Goal: Task Accomplishment & Management: Manage account settings

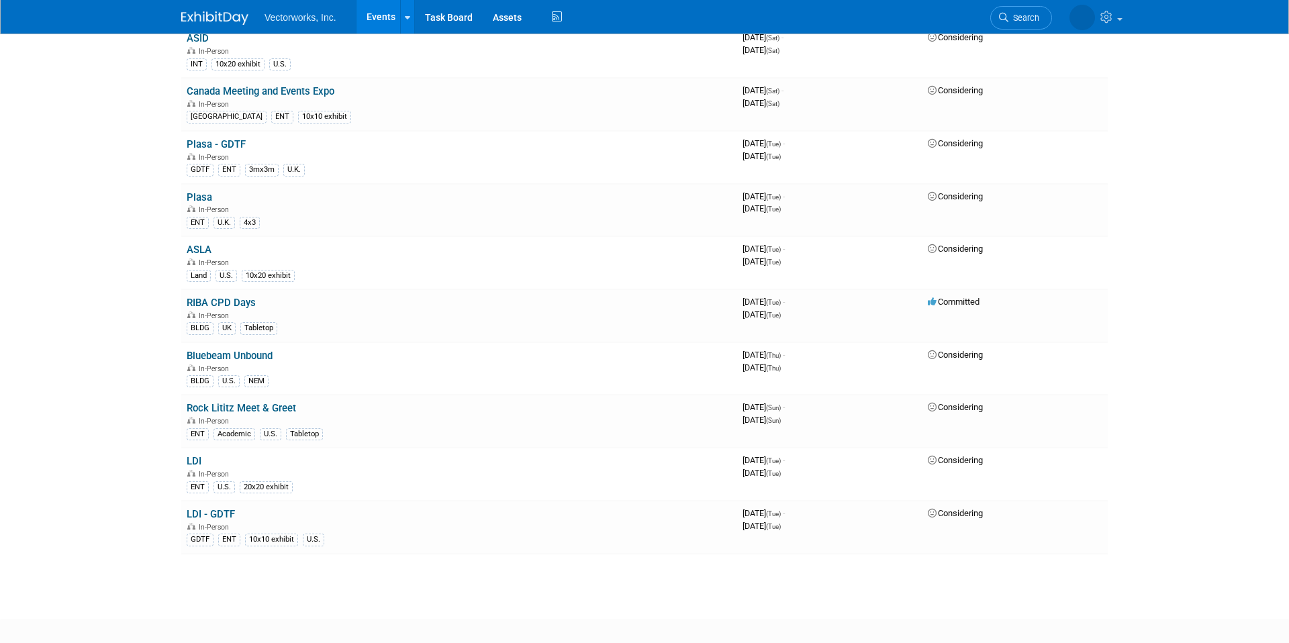
scroll to position [1152, 0]
click at [240, 193] on td "Plasa In-Person ENT U.K. 4x3" at bounding box center [459, 208] width 556 height 53
click at [206, 192] on link "Plasa" at bounding box center [200, 195] width 26 height 12
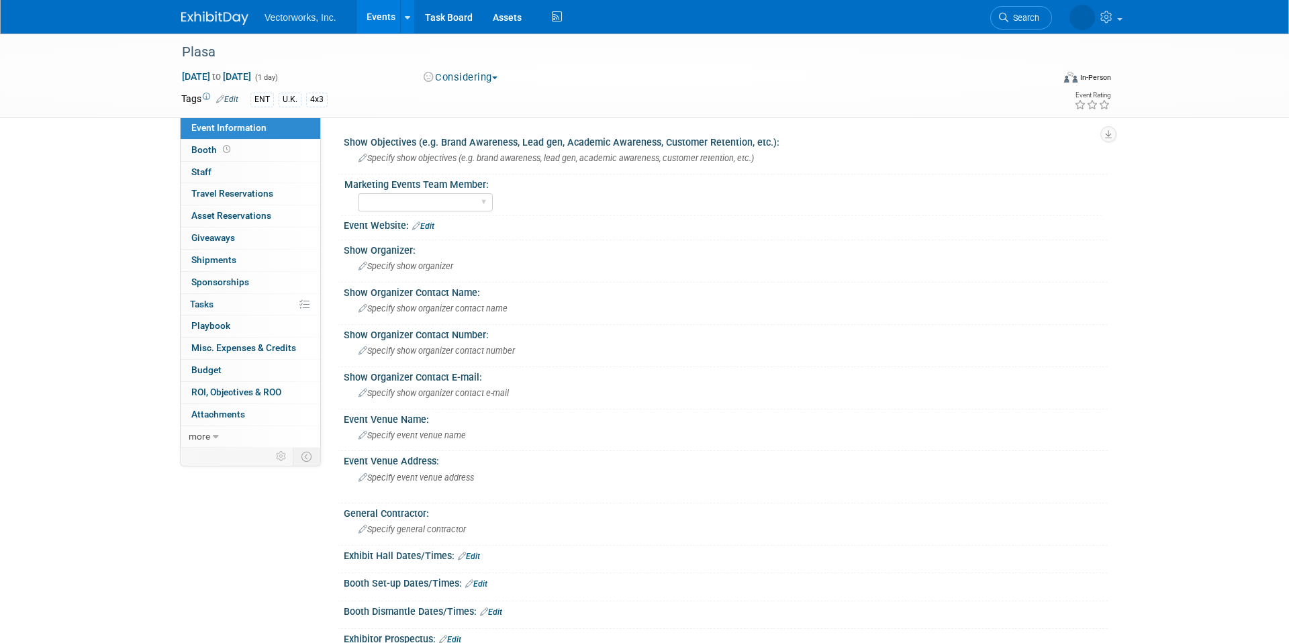
click at [96, 158] on div "Plasa [DATE] to [DATE] (1 day) [DATE] to [DATE] Considering Committed Consideri…" at bounding box center [644, 510] width 1289 height 953
click at [426, 210] on select "[PERSON_NAME] [PERSON_NAME]" at bounding box center [425, 202] width 135 height 18
select select "[PERSON_NAME] Arabian"
click at [358, 193] on select "Sarah Rose Angley Tania Arabian" at bounding box center [425, 202] width 135 height 18
click at [392, 158] on span "Specify show objectives (e.g. brand awareness, lead gen, academic awareness, cu…" at bounding box center [557, 158] width 396 height 10
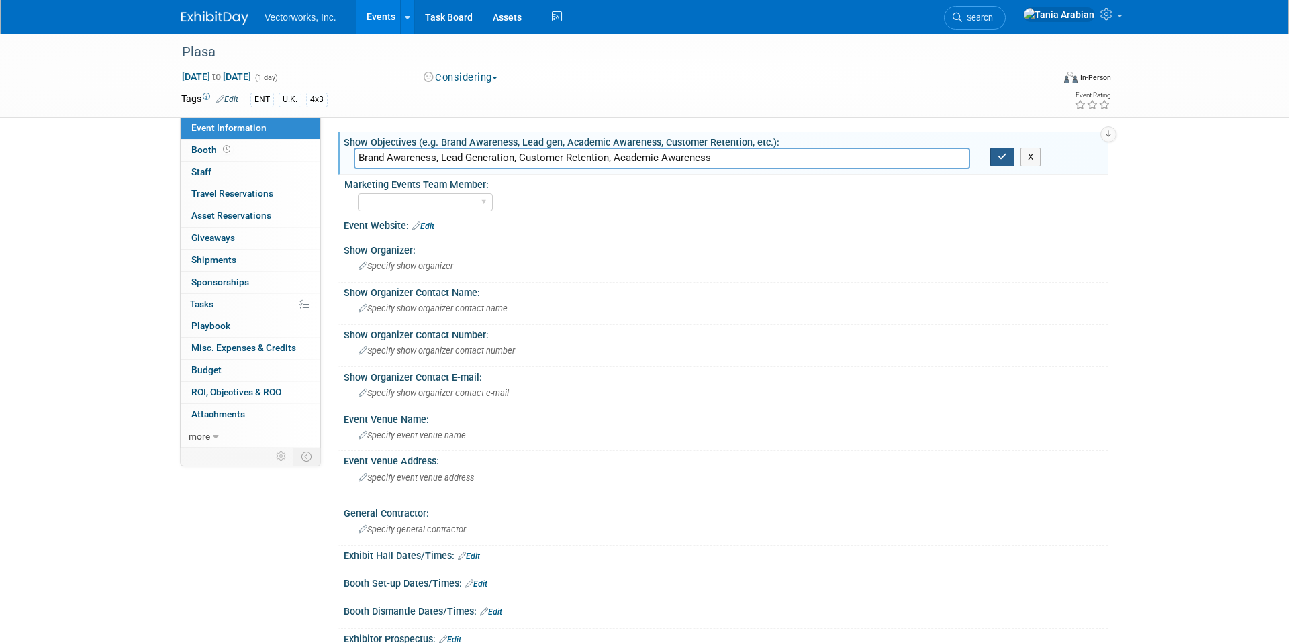
type input "Brand Awareness, Lead Generation, Customer Retention, Academic Awareness"
click at [999, 152] on icon "button" at bounding box center [1002, 156] width 9 height 9
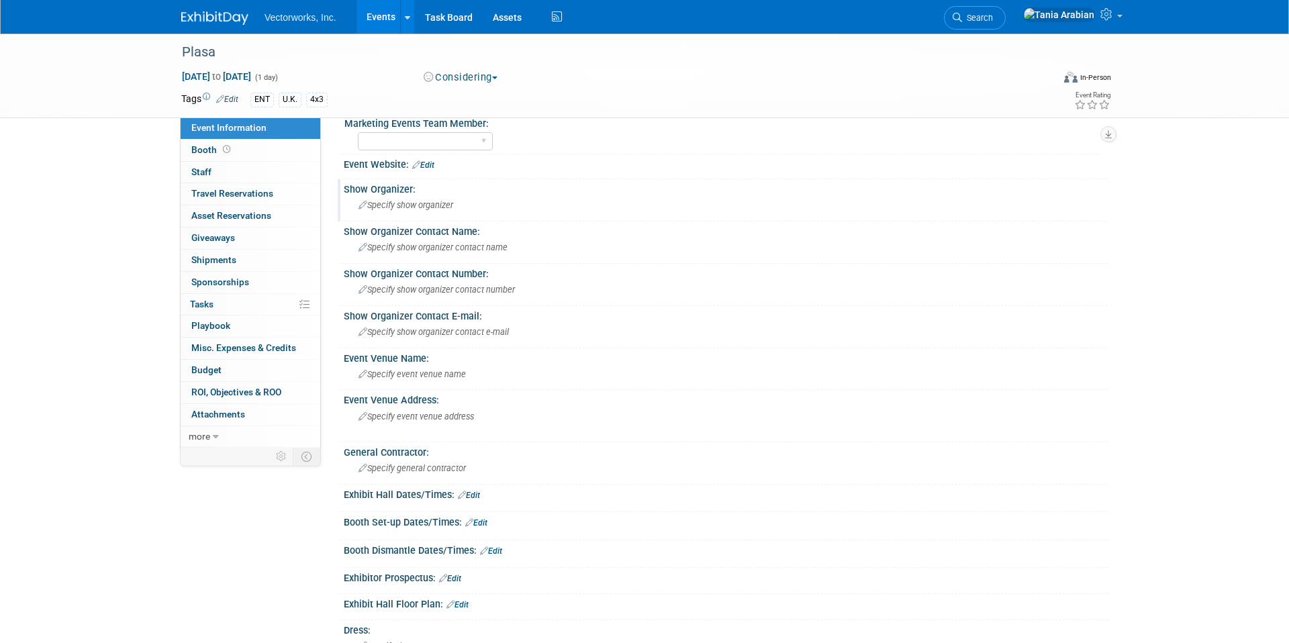
scroll to position [62, 0]
click at [398, 202] on span "Specify show organizer" at bounding box center [406, 204] width 95 height 10
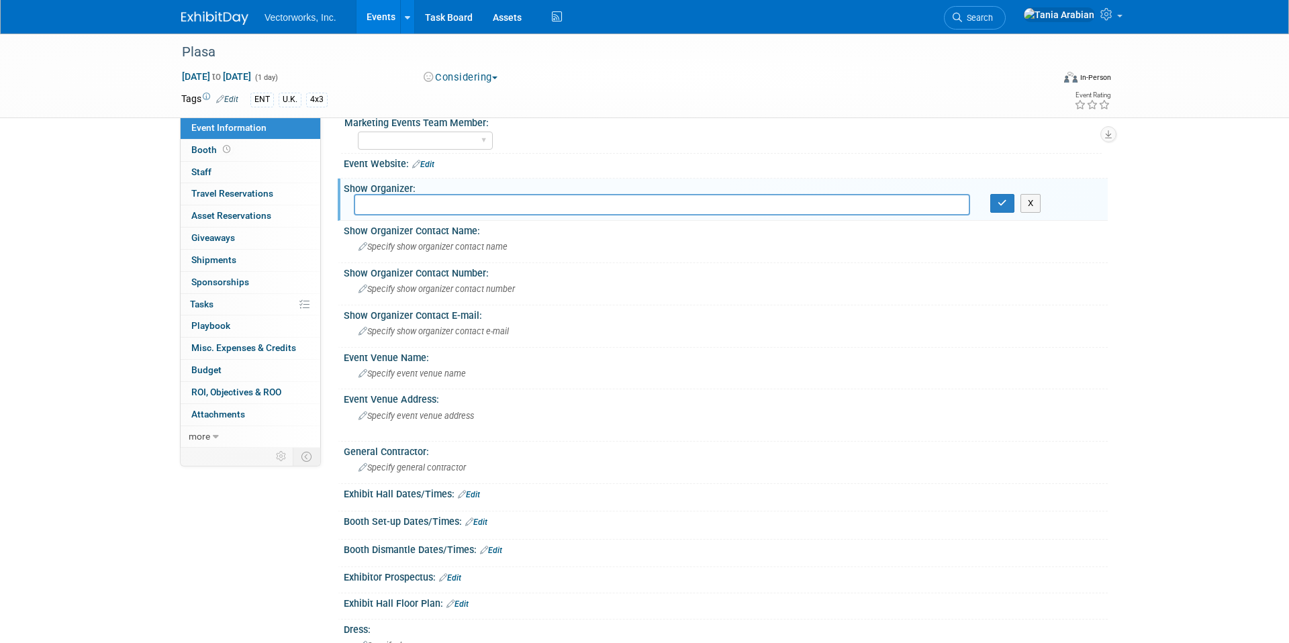
scroll to position [58, 0]
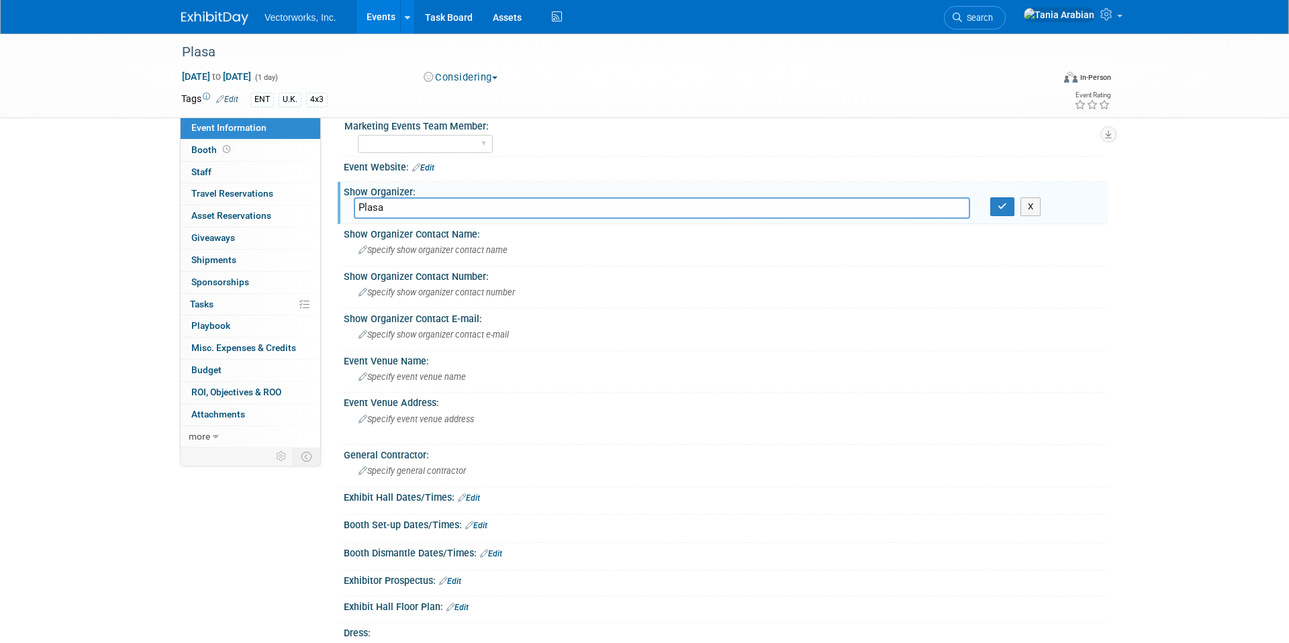
type input "Plasa"
click at [426, 165] on link "Edit" at bounding box center [423, 167] width 22 height 9
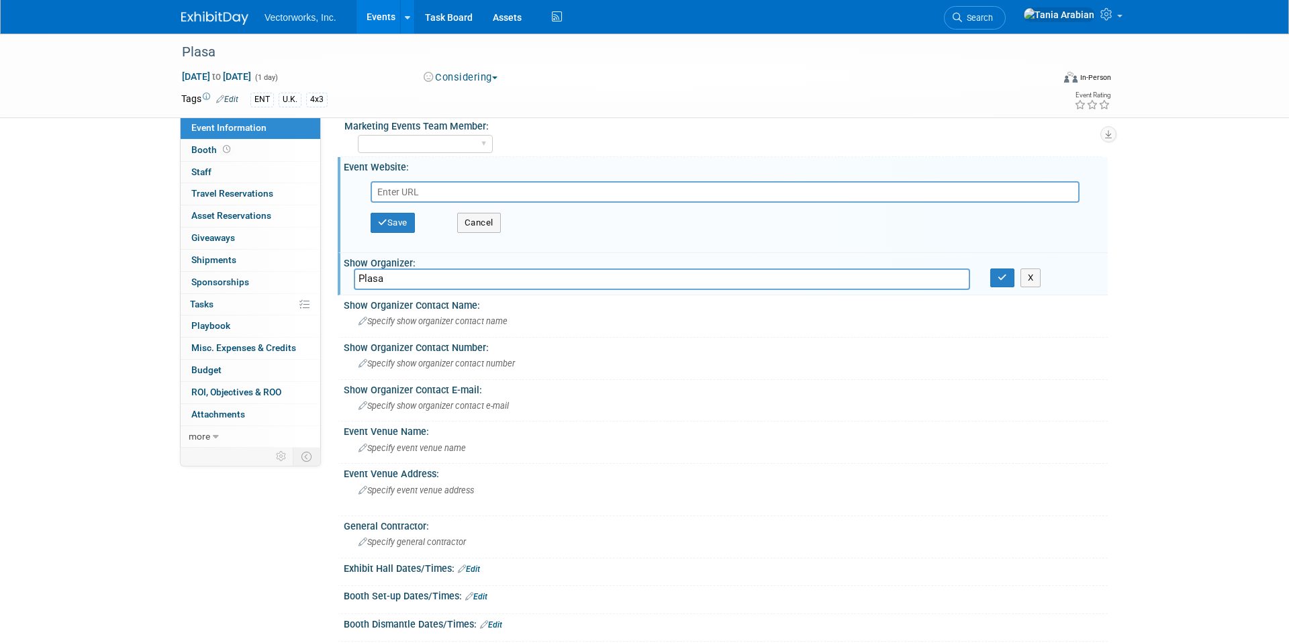
click at [440, 189] on input "text" at bounding box center [725, 191] width 709 height 21
paste input "https://www.plasashow.com/"
type input "https://www.plasashow.com/"
click at [402, 224] on button "Save" at bounding box center [393, 223] width 44 height 20
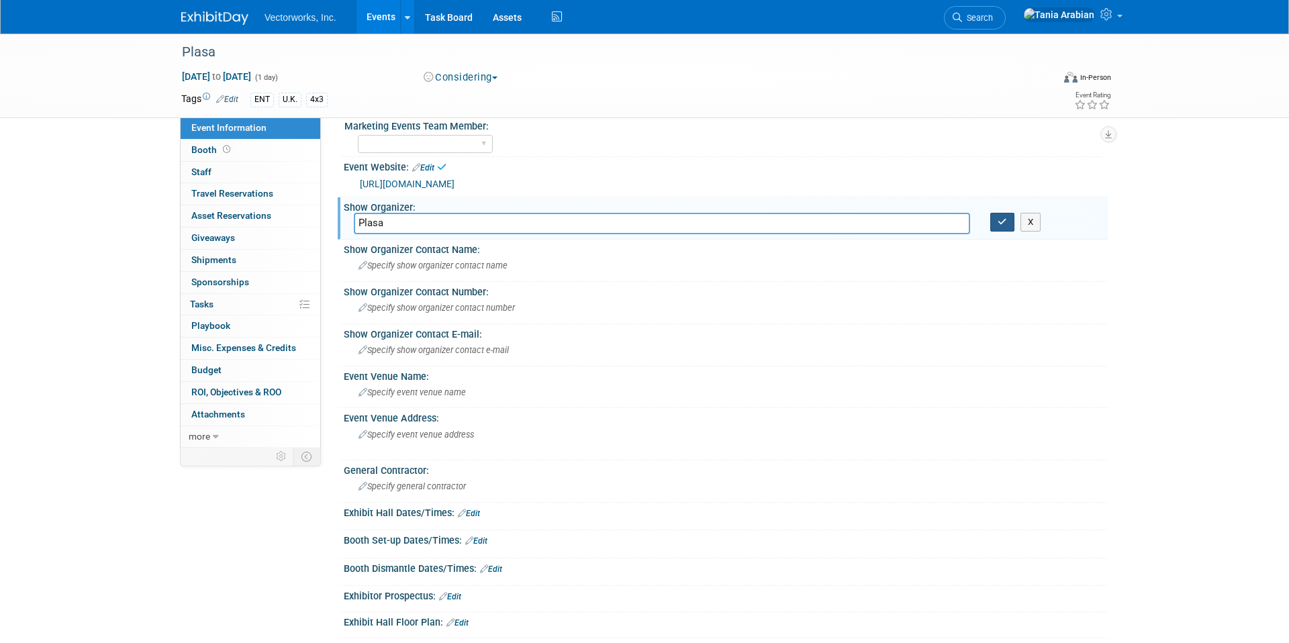
click at [1001, 224] on icon "button" at bounding box center [1002, 222] width 9 height 9
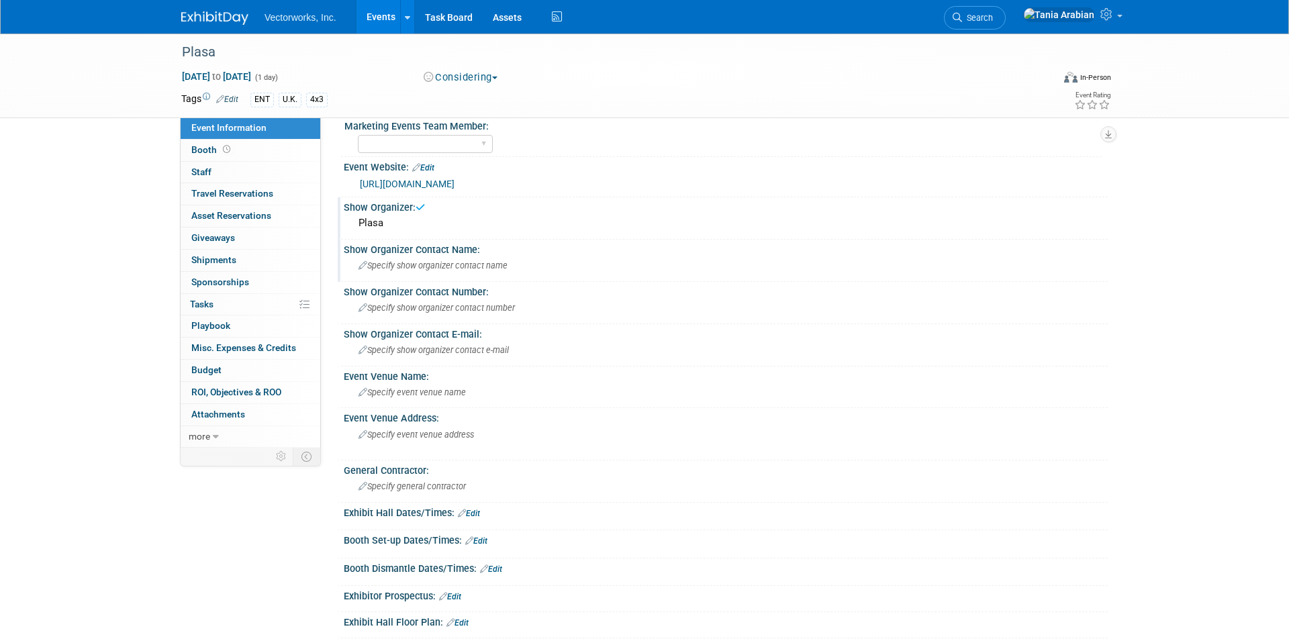
click at [405, 269] on span "Specify show organizer contact name" at bounding box center [433, 266] width 149 height 10
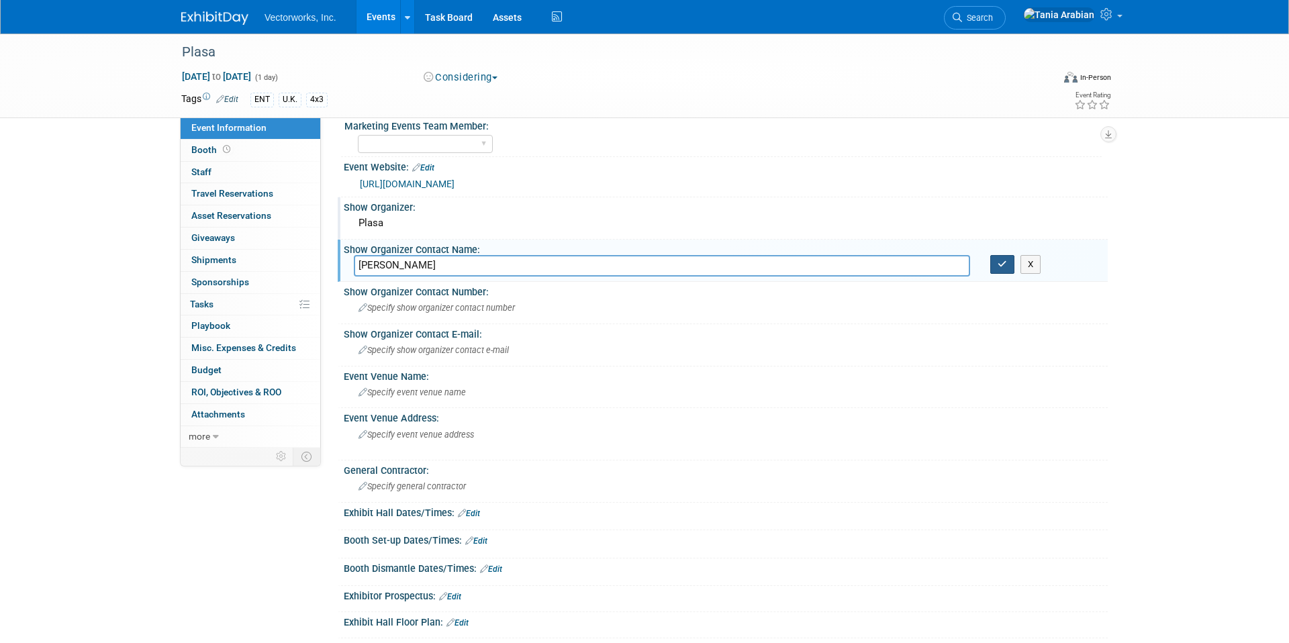
type input "[PERSON_NAME]"
click at [1001, 265] on icon "button" at bounding box center [1002, 264] width 9 height 9
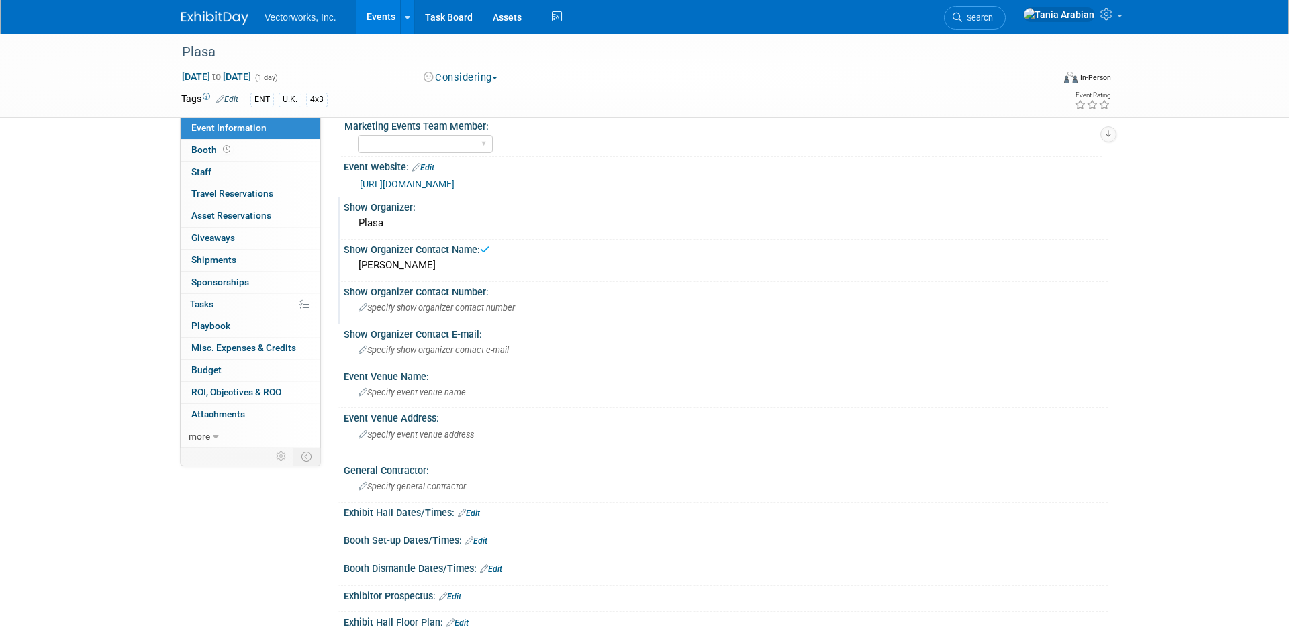
click at [396, 310] on span "Specify show organizer contact number" at bounding box center [437, 308] width 156 height 10
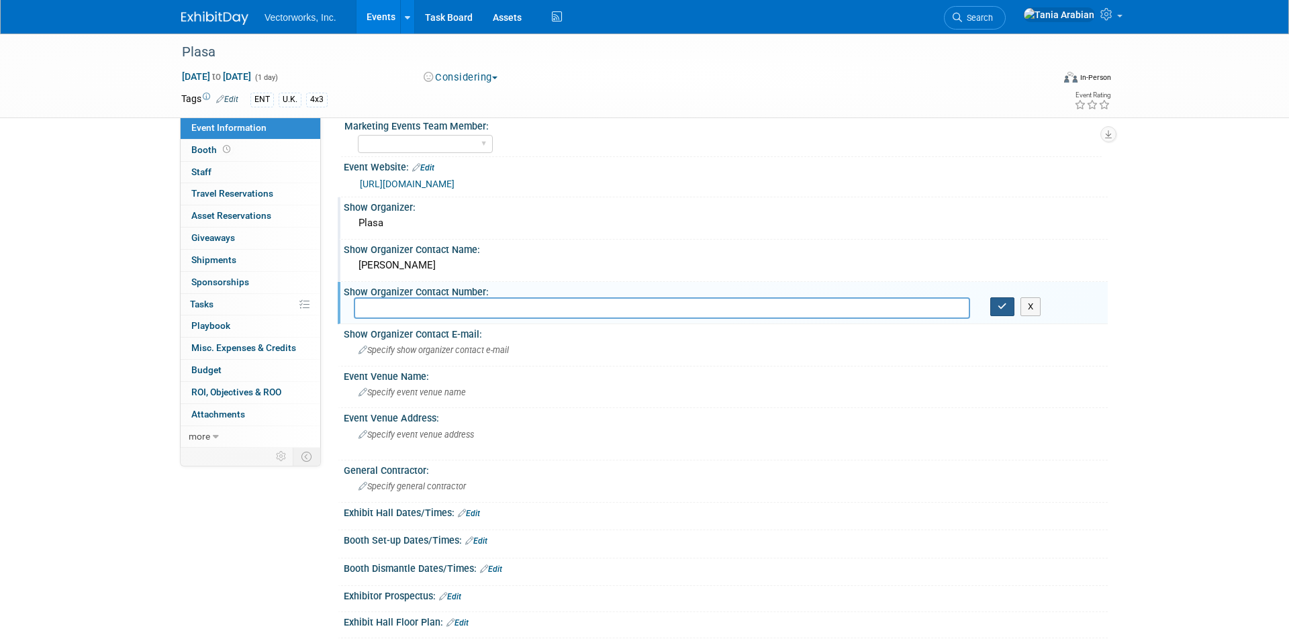
click at [1008, 310] on button "button" at bounding box center [1003, 306] width 24 height 19
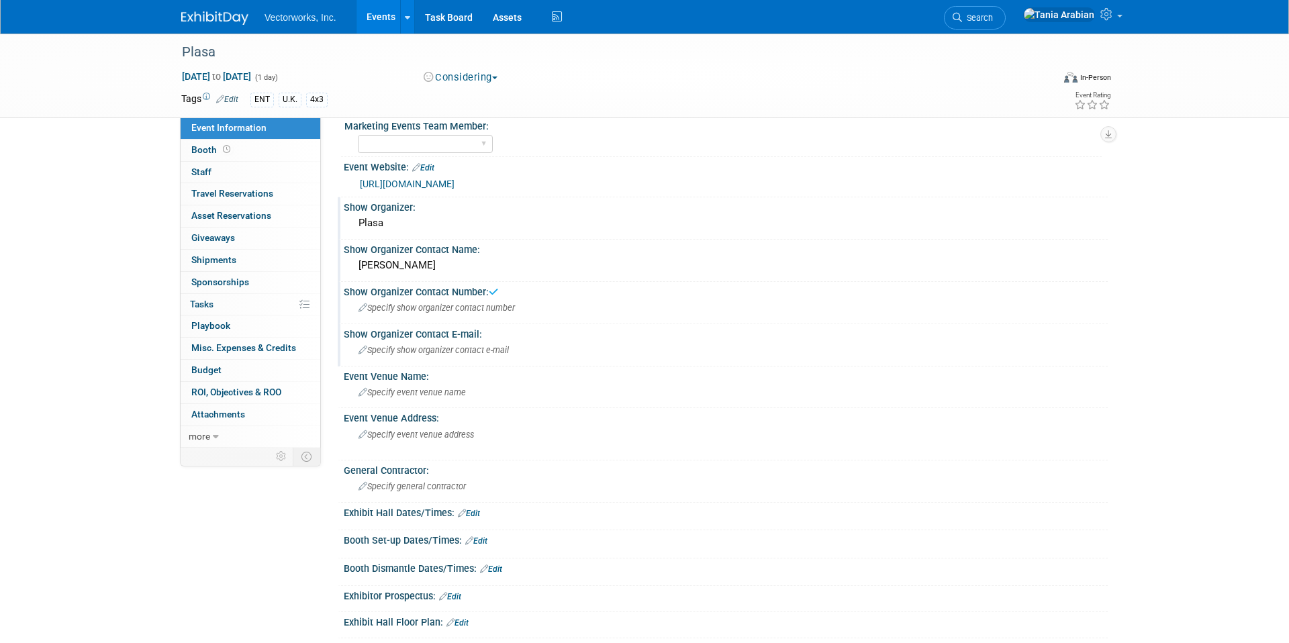
click at [466, 347] on span "Specify show organizer contact e-mail" at bounding box center [434, 350] width 150 height 10
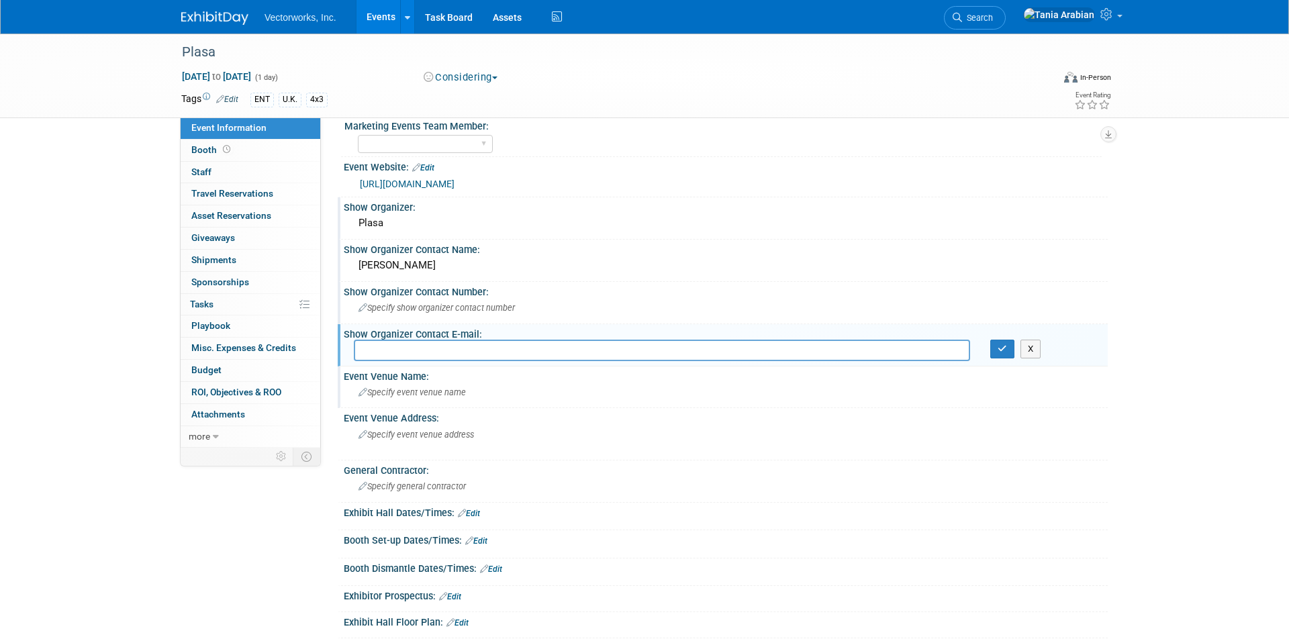
click at [446, 394] on span "Specify event venue name" at bounding box center [412, 392] width 107 height 10
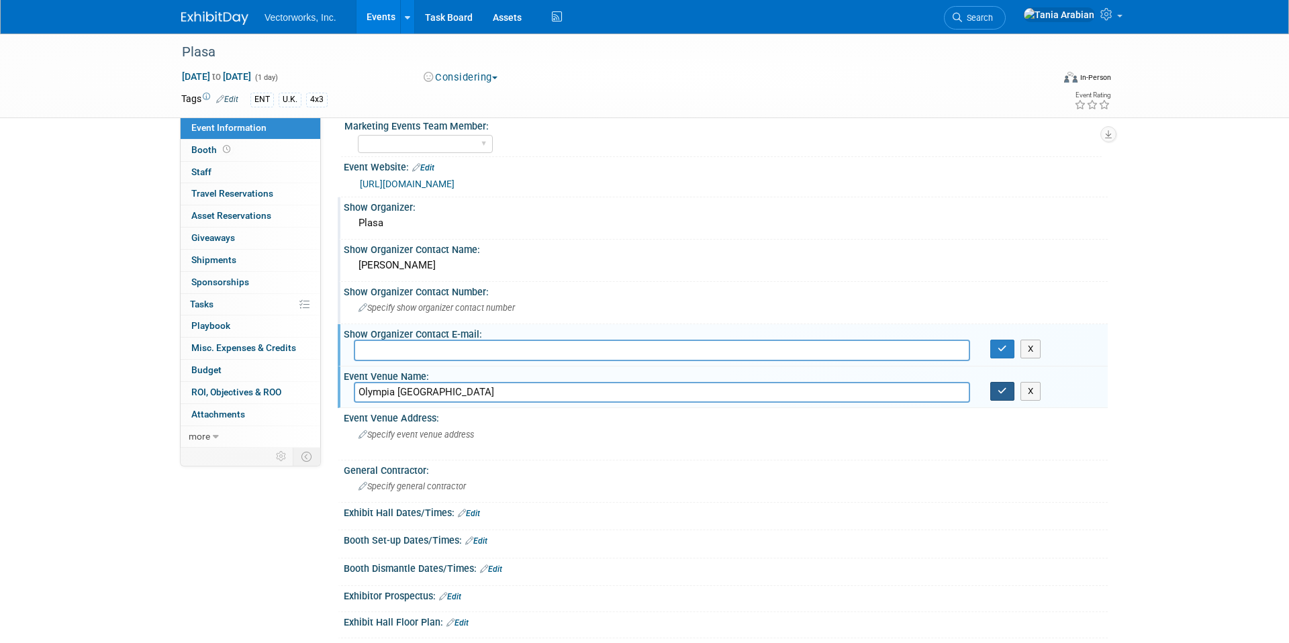
type input "Olympia London"
click at [997, 392] on button "button" at bounding box center [1003, 391] width 24 height 19
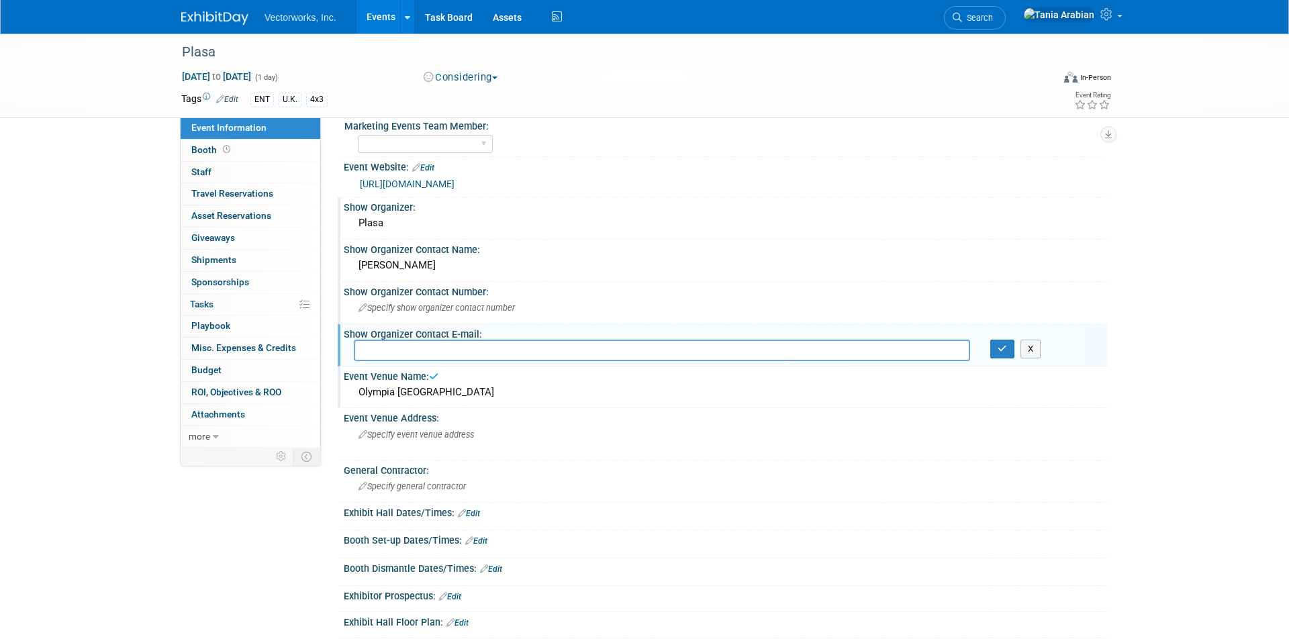
click at [516, 349] on input "text" at bounding box center [662, 350] width 616 height 21
click at [371, 351] on input "text" at bounding box center [662, 350] width 616 height 21
paste input "[PERSON_NAME][EMAIL_ADDRESS][DOMAIN_NAME]"
type input "[PERSON_NAME][EMAIL_ADDRESS][DOMAIN_NAME]"
click at [998, 353] on icon "button" at bounding box center [1002, 348] width 9 height 9
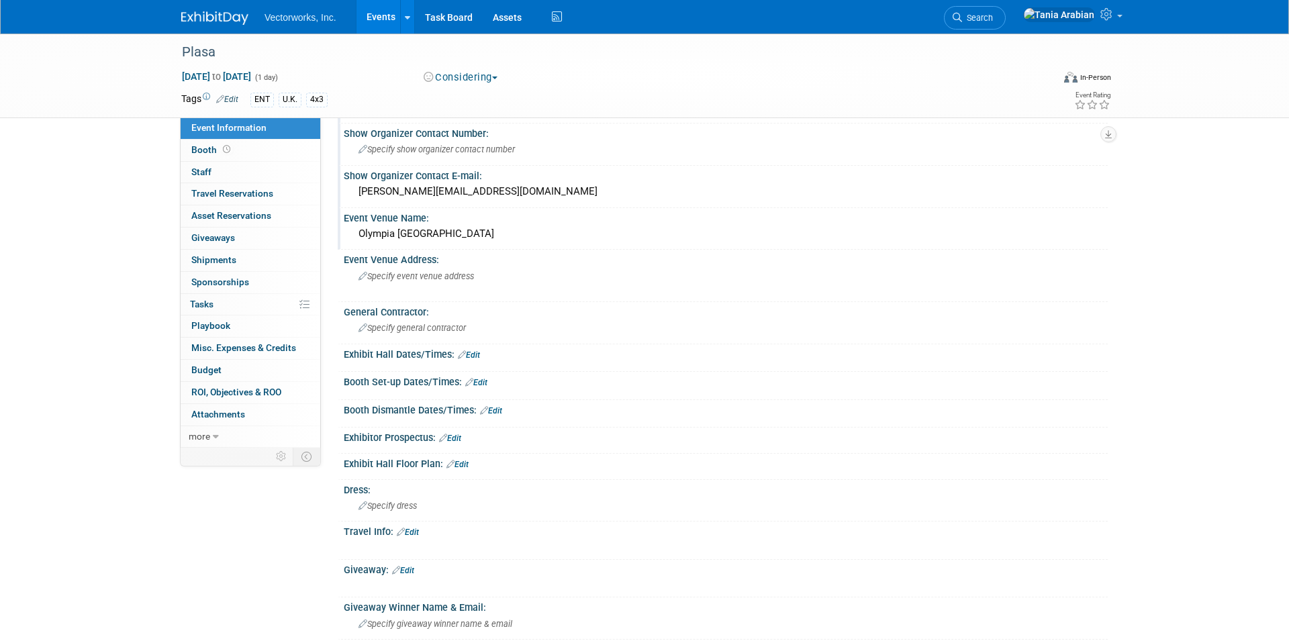
scroll to position [220, 0]
click at [379, 281] on div "Specify event venue address" at bounding box center [503, 278] width 298 height 31
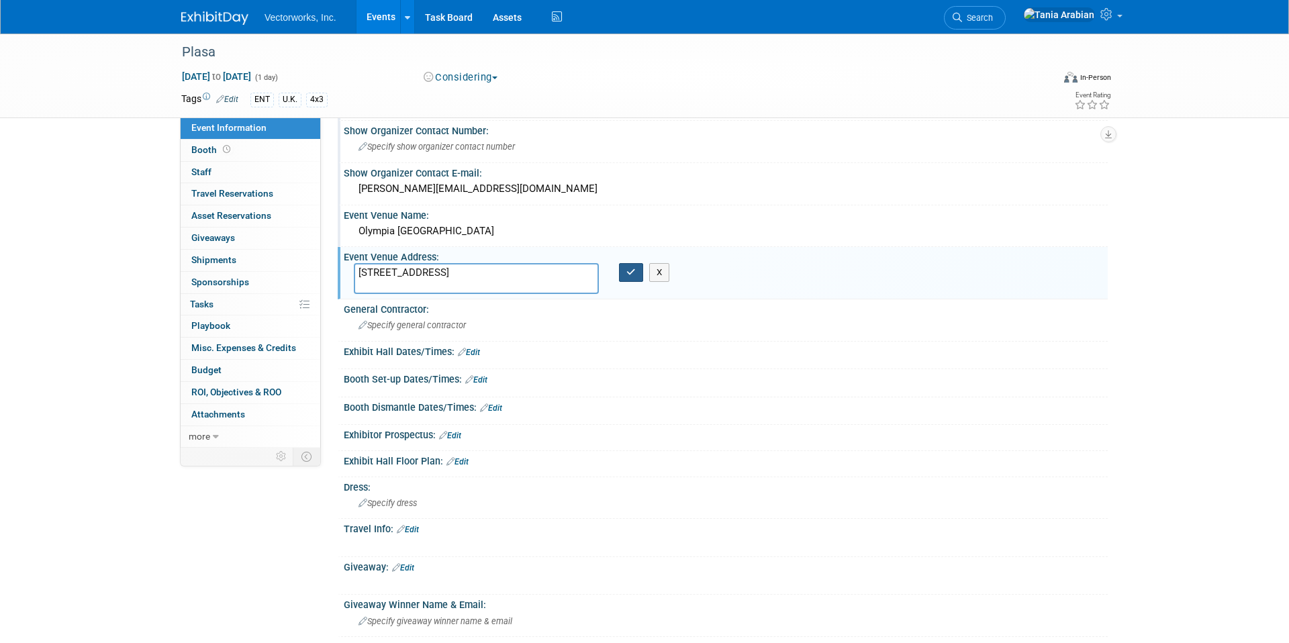
type textarea "[STREET_ADDRESS]"
click at [623, 271] on button "button" at bounding box center [631, 272] width 24 height 19
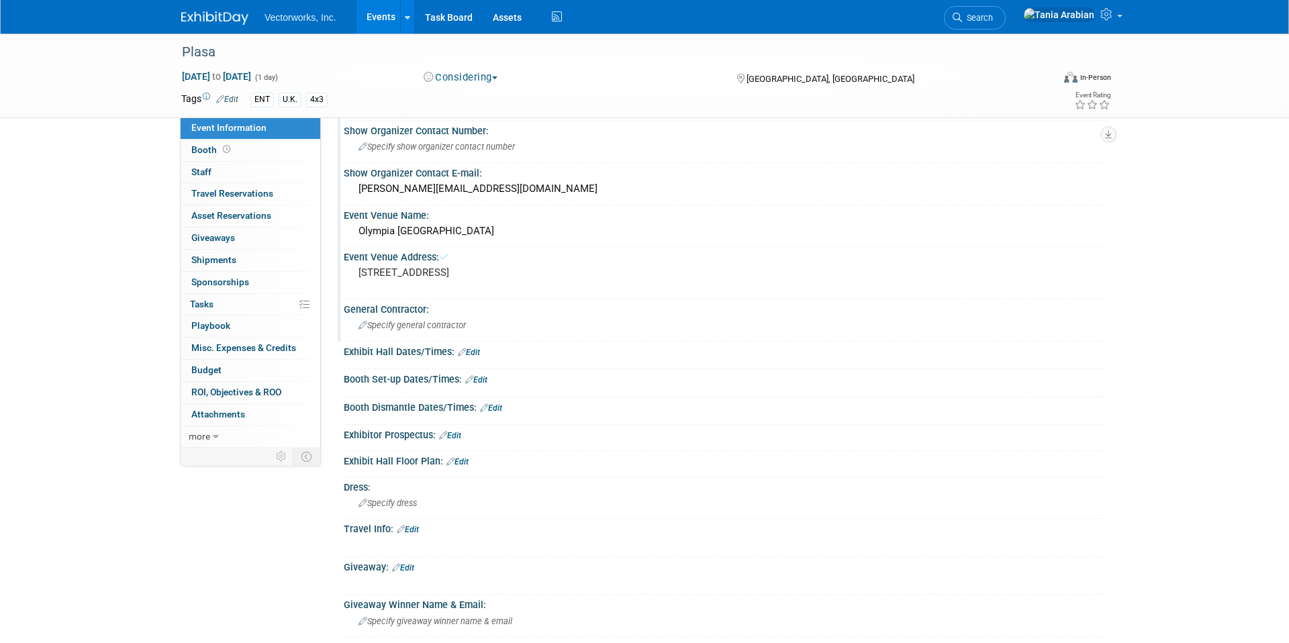
click at [398, 326] on span "Specify general contractor" at bounding box center [412, 325] width 107 height 10
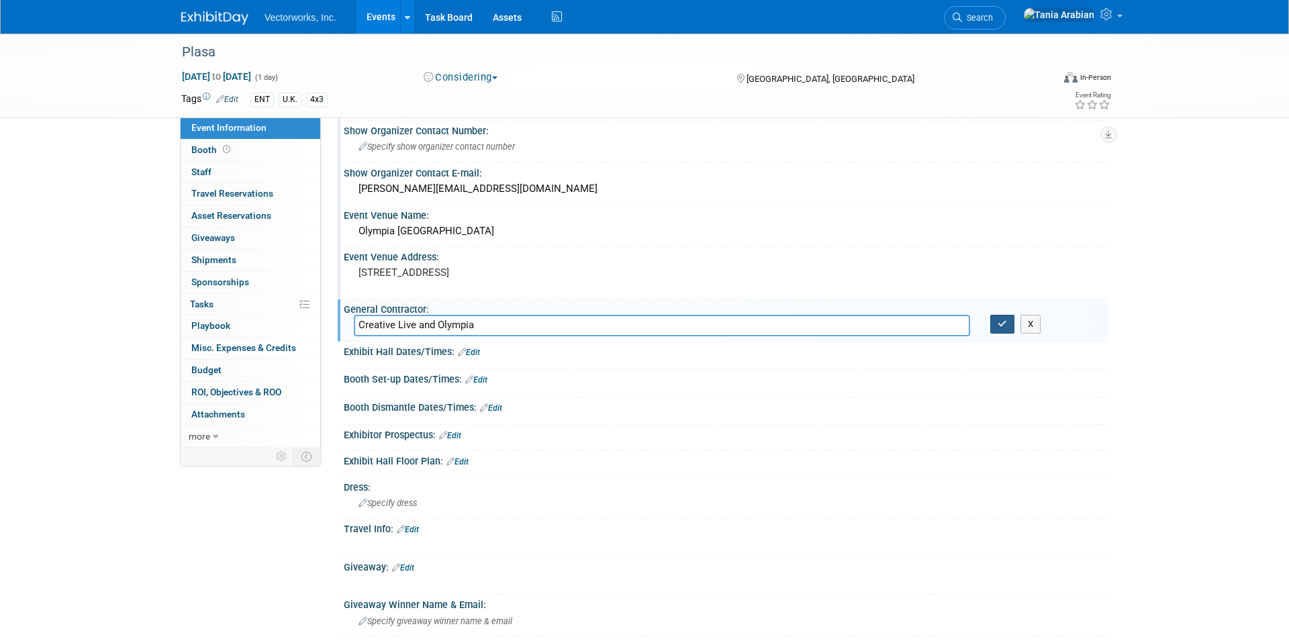
type input "Creative Live and Olympia"
click at [994, 324] on button "button" at bounding box center [1003, 324] width 24 height 19
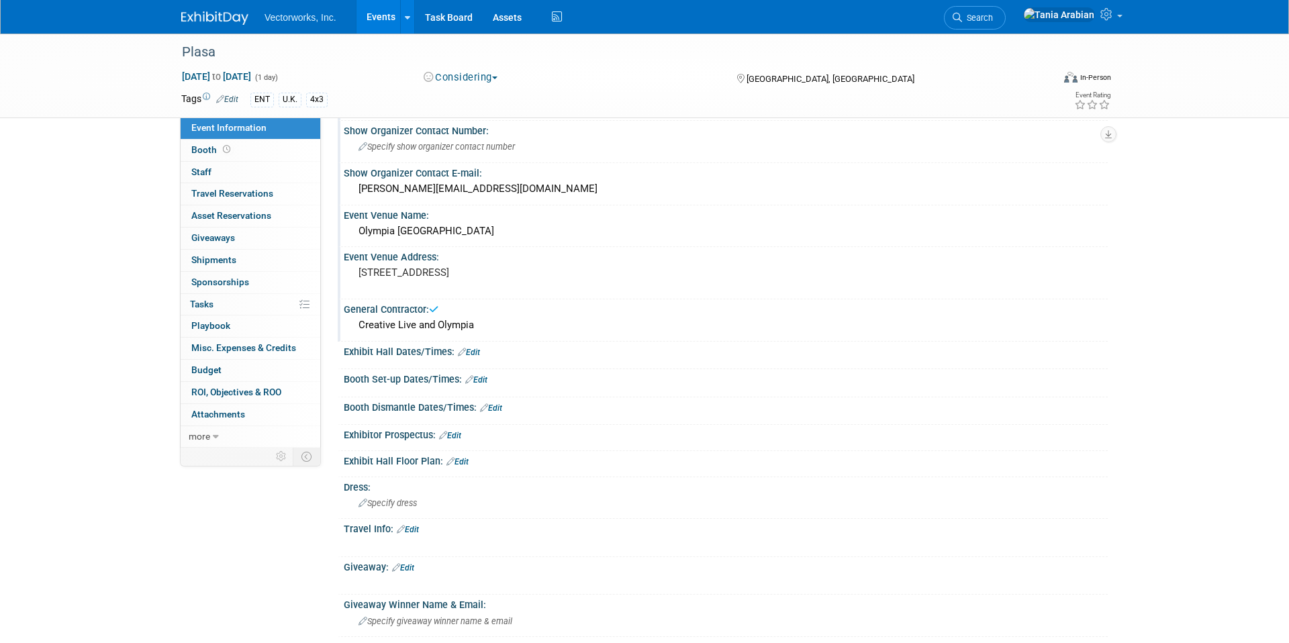
click at [472, 353] on link "Edit" at bounding box center [469, 352] width 22 height 9
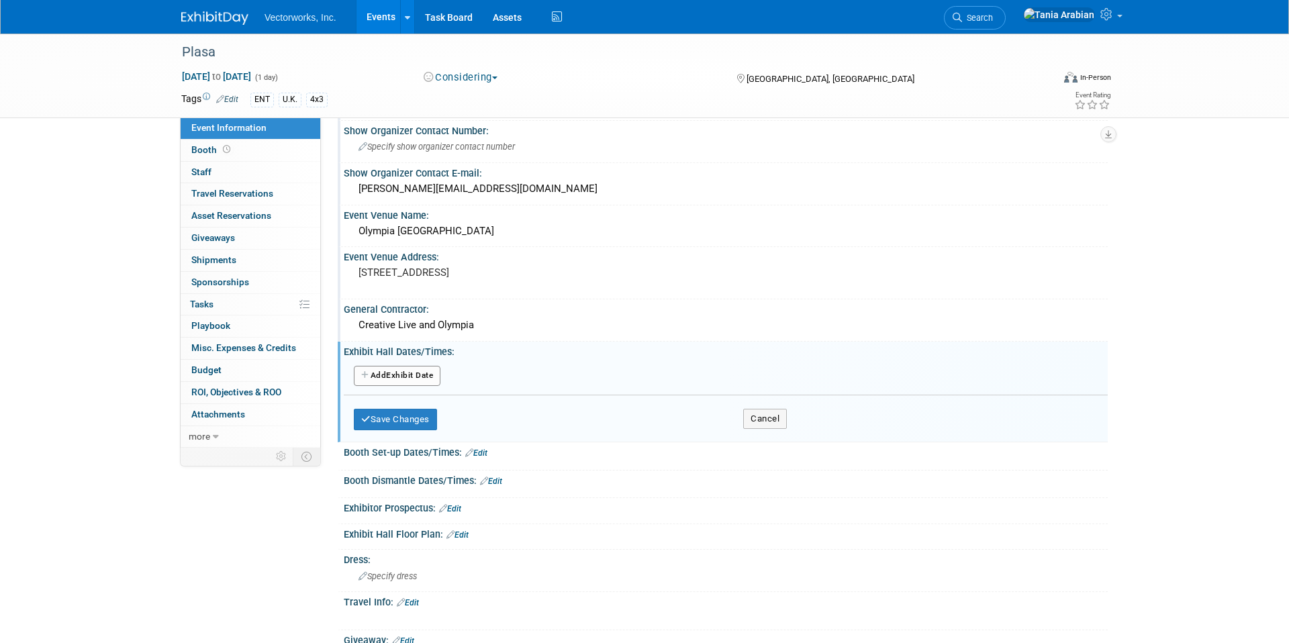
click at [387, 379] on button "Add Another Exhibit Date" at bounding box center [397, 376] width 87 height 20
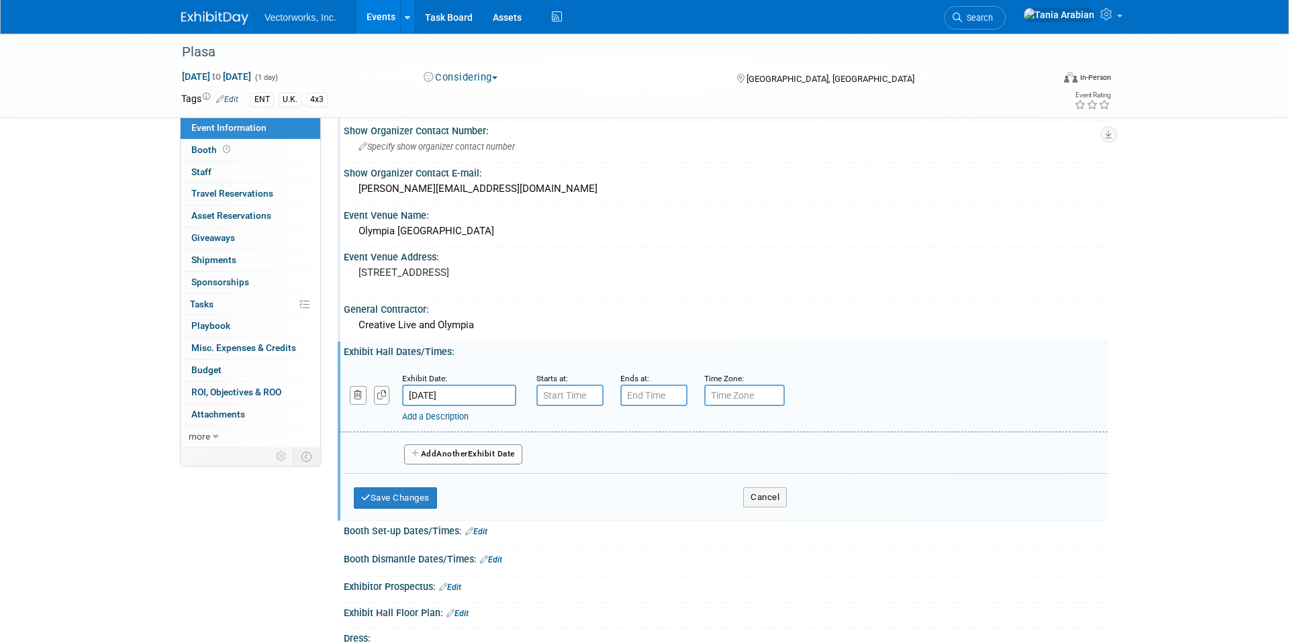
click at [467, 396] on input "Sep 1, 2026" at bounding box center [459, 395] width 114 height 21
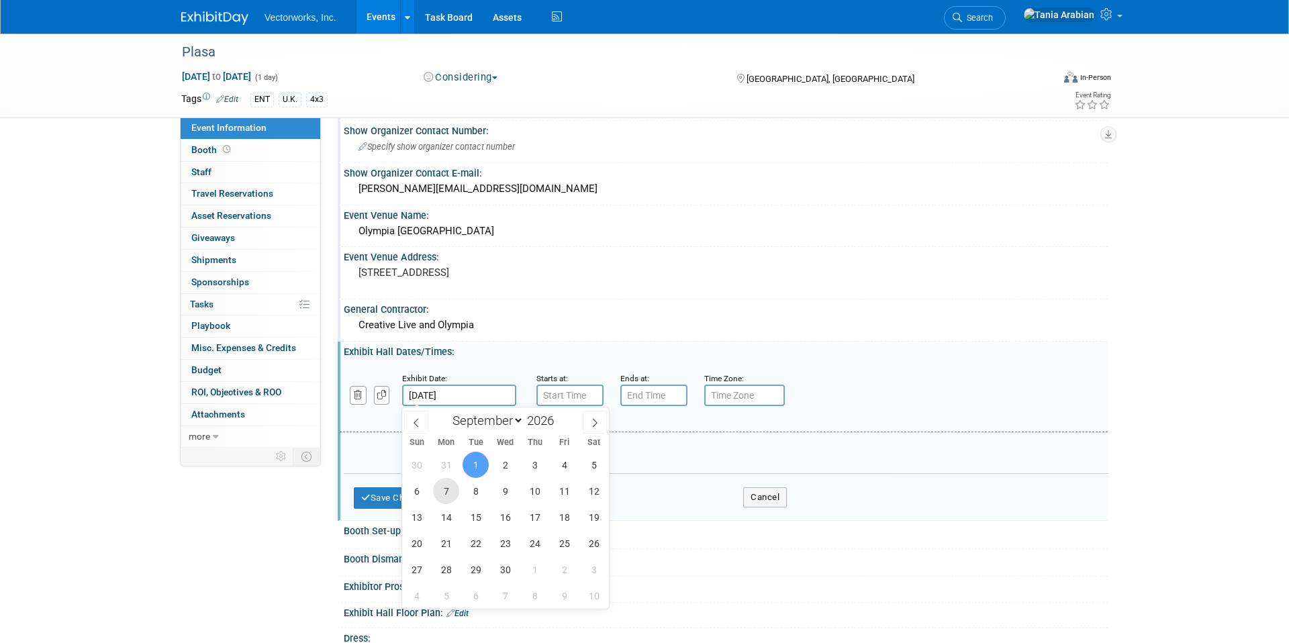
click at [446, 492] on span "7" at bounding box center [446, 491] width 26 height 26
type input "Sep 7, 2026"
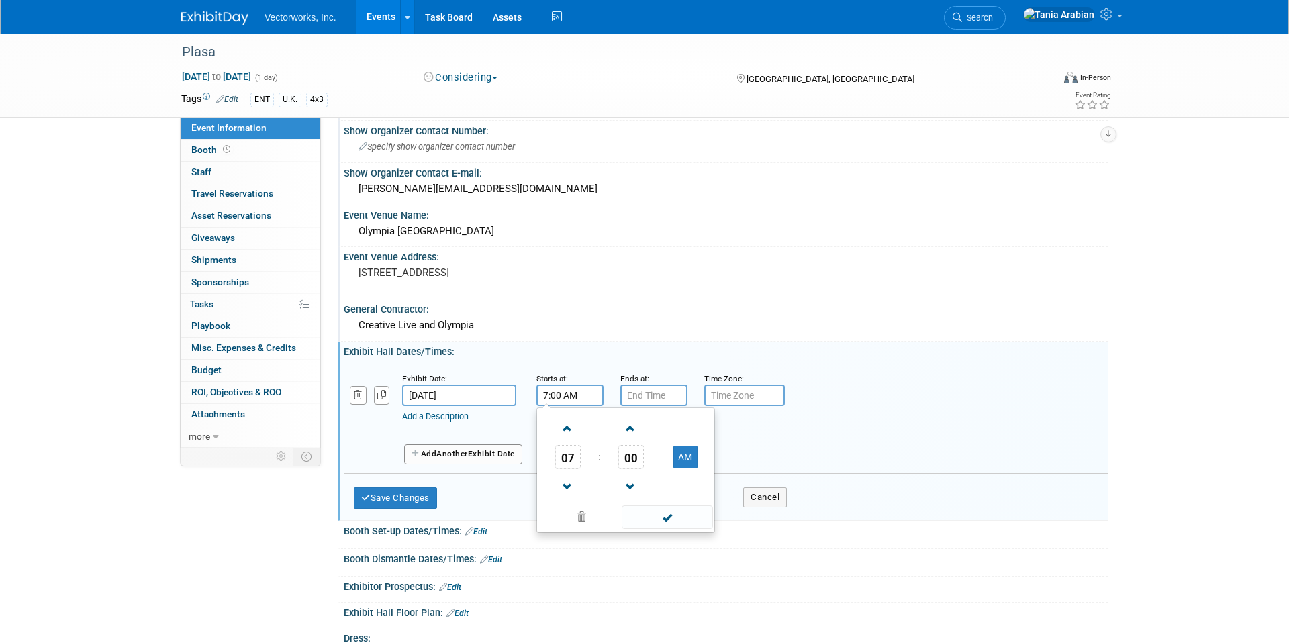
click at [561, 397] on input "7:00 AM" at bounding box center [570, 395] width 67 height 21
click at [565, 433] on span at bounding box center [568, 429] width 24 height 24
type input "10:00 AM"
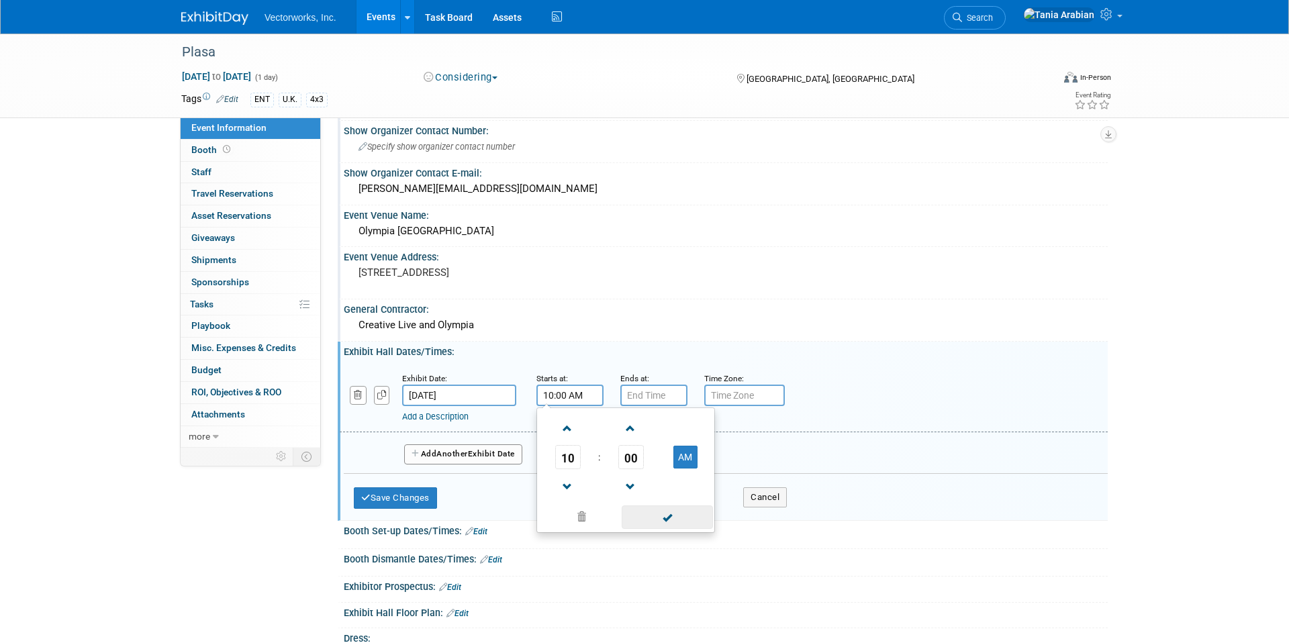
click at [639, 522] on span at bounding box center [667, 518] width 91 height 24
click at [643, 393] on input "7:00 PM" at bounding box center [653, 395] width 67 height 21
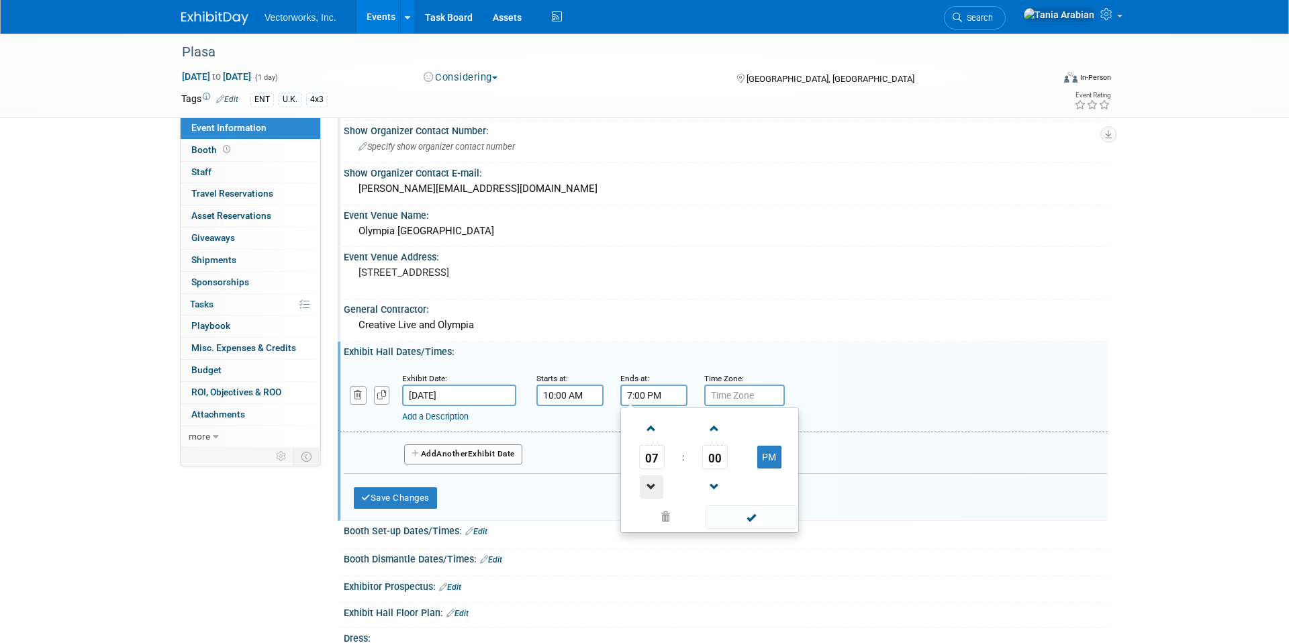
click at [647, 481] on span at bounding box center [652, 487] width 24 height 24
type input "6:00 PM"
click at [766, 516] on span at bounding box center [751, 518] width 91 height 24
click at [761, 395] on input "text" at bounding box center [744, 395] width 81 height 21
type input "Local"
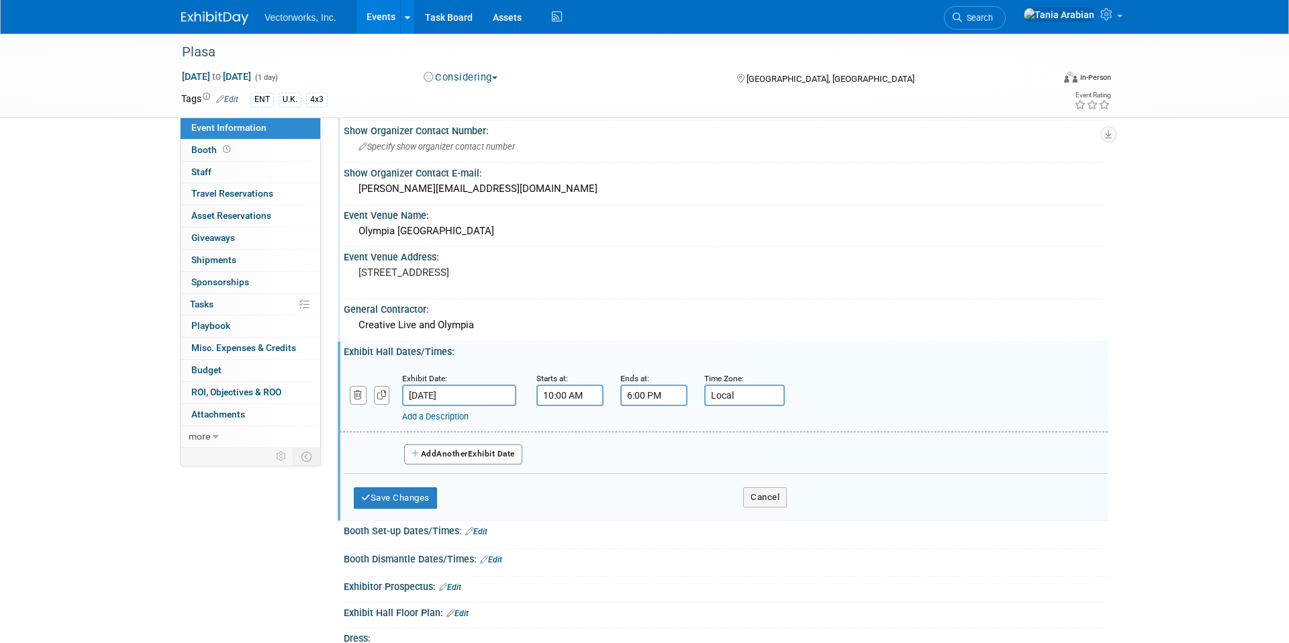
click at [483, 452] on button "Add Another Exhibit Date" at bounding box center [463, 455] width 118 height 20
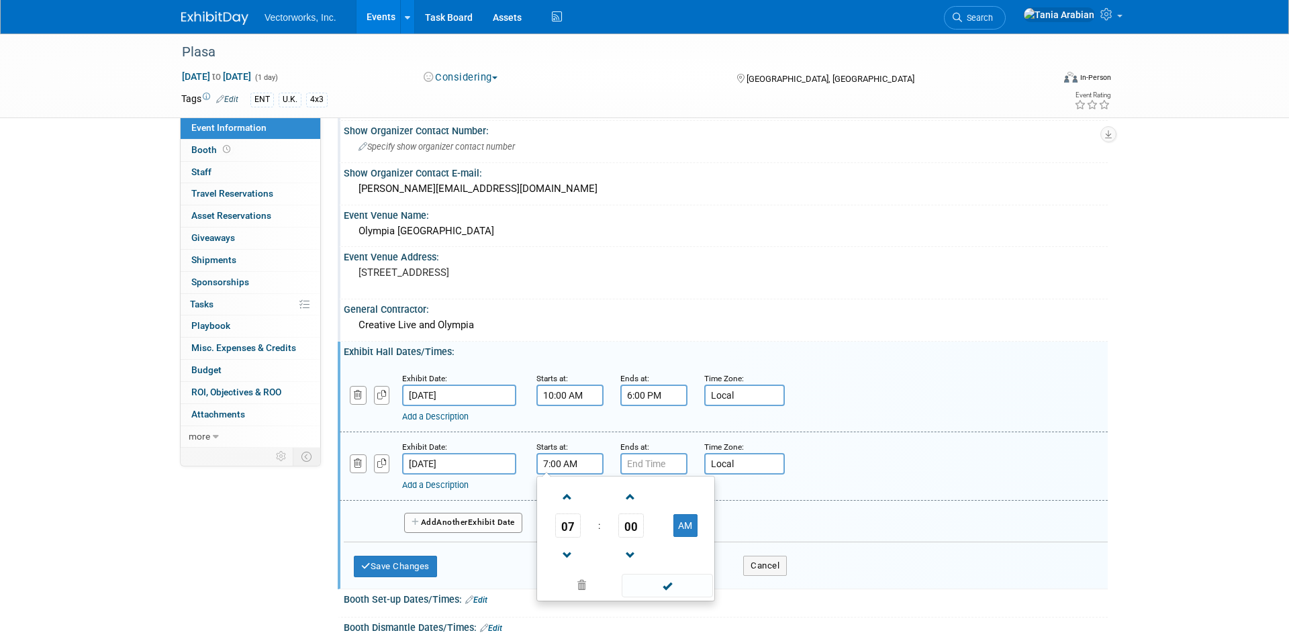
click at [553, 464] on input "7:00 AM" at bounding box center [570, 463] width 67 height 21
click at [568, 494] on span at bounding box center [568, 498] width 24 height 24
type input "10:00 AM"
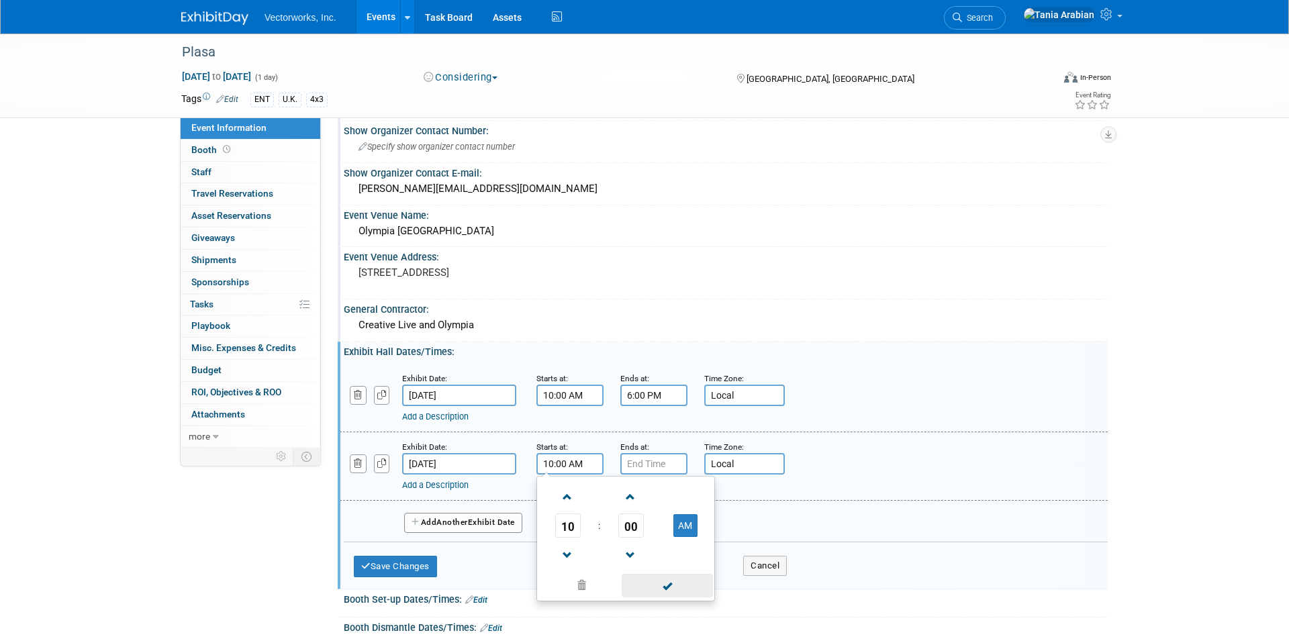
click at [661, 589] on span at bounding box center [667, 586] width 91 height 24
type input "7:00 PM"
click at [647, 465] on input "7:00 PM" at bounding box center [653, 463] width 67 height 21
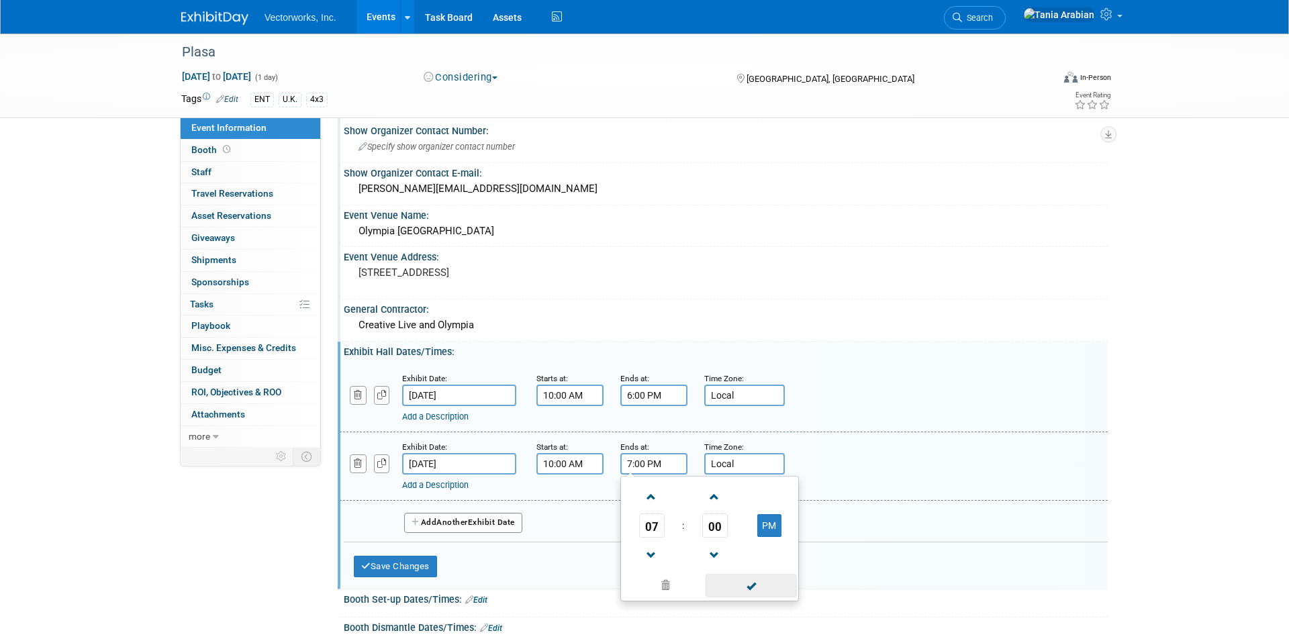
click at [730, 594] on span at bounding box center [751, 586] width 91 height 24
click at [441, 526] on span "Another" at bounding box center [452, 522] width 32 height 9
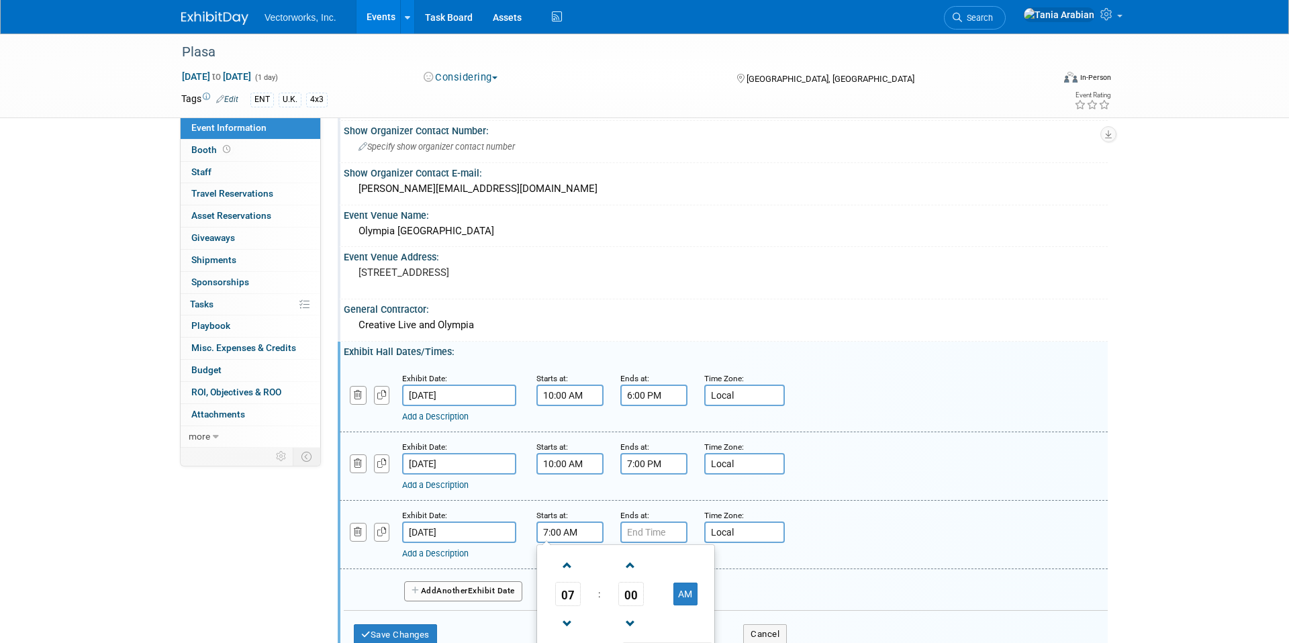
click at [555, 533] on input "7:00 AM" at bounding box center [570, 532] width 67 height 21
click at [573, 573] on span at bounding box center [568, 566] width 24 height 24
type input "10:00 AM"
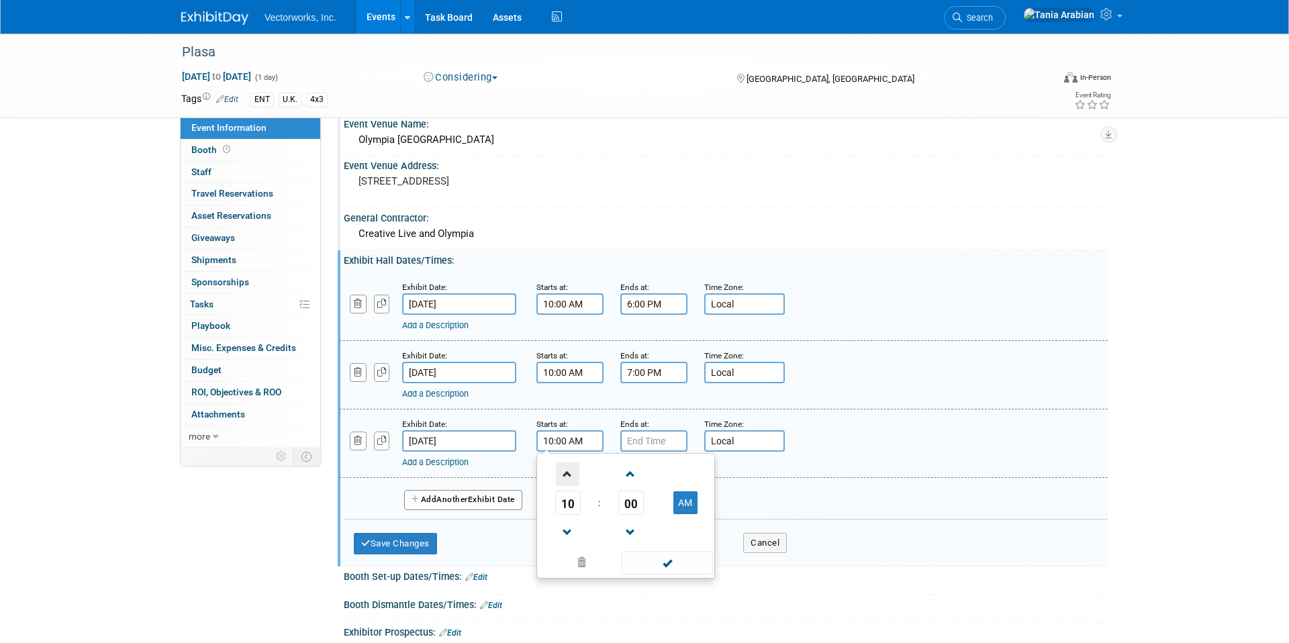
scroll to position [316, 0]
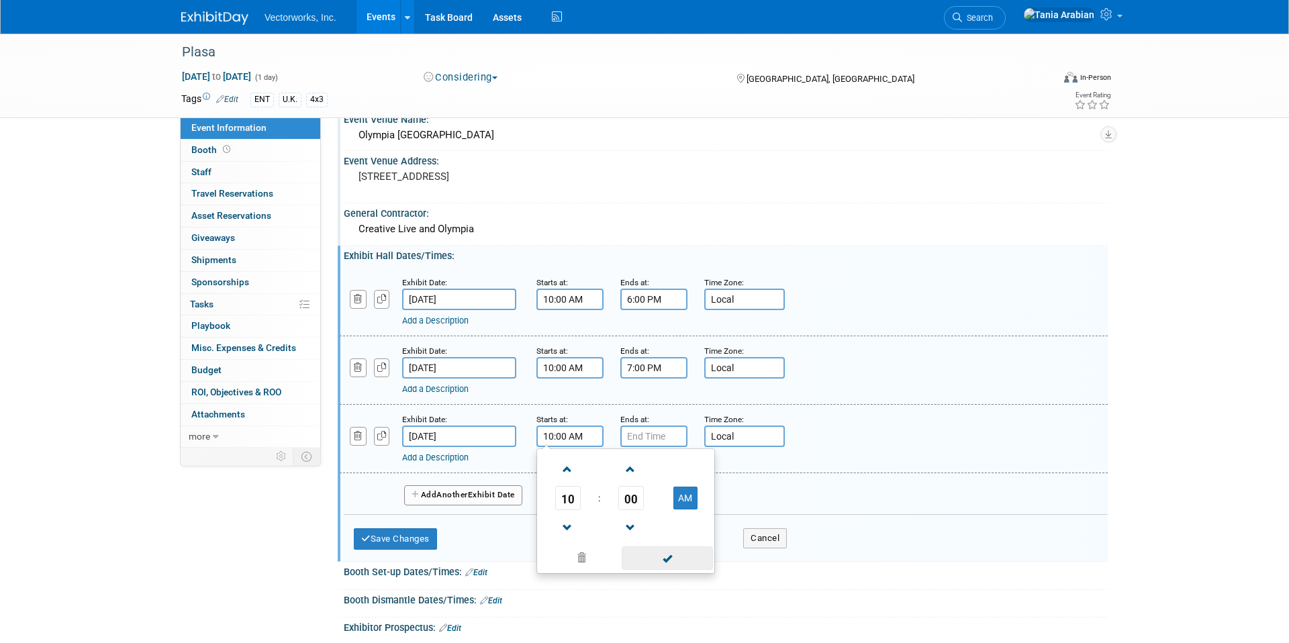
click at [648, 565] on span at bounding box center [667, 559] width 91 height 24
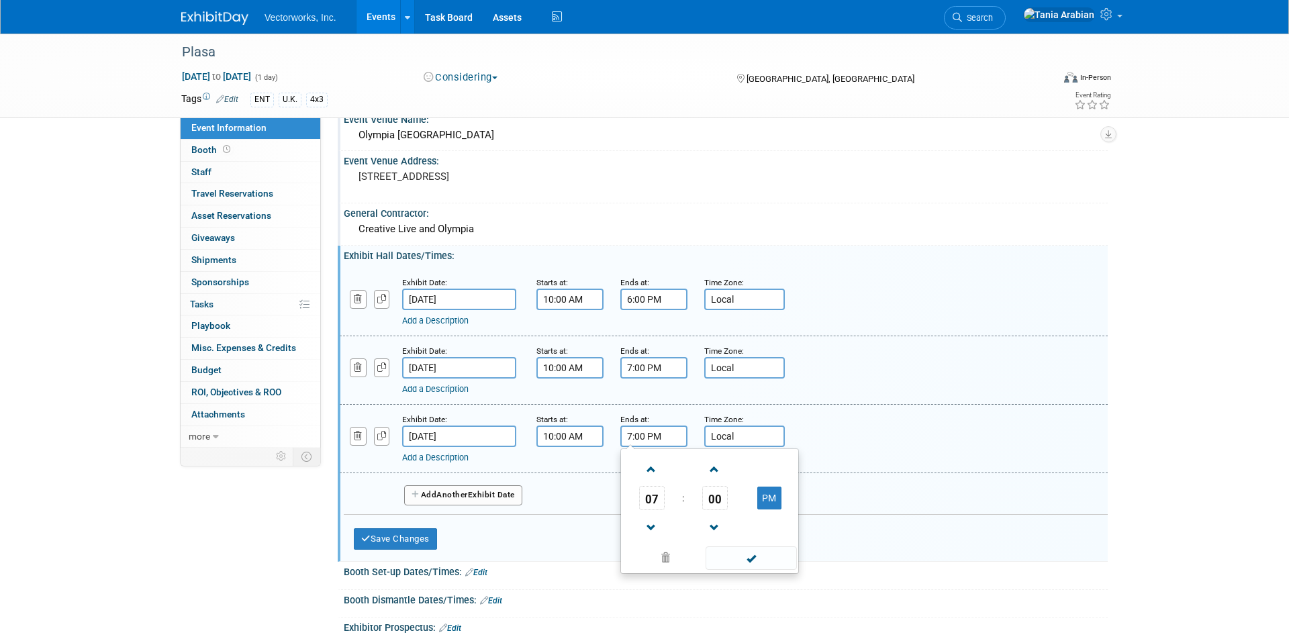
click at [639, 432] on input "7:00 PM" at bounding box center [653, 436] width 67 height 21
click at [644, 523] on span at bounding box center [652, 528] width 24 height 24
type input "4:00 PM"
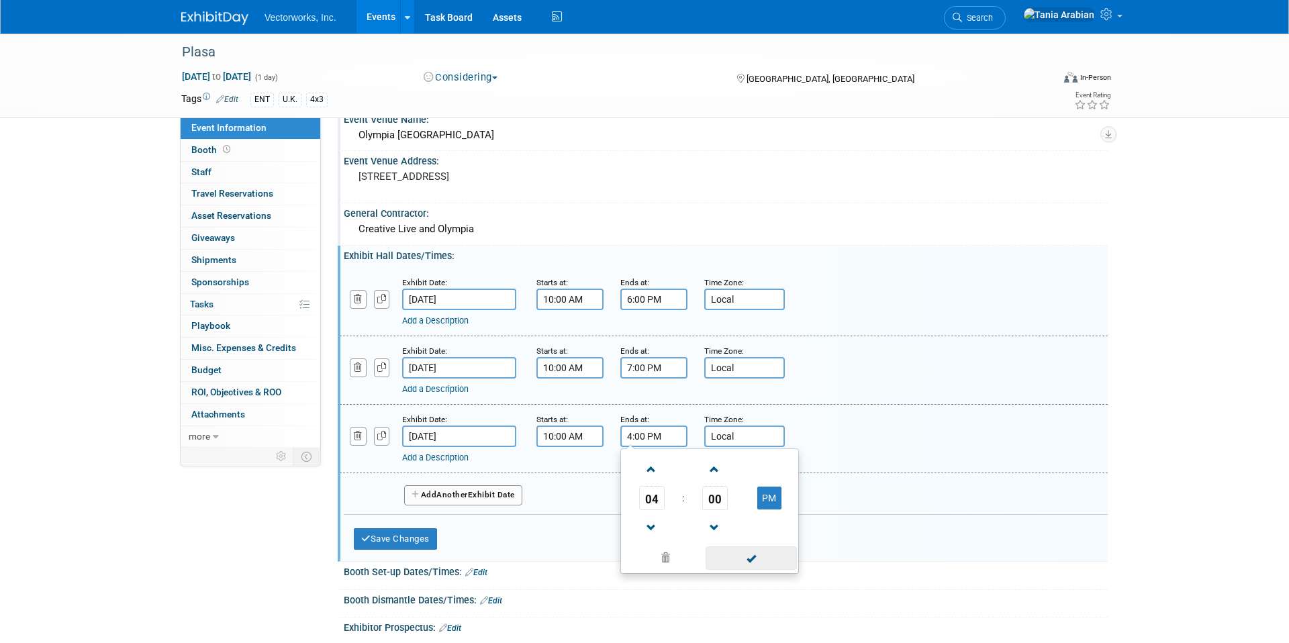
click at [721, 554] on span at bounding box center [751, 559] width 91 height 24
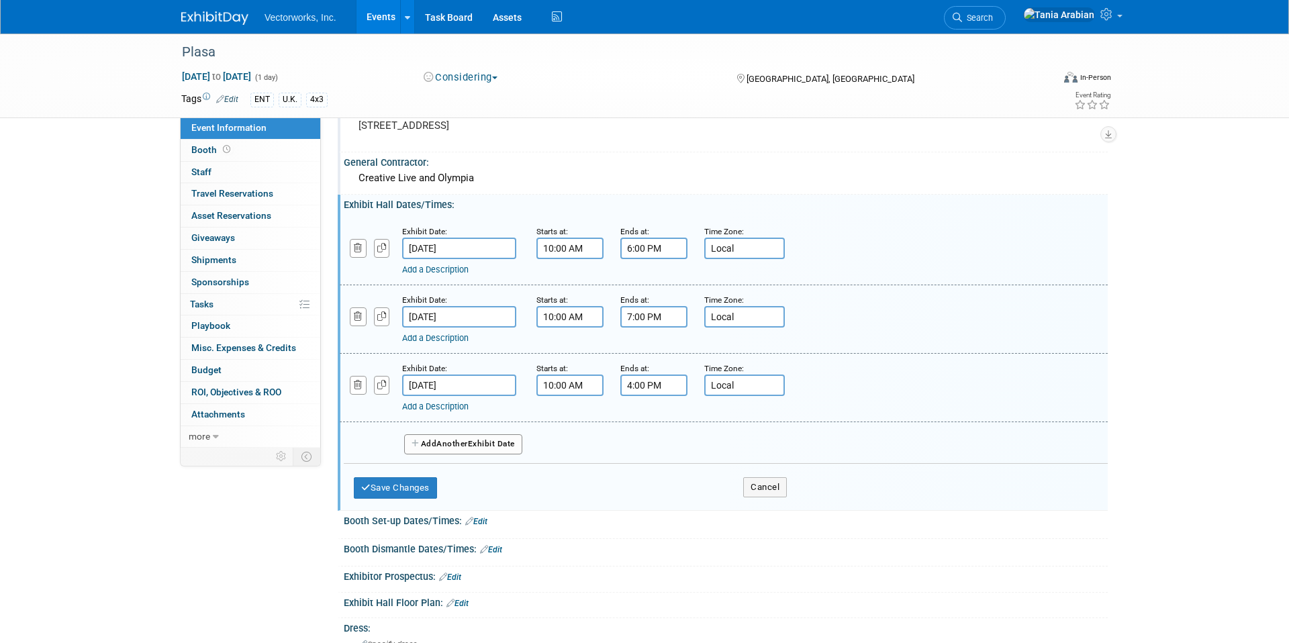
scroll to position [399, 0]
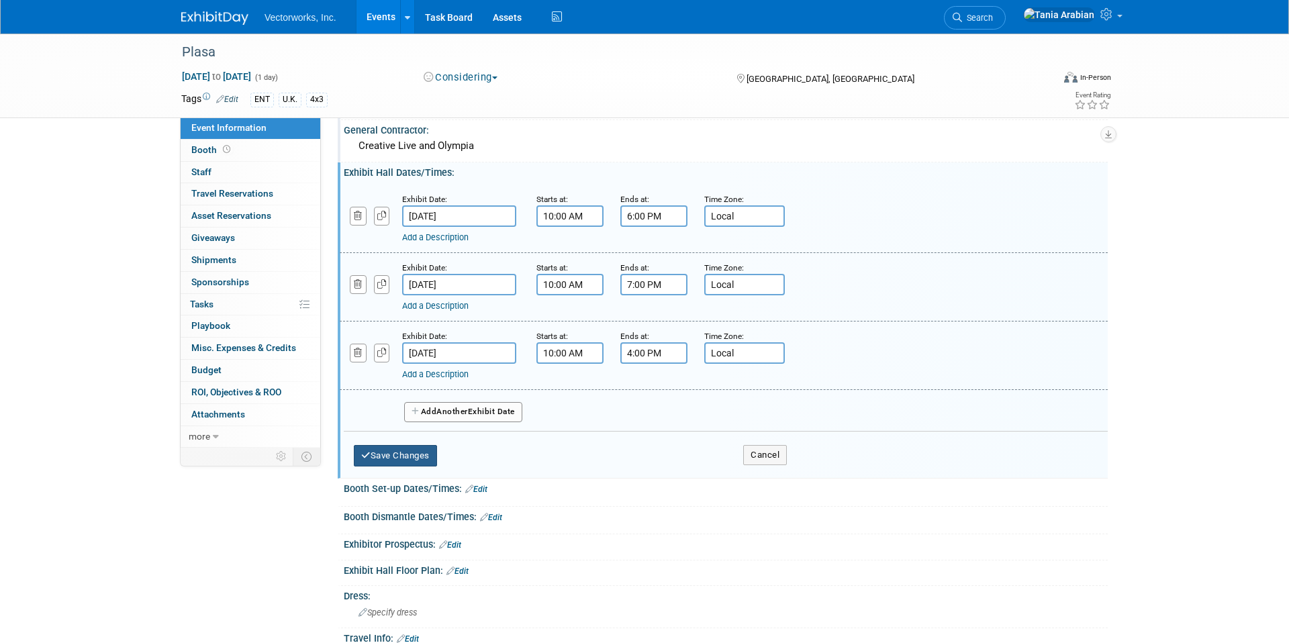
click at [412, 448] on button "Save Changes" at bounding box center [395, 455] width 83 height 21
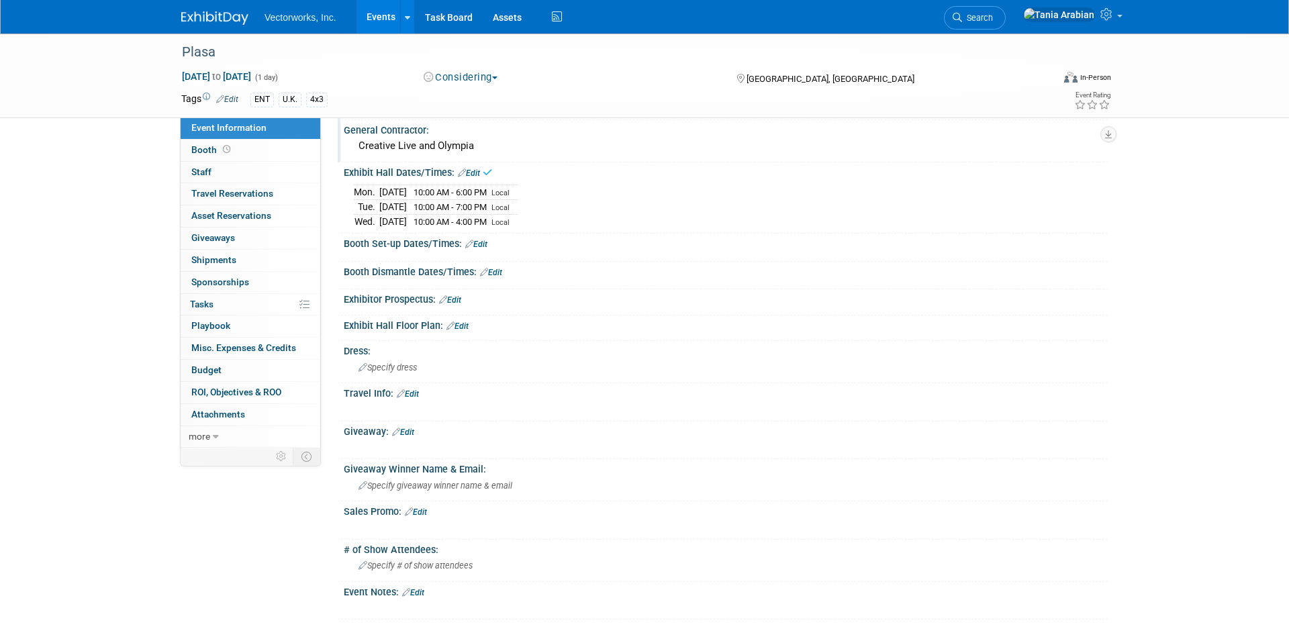
click at [478, 242] on link "Edit" at bounding box center [476, 244] width 22 height 9
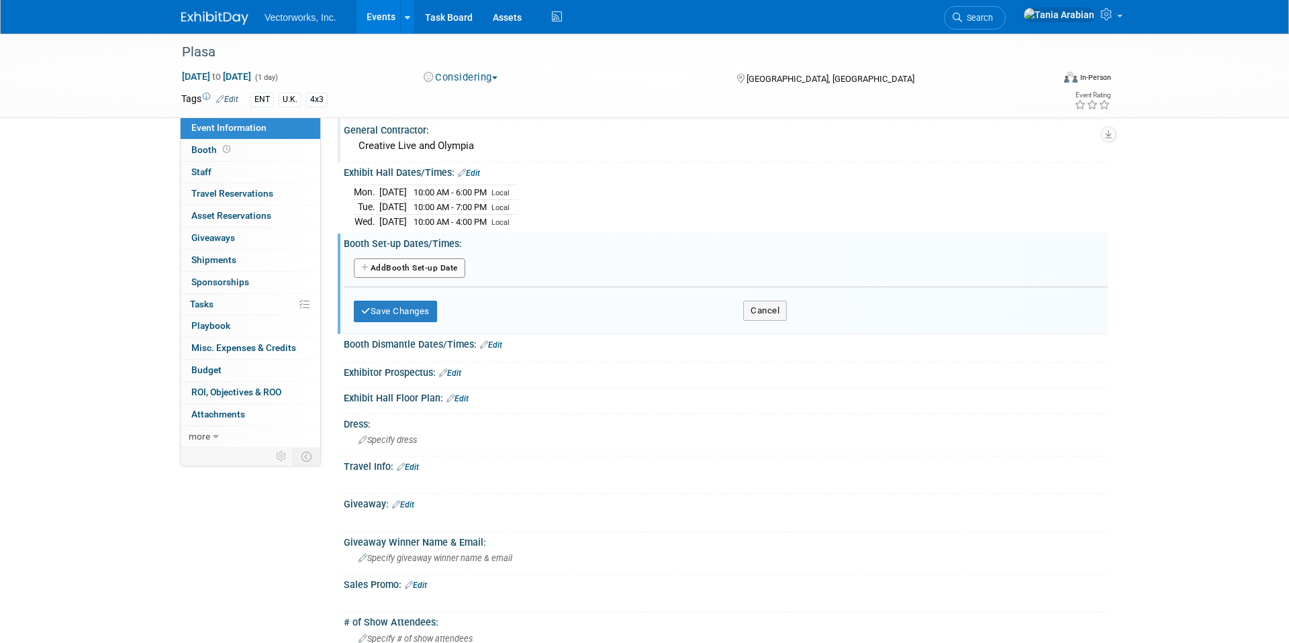
click at [450, 271] on button "Add Another Booth Set-up Date" at bounding box center [409, 269] width 111 height 20
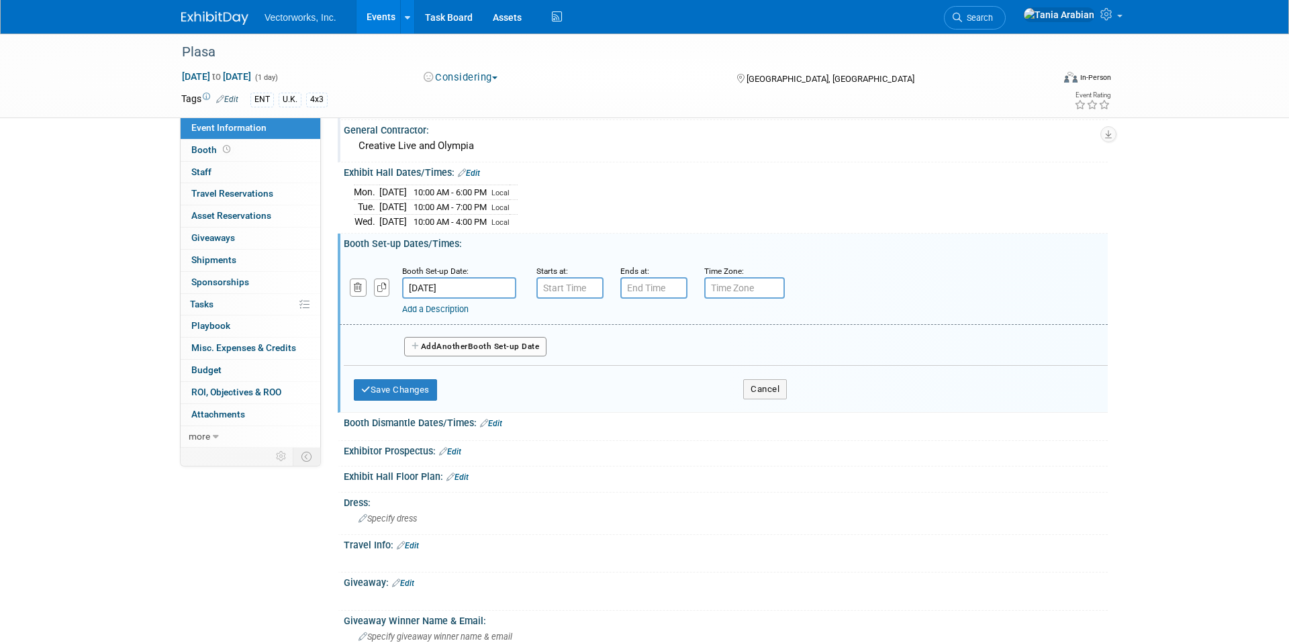
click at [448, 289] on input "Sep 1, 2026" at bounding box center [459, 287] width 114 height 21
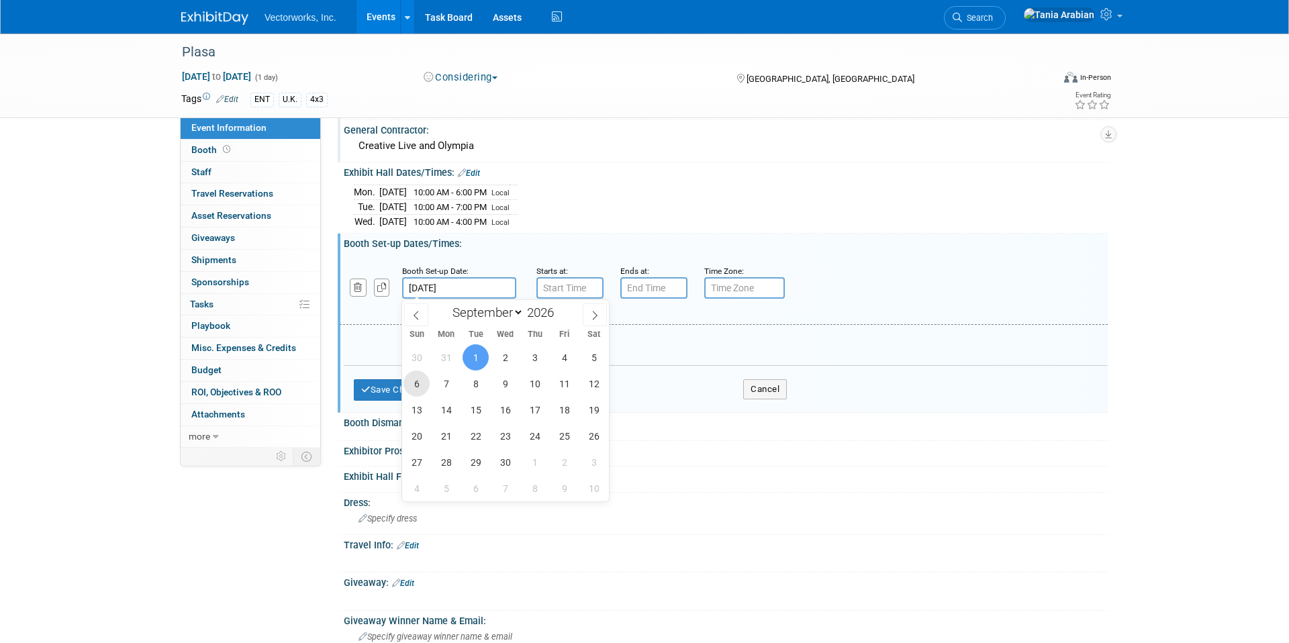
click at [426, 382] on span "6" at bounding box center [417, 384] width 26 height 26
type input "Sep 6, 2026"
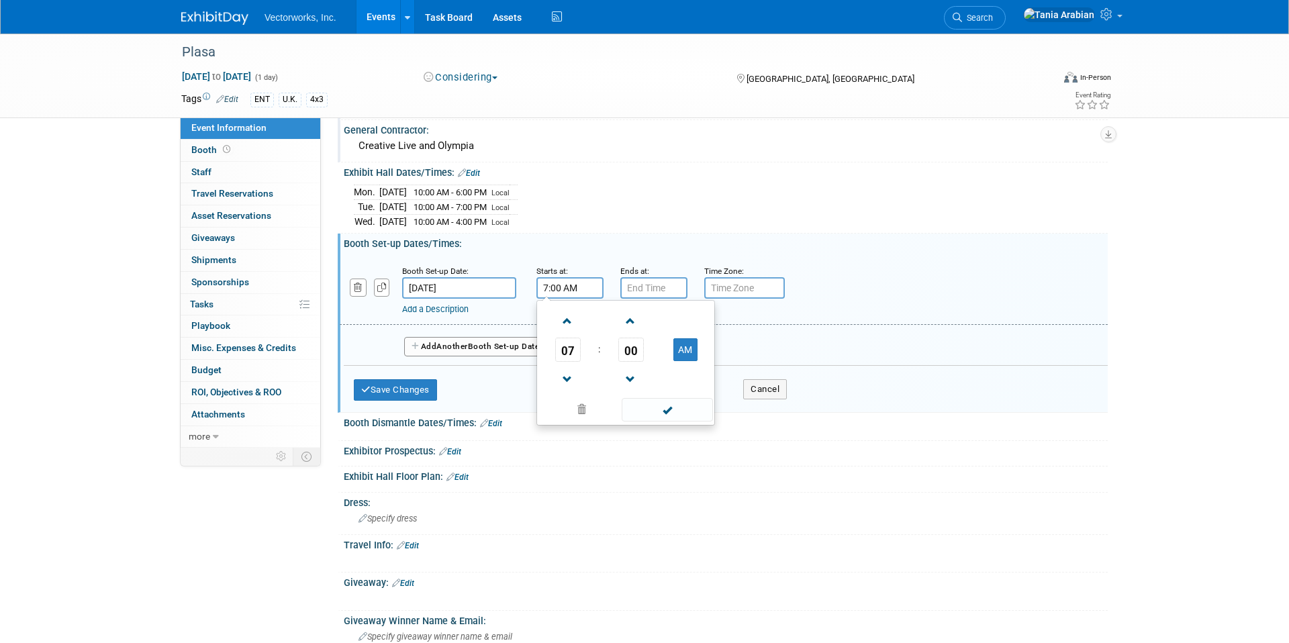
click at [569, 294] on input "7:00 AM" at bounding box center [570, 287] width 67 height 21
click at [569, 326] on span at bounding box center [568, 322] width 24 height 24
type input "10:00 AM"
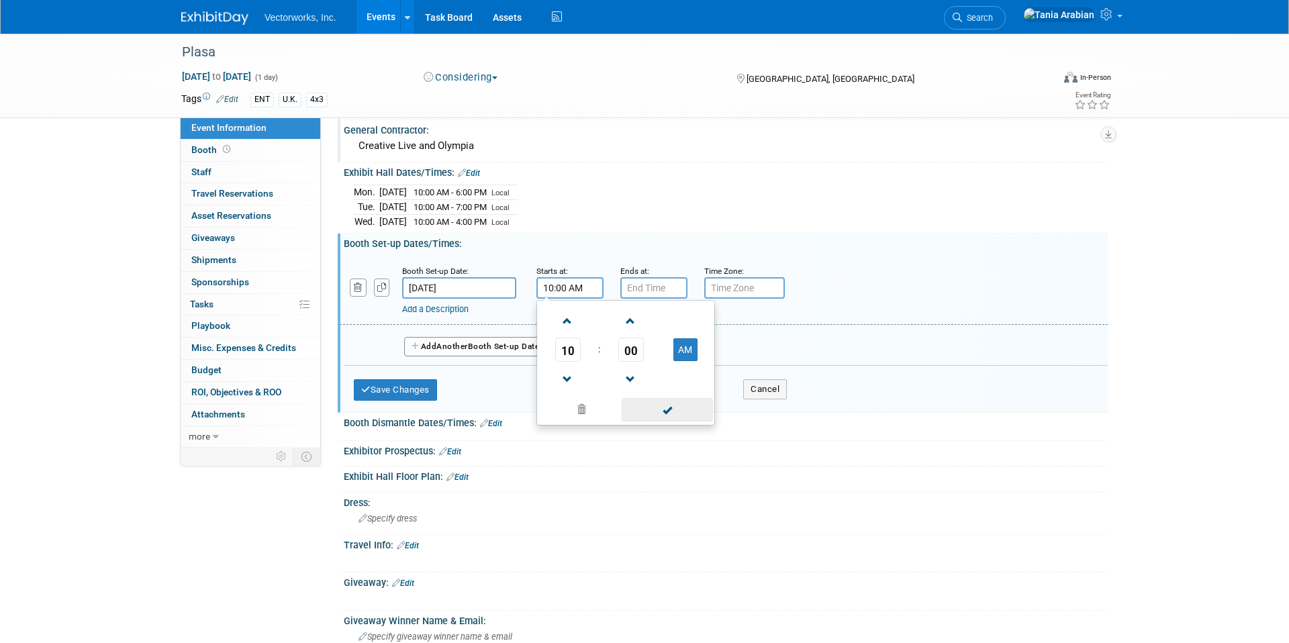
click at [637, 396] on ul "10 : 00 AM 12 01 02 03 04 05 06 07 08 09 10 11 00 05 10 15 20 25 30 35 40 45 50…" at bounding box center [626, 363] width 172 height 119
click at [647, 405] on span at bounding box center [667, 410] width 91 height 24
click at [644, 283] on input "7:00 PM" at bounding box center [653, 287] width 67 height 21
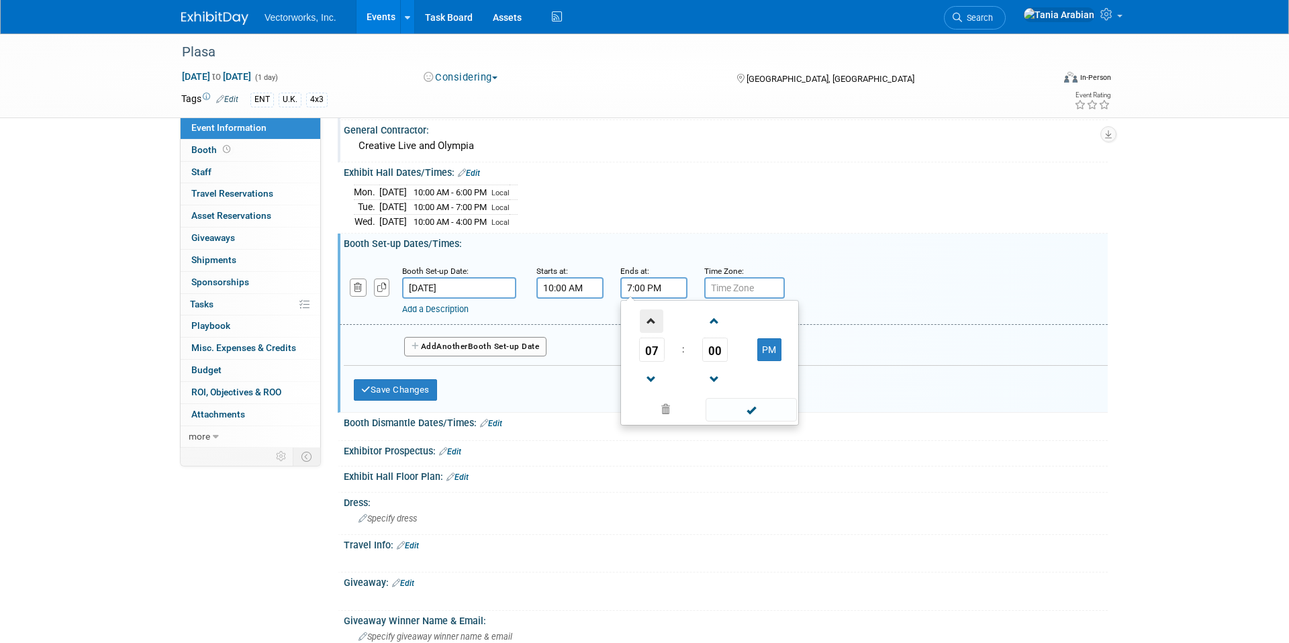
click at [645, 326] on span at bounding box center [652, 322] width 24 height 24
type input "8:00 PM"
click at [753, 408] on span at bounding box center [751, 410] width 91 height 24
click at [747, 286] on input "text" at bounding box center [744, 287] width 81 height 21
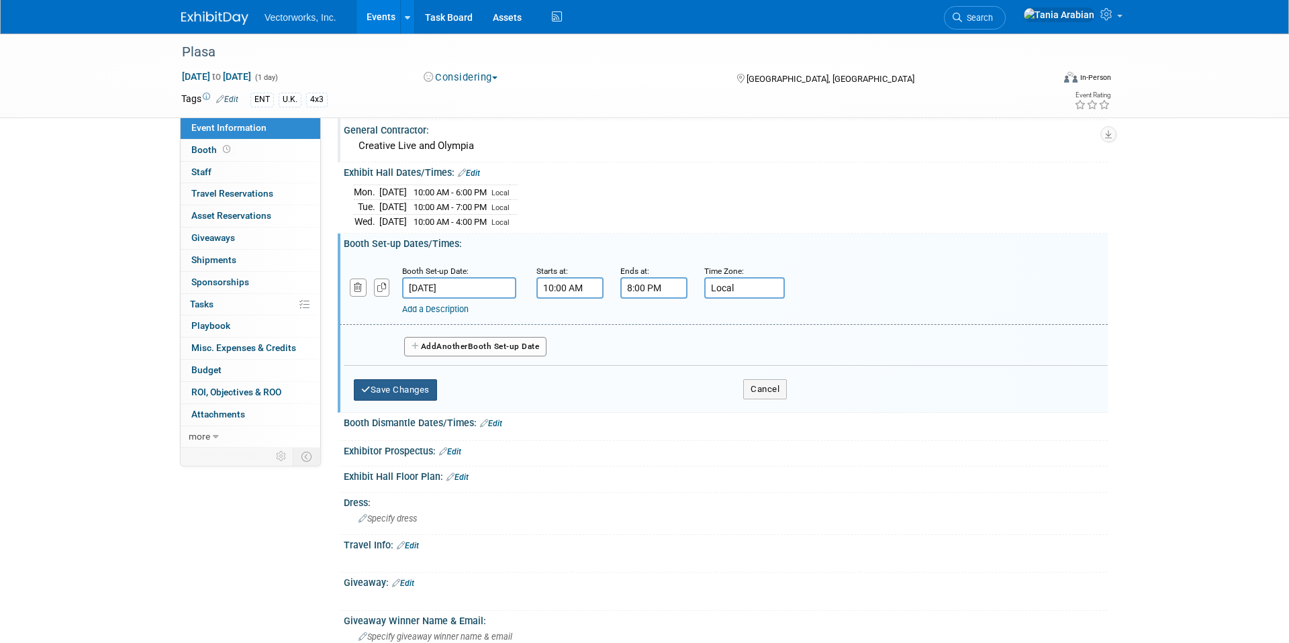
type input "Local"
click at [427, 384] on button "Save Changes" at bounding box center [395, 389] width 83 height 21
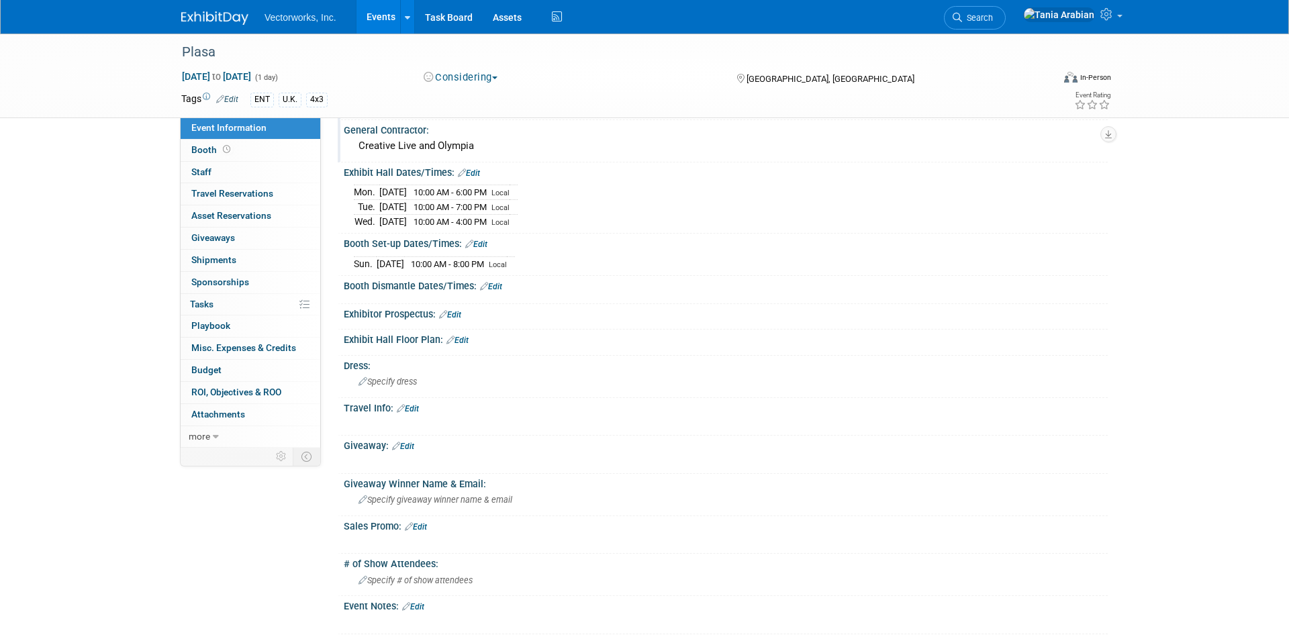
click at [494, 287] on link "Edit" at bounding box center [491, 286] width 22 height 9
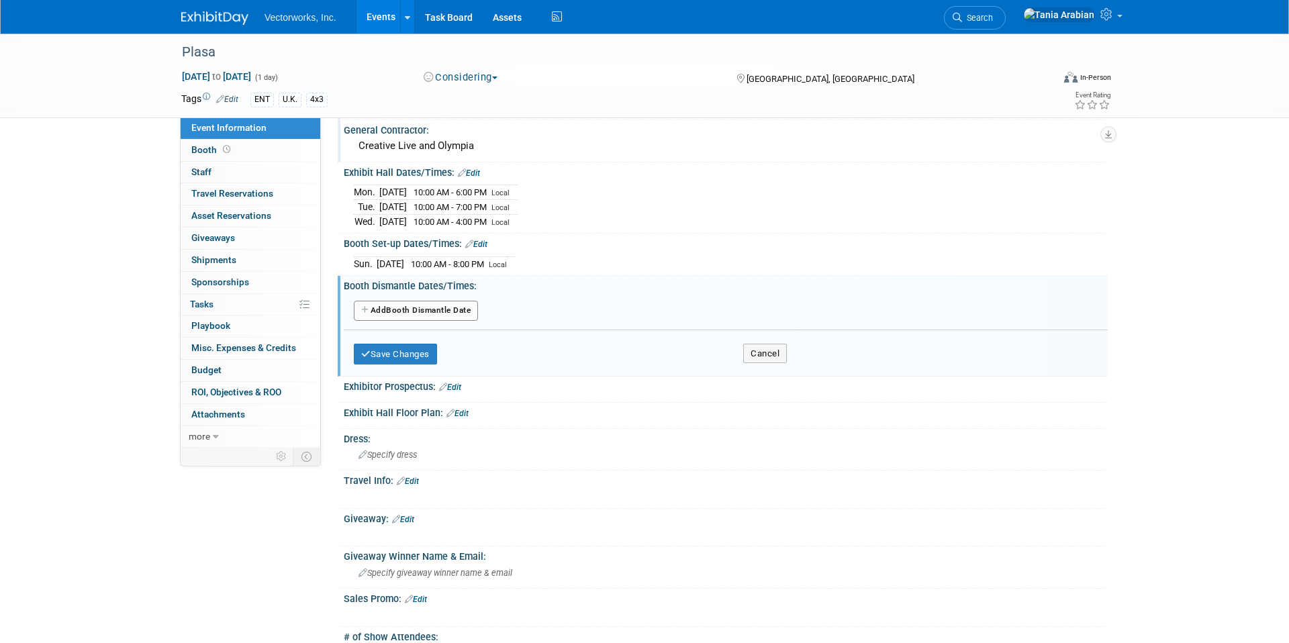
click at [424, 314] on button "Add Another Booth Dismantle Date" at bounding box center [416, 311] width 124 height 20
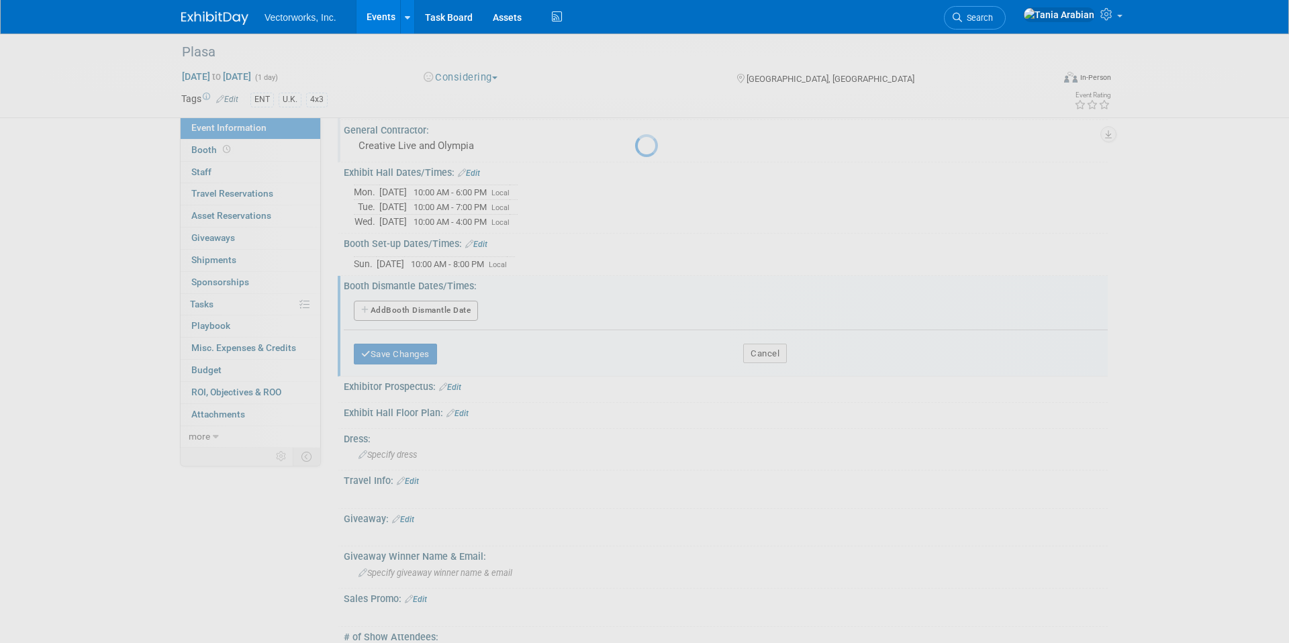
select select "8"
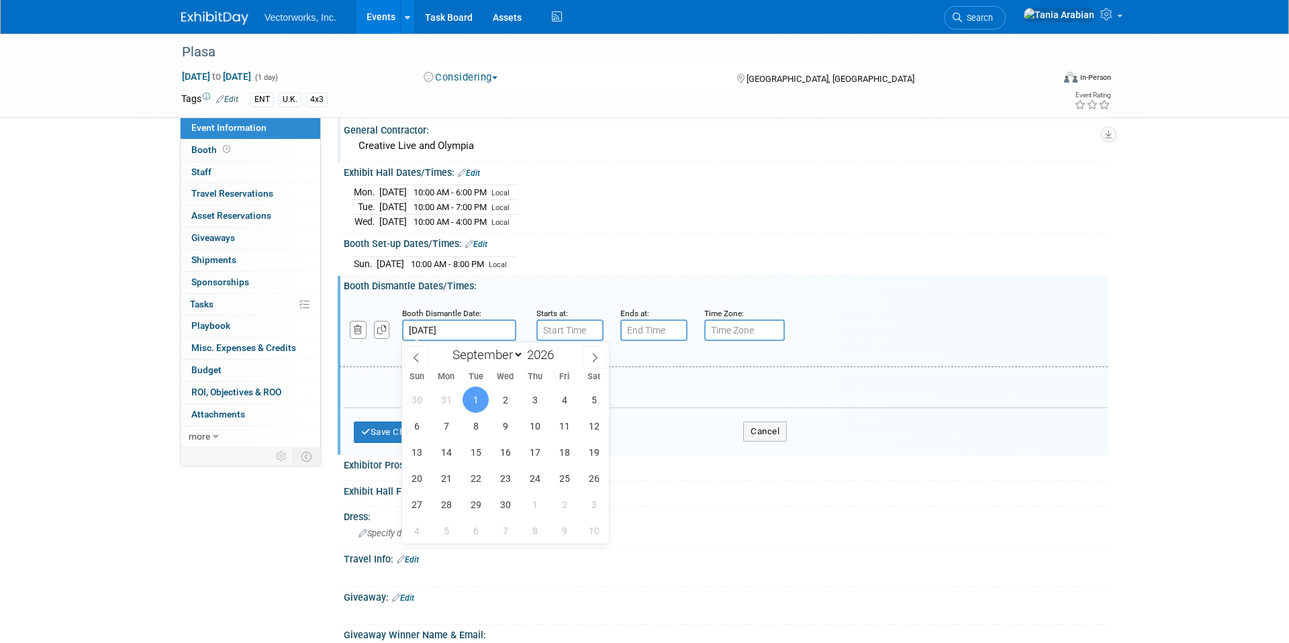
click at [451, 327] on input "Sep 1, 2026" at bounding box center [459, 330] width 114 height 21
click at [512, 418] on span "9" at bounding box center [505, 426] width 26 height 26
type input "Sep 9, 2026"
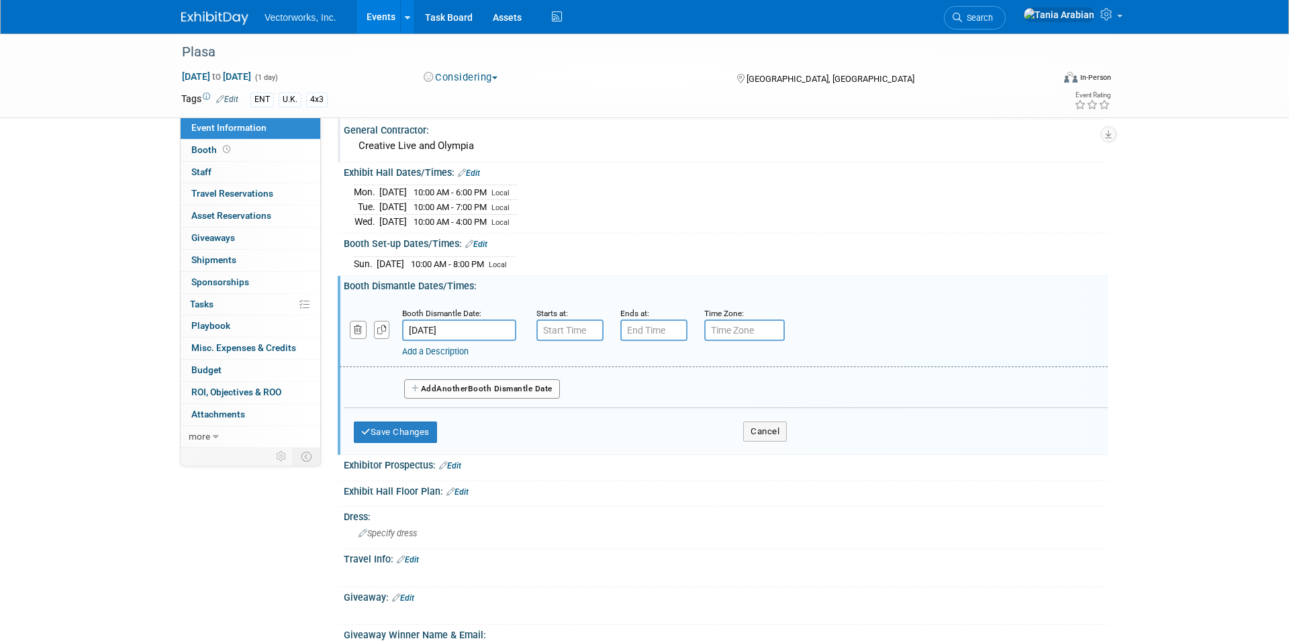
click at [569, 320] on div at bounding box center [570, 330] width 67 height 21
click at [562, 330] on input "7:00 AM" at bounding box center [570, 330] width 67 height 21
click at [568, 408] on link at bounding box center [568, 421] width 26 height 34
drag, startPoint x: 569, startPoint y: 414, endPoint x: 577, endPoint y: 410, distance: 8.7
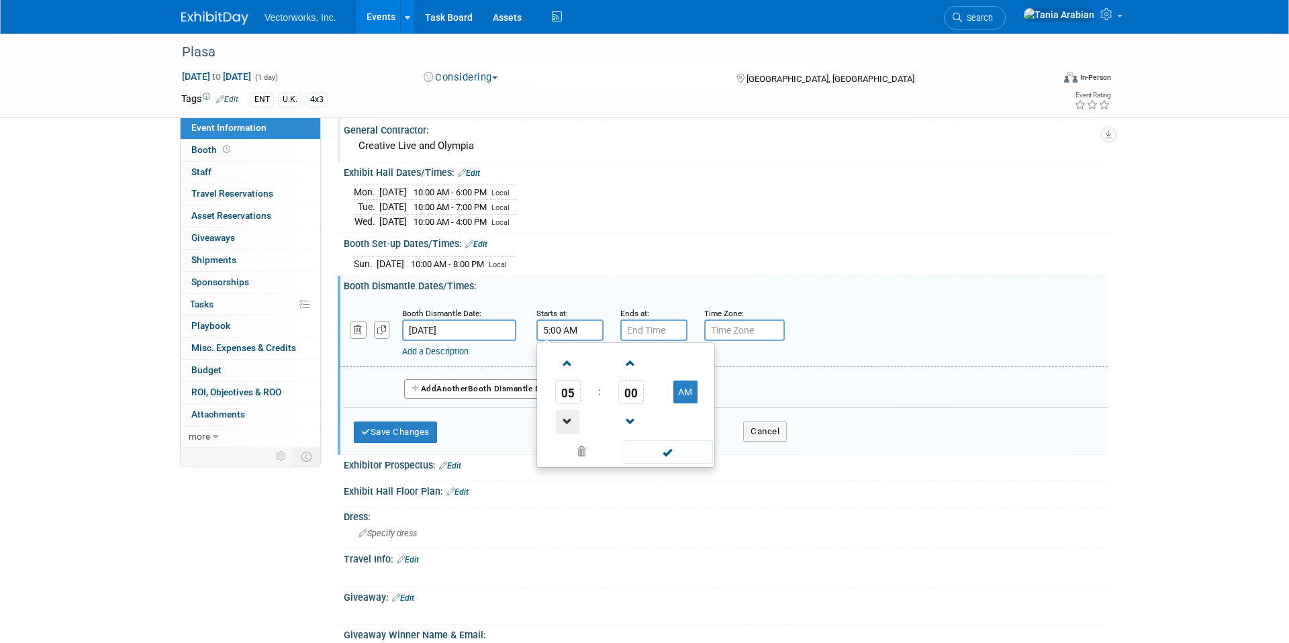
click at [569, 414] on span at bounding box center [568, 422] width 24 height 24
click at [616, 389] on td "00" at bounding box center [631, 392] width 56 height 24
click at [628, 387] on span "00" at bounding box center [631, 392] width 26 height 24
click at [694, 363] on td "15" at bounding box center [690, 364] width 43 height 36
type input "4:15 AM"
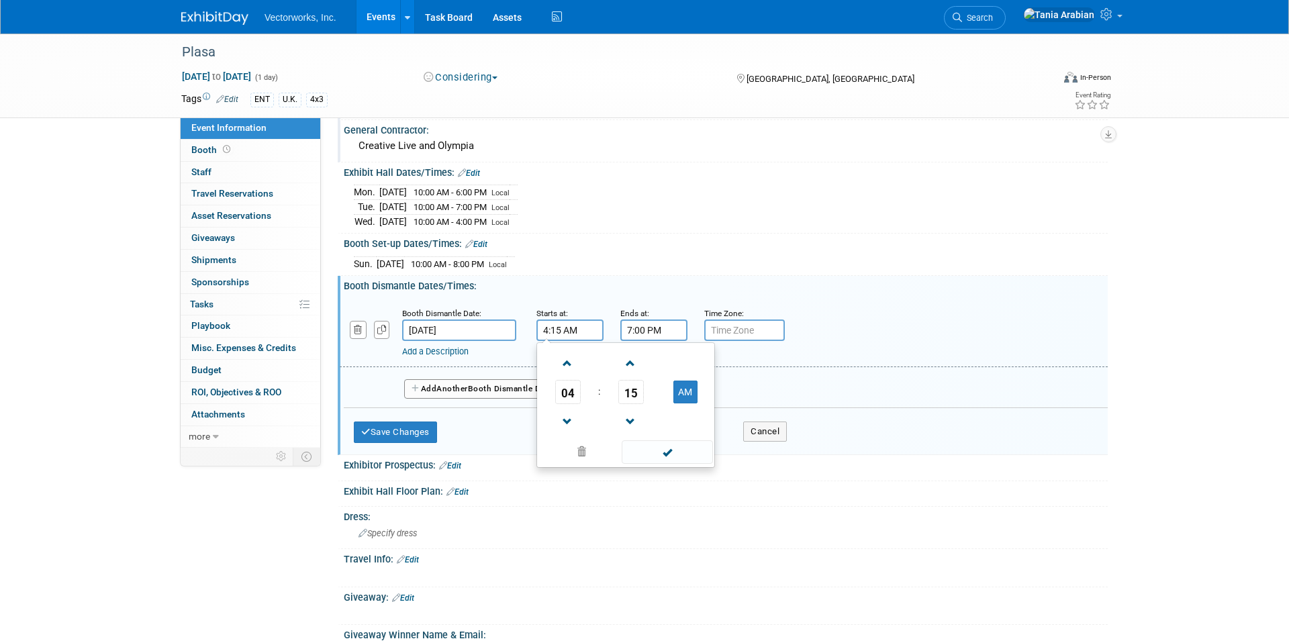
click at [645, 328] on input "7:00 PM" at bounding box center [653, 330] width 67 height 21
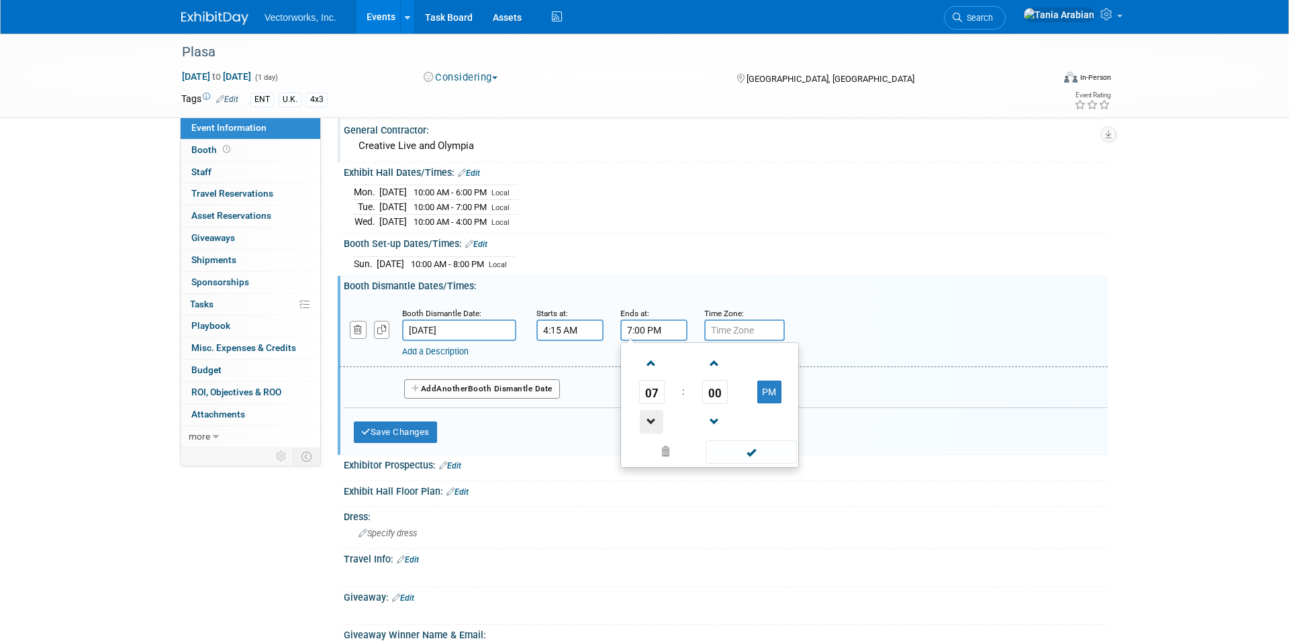
click at [648, 420] on span at bounding box center [652, 422] width 24 height 24
type input "6:00 PM"
click at [719, 456] on span at bounding box center [751, 453] width 91 height 24
click at [729, 336] on input "text" at bounding box center [744, 330] width 81 height 21
type input "Local"
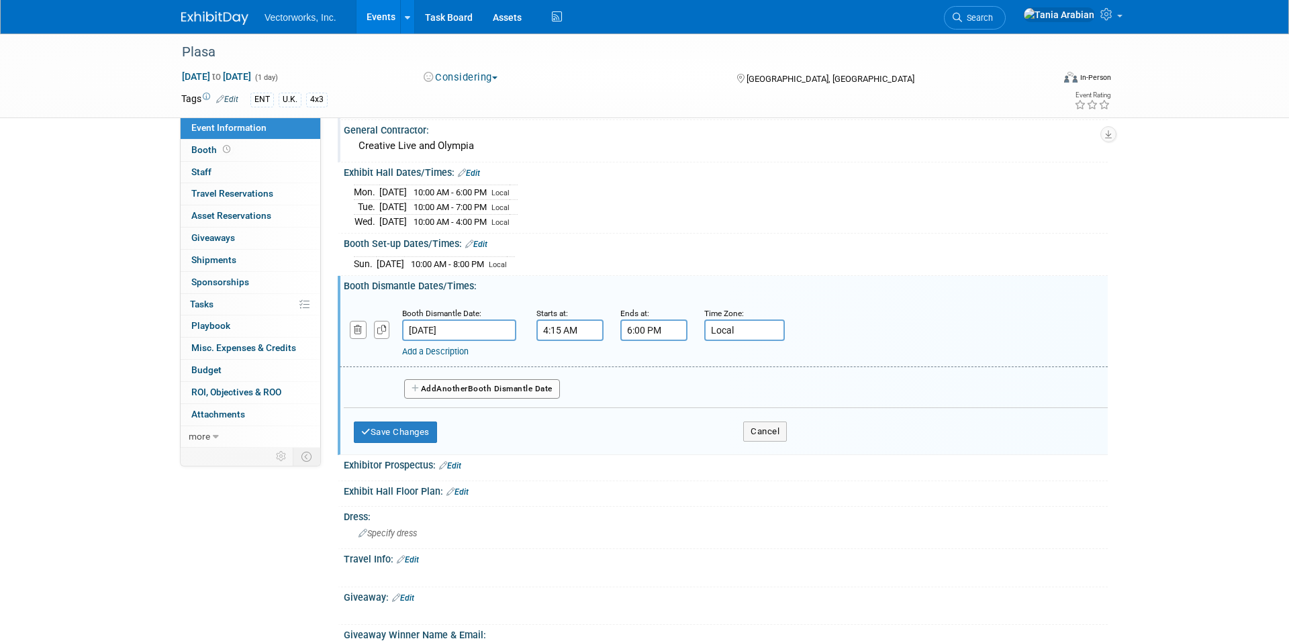
click at [446, 349] on link "Add a Description" at bounding box center [435, 352] width 66 height 10
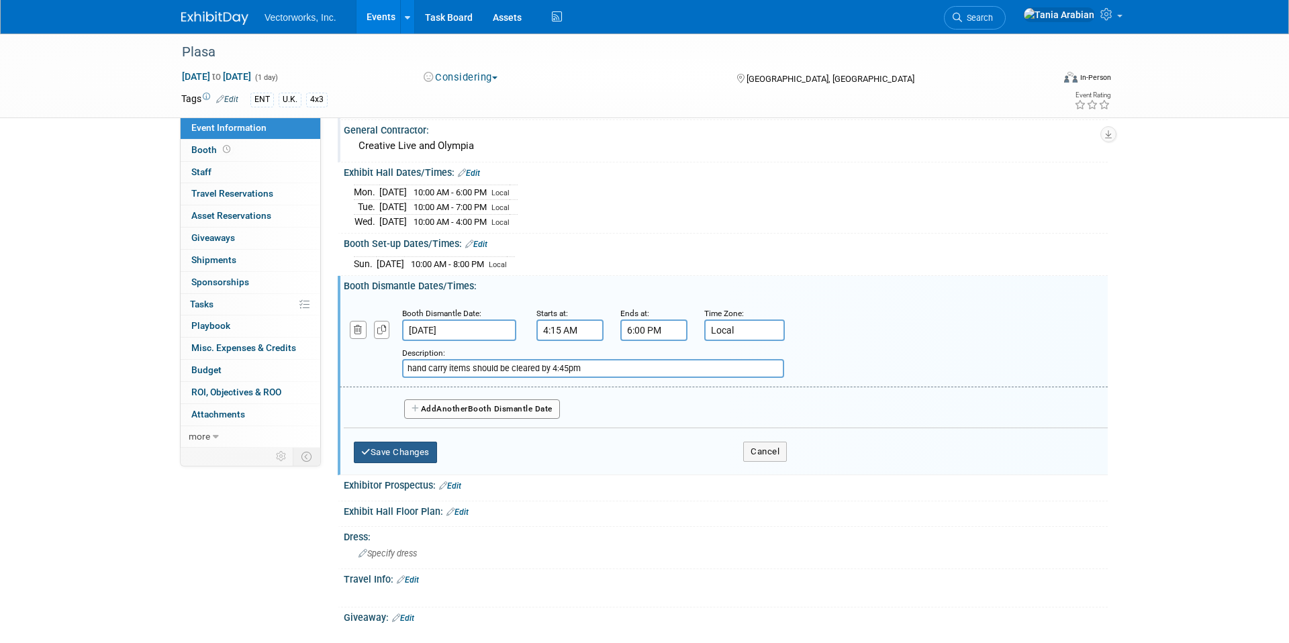
type input "hand carry items should be cleared by 4:45pm"
click at [391, 461] on button "Save Changes" at bounding box center [395, 452] width 83 height 21
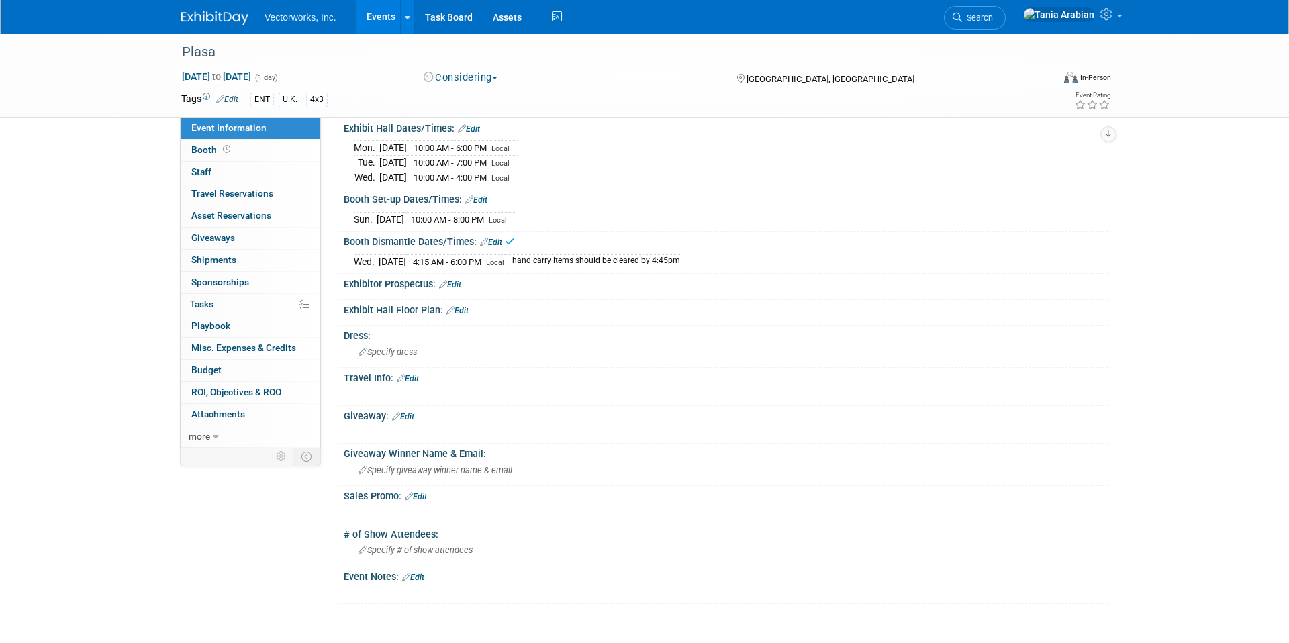
scroll to position [461, 0]
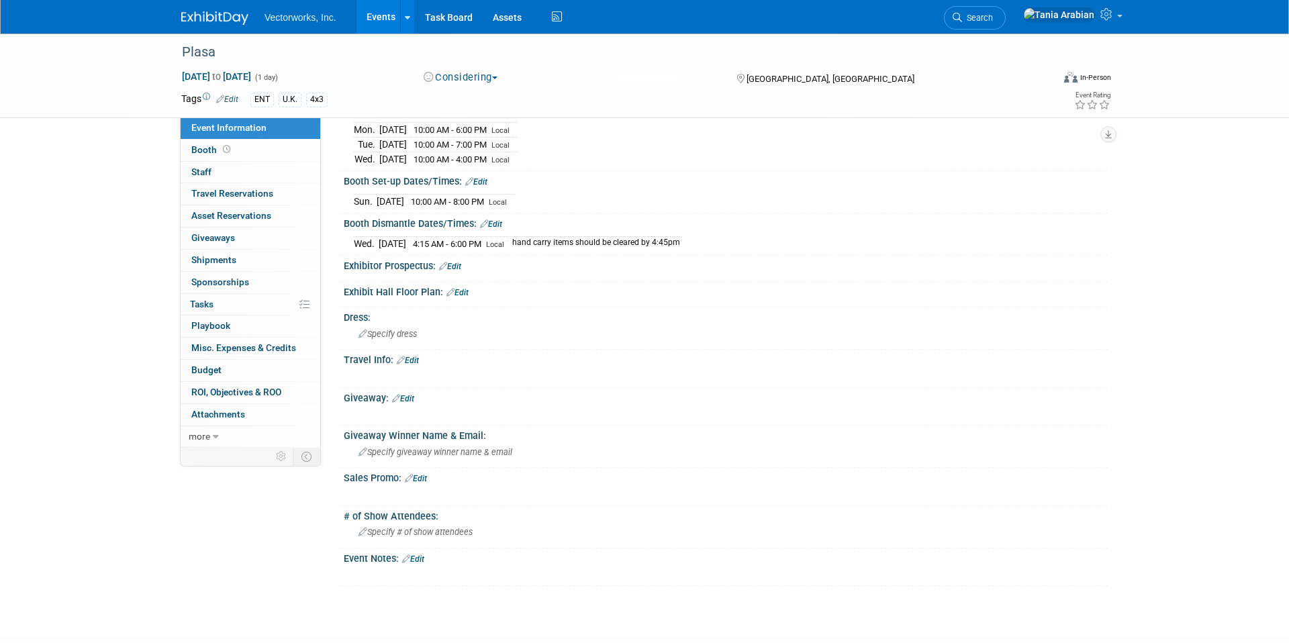
click at [463, 293] on link "Edit" at bounding box center [458, 292] width 22 height 9
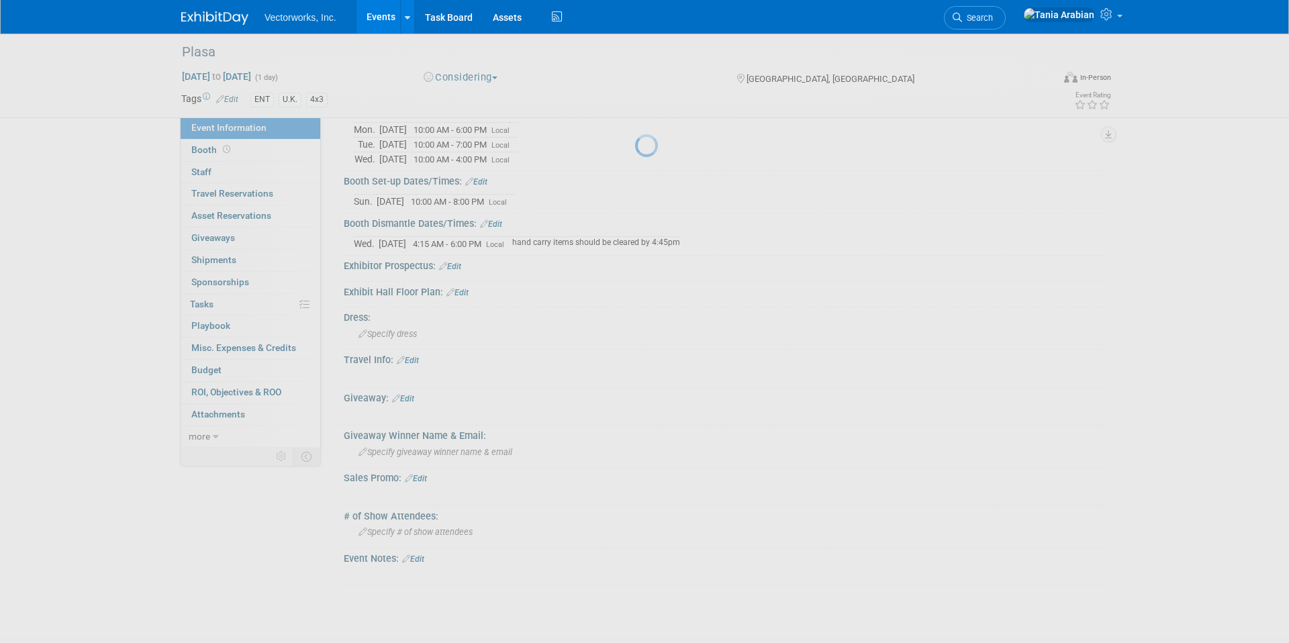
scroll to position [464, 0]
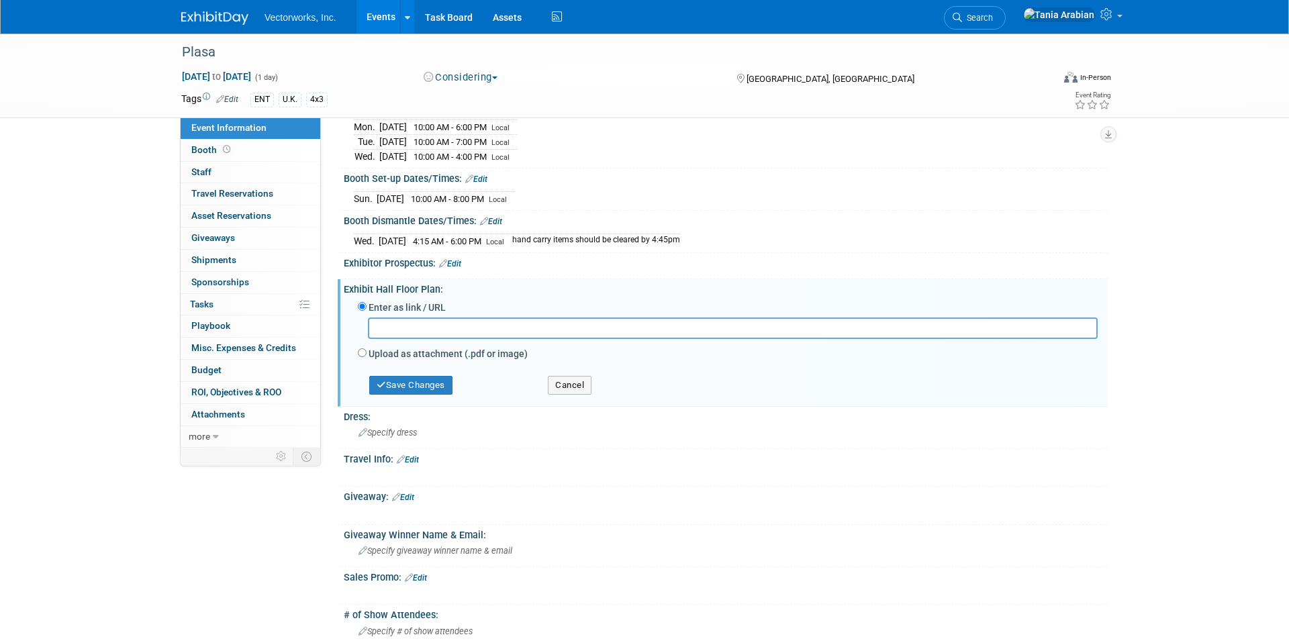
click at [383, 324] on input "text" at bounding box center [733, 328] width 730 height 21
paste input "chrome-extension://efaidnbmnnnibpcajpcglclefindmkaj/file:///Users/taniaarabian/…"
type input "chrome-extension://efaidnbmnnnibpcajpcglclefindmkaj/file:///Users/taniaarabian/…"
click at [405, 388] on button "Save Changes" at bounding box center [410, 385] width 83 height 19
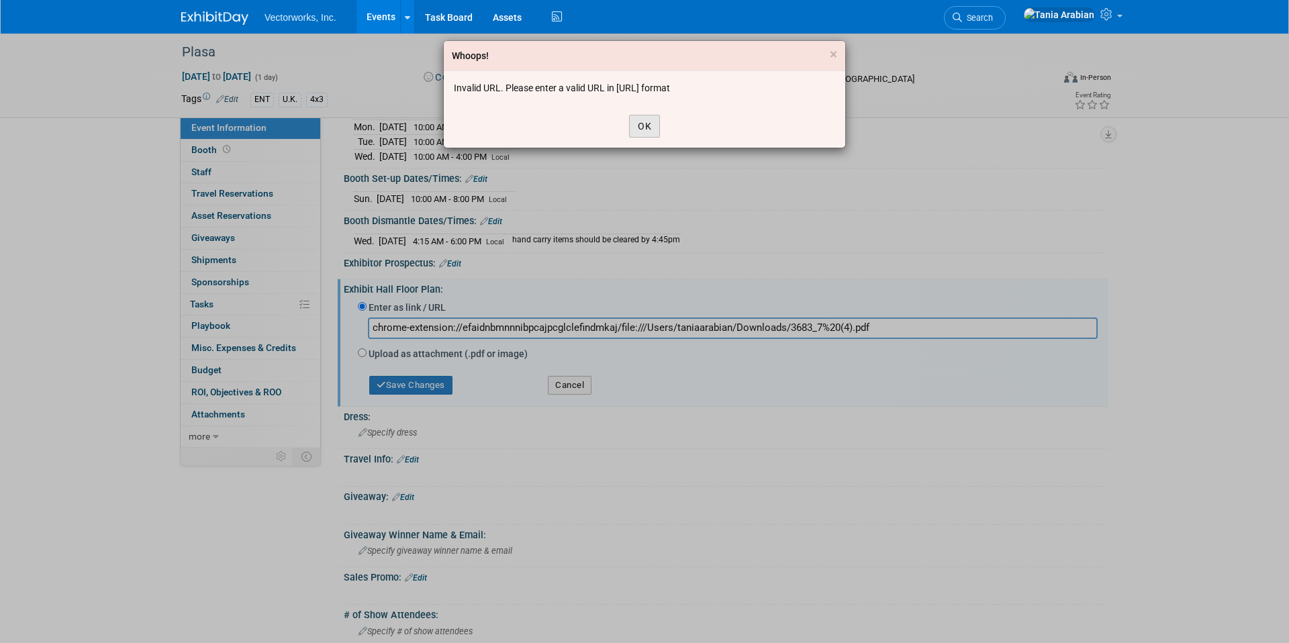
click at [636, 127] on button "OK" at bounding box center [644, 126] width 31 height 23
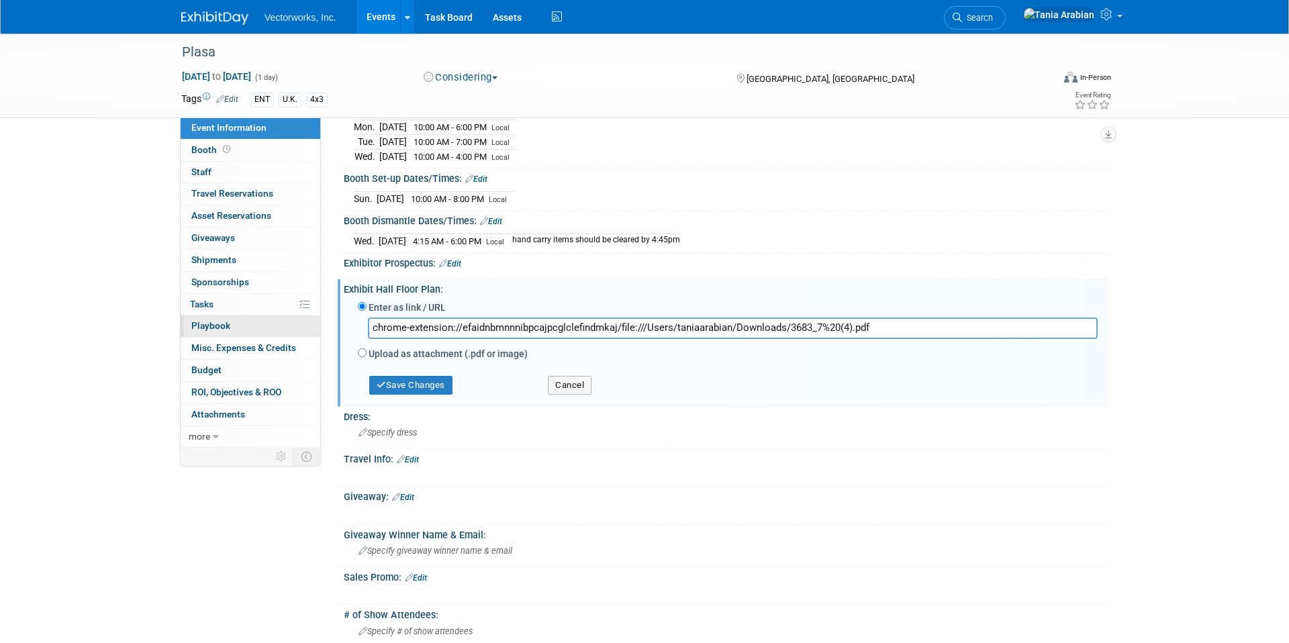
drag, startPoint x: 878, startPoint y: 327, endPoint x: 318, endPoint y: 316, distance: 560.8
click at [318, 316] on div "Event Information Event Info Booth Booth 0 Staff 0 Staff 0 Travel Reservations …" at bounding box center [644, 127] width 947 height 1115
click at [362, 355] on input "Upload as attachment (.pdf or image)" at bounding box center [362, 353] width 9 height 9
radio input "true"
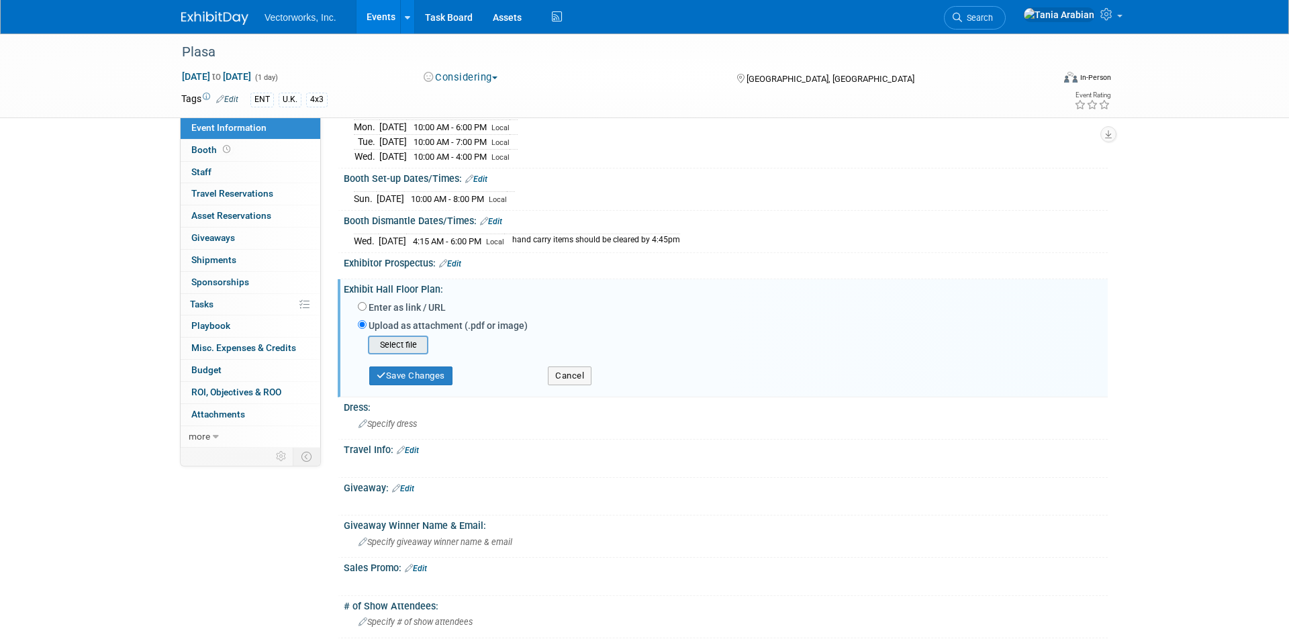
click at [390, 347] on input "file" at bounding box center [347, 345] width 160 height 16
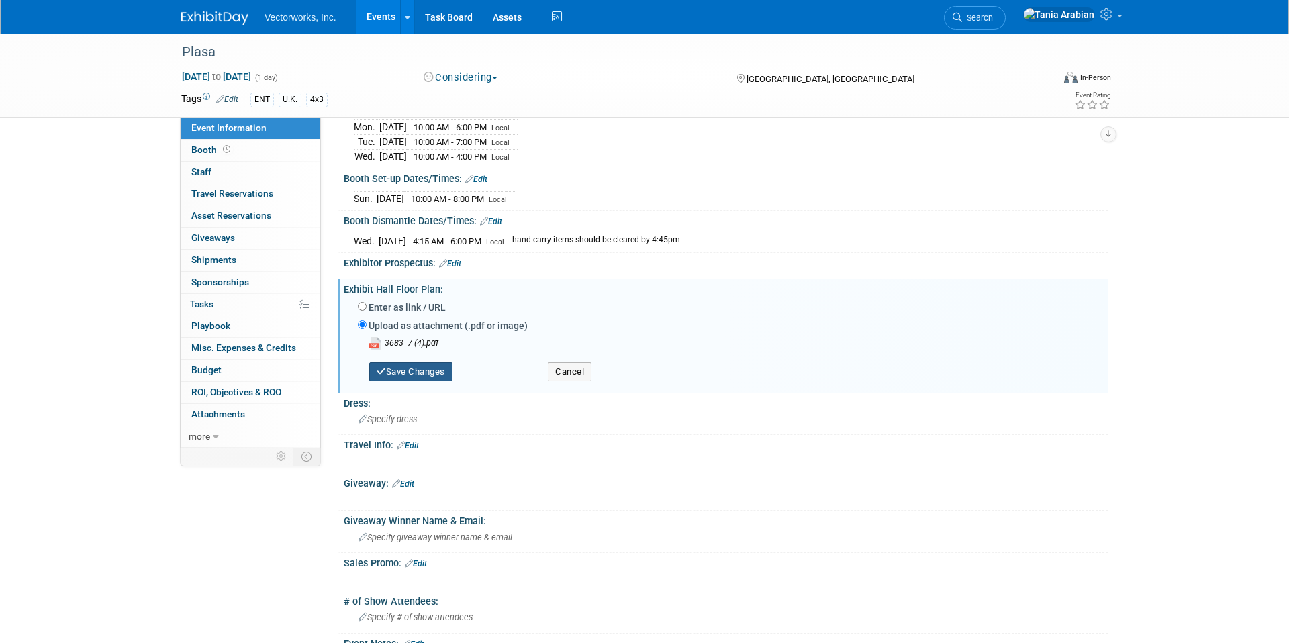
click at [436, 372] on button "Save Changes" at bounding box center [410, 372] width 83 height 19
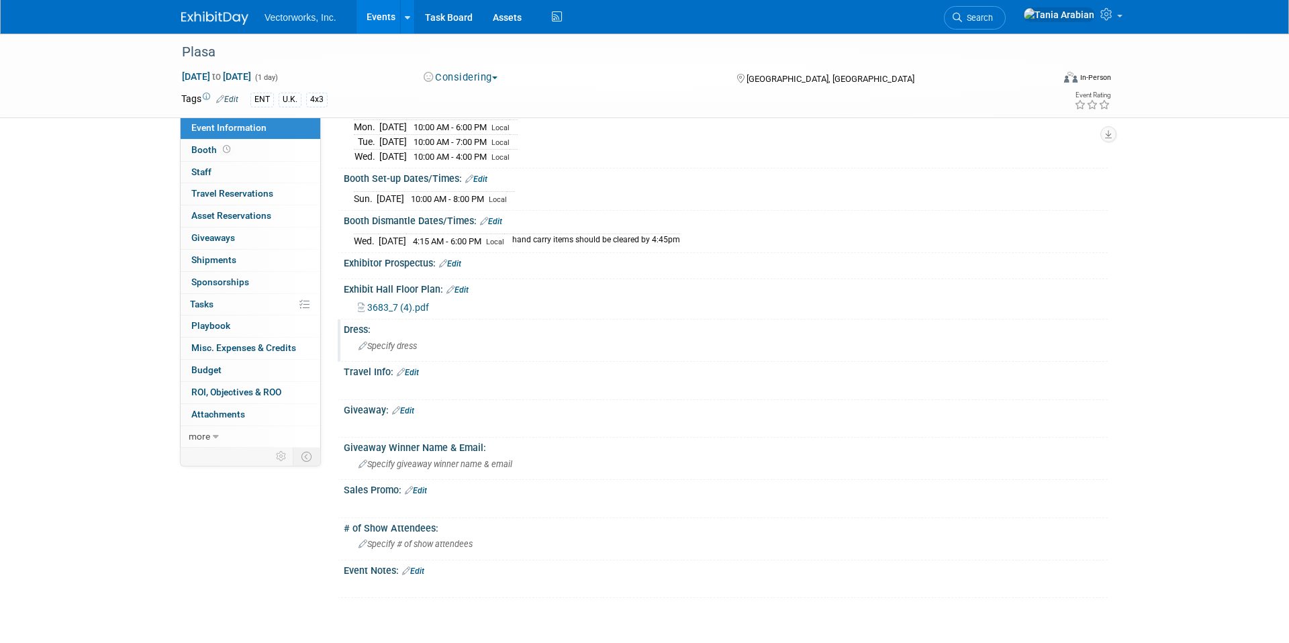
click at [402, 344] on span "Specify dress" at bounding box center [388, 346] width 58 height 10
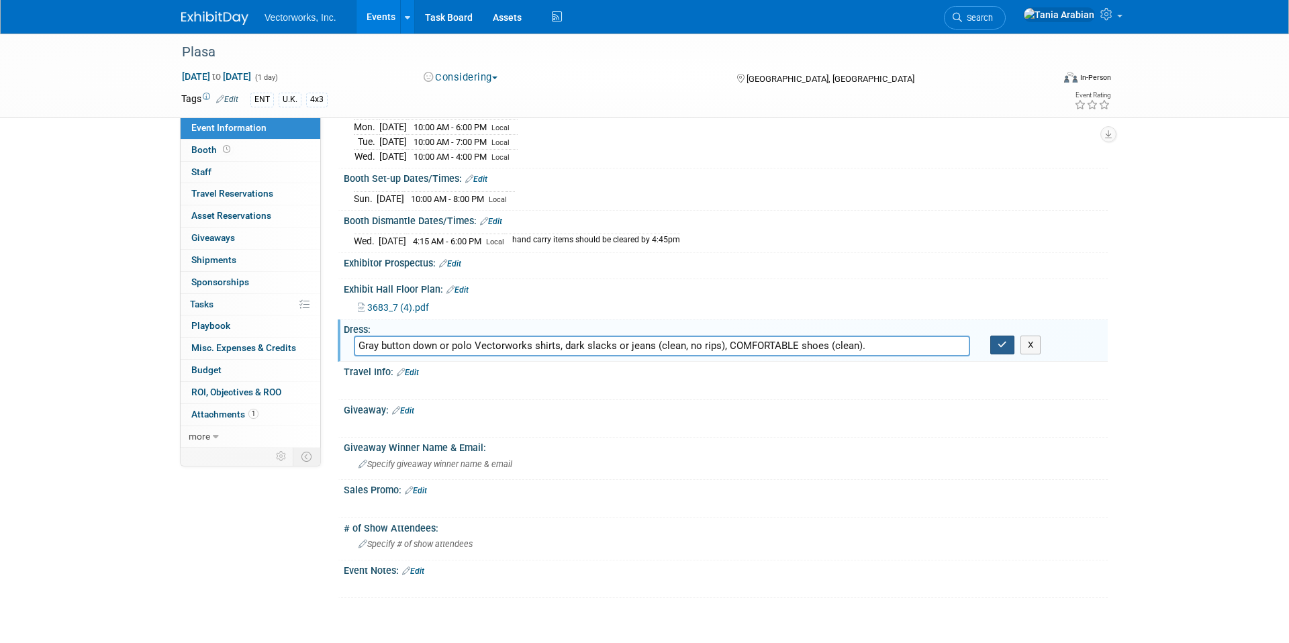
type input "Gray button down or polo Vectorworks shirts, dark slacks or jeans (clean, no ri…"
click at [998, 336] on button "button" at bounding box center [1003, 345] width 24 height 19
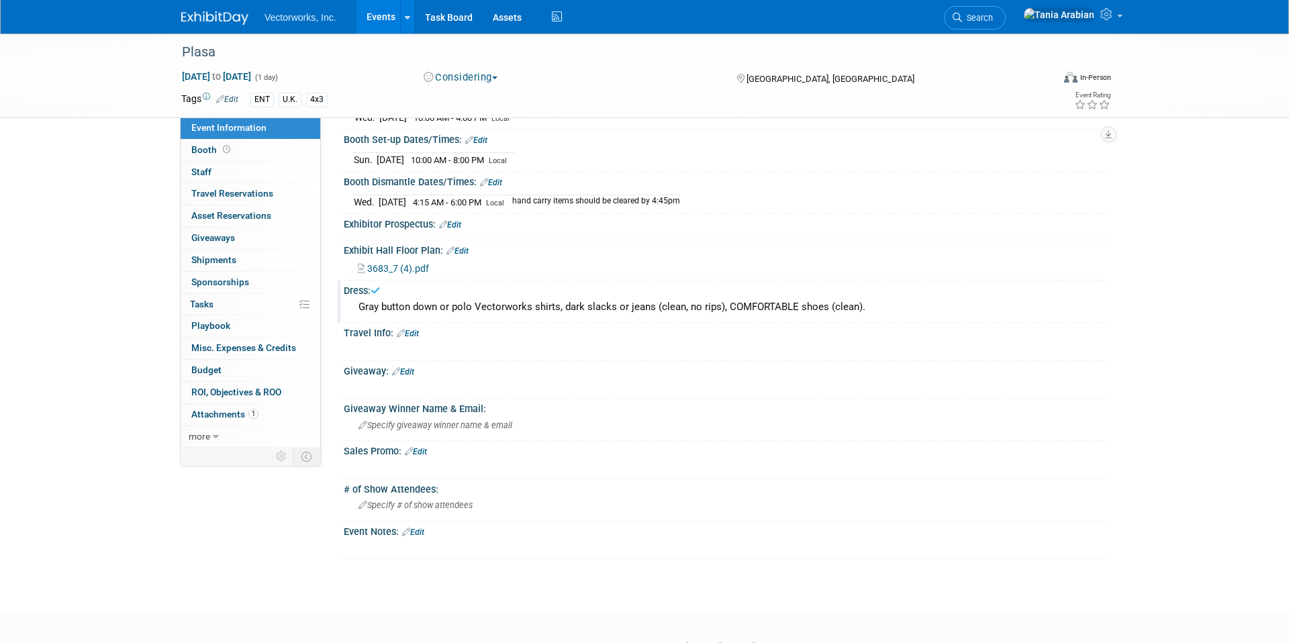
scroll to position [564, 0]
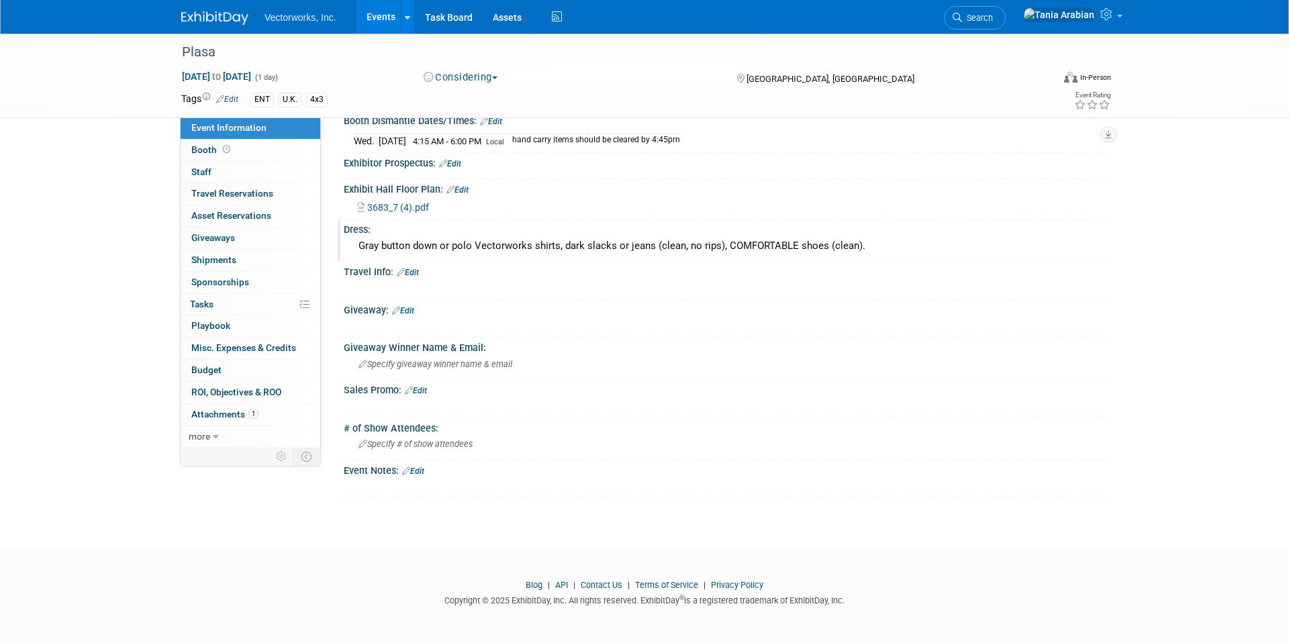
click at [407, 312] on link "Edit" at bounding box center [403, 310] width 22 height 9
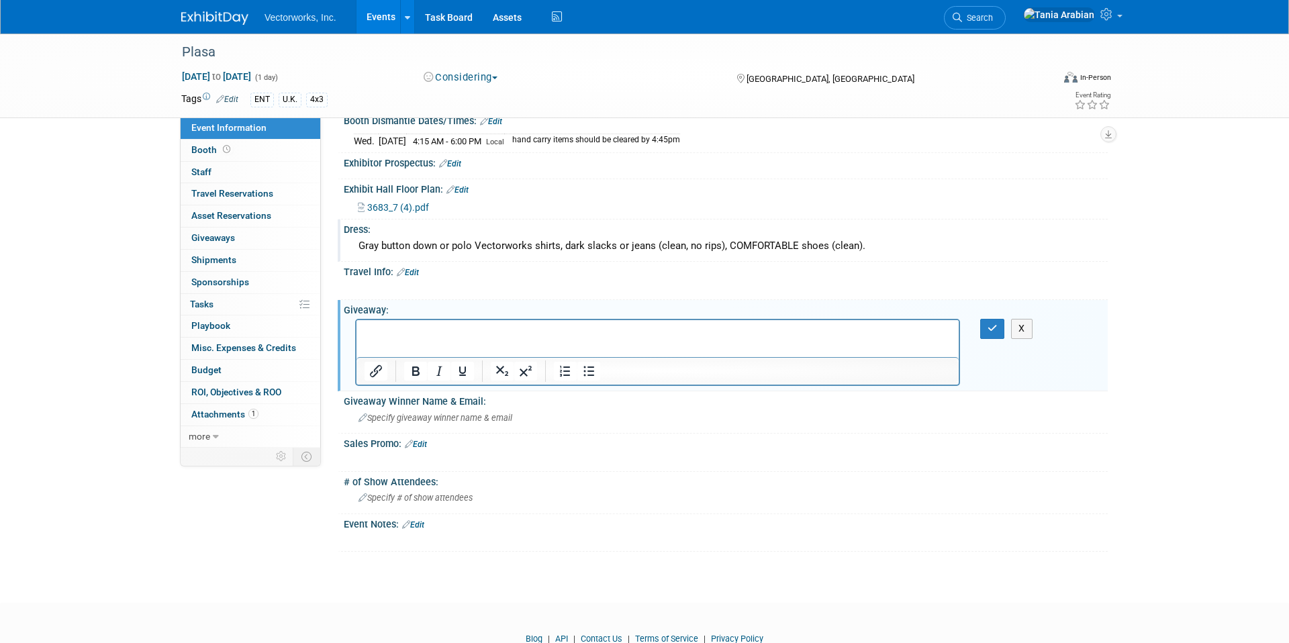
scroll to position [0, 0]
drag, startPoint x: 396, startPoint y: 331, endPoint x: 361, endPoint y: 328, distance: 34.4
click at [361, 328] on html "License of Spotlight for 1 year" at bounding box center [658, 329] width 602 height 19
click at [990, 327] on icon "button" at bounding box center [993, 328] width 10 height 9
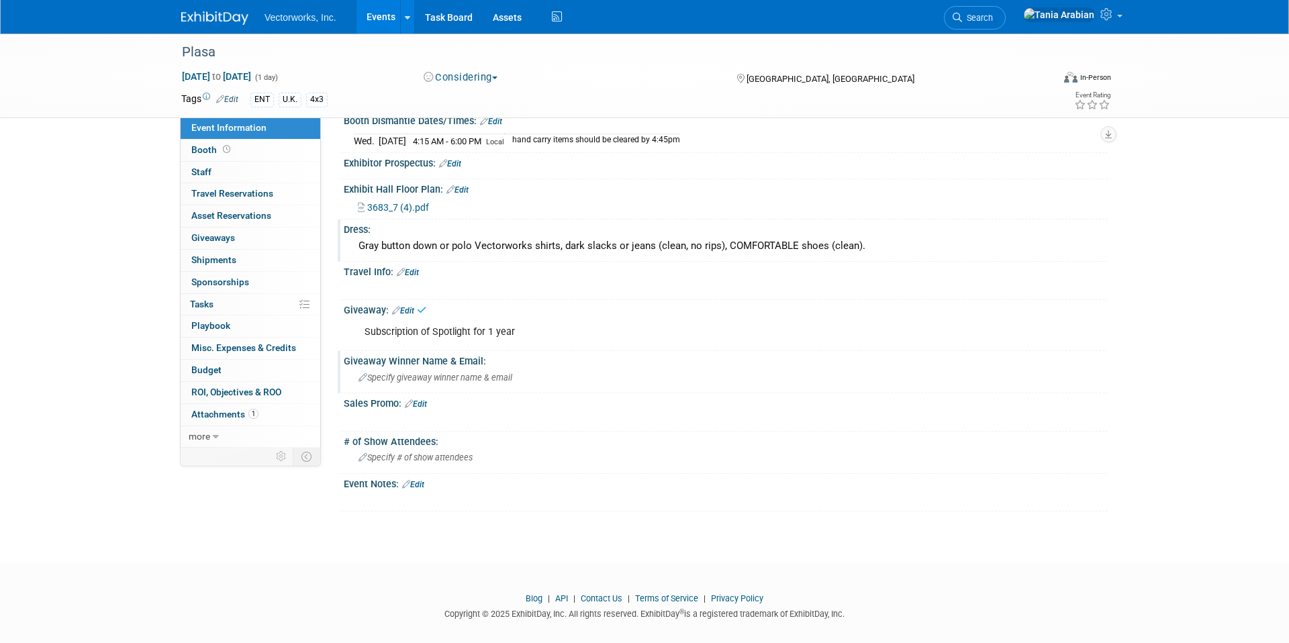
scroll to position [578, 0]
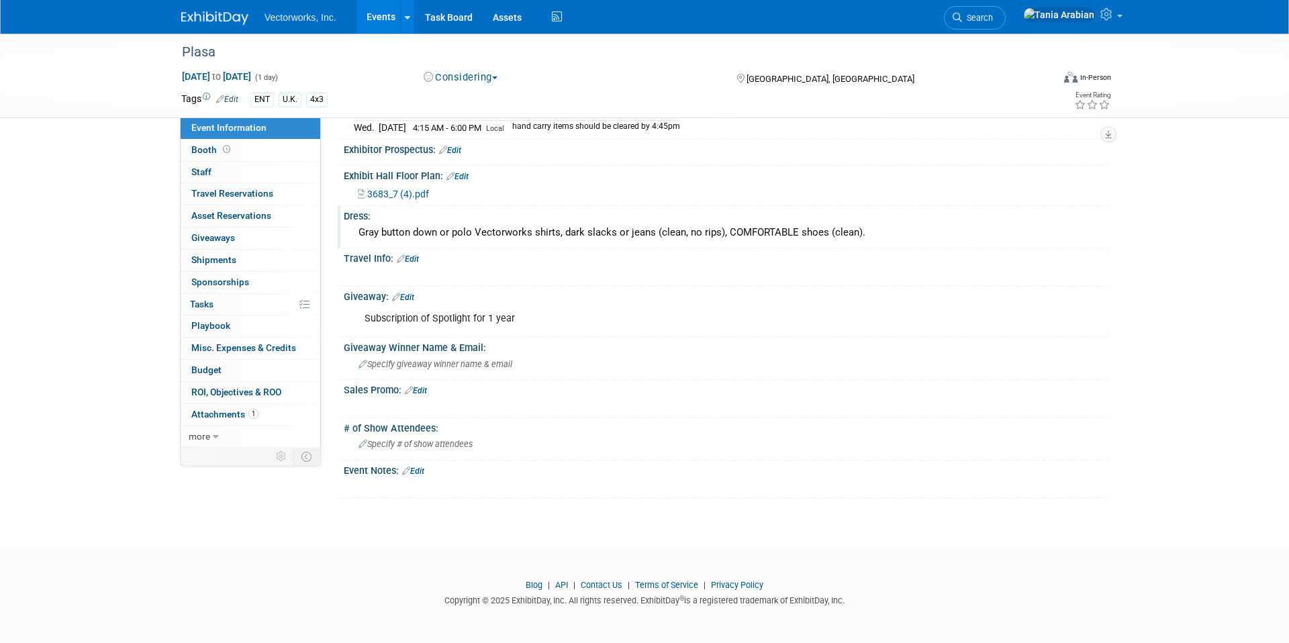
click at [427, 387] on link "Edit" at bounding box center [416, 390] width 22 height 9
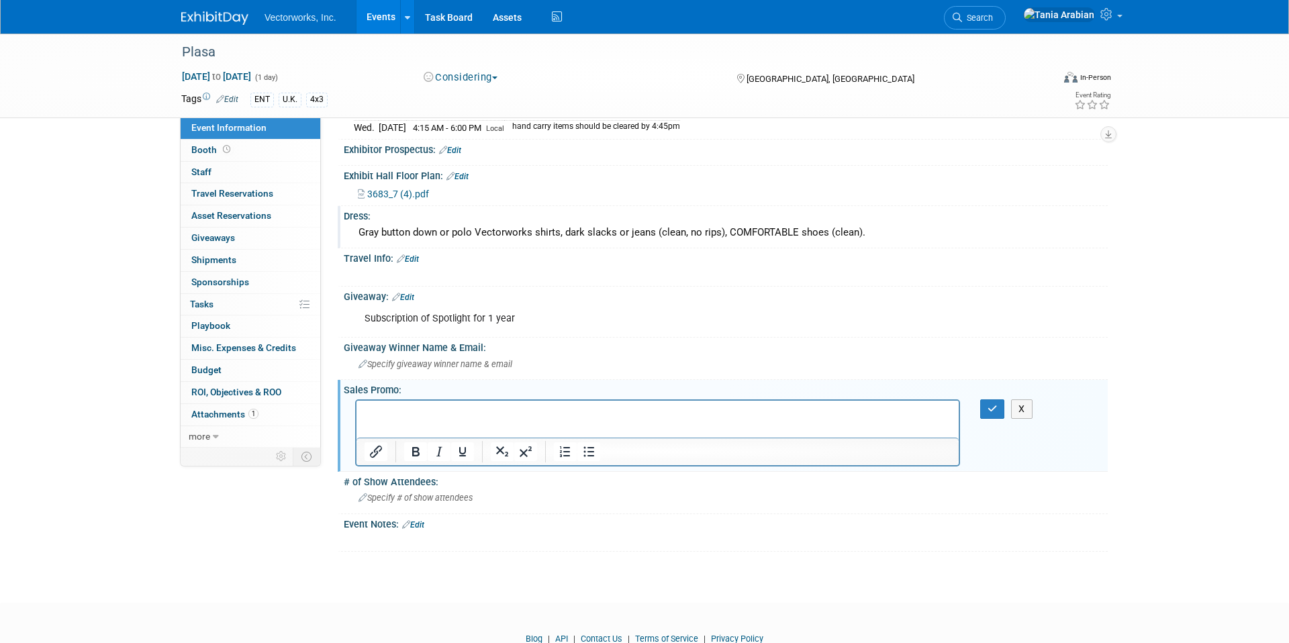
scroll to position [0, 0]
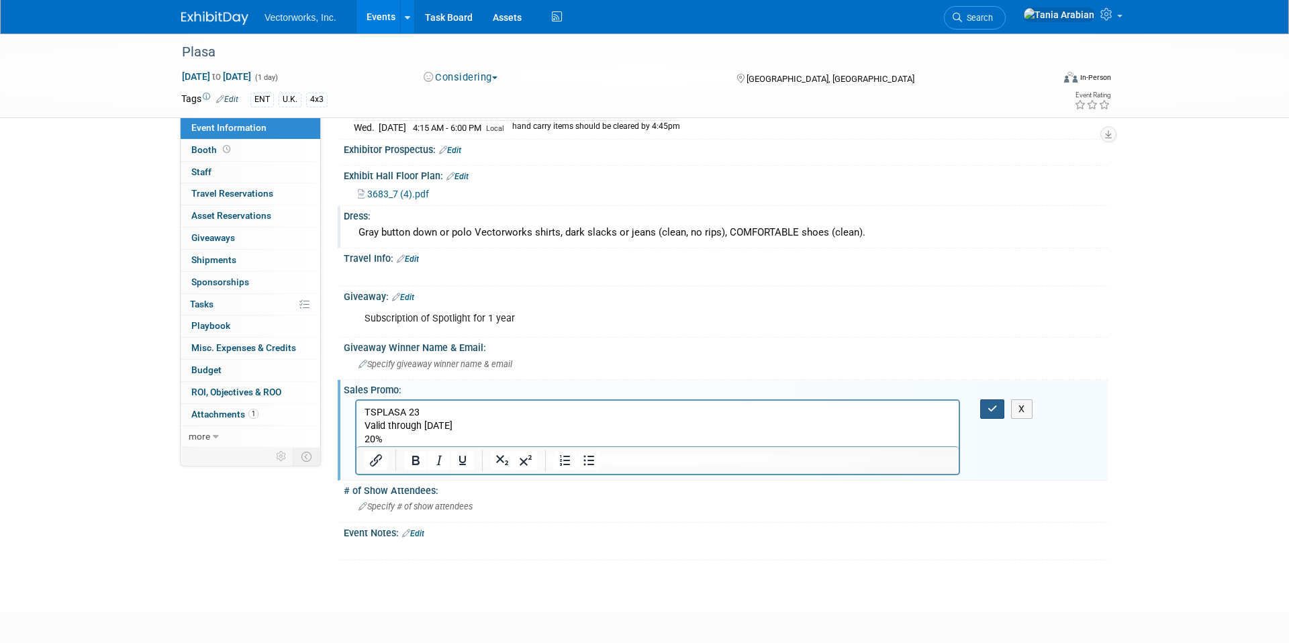
click at [998, 406] on button "button" at bounding box center [992, 409] width 25 height 19
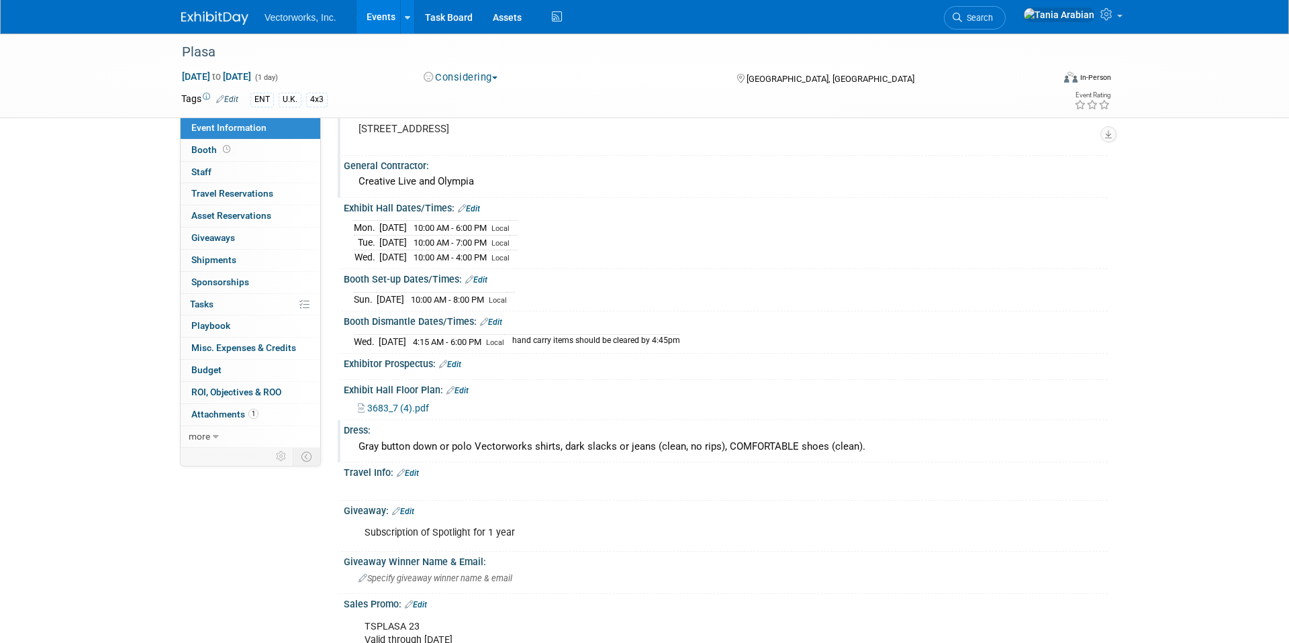
scroll to position [618, 0]
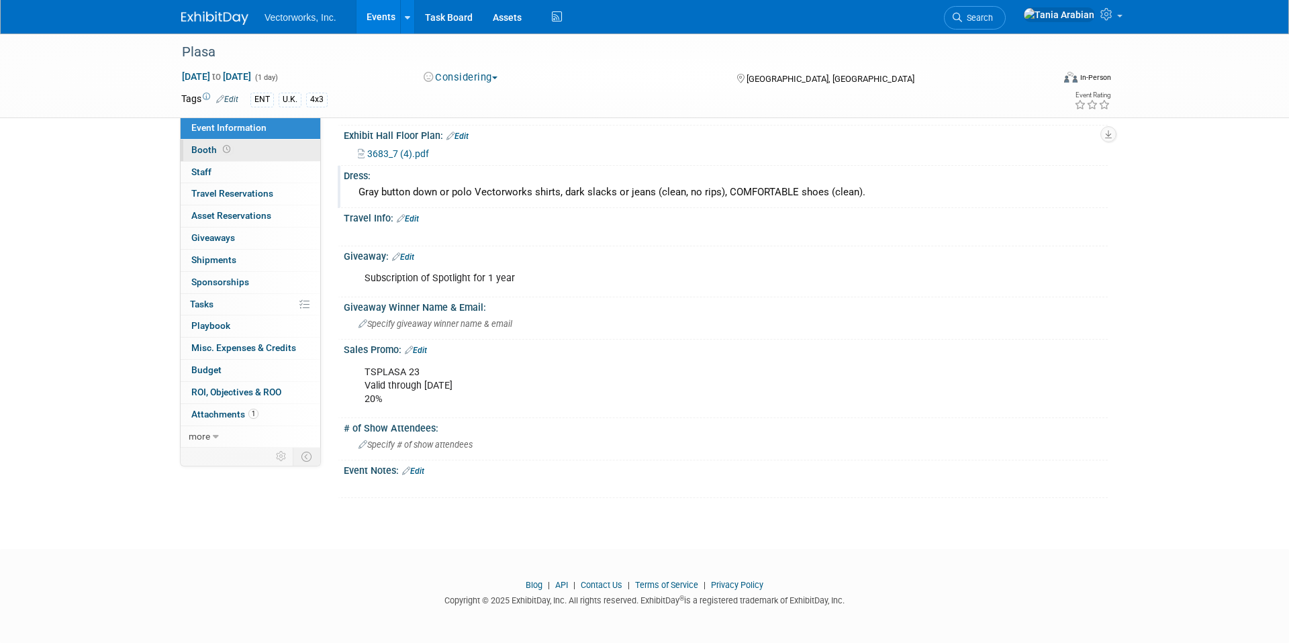
click at [201, 148] on span "Booth" at bounding box center [212, 149] width 42 height 11
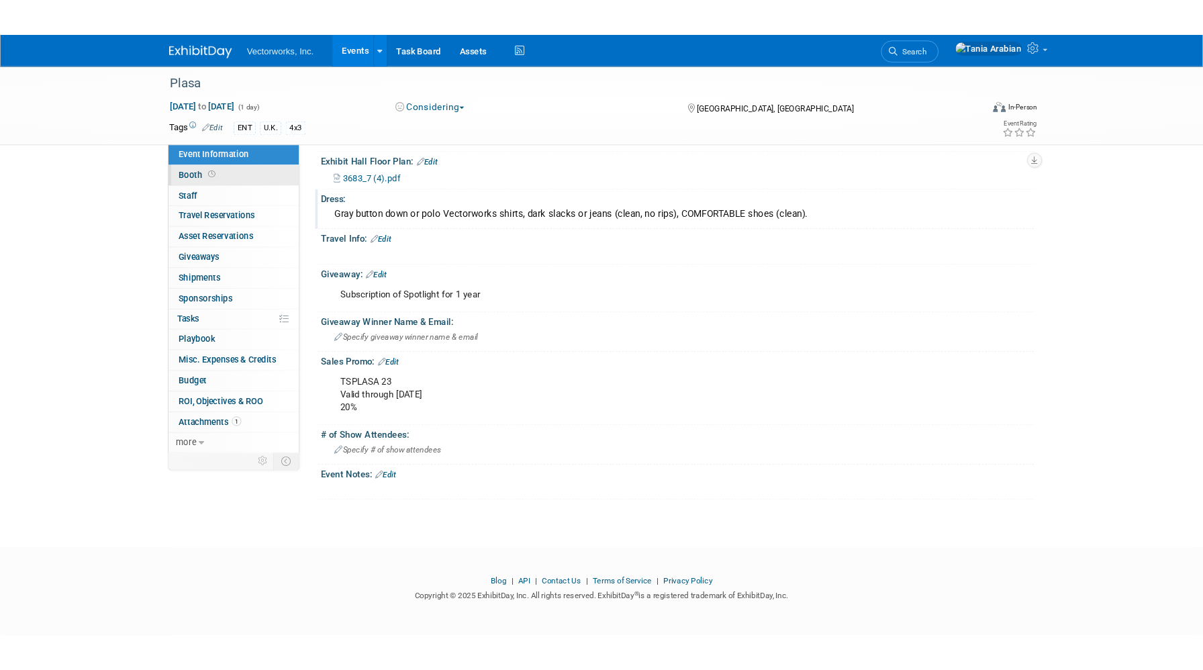
scroll to position [0, 0]
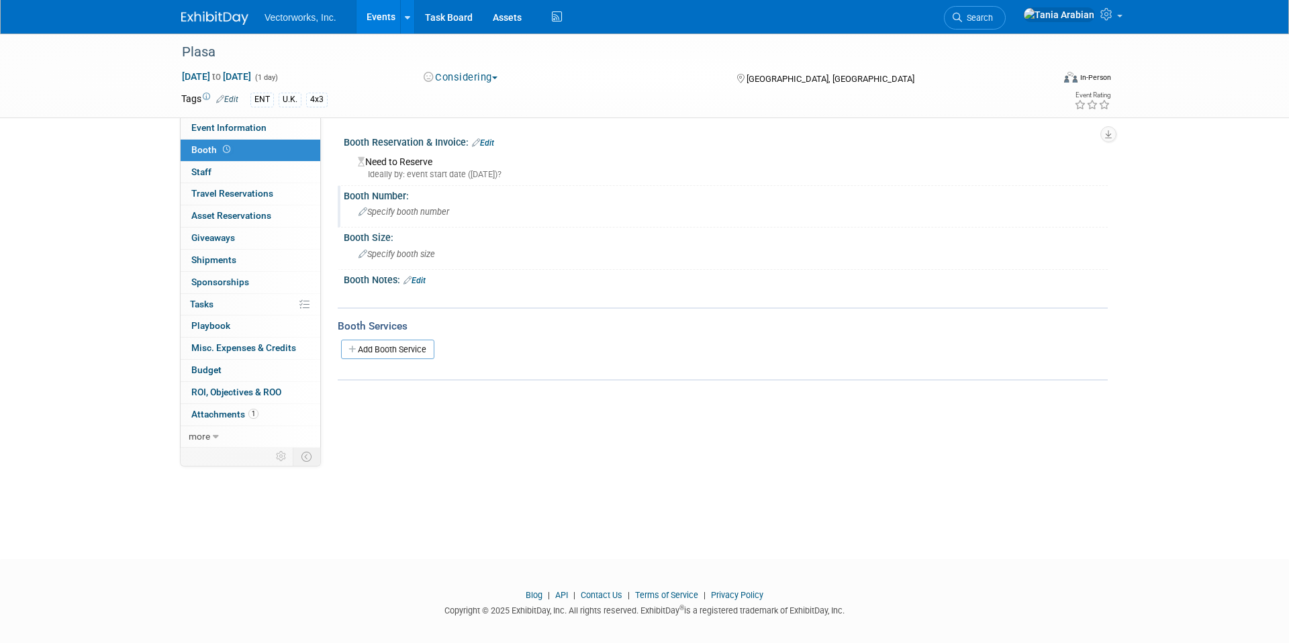
click at [420, 212] on span "Specify booth number" at bounding box center [404, 212] width 91 height 10
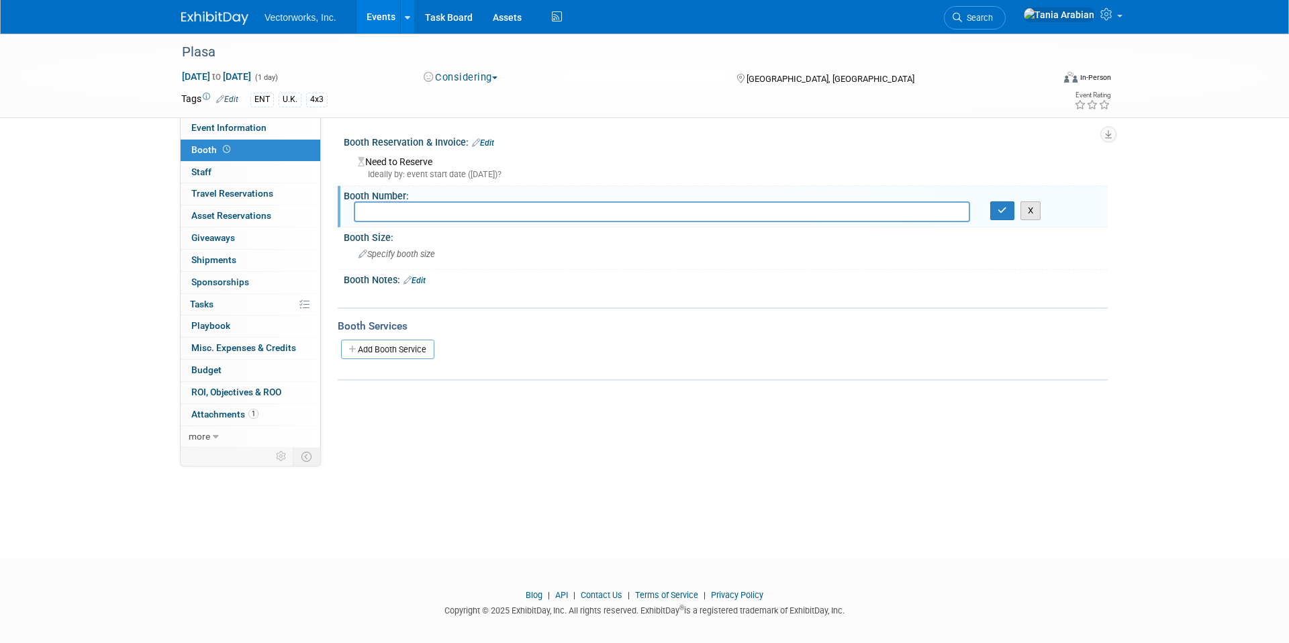
click at [1029, 208] on button "X" at bounding box center [1031, 210] width 21 height 19
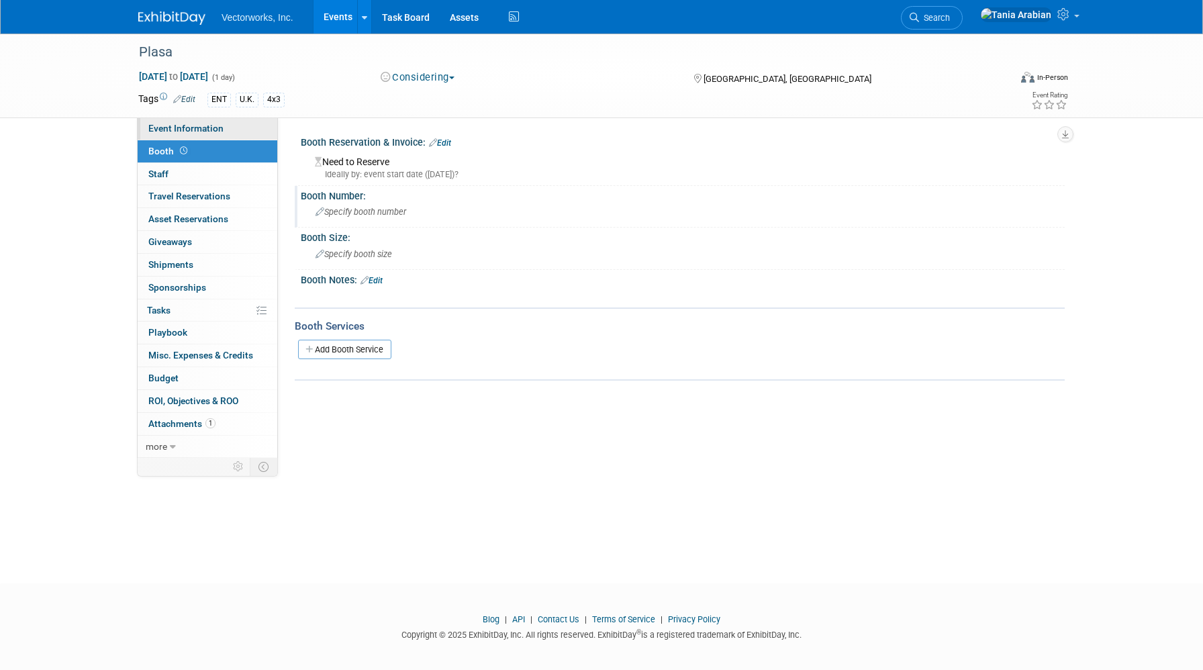
click at [163, 124] on span "Event Information" at bounding box center [185, 128] width 75 height 11
select select "[PERSON_NAME] Arabian"
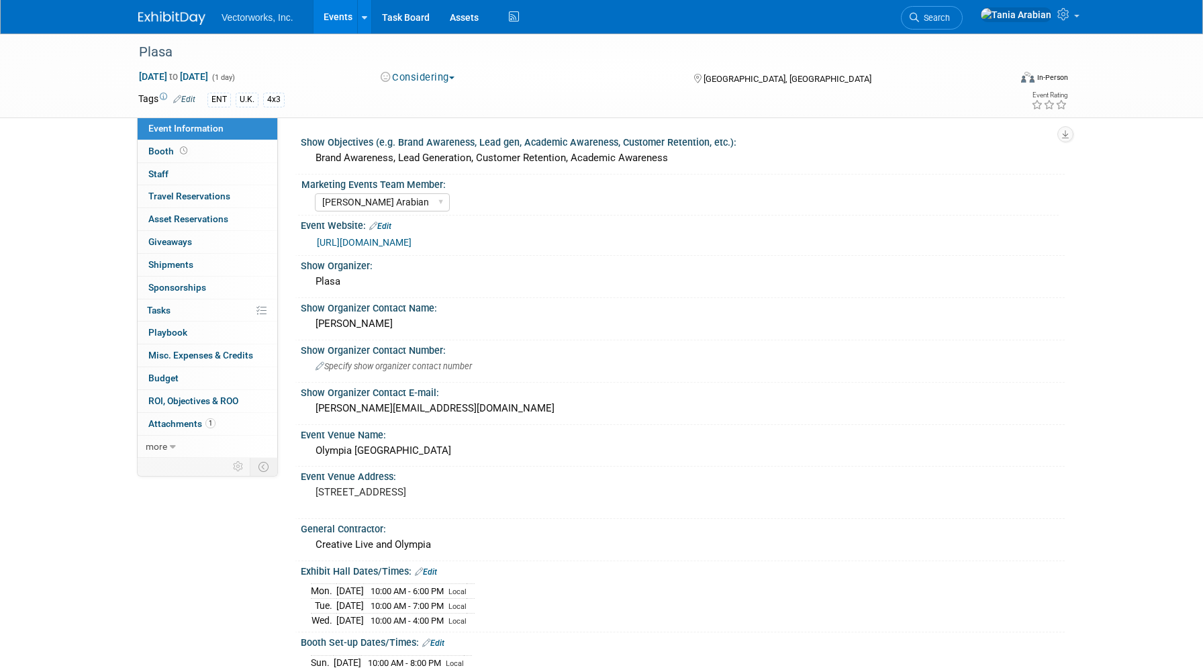
click at [324, 14] on link "Events" at bounding box center [338, 17] width 49 height 34
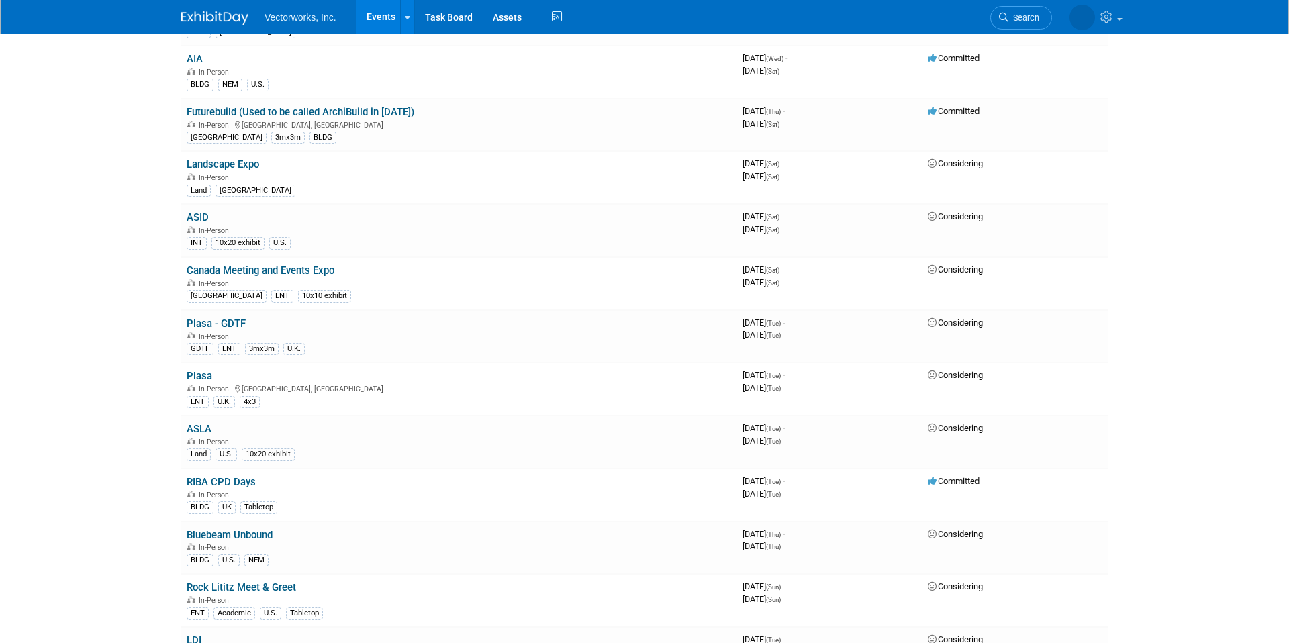
scroll to position [1881, 0]
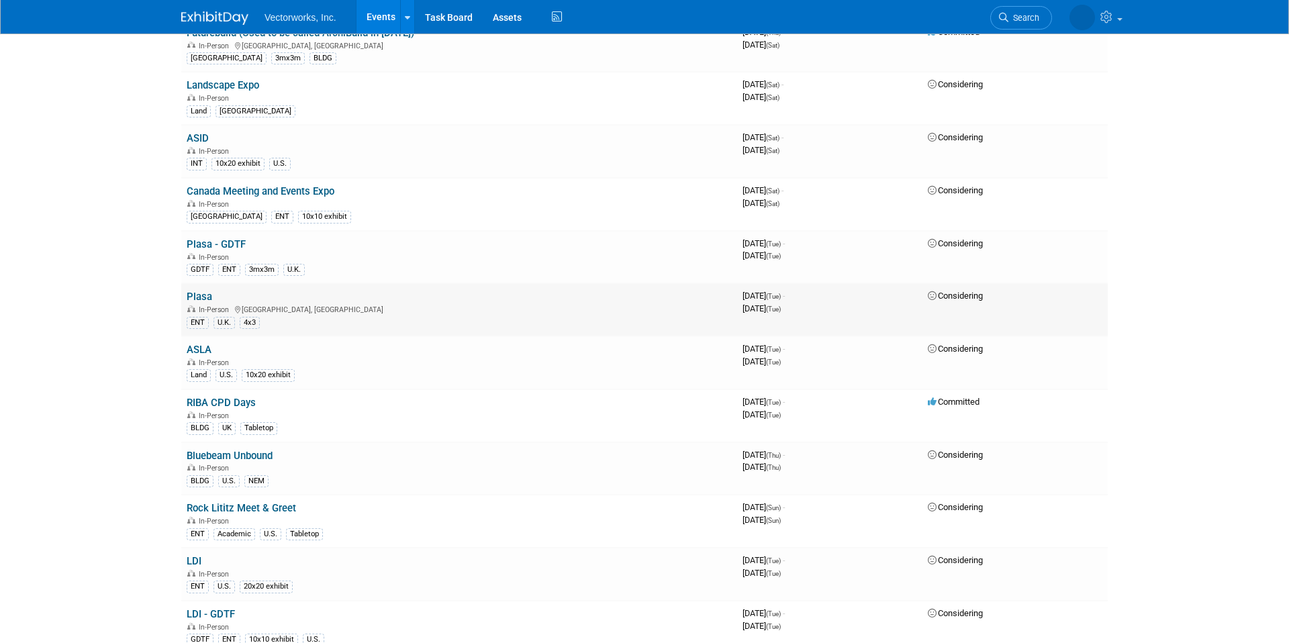
click at [198, 290] on td "Plasa In-Person England, United Kingdom ENT U.K. 4x3" at bounding box center [459, 309] width 556 height 53
click at [199, 297] on link "Plasa" at bounding box center [200, 297] width 26 height 12
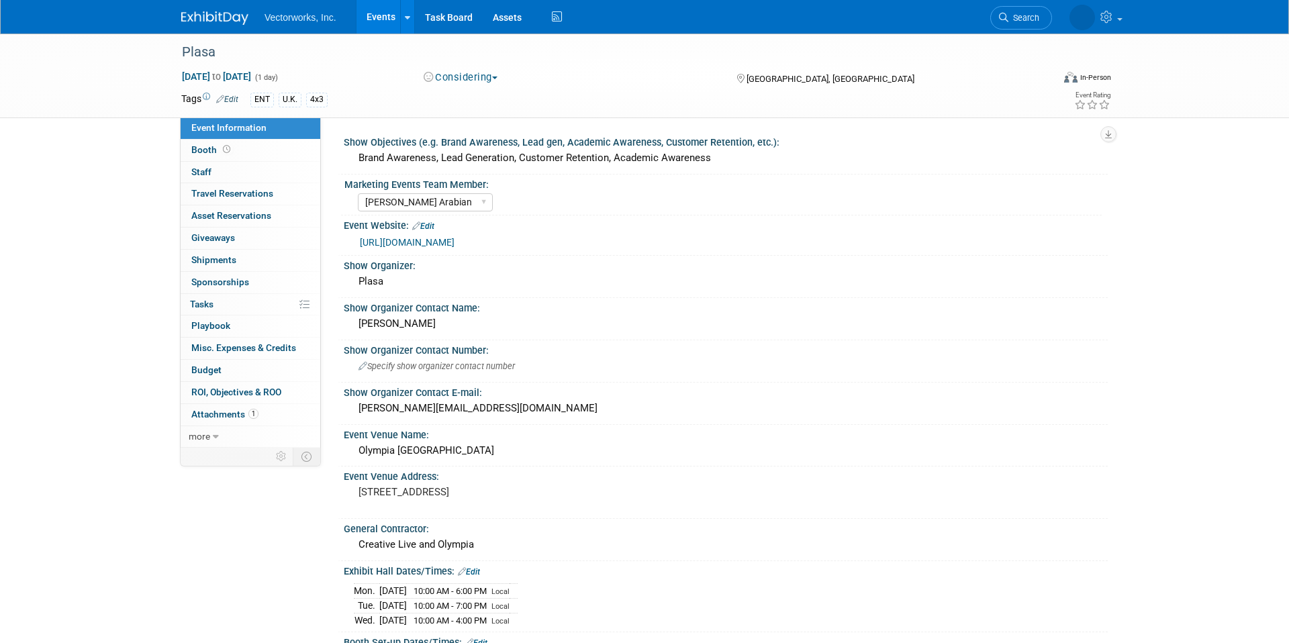
select select "Tania Arabian"
click at [409, 494] on pre "[STREET_ADDRESS]" at bounding box center [503, 492] width 289 height 12
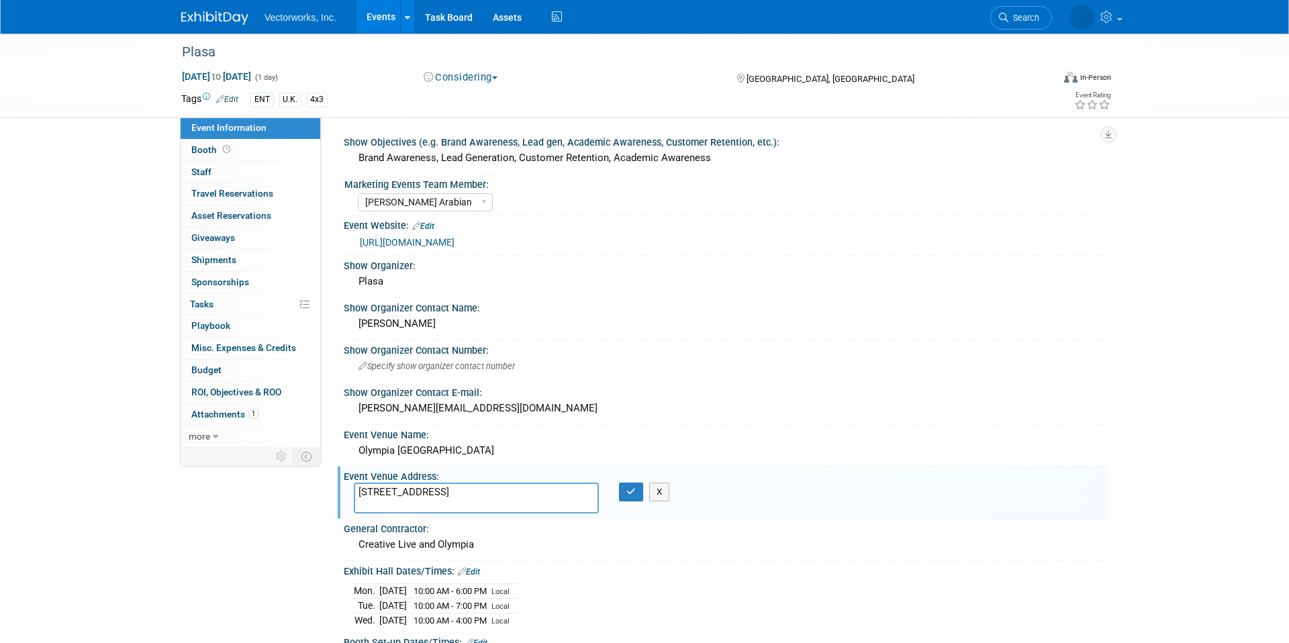
drag, startPoint x: 357, startPoint y: 491, endPoint x: 445, endPoint y: 509, distance: 89.8
click at [445, 509] on textarea "[STREET_ADDRESS]" at bounding box center [476, 498] width 245 height 31
click at [627, 494] on icon "button" at bounding box center [631, 492] width 9 height 9
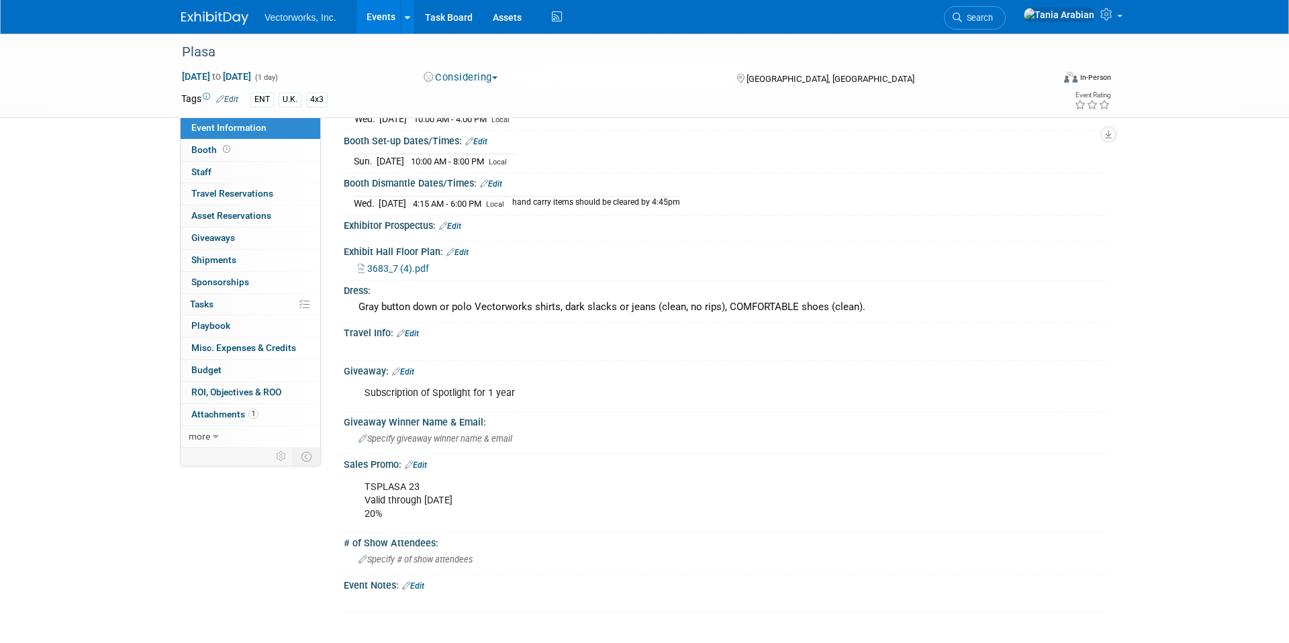
scroll to position [616, 0]
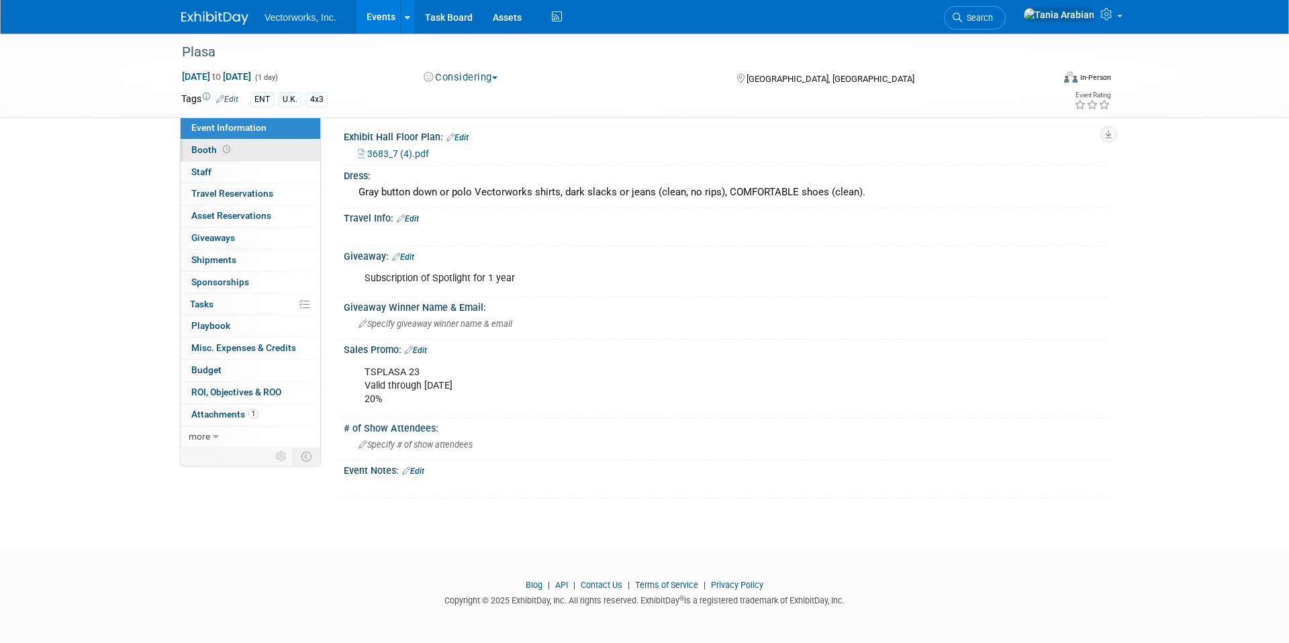
click at [267, 146] on link "Booth" at bounding box center [251, 150] width 140 height 21
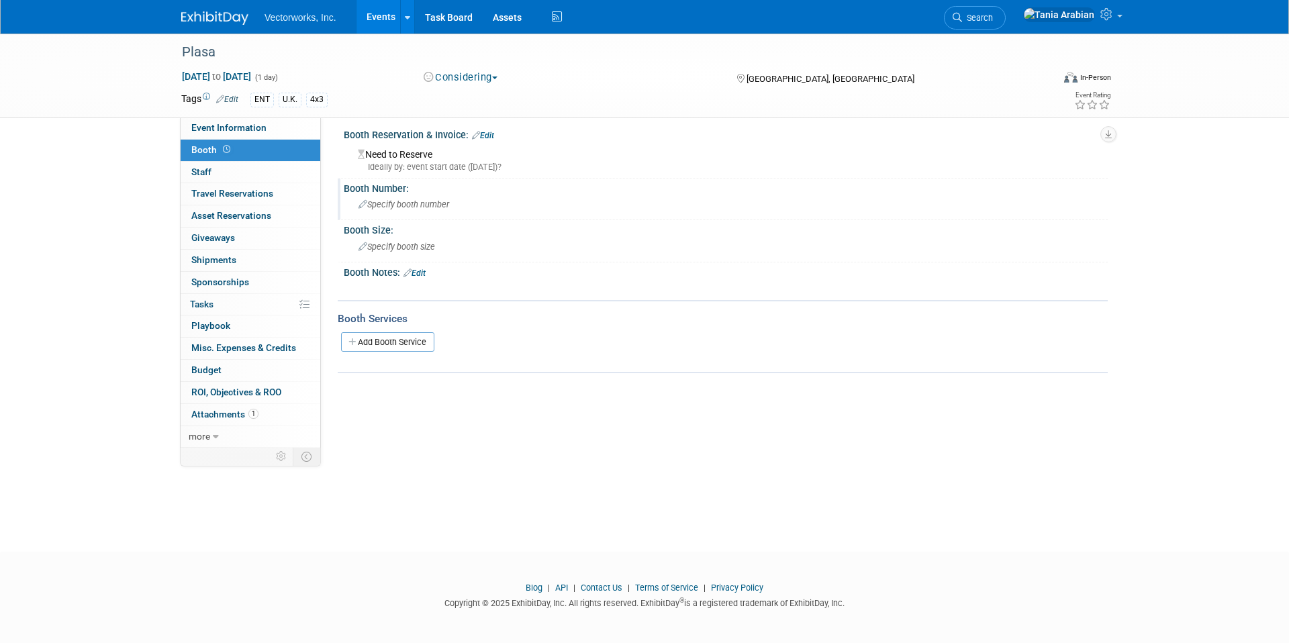
scroll to position [10, 0]
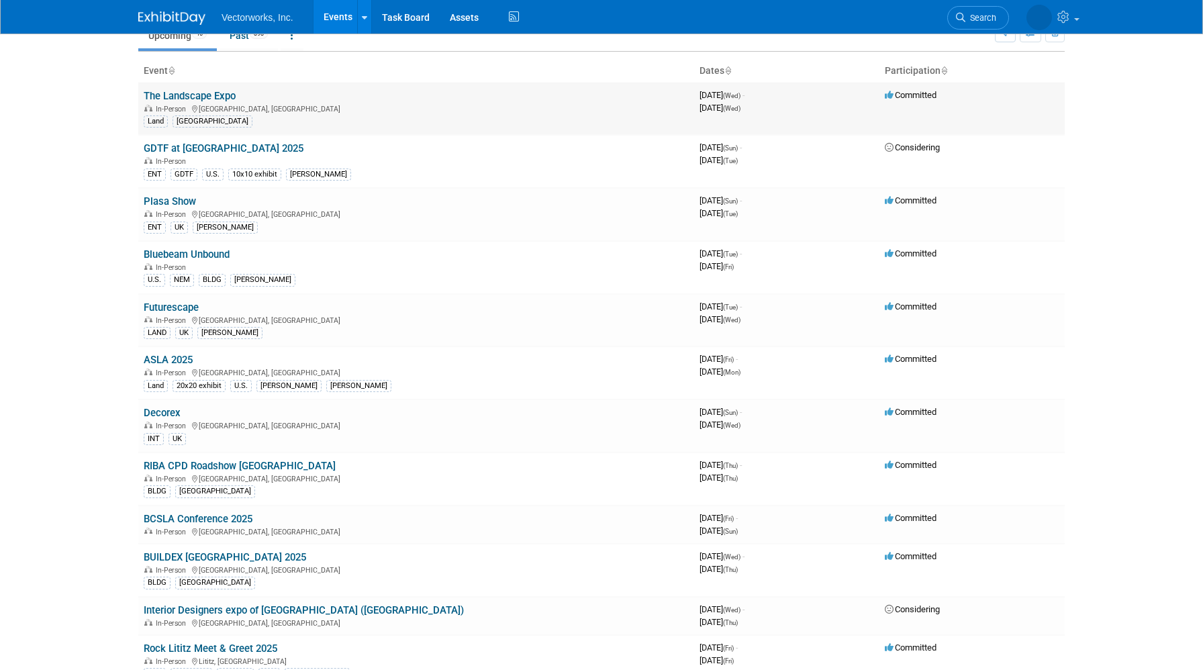
scroll to position [62, 0]
click at [159, 201] on link "Plasa Show" at bounding box center [170, 203] width 52 height 12
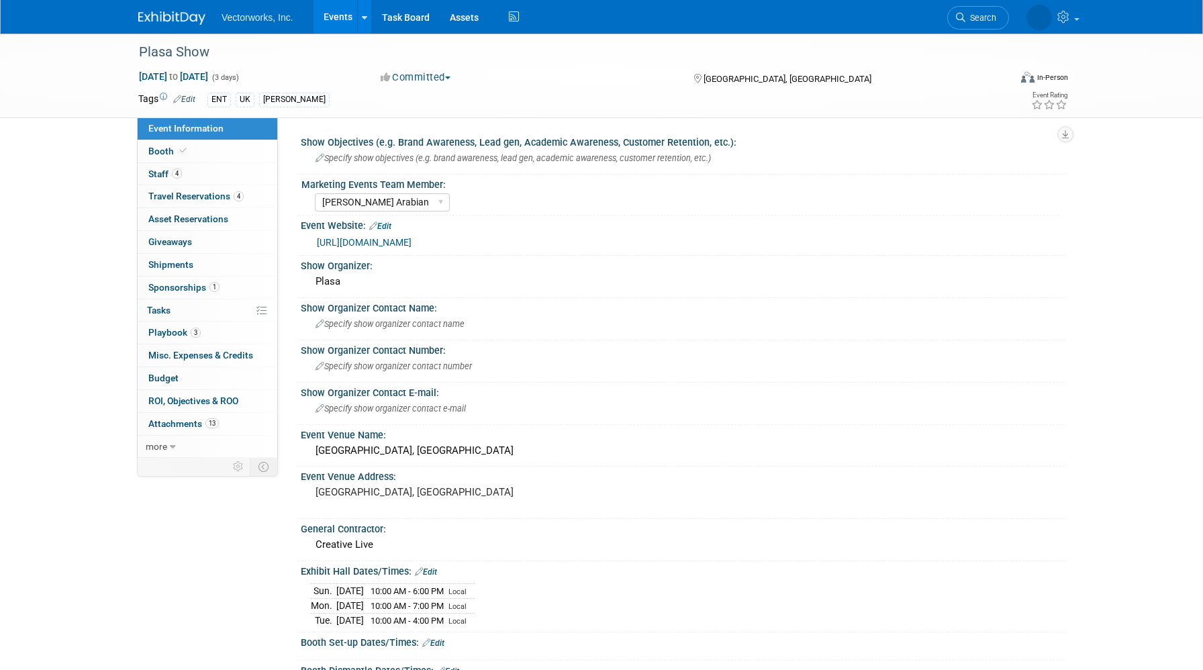
select select "[PERSON_NAME] Arabian"
click at [351, 320] on span "Specify show organizer contact name" at bounding box center [390, 324] width 149 height 10
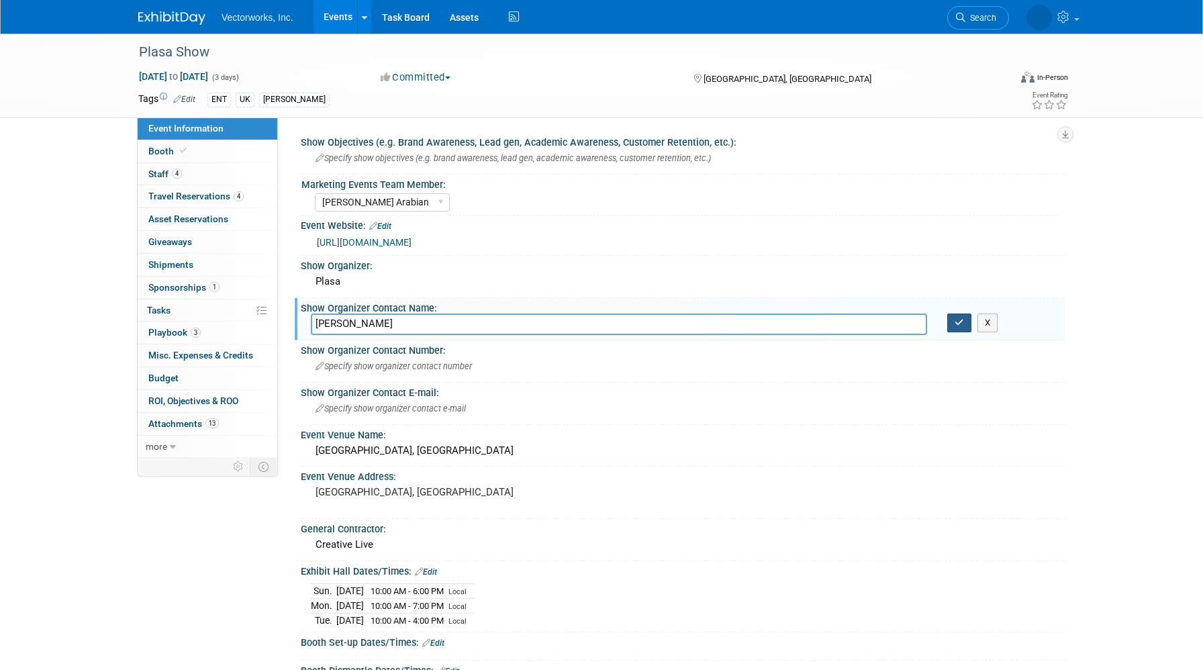
type input "[PERSON_NAME]"
click at [960, 322] on icon "button" at bounding box center [959, 322] width 9 height 9
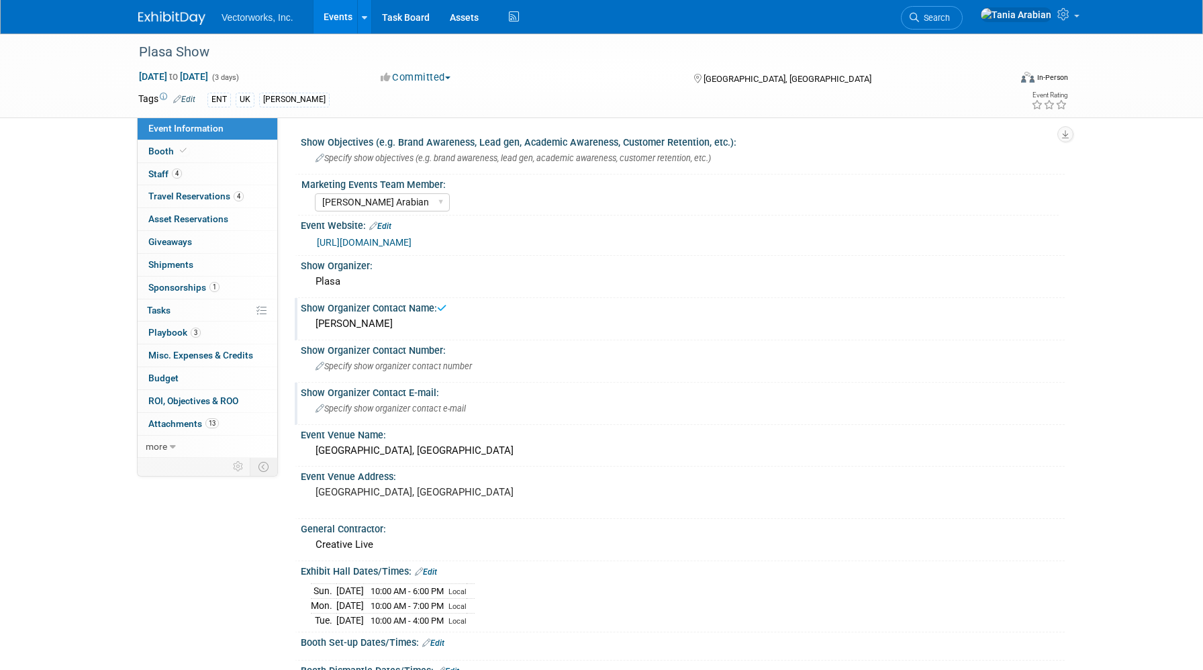
click at [399, 411] on span "Specify show organizer contact e-mail" at bounding box center [391, 409] width 150 height 10
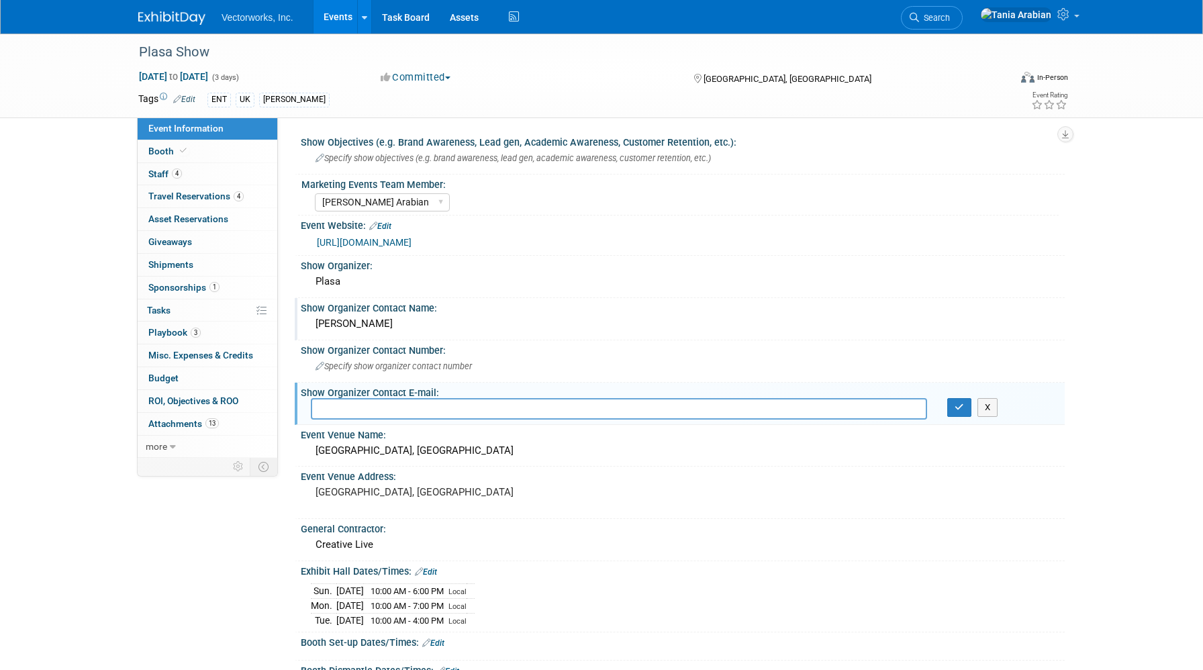
type input "m"
type input "[PERSON_NAME][EMAIL_ADDRESS][DOMAIN_NAME]"
click at [960, 404] on icon "button" at bounding box center [959, 407] width 9 height 9
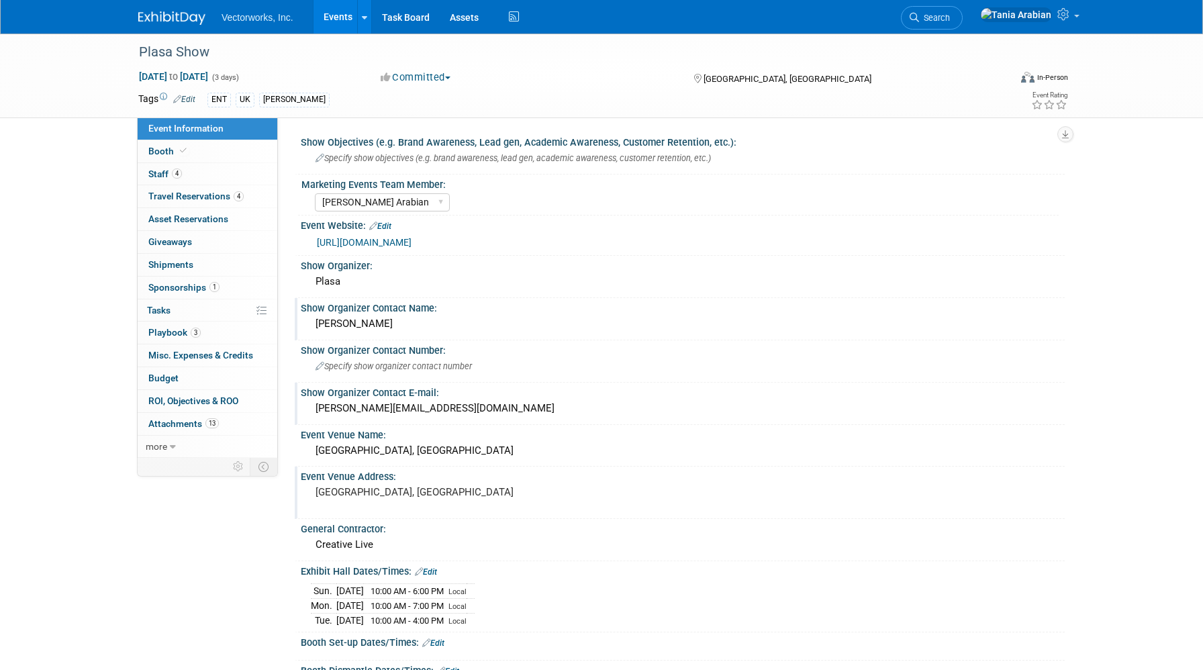
click at [314, 492] on div "[GEOGRAPHIC_DATA], [GEOGRAPHIC_DATA]" at bounding box center [460, 498] width 298 height 31
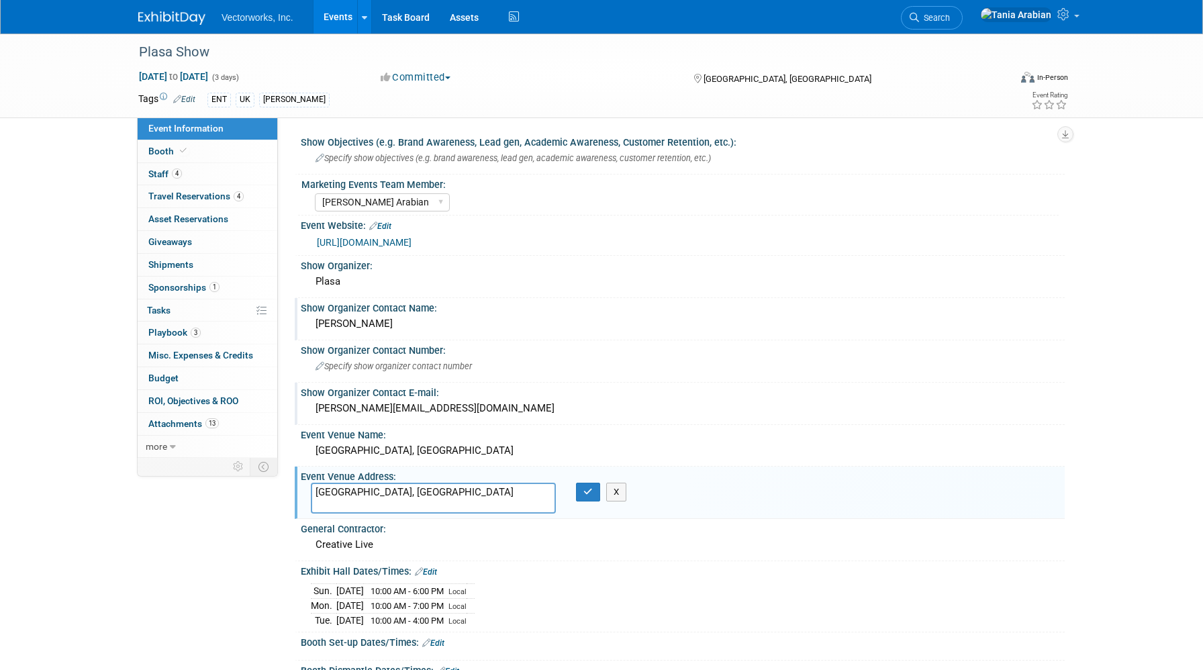
drag, startPoint x: 314, startPoint y: 492, endPoint x: 414, endPoint y: 493, distance: 100.1
click at [414, 493] on textarea "[GEOGRAPHIC_DATA], [GEOGRAPHIC_DATA]" at bounding box center [433, 498] width 245 height 31
type textarea "[STREET_ADDRESS]"
click at [585, 489] on icon "button" at bounding box center [588, 492] width 9 height 9
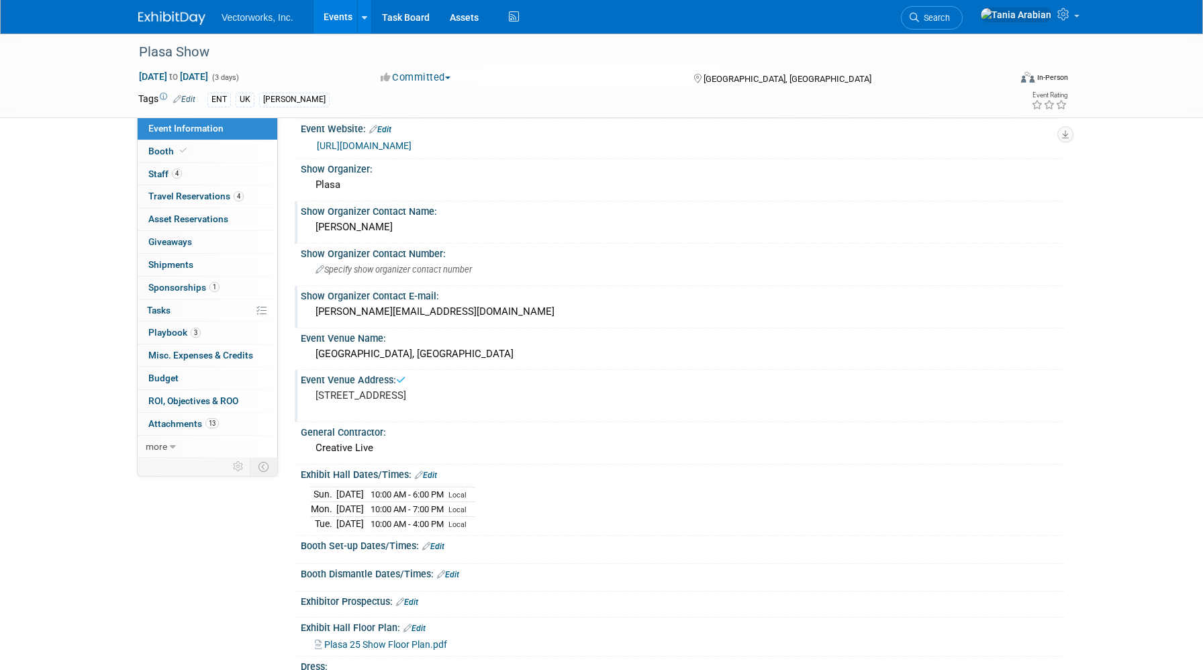
scroll to position [98, 0]
click at [395, 451] on div "Creative Live" at bounding box center [683, 446] width 744 height 21
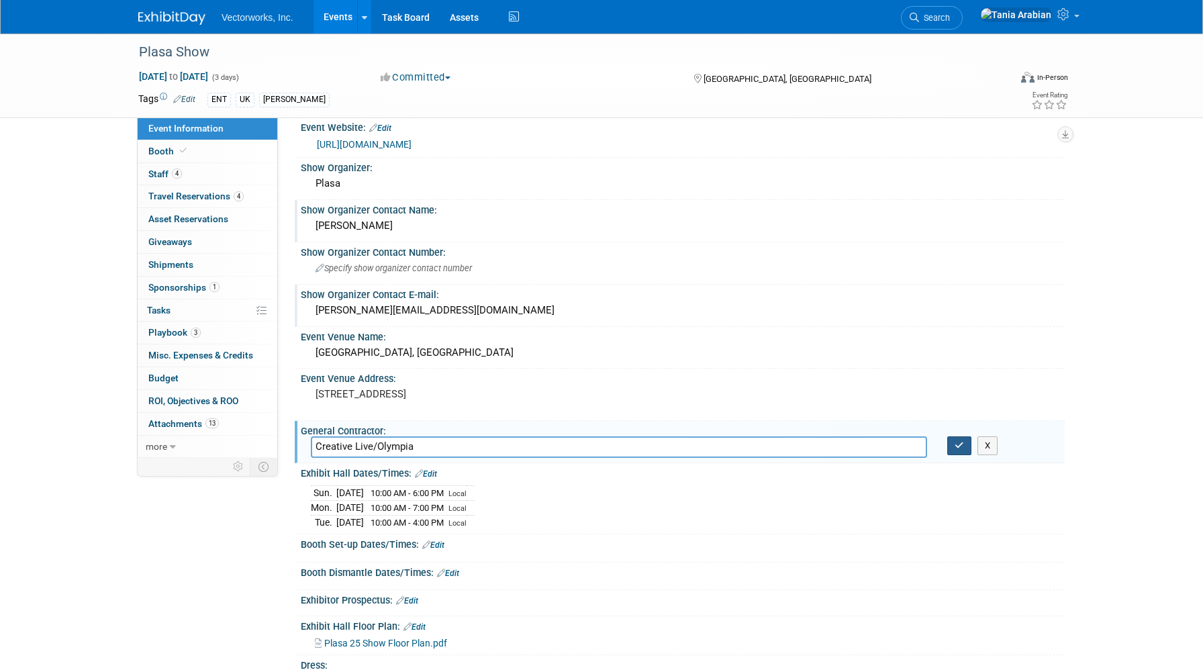
type input "Creative Live/Olympia"
click at [952, 445] on button "button" at bounding box center [960, 445] width 24 height 19
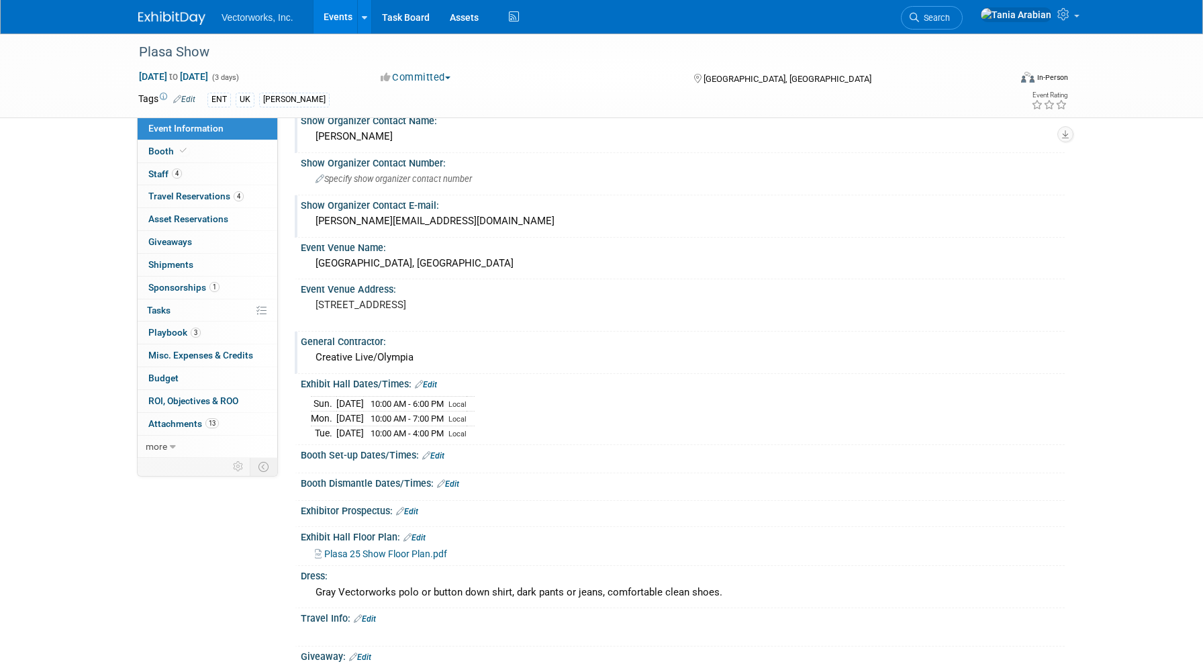
scroll to position [187, 0]
click at [439, 457] on link "Edit" at bounding box center [433, 456] width 22 height 9
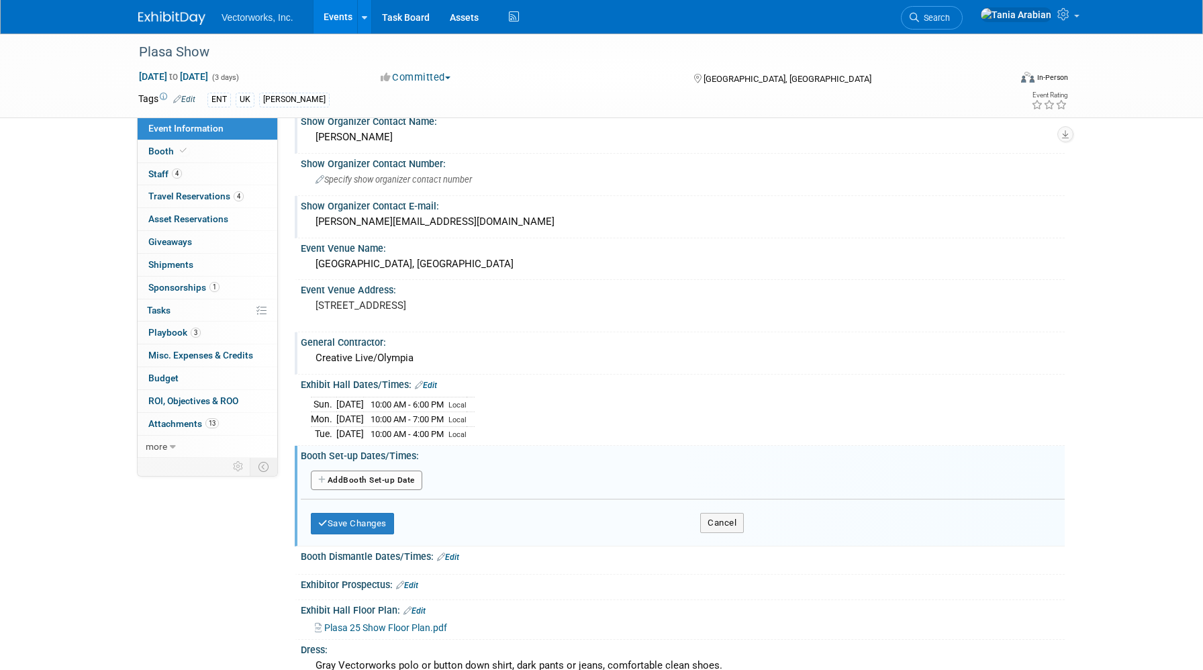
click at [395, 480] on button "Add Another Booth Set-up Date" at bounding box center [366, 481] width 111 height 20
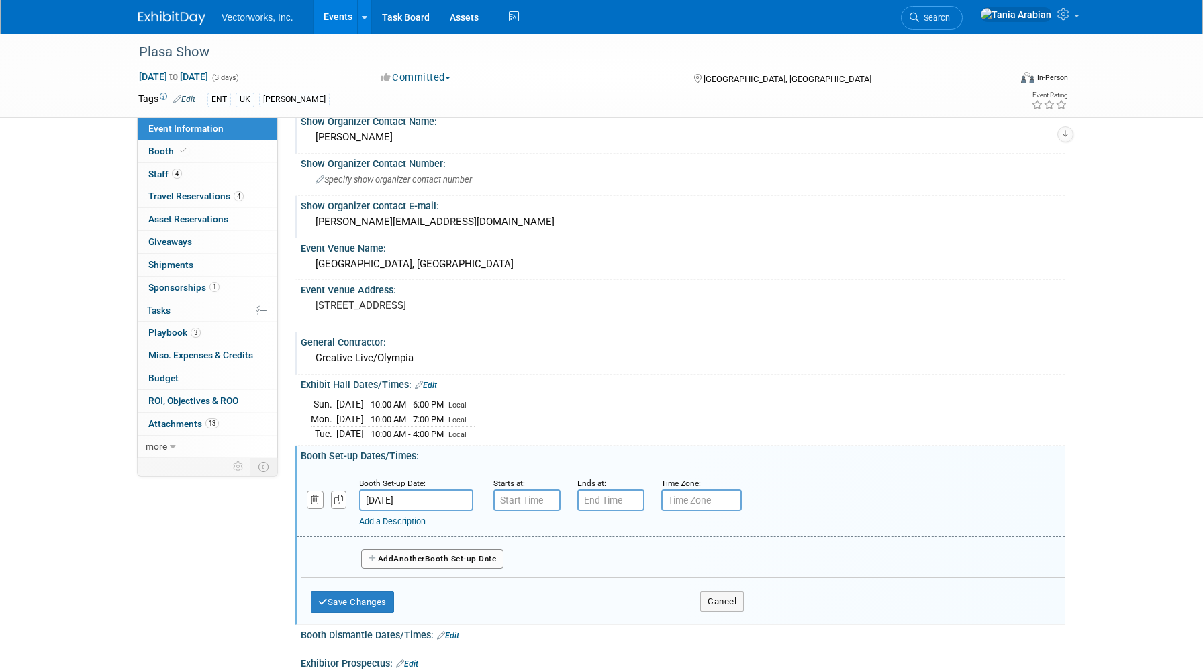
click at [393, 499] on input "[DATE]" at bounding box center [416, 500] width 114 height 21
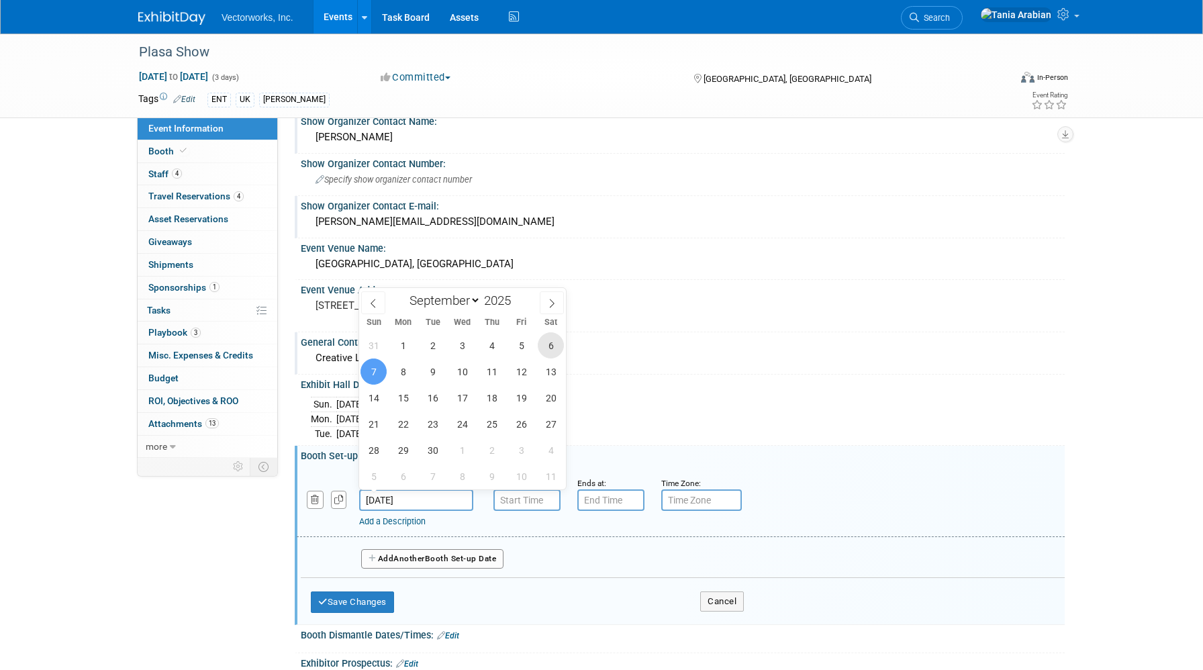
click at [543, 352] on span "6" at bounding box center [551, 345] width 26 height 26
type input "[DATE]"
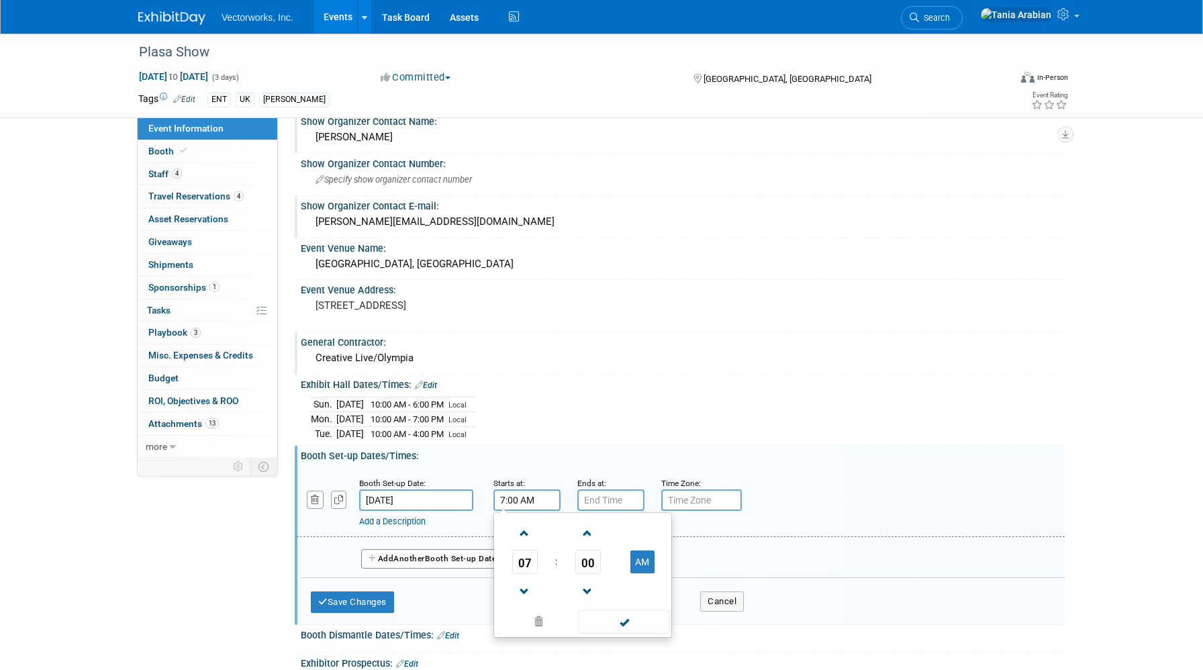
click at [512, 490] on input "7:00 AM" at bounding box center [527, 500] width 67 height 21
click at [518, 530] on span at bounding box center [525, 534] width 24 height 24
type input "10:00 AM"
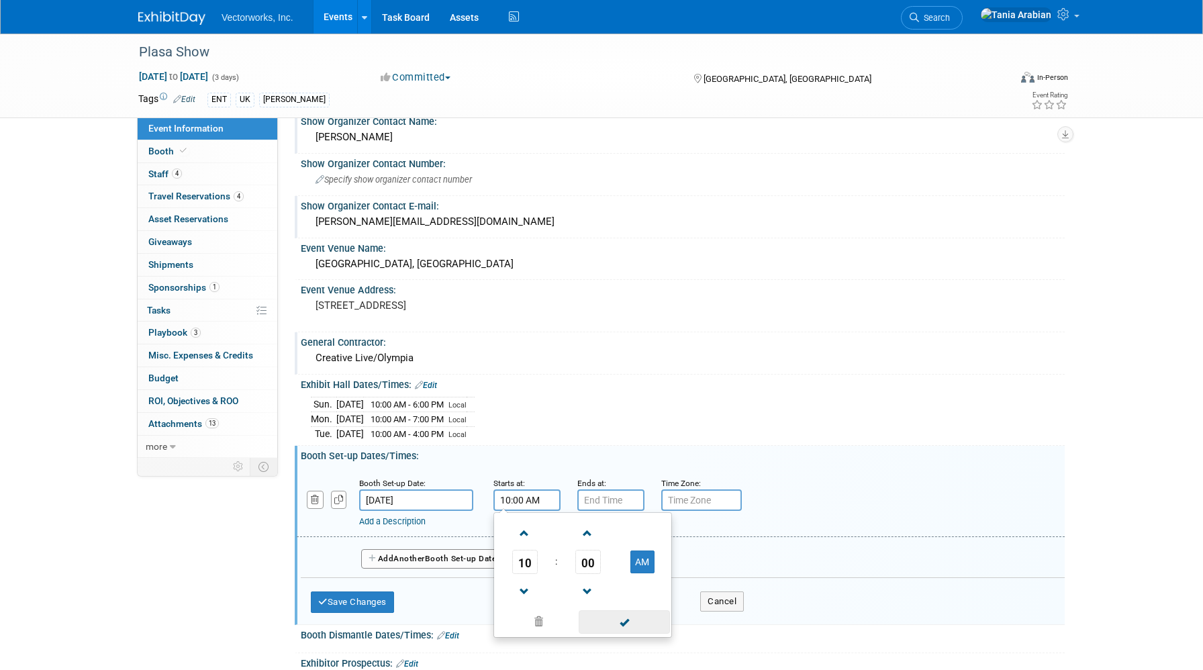
click at [596, 621] on span at bounding box center [624, 622] width 91 height 24
click at [592, 497] on input "7:00 PM" at bounding box center [611, 500] width 67 height 21
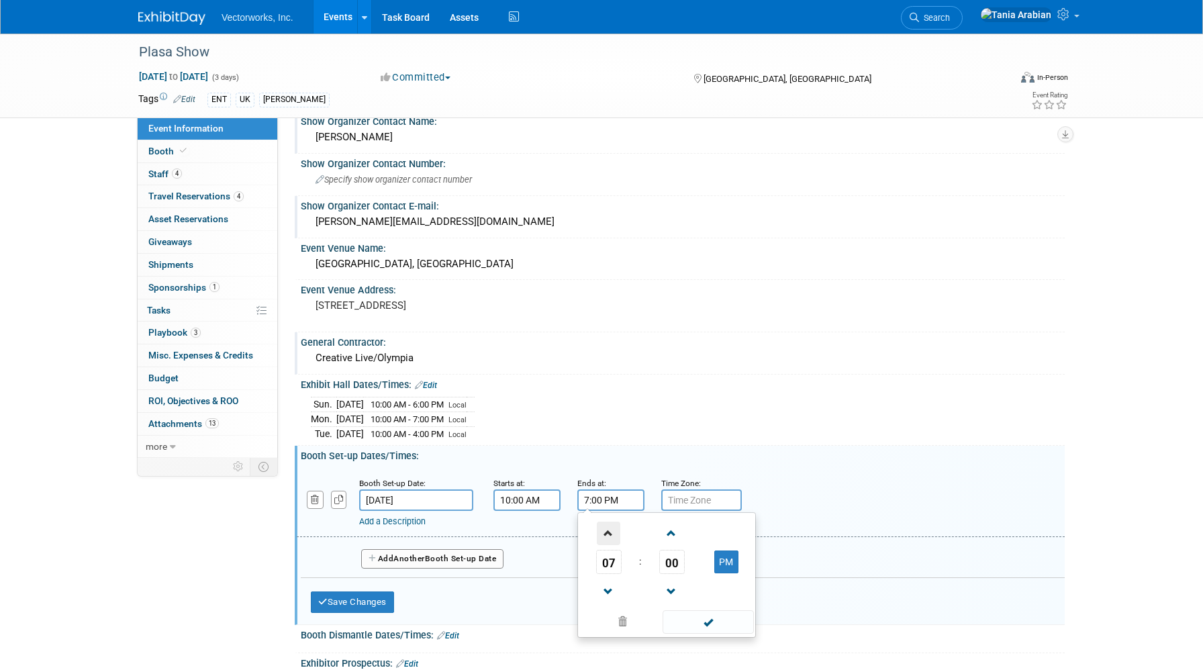
click at [604, 538] on span at bounding box center [609, 534] width 24 height 24
type input "8:00 PM"
click at [676, 611] on span at bounding box center [708, 622] width 91 height 24
click at [682, 503] on input "text" at bounding box center [701, 500] width 81 height 21
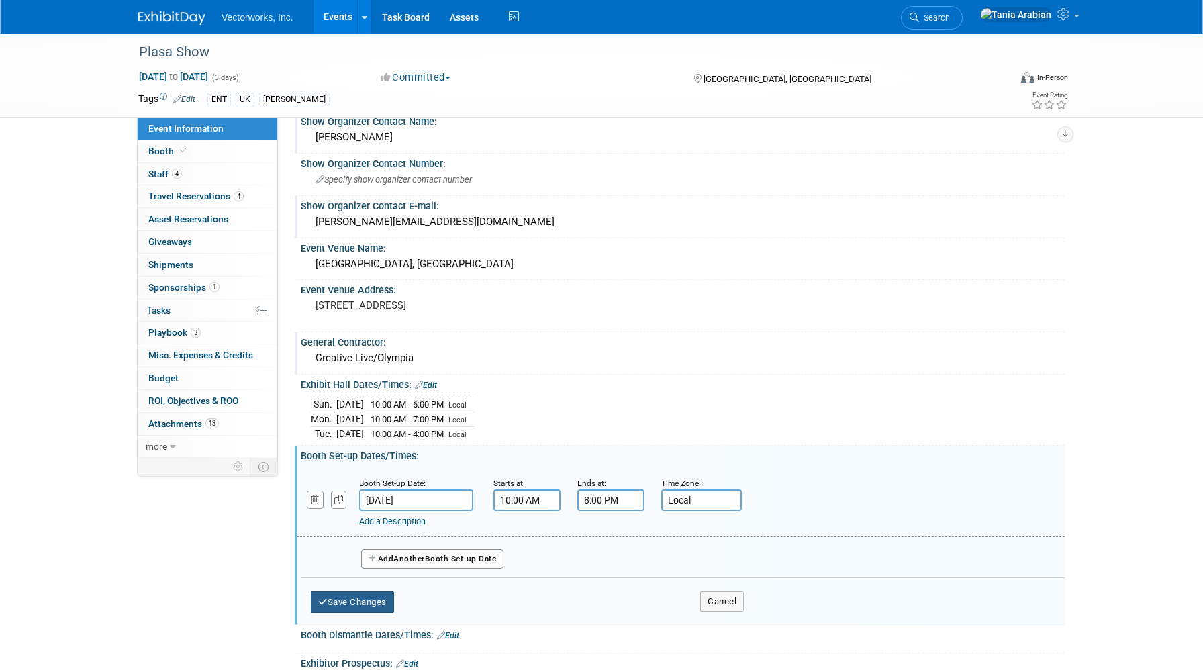
type input "Local"
click at [357, 598] on button "Save Changes" at bounding box center [352, 602] width 83 height 21
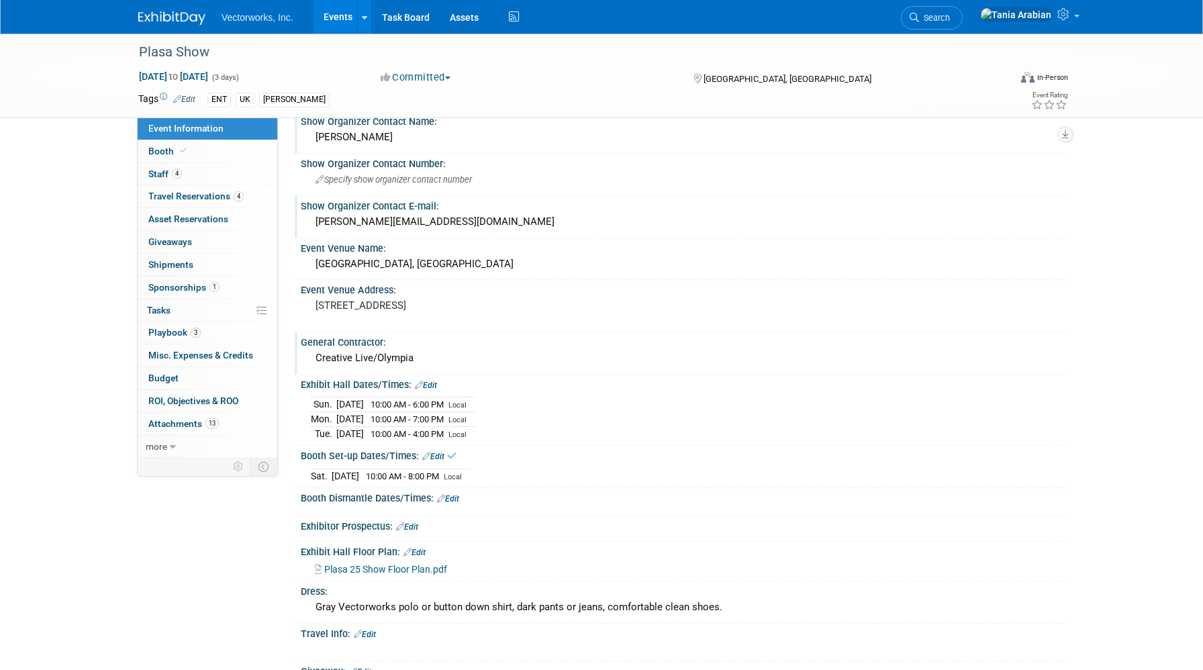
click at [458, 498] on link "Edit" at bounding box center [448, 498] width 22 height 9
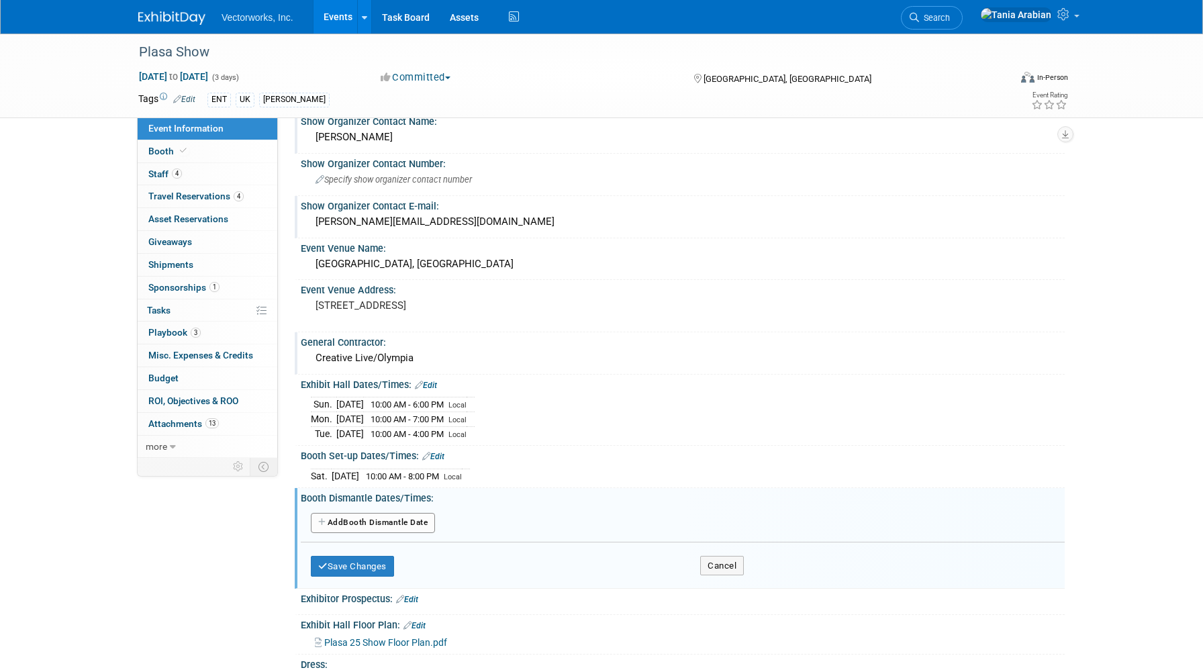
click at [418, 523] on button "Add Another Booth Dismantle Date" at bounding box center [373, 523] width 124 height 20
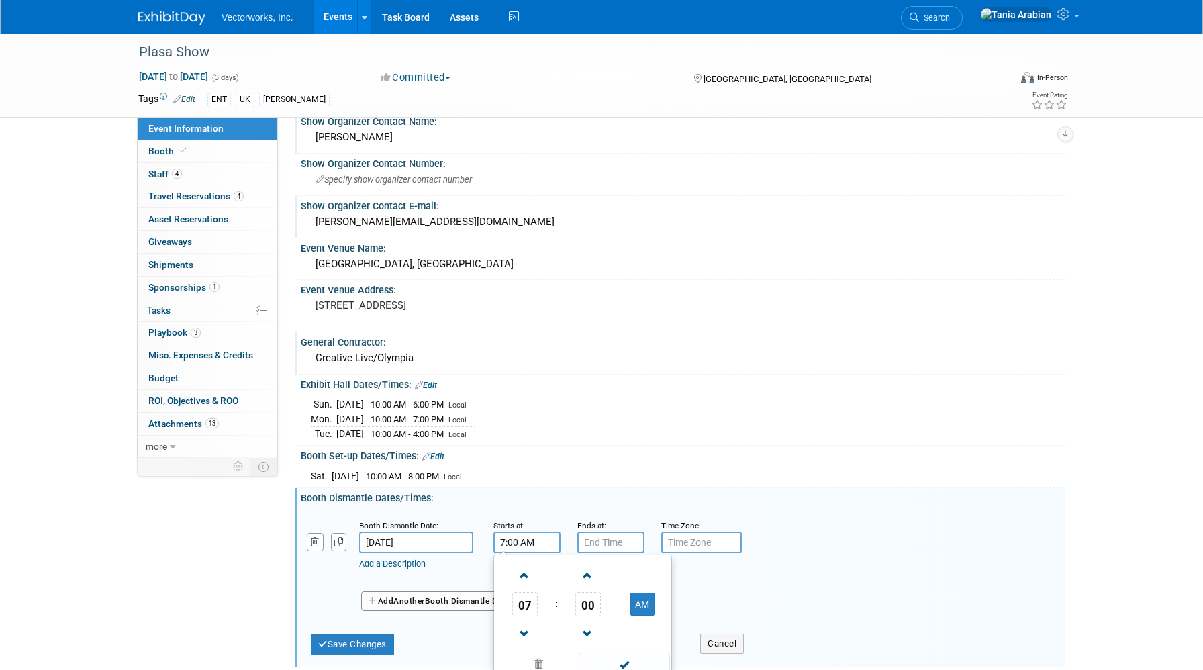
click at [509, 538] on input "7:00 AM" at bounding box center [527, 542] width 67 height 21
click at [526, 604] on span "07" at bounding box center [525, 604] width 26 height 24
click at [526, 606] on td "04" at bounding box center [518, 612] width 43 height 36
click at [582, 602] on span "00" at bounding box center [589, 604] width 26 height 24
click at [638, 580] on td "15" at bounding box center [647, 576] width 43 height 36
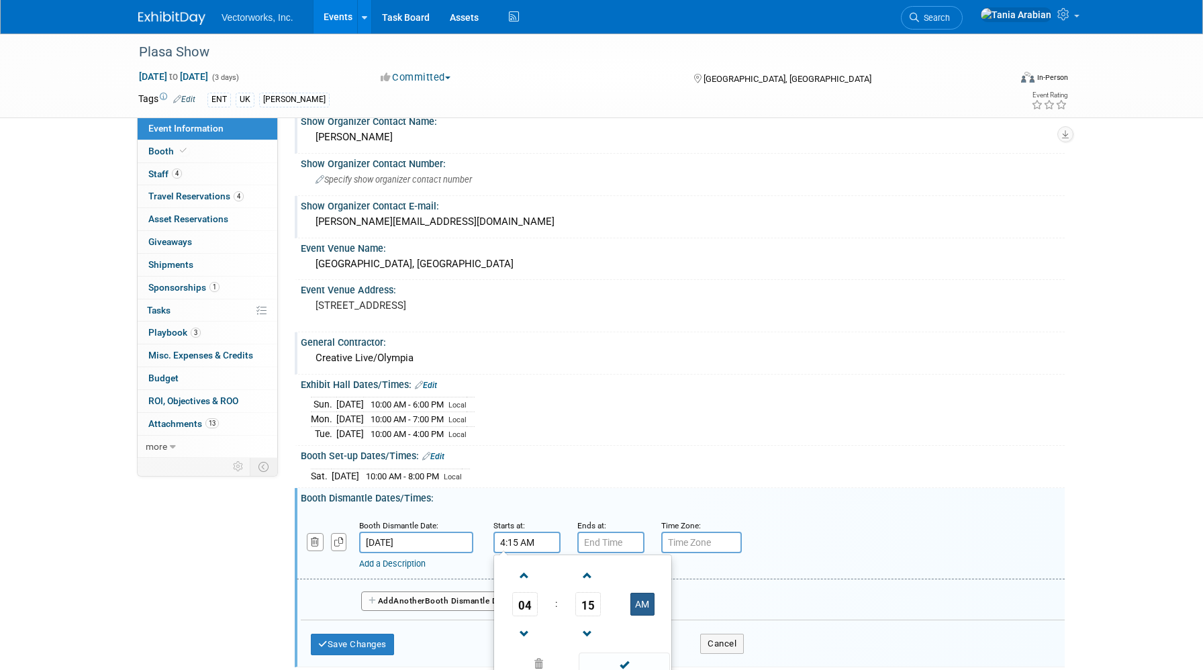
click at [643, 605] on button "AM" at bounding box center [643, 604] width 24 height 23
type input "4:15 PM"
click at [625, 656] on span at bounding box center [624, 665] width 91 height 24
click at [598, 534] on input "7:00 PM" at bounding box center [611, 542] width 67 height 21
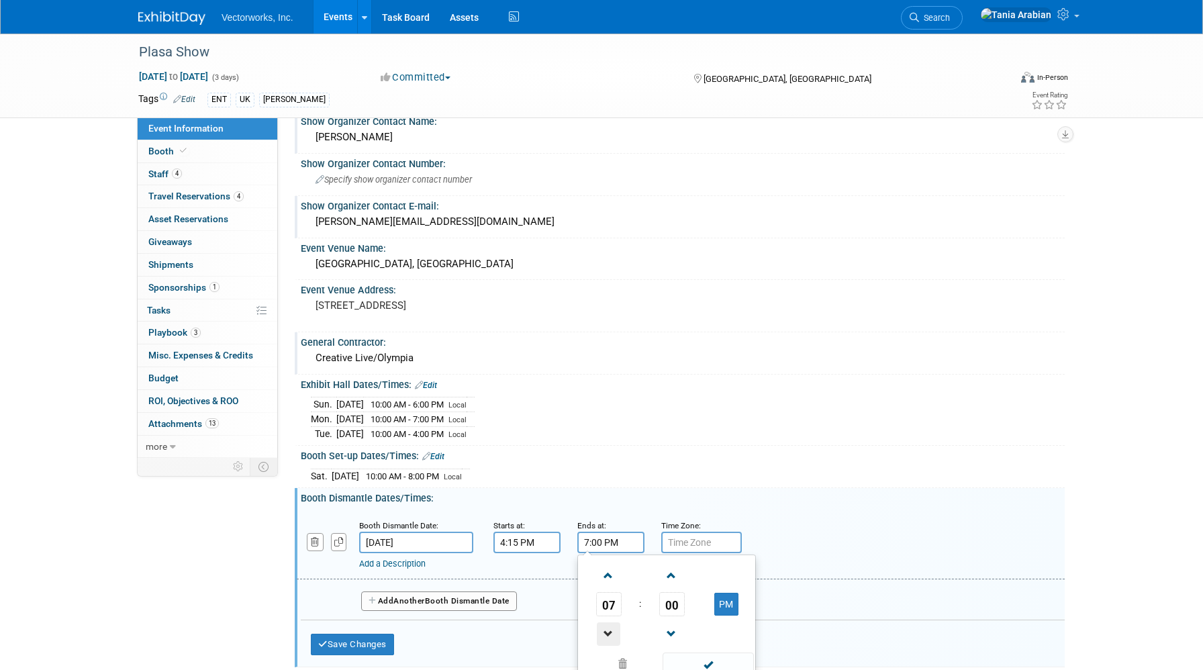
click at [610, 639] on span at bounding box center [609, 635] width 24 height 24
type input "6:00 PM"
click at [690, 664] on span at bounding box center [708, 665] width 91 height 24
click at [684, 537] on input "text" at bounding box center [701, 542] width 81 height 21
type input "Local"
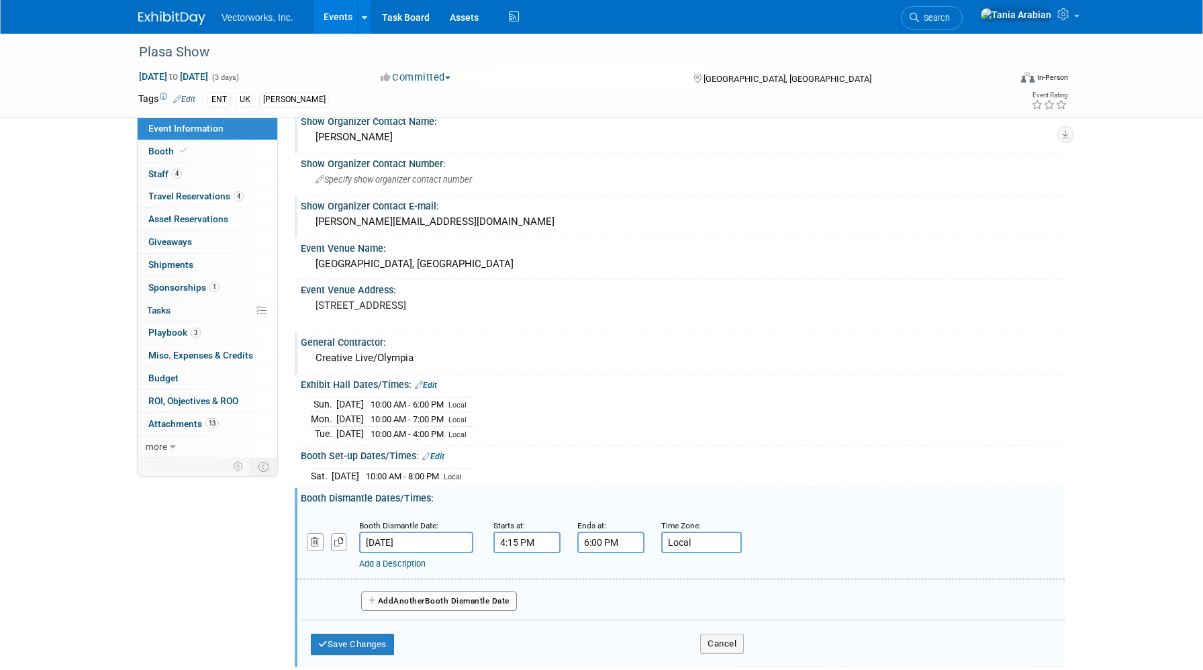
click at [410, 559] on link "Add a Description" at bounding box center [392, 564] width 66 height 10
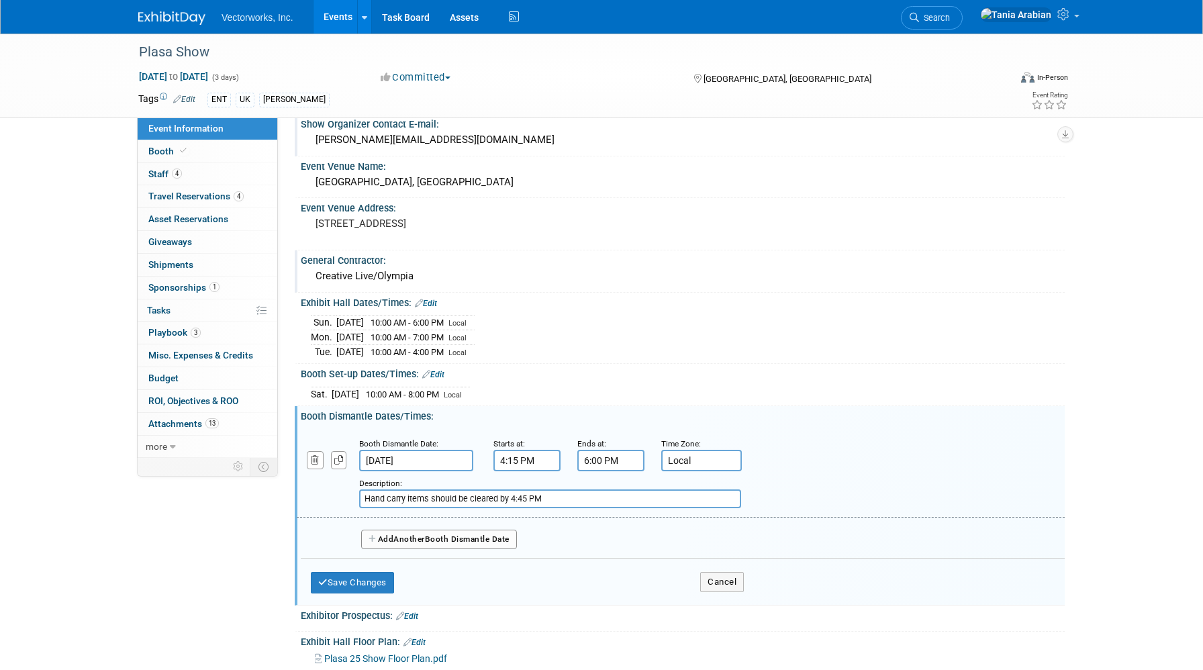
scroll to position [294, 0]
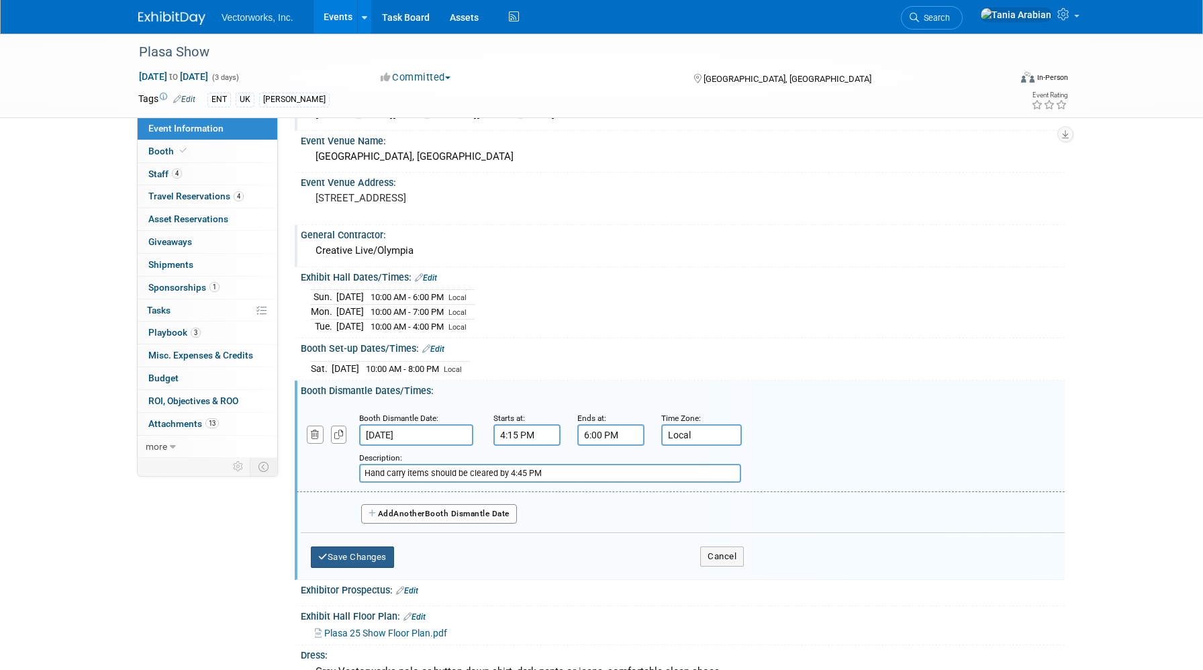
type input "Hand carry items should be cleared by 4:45 PM"
click at [364, 559] on button "Save Changes" at bounding box center [352, 557] width 83 height 21
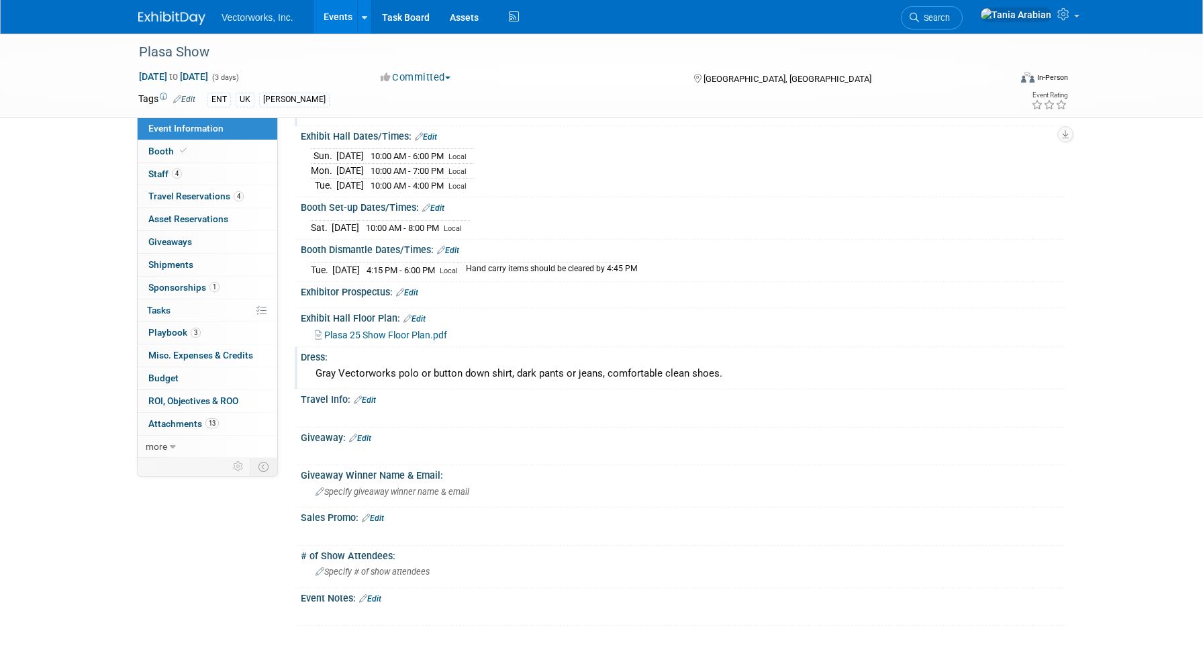
scroll to position [434, 0]
click at [376, 436] on div "Giveaway: Edit" at bounding box center [683, 437] width 764 height 17
click at [367, 435] on link "Edit" at bounding box center [360, 439] width 22 height 9
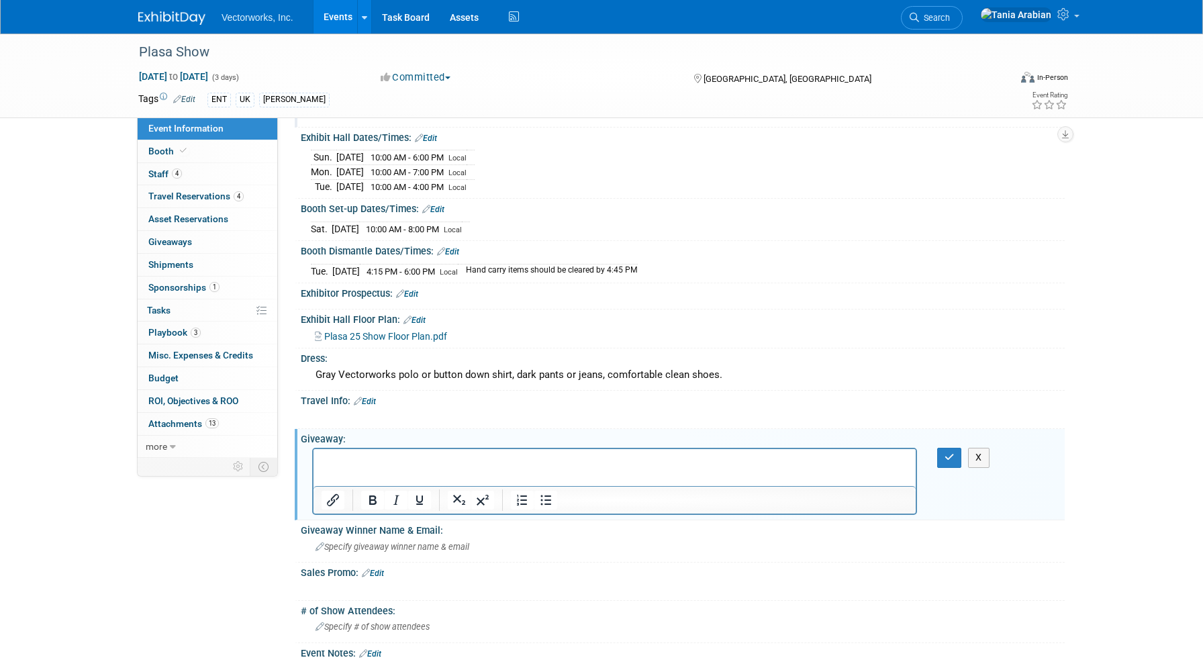
scroll to position [0, 0]
click at [945, 453] on icon "button" at bounding box center [950, 457] width 10 height 9
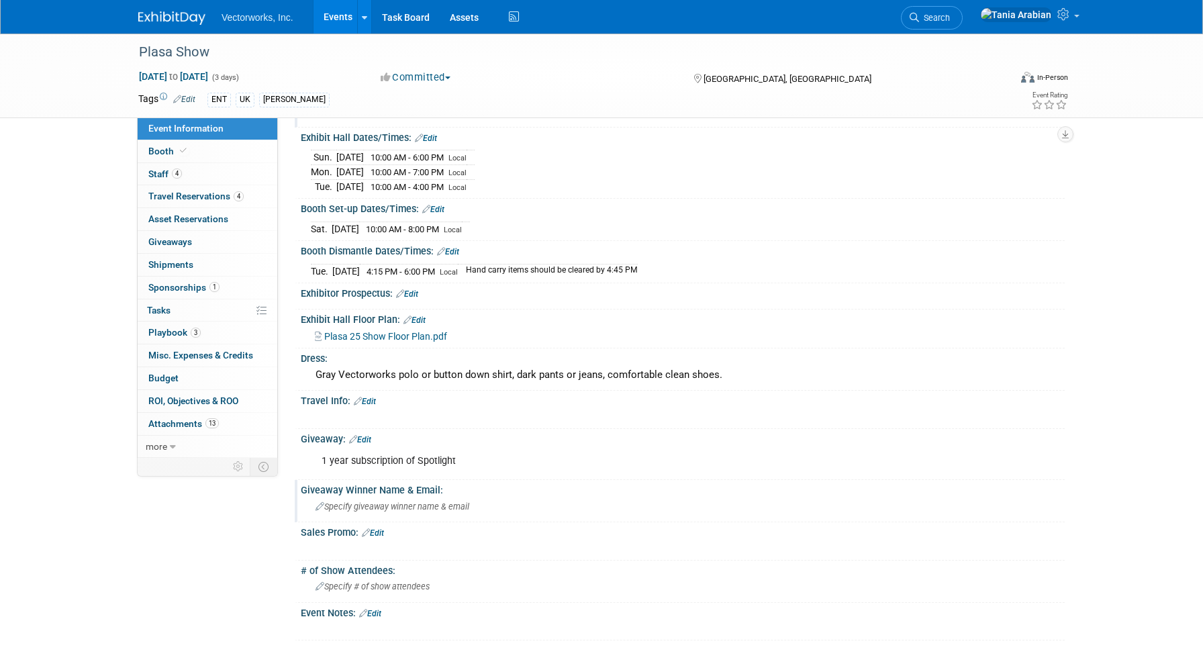
click at [391, 502] on span "Specify giveaway winner name & email" at bounding box center [393, 507] width 154 height 10
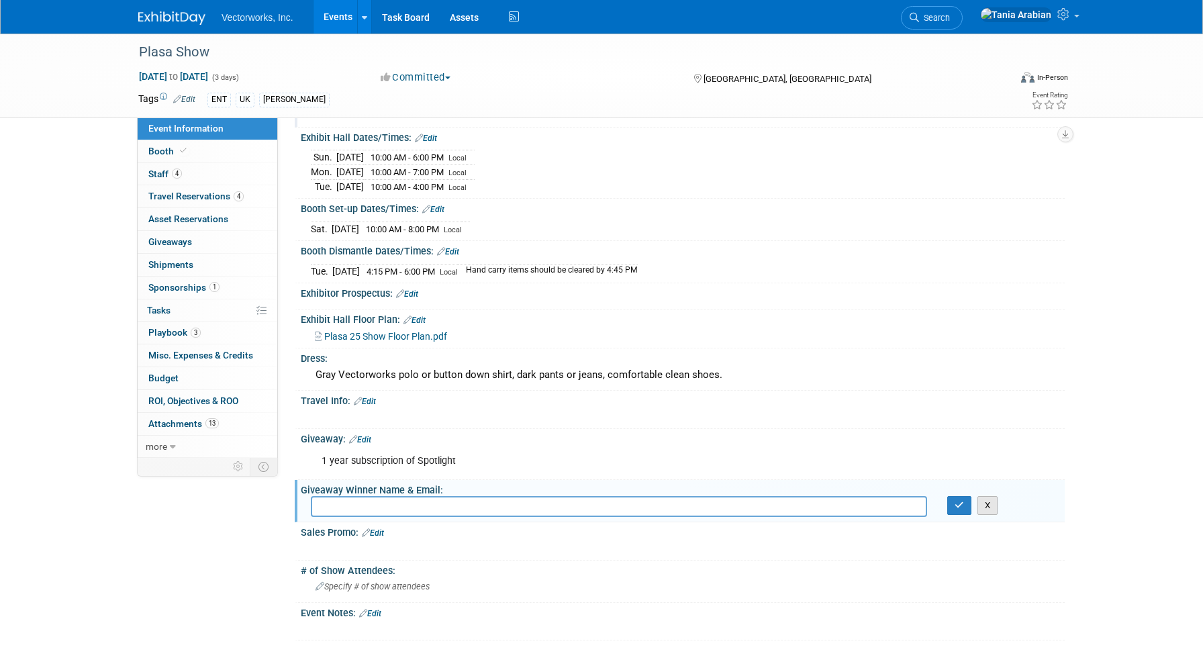
click at [991, 506] on button "X" at bounding box center [988, 505] width 21 height 19
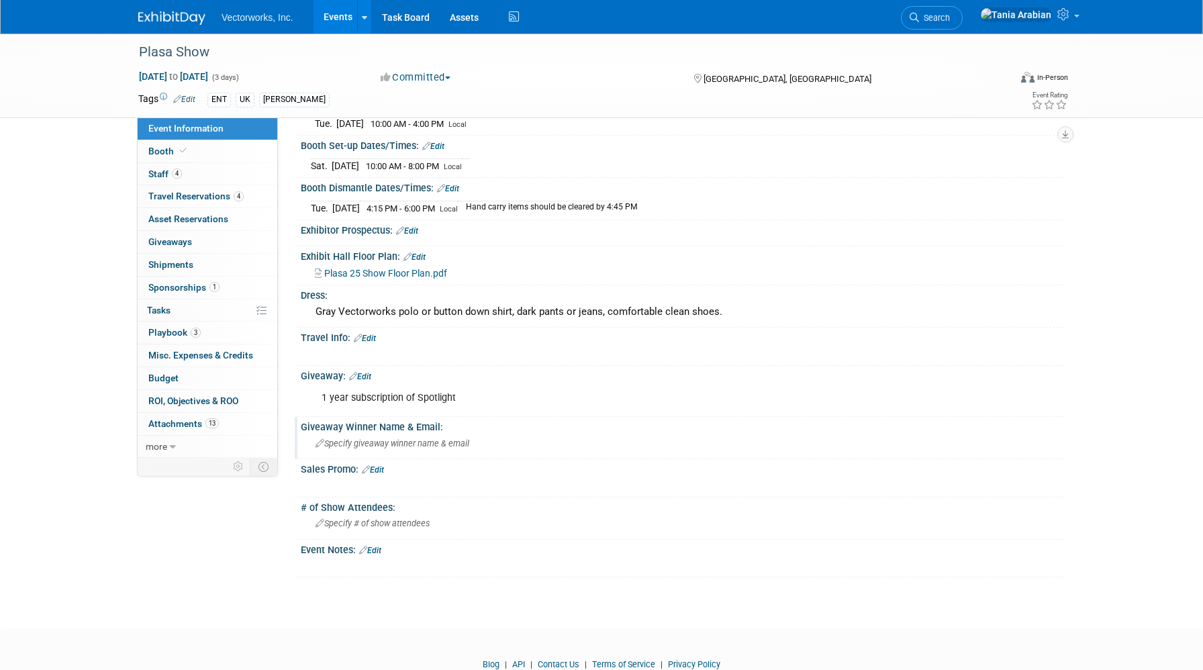
scroll to position [510, 0]
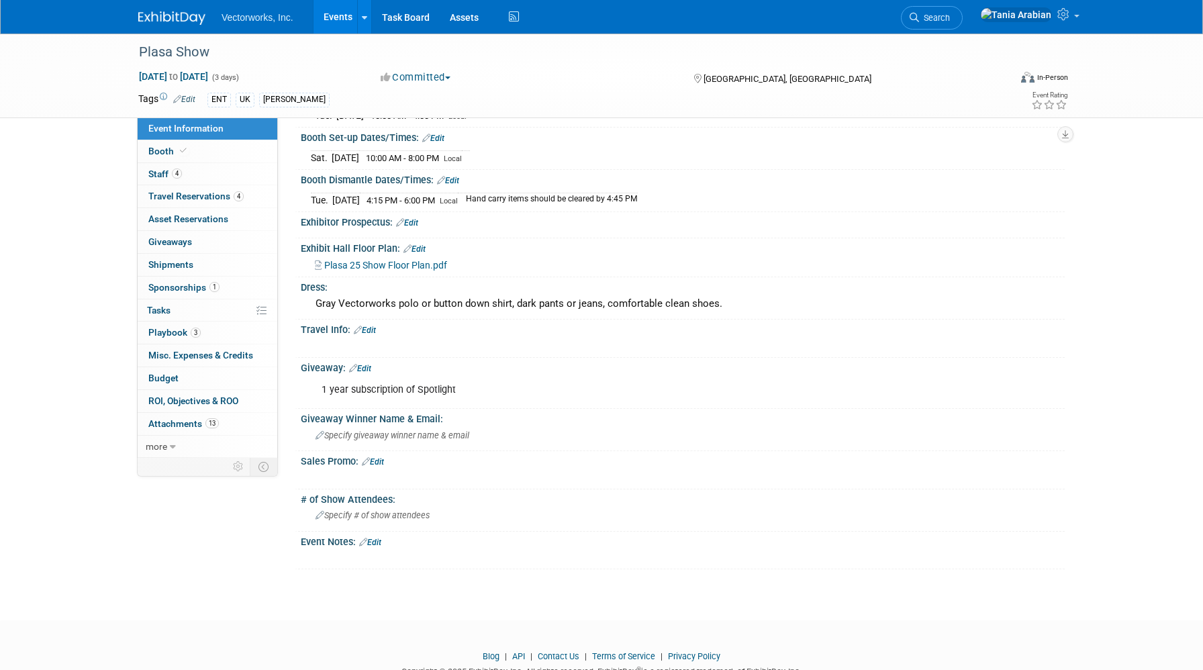
click at [367, 367] on link "Edit" at bounding box center [360, 368] width 22 height 9
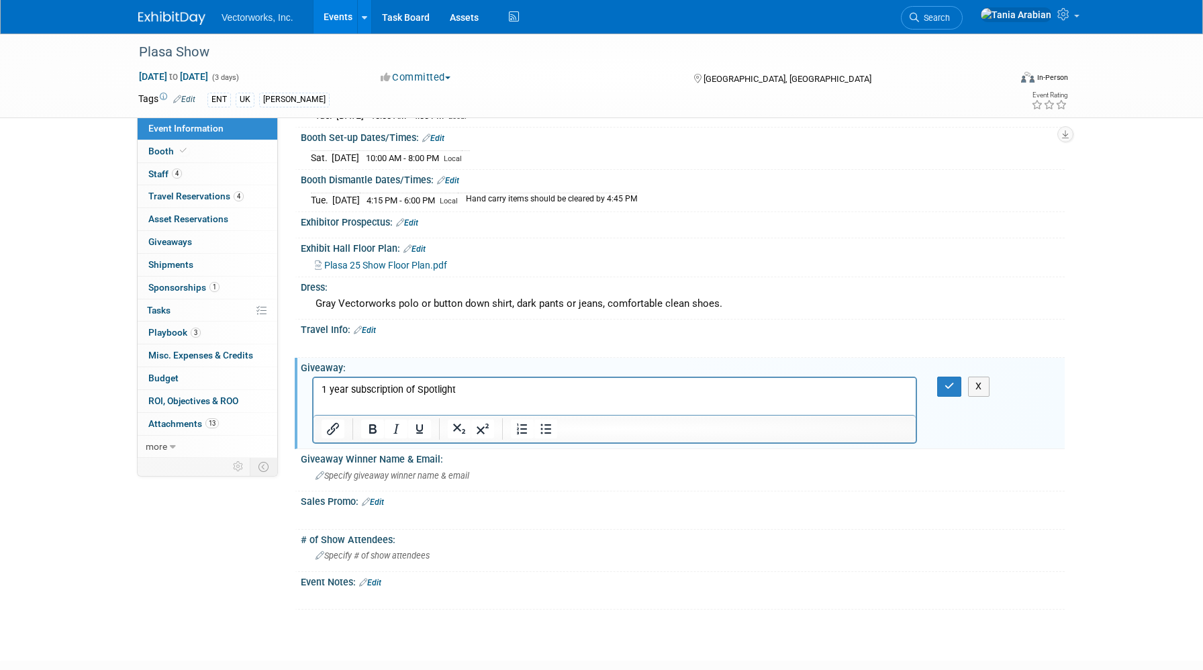
scroll to position [0, 0]
click at [460, 394] on p "1 year subscription of Spotlight" at bounding box center [615, 389] width 587 height 13
click at [947, 381] on icon "button" at bounding box center [950, 385] width 10 height 9
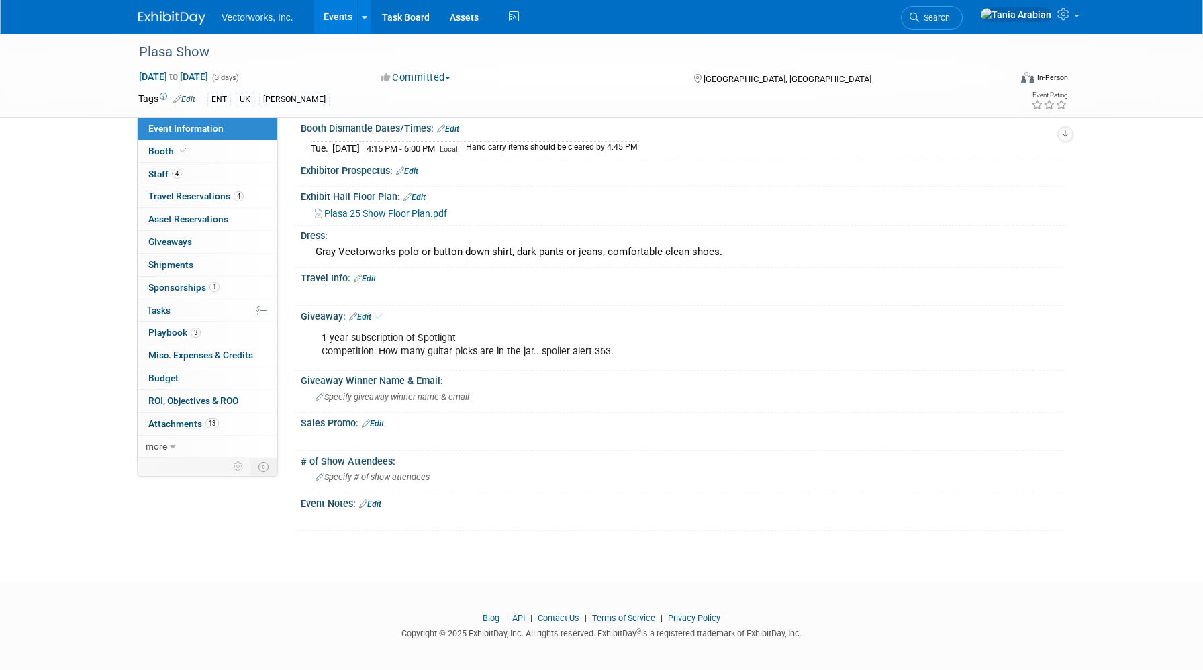
scroll to position [561, 0]
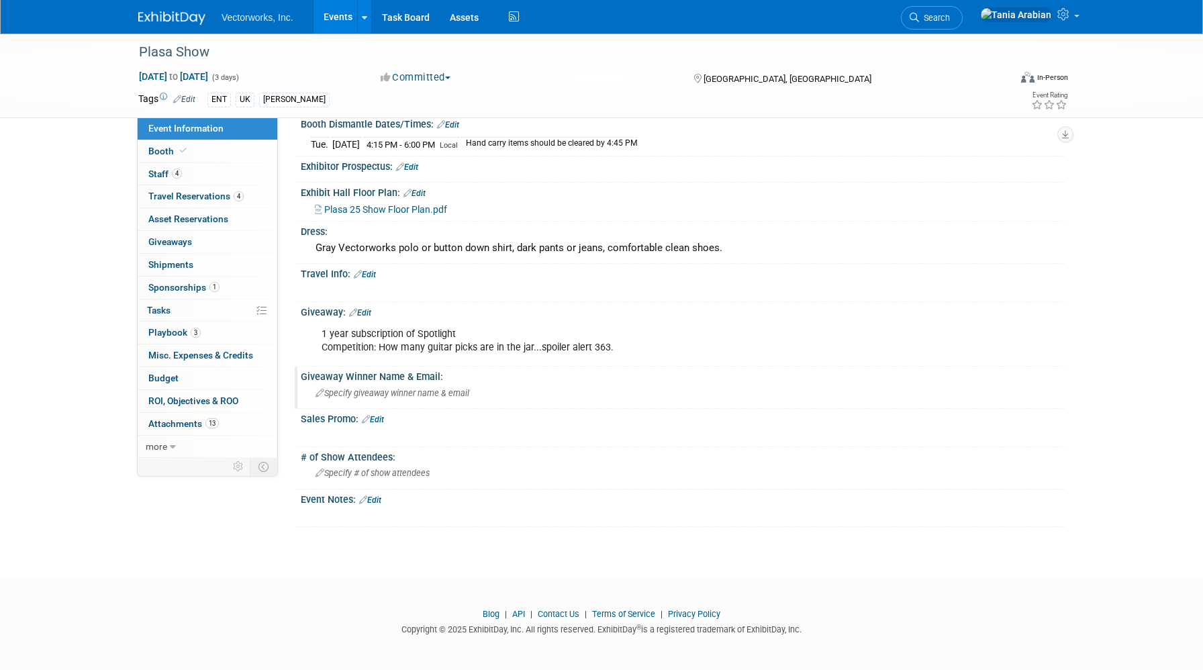
click at [381, 392] on span "Specify giveaway winner name & email" at bounding box center [393, 393] width 154 height 10
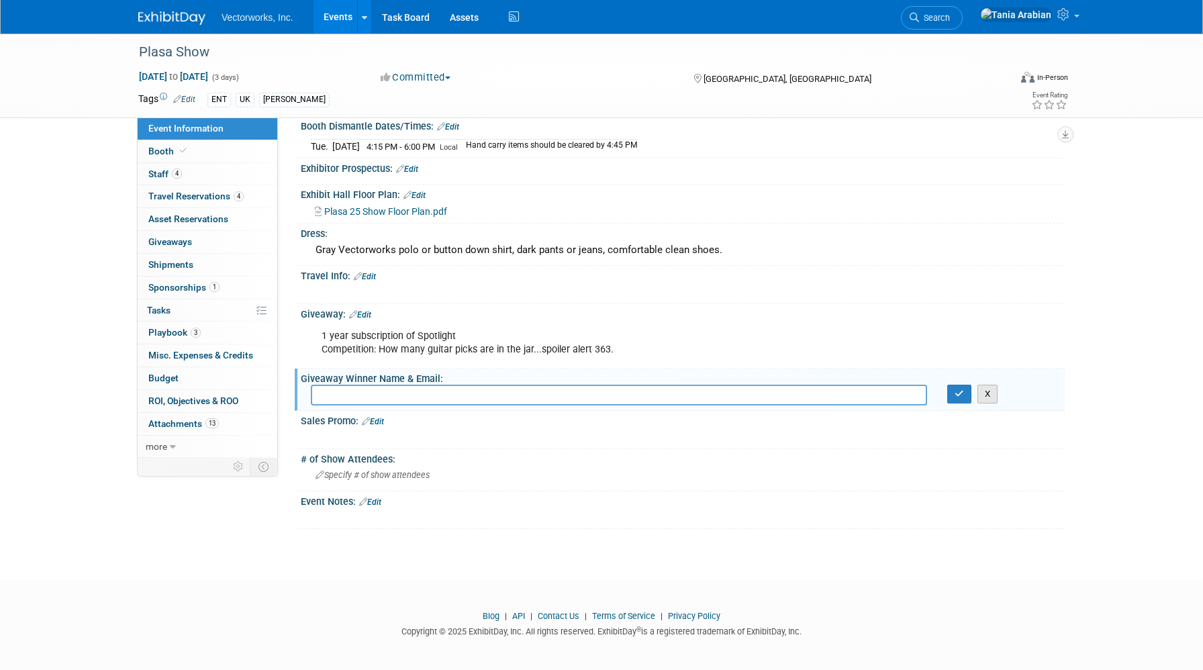
click at [982, 398] on button "X" at bounding box center [988, 394] width 21 height 19
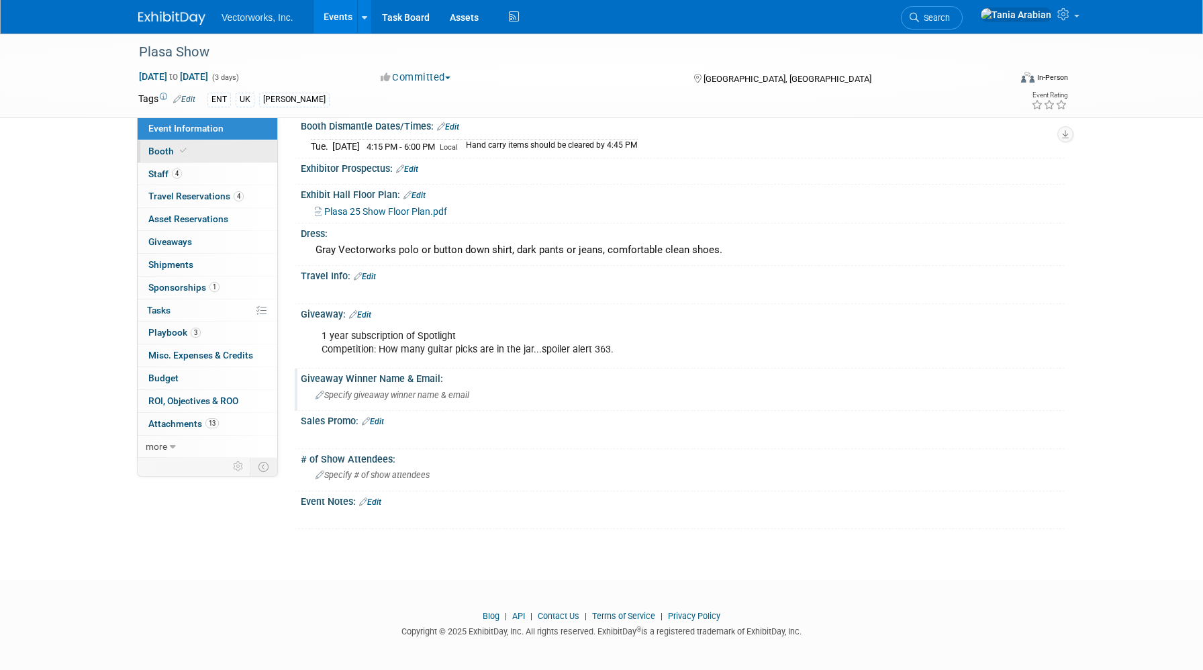
click at [165, 152] on span "Booth" at bounding box center [168, 151] width 41 height 11
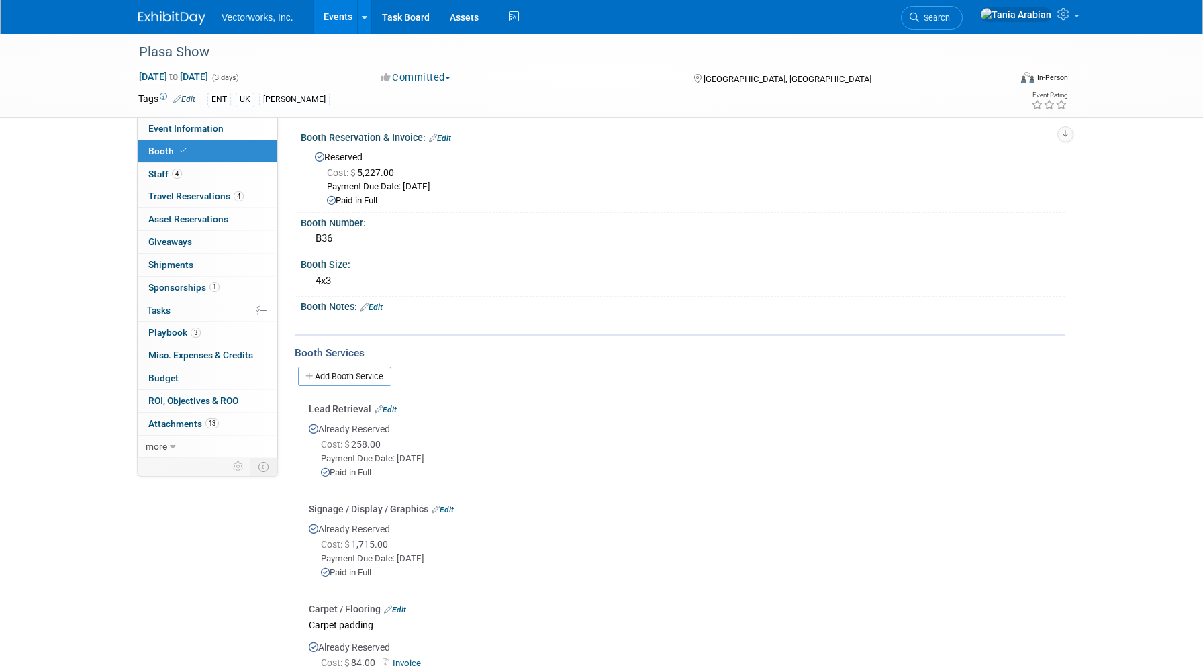
scroll to position [0, 0]
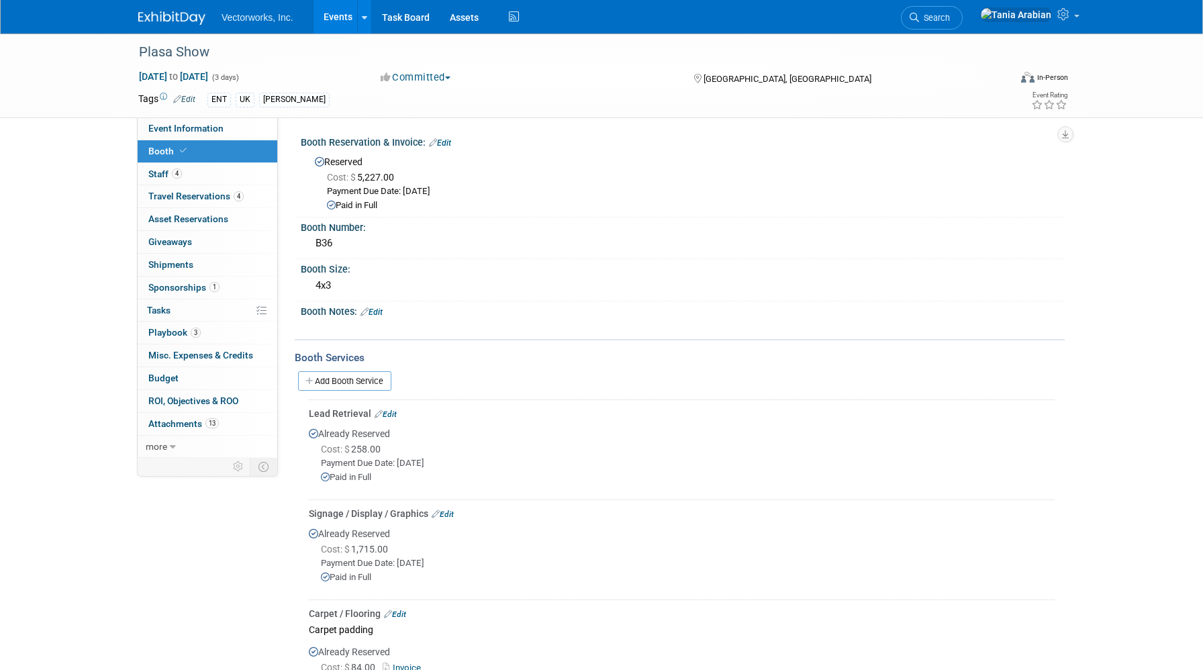
click at [426, 389] on div "Add Booth Service" at bounding box center [680, 381] width 770 height 20
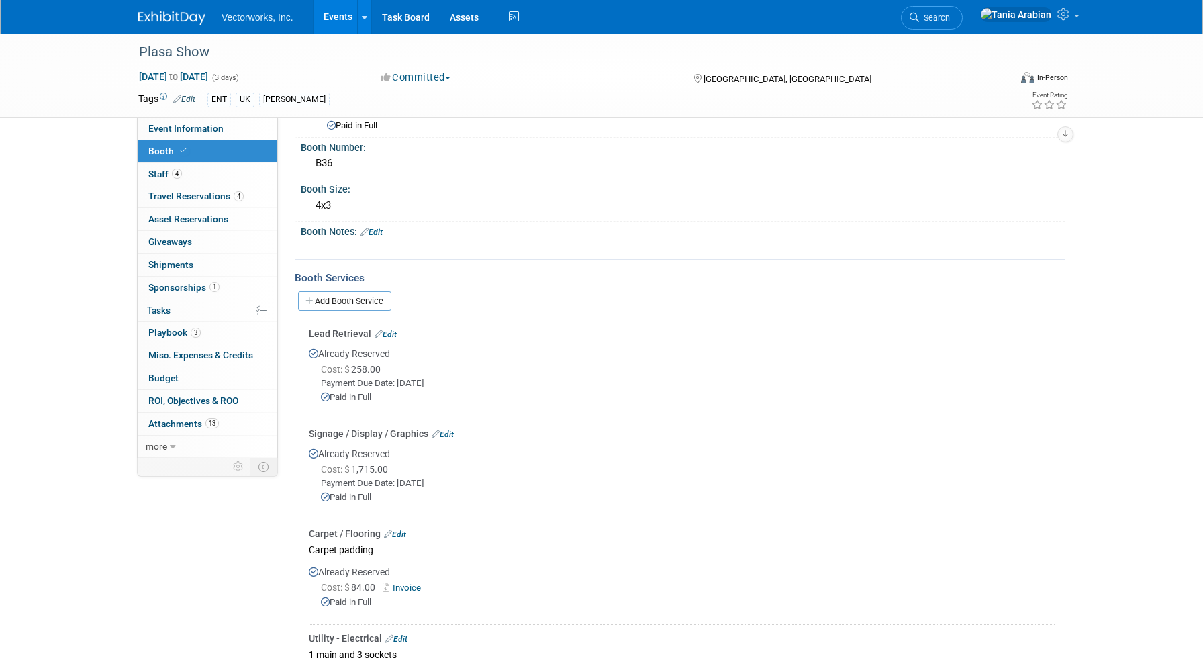
scroll to position [78, 0]
click at [394, 334] on link "Edit" at bounding box center [386, 336] width 22 height 9
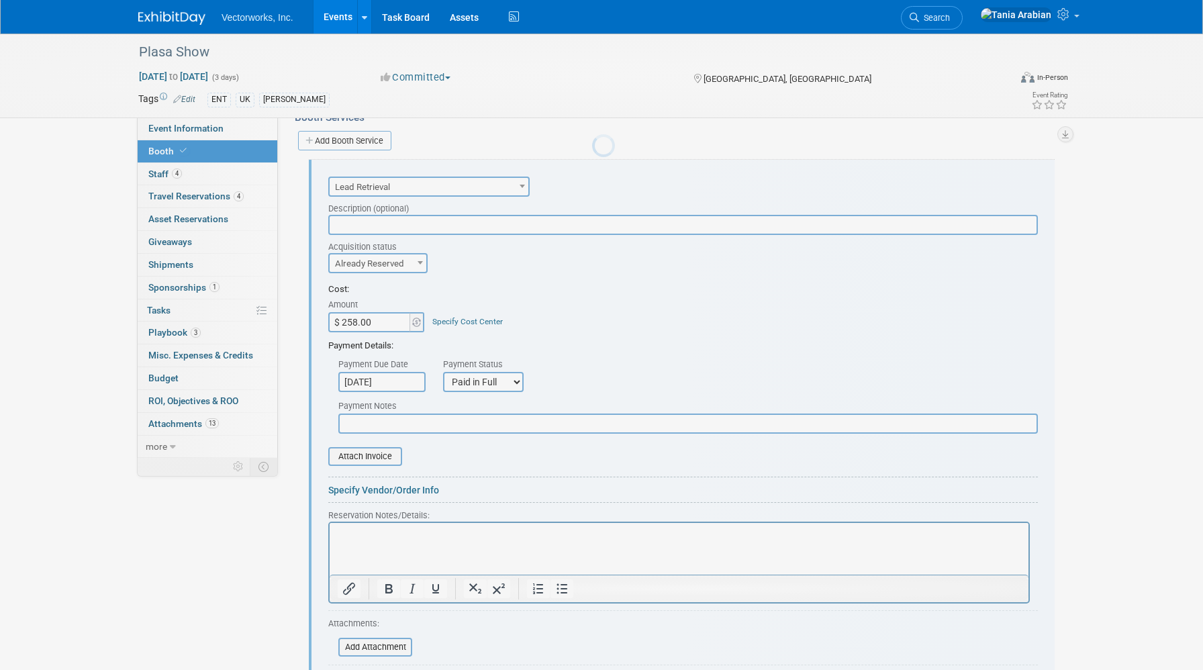
scroll to position [0, 0]
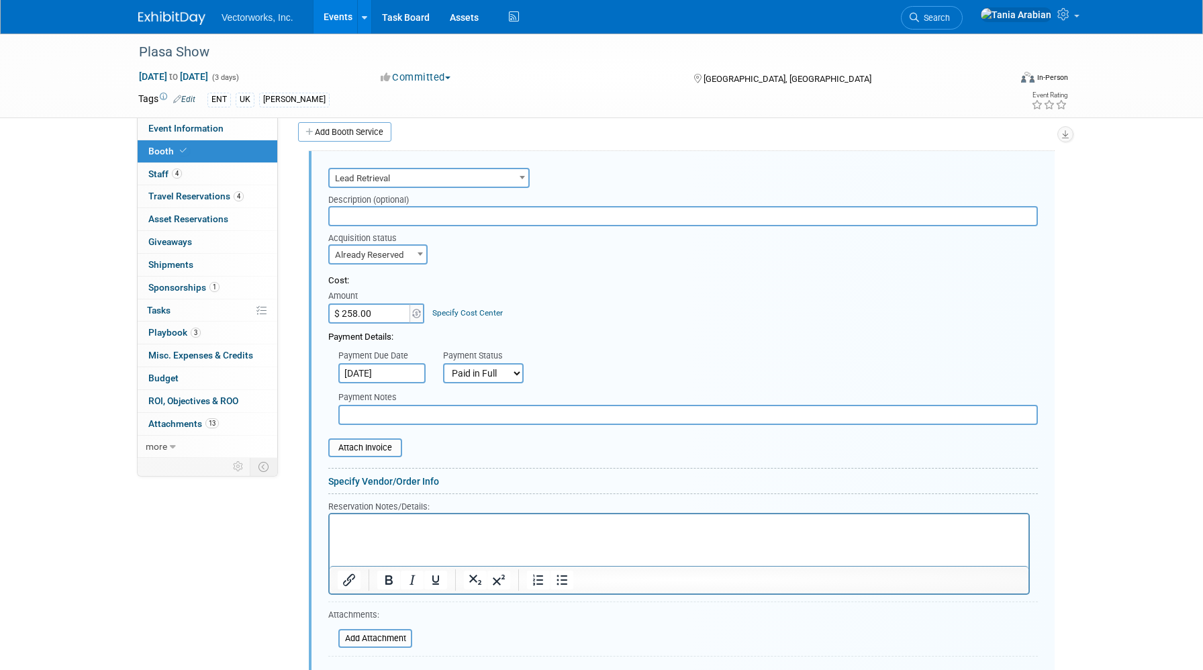
drag, startPoint x: 405, startPoint y: 526, endPoint x: 404, endPoint y: 517, distance: 9.5
click at [405, 522] on p "Rich Text Area. Press ALT-0 for help." at bounding box center [680, 525] width 684 height 13
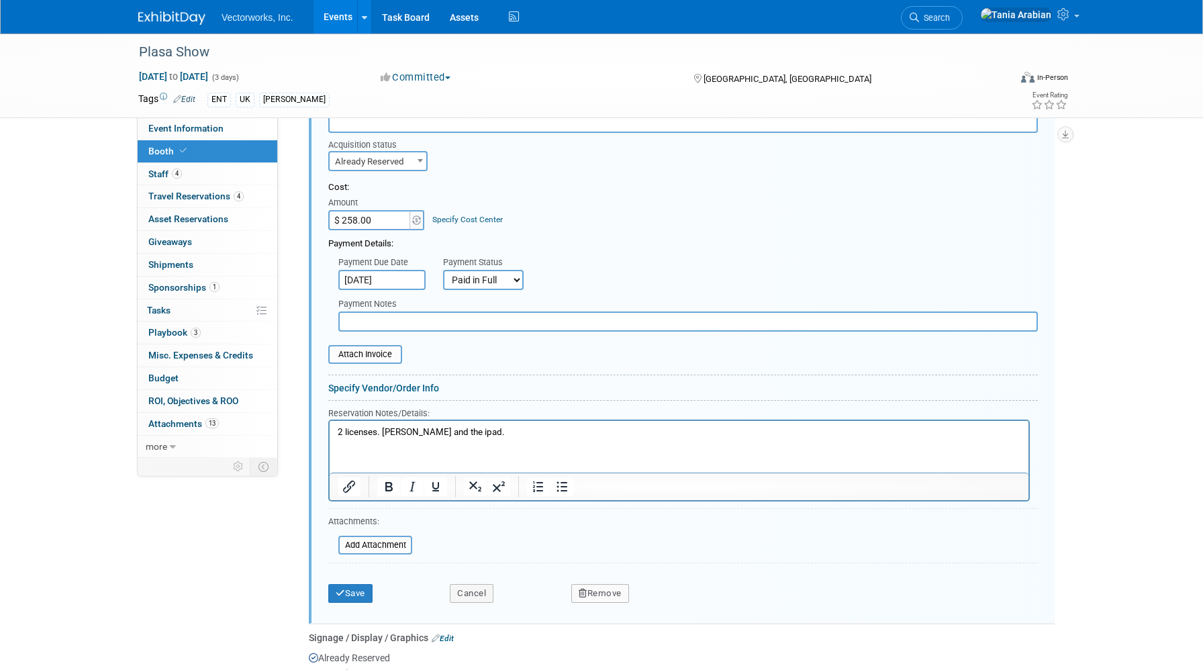
scroll to position [364, 0]
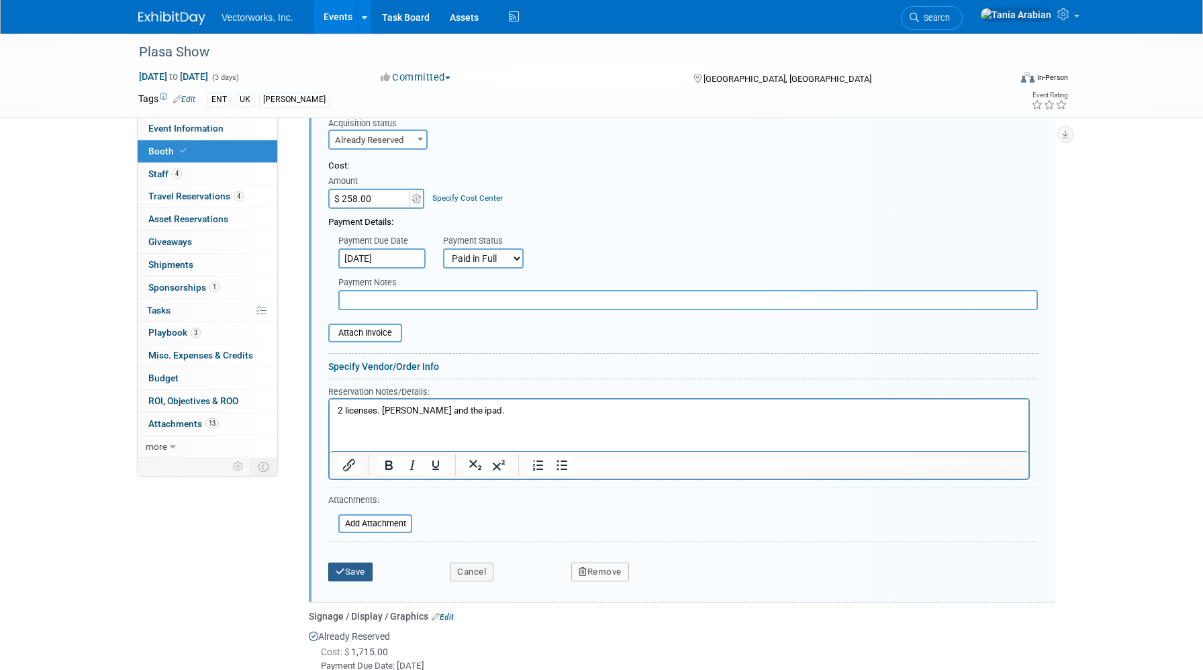
click at [346, 571] on button "Save" at bounding box center [350, 572] width 44 height 19
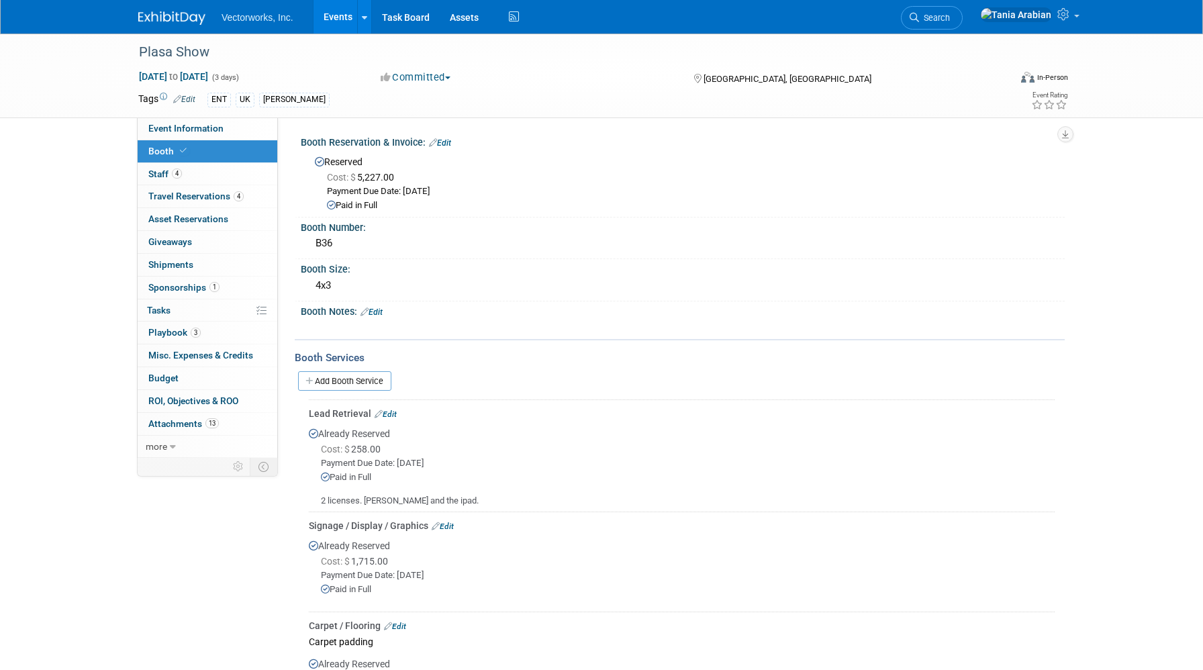
scroll to position [25, 0]
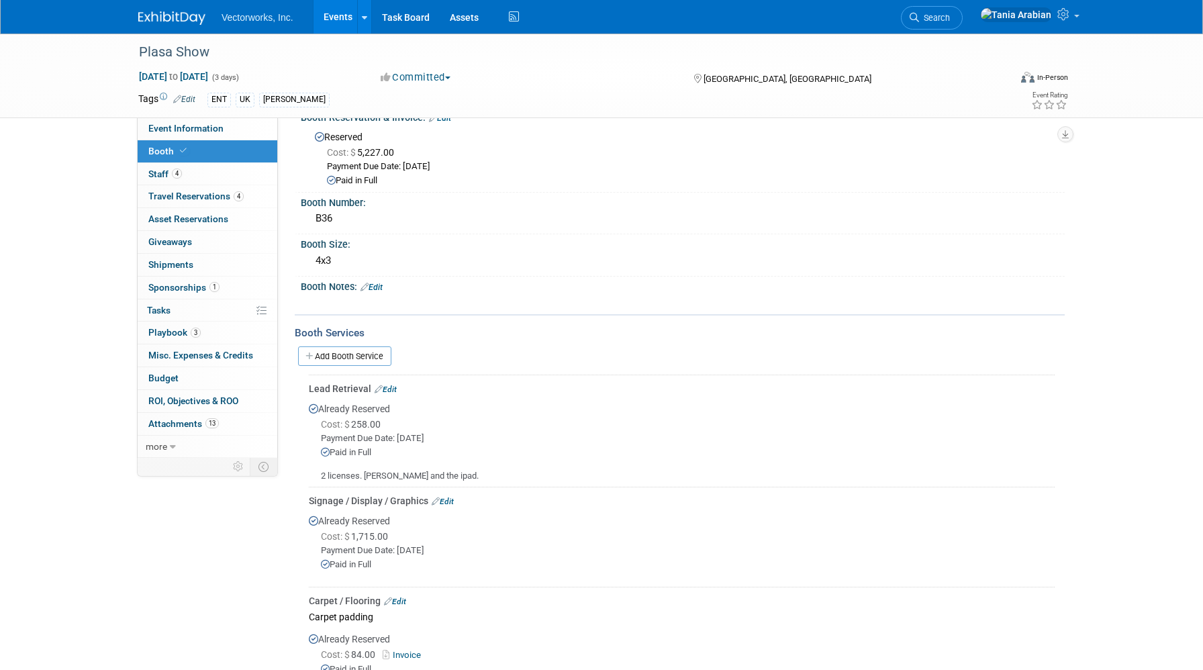
click at [392, 387] on link "Edit" at bounding box center [386, 389] width 22 height 9
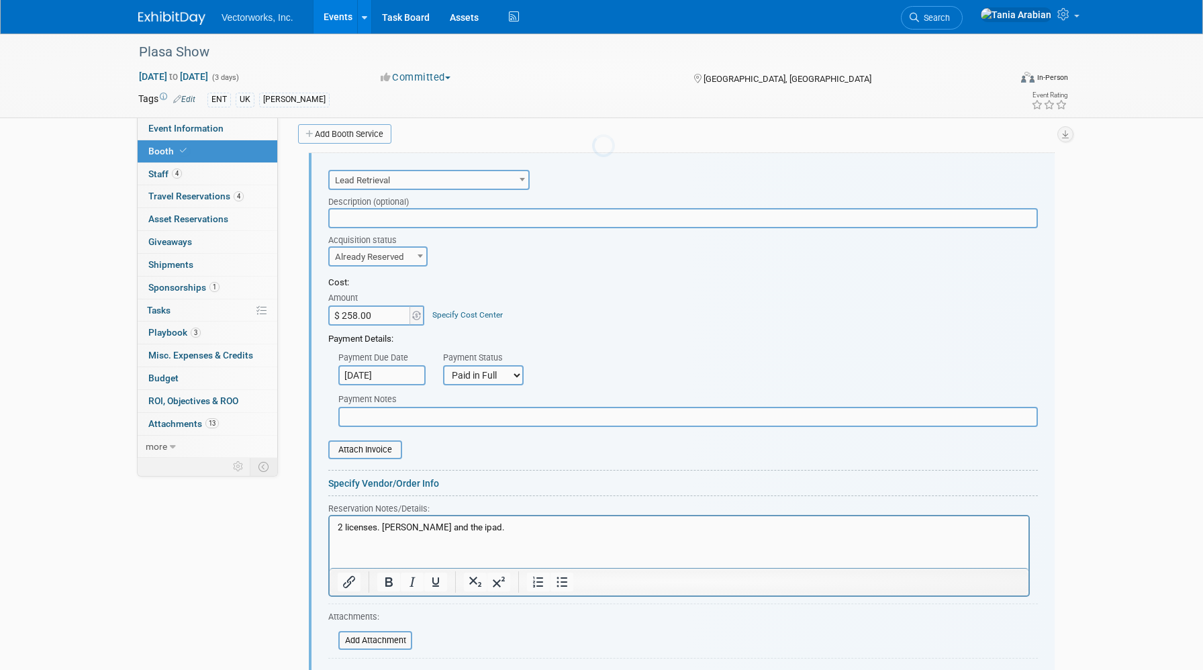
scroll to position [0, 0]
click at [463, 521] on p "2 licenses. [PERSON_NAME] and the ipad." at bounding box center [680, 527] width 684 height 13
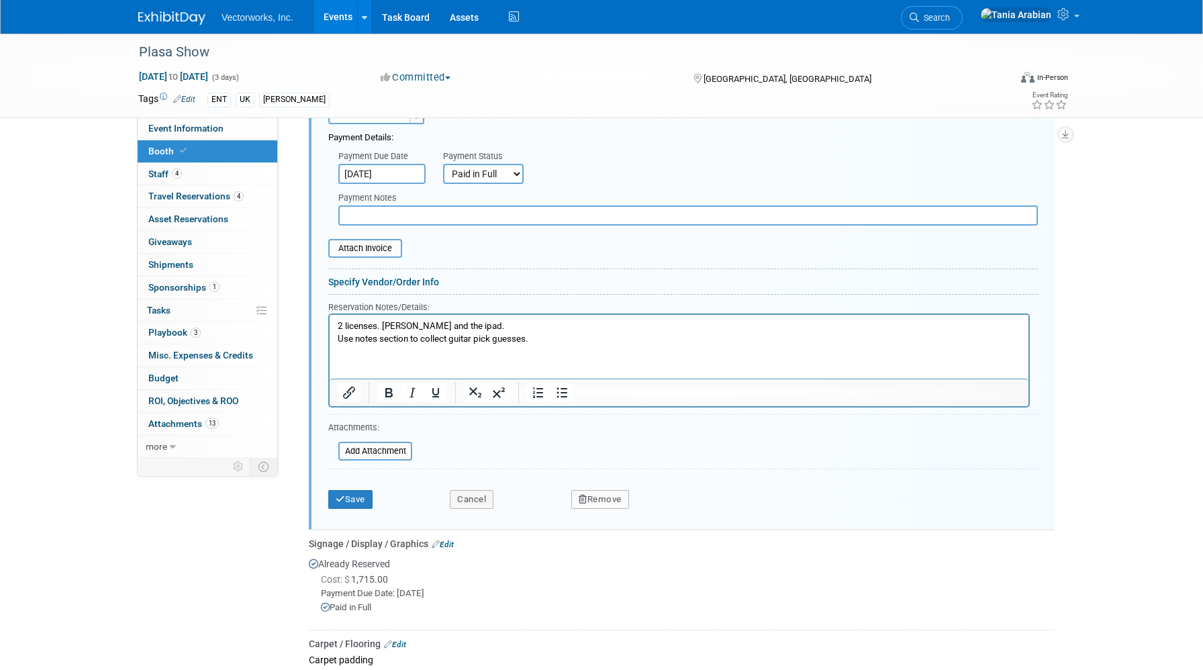
scroll to position [499, 0]
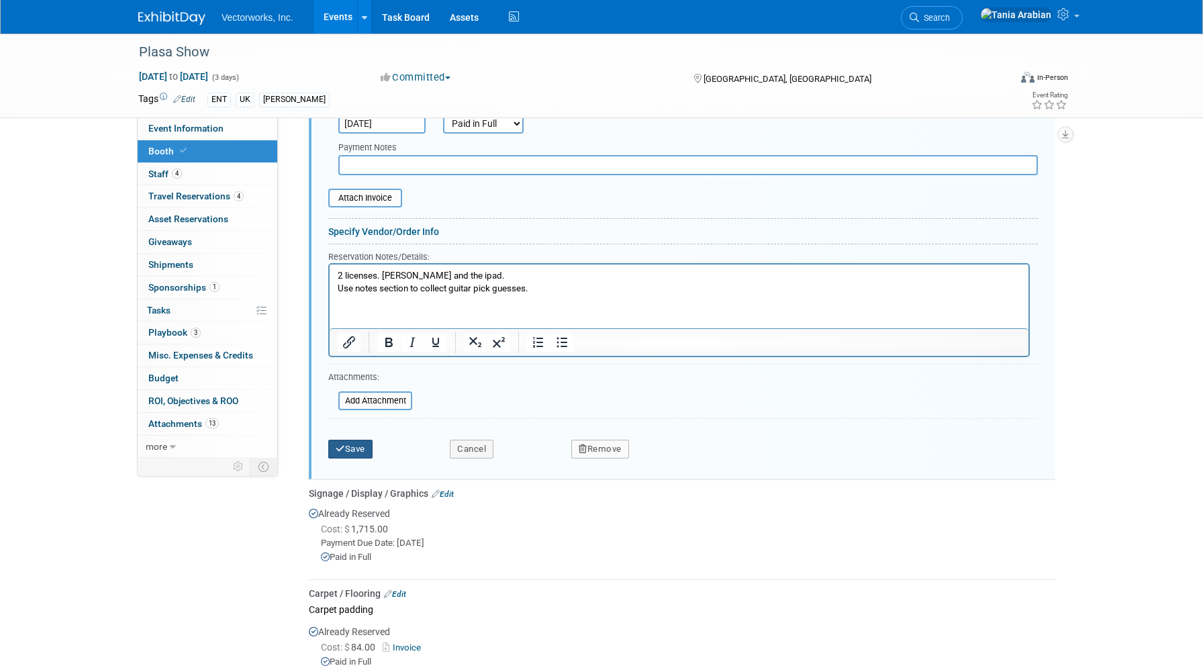
click at [367, 451] on button "Save" at bounding box center [350, 449] width 44 height 19
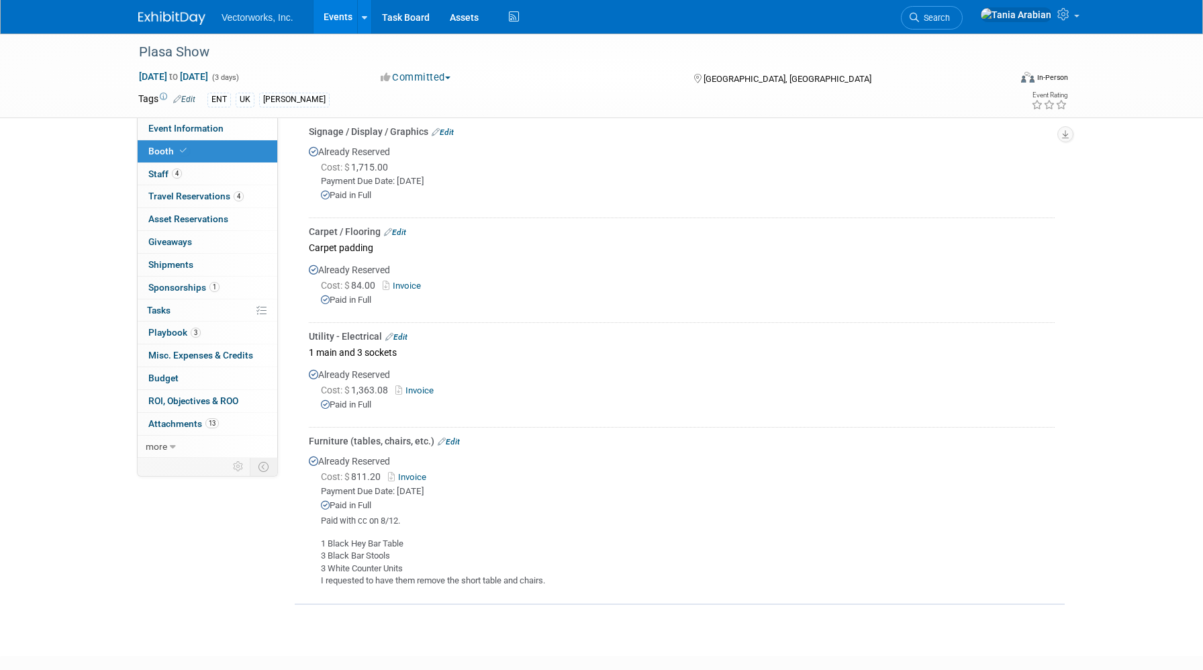
scroll to position [411, 0]
click at [158, 169] on span "Staff 4" at bounding box center [165, 174] width 34 height 11
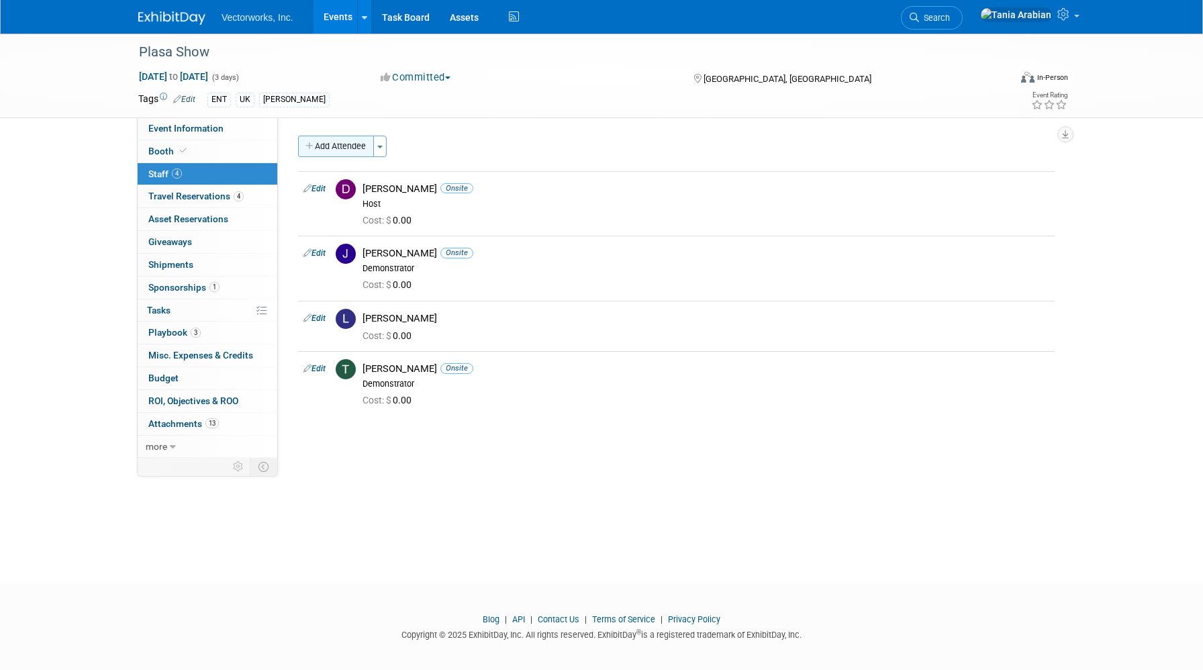
click at [363, 147] on button "Add Attendee" at bounding box center [336, 146] width 76 height 21
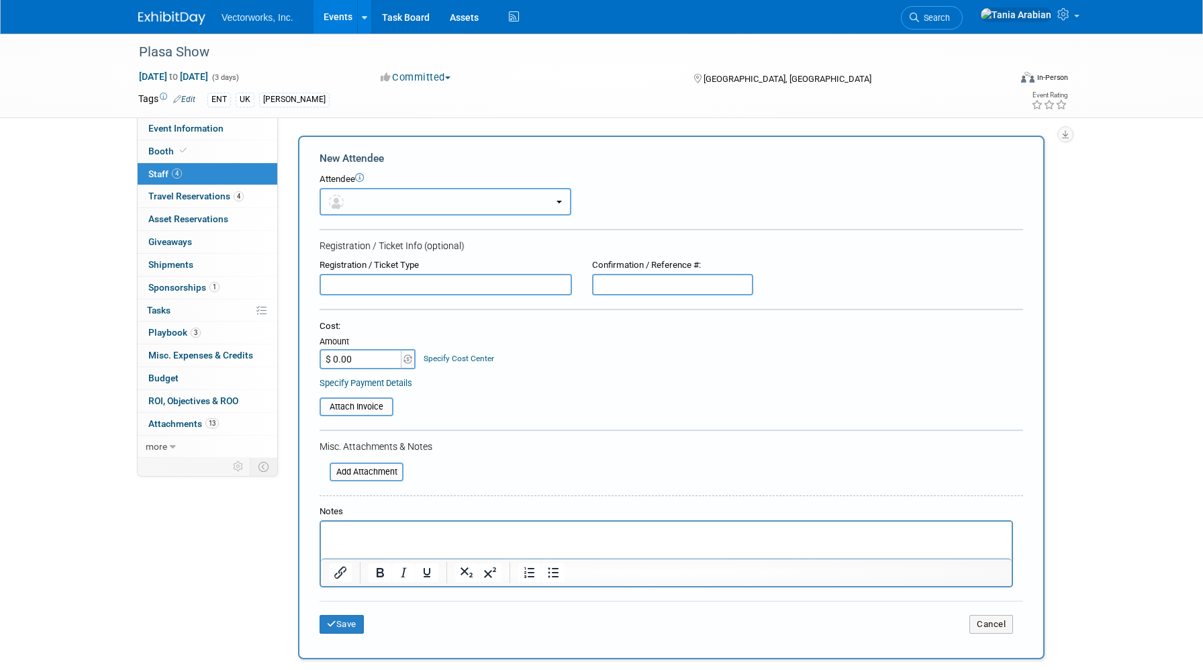
click at [389, 205] on button "button" at bounding box center [446, 202] width 252 height 28
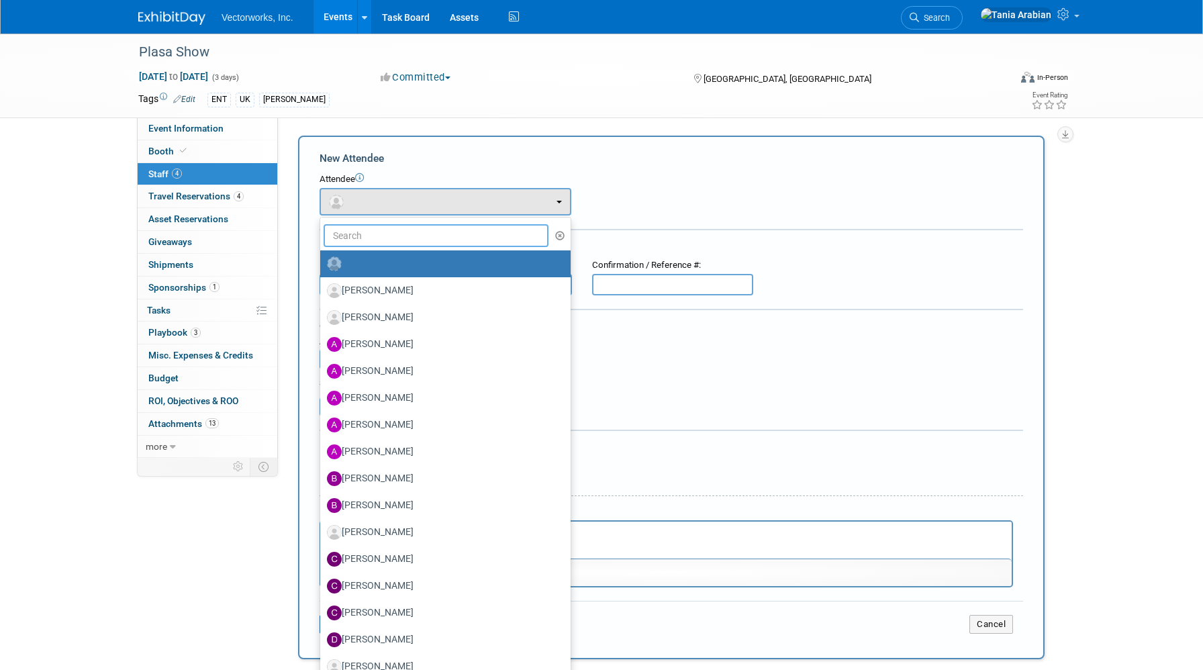
click at [384, 238] on input "text" at bounding box center [436, 235] width 225 height 23
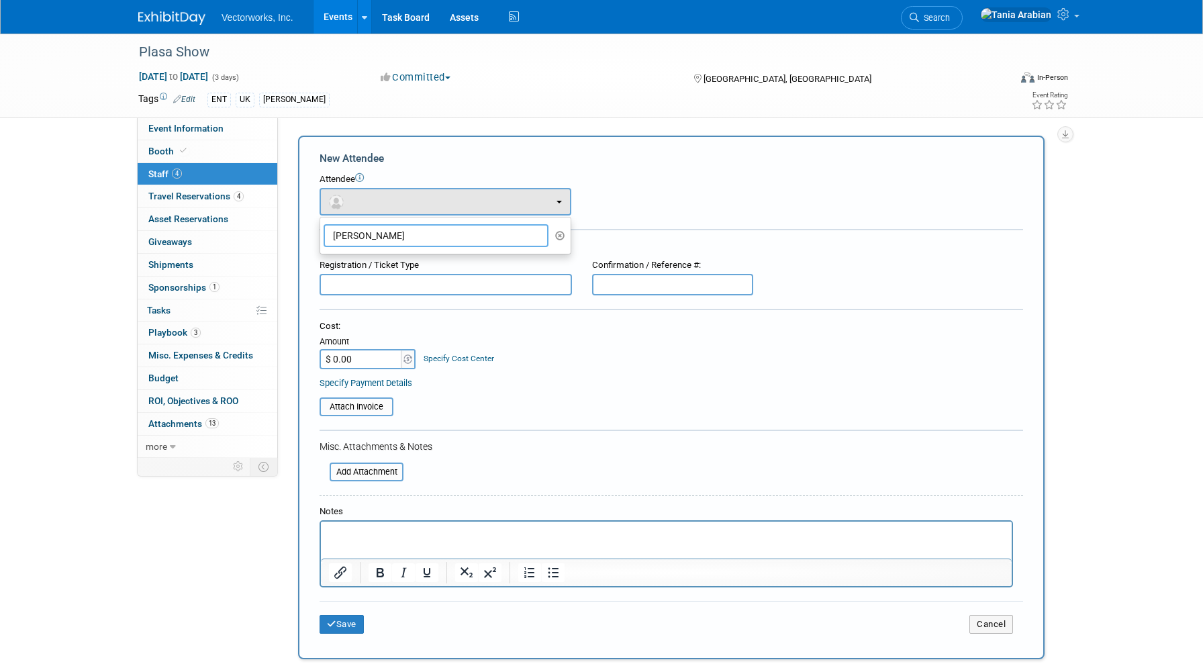
type input "[PERSON_NAME]"
click at [623, 196] on div "Attendee <img src="[URL][DOMAIN_NAME]" style="width: 22px; height: 22px; border…" at bounding box center [672, 194] width 704 height 42
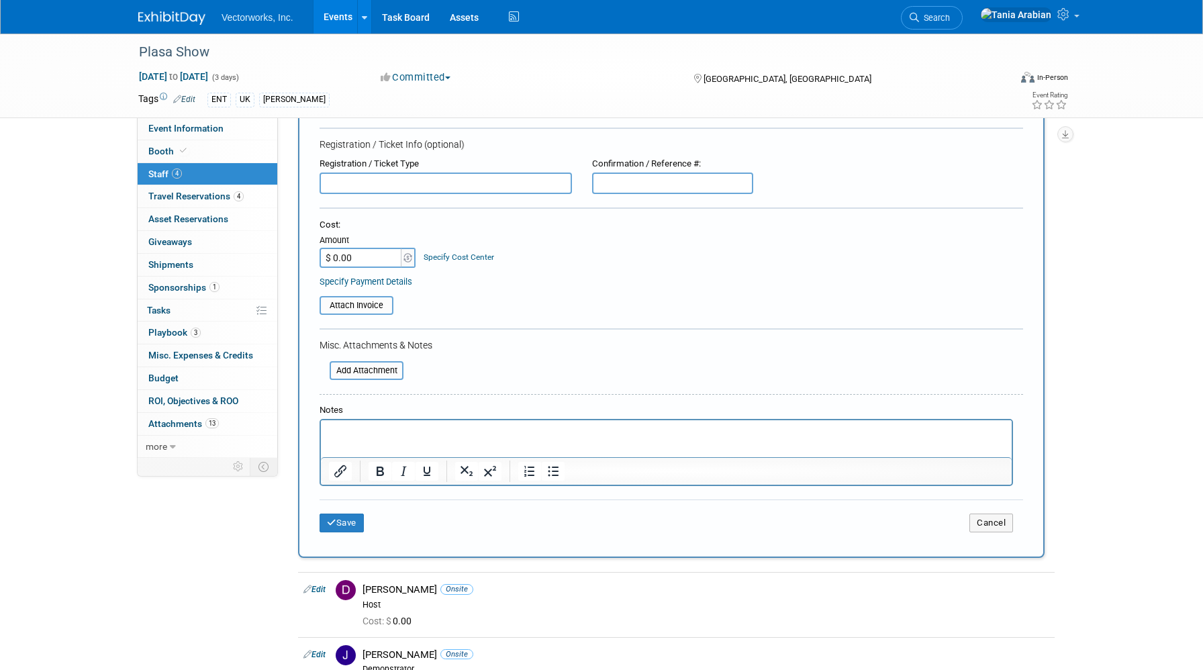
scroll to position [222, 0]
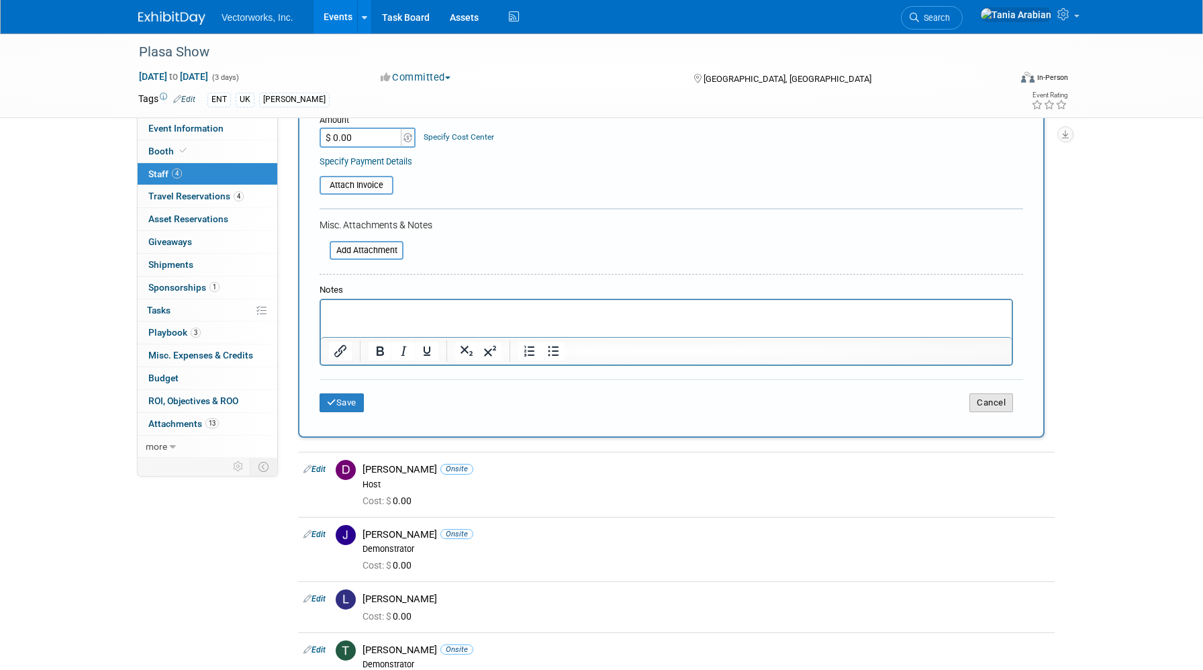
click at [991, 400] on button "Cancel" at bounding box center [992, 403] width 44 height 19
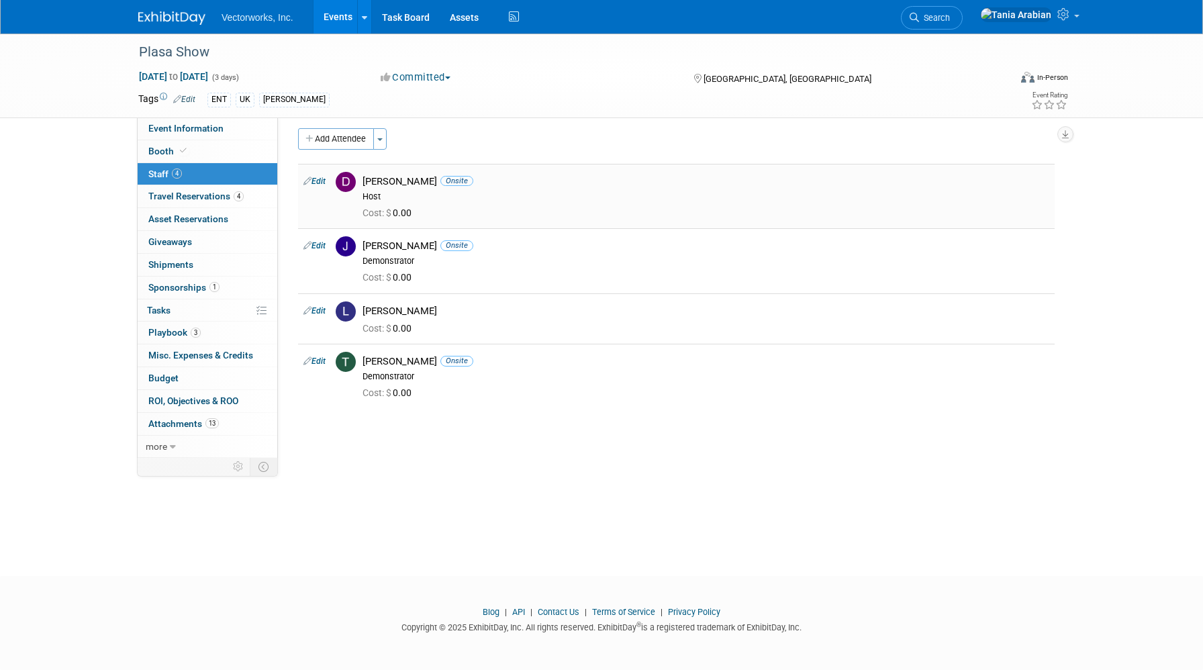
click at [322, 179] on link "Edit" at bounding box center [315, 181] width 22 height 9
select select "8db815eb-1640-4169-991c-2fc552269ad2"
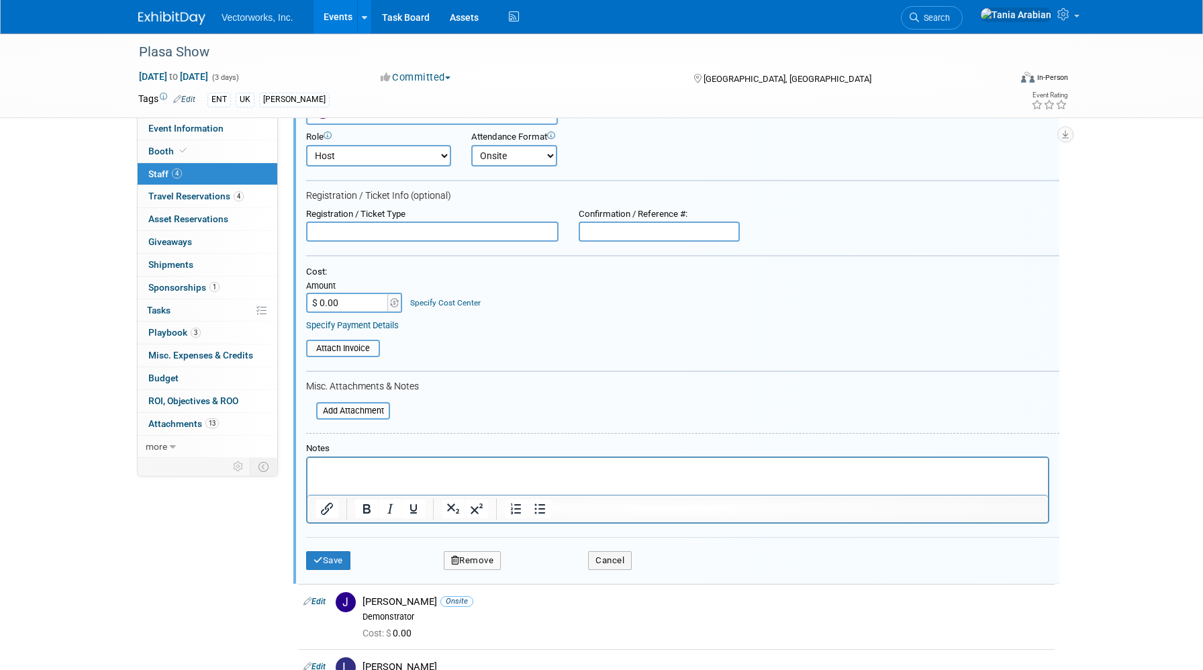
scroll to position [175, 0]
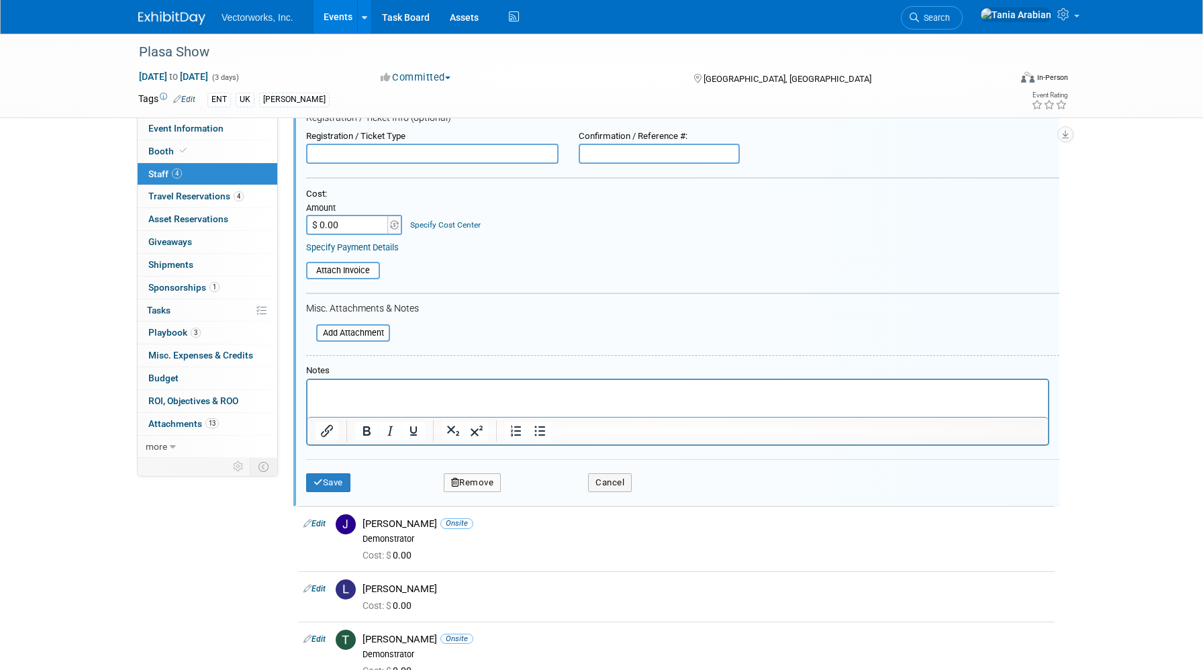
click at [342, 387] on p "Rich Text Area. Press ALT-0 for help." at bounding box center [678, 391] width 725 height 13
click at [326, 481] on button "Save" at bounding box center [328, 482] width 44 height 19
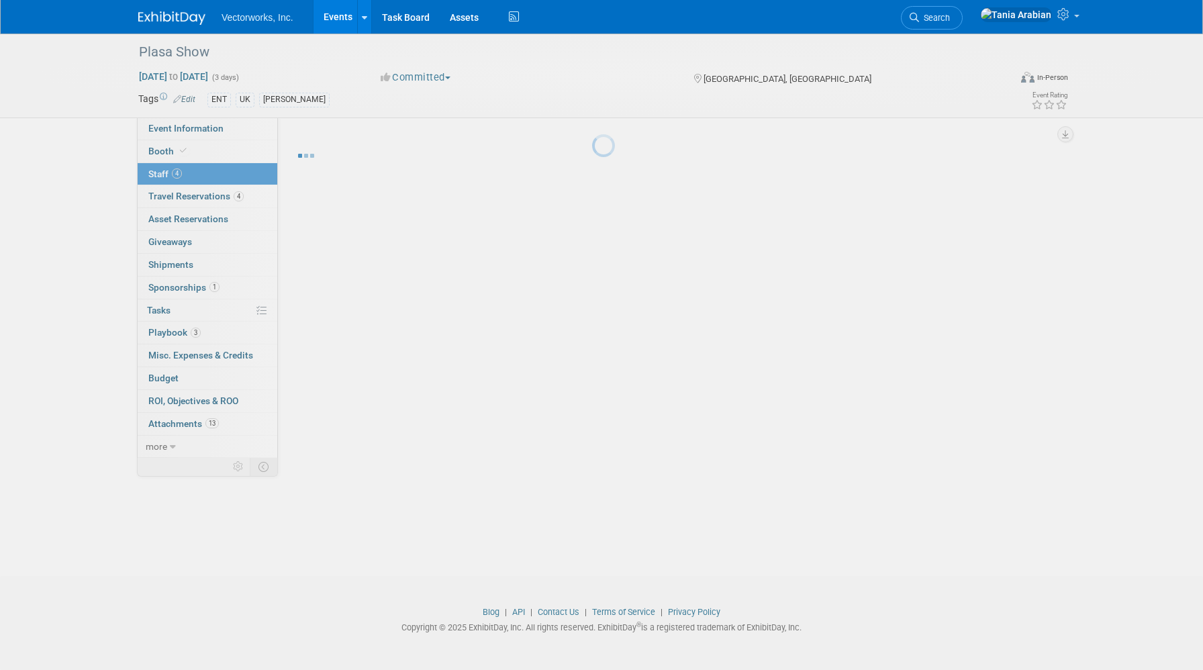
scroll to position [7, 0]
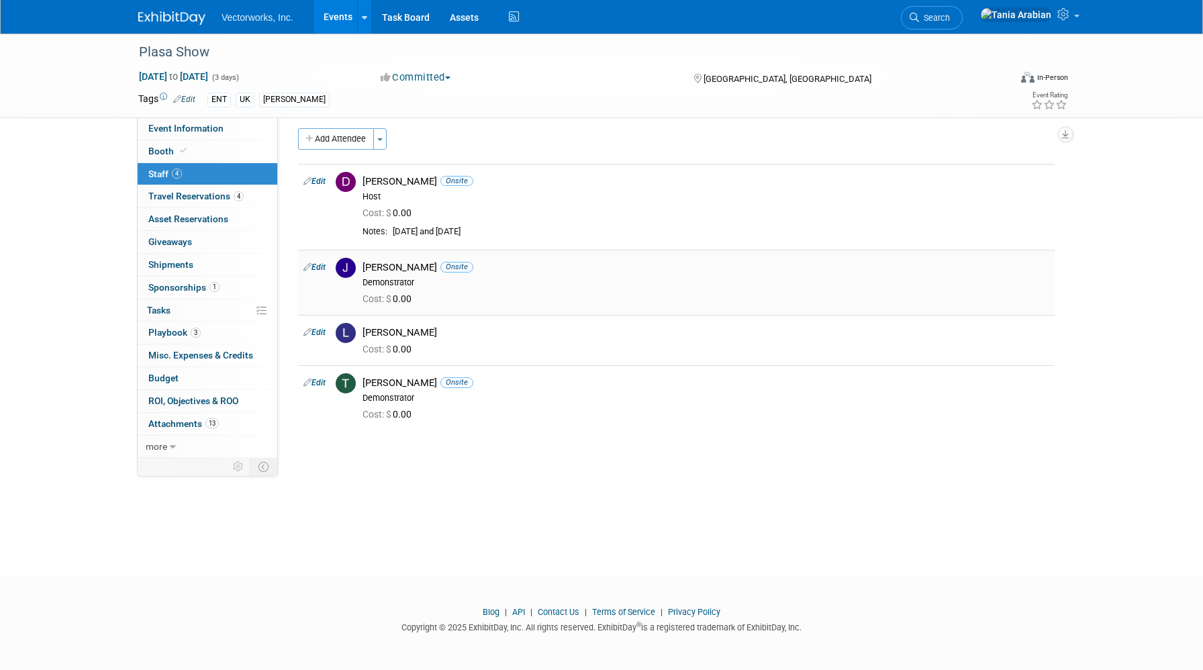
click at [323, 269] on link "Edit" at bounding box center [315, 267] width 22 height 9
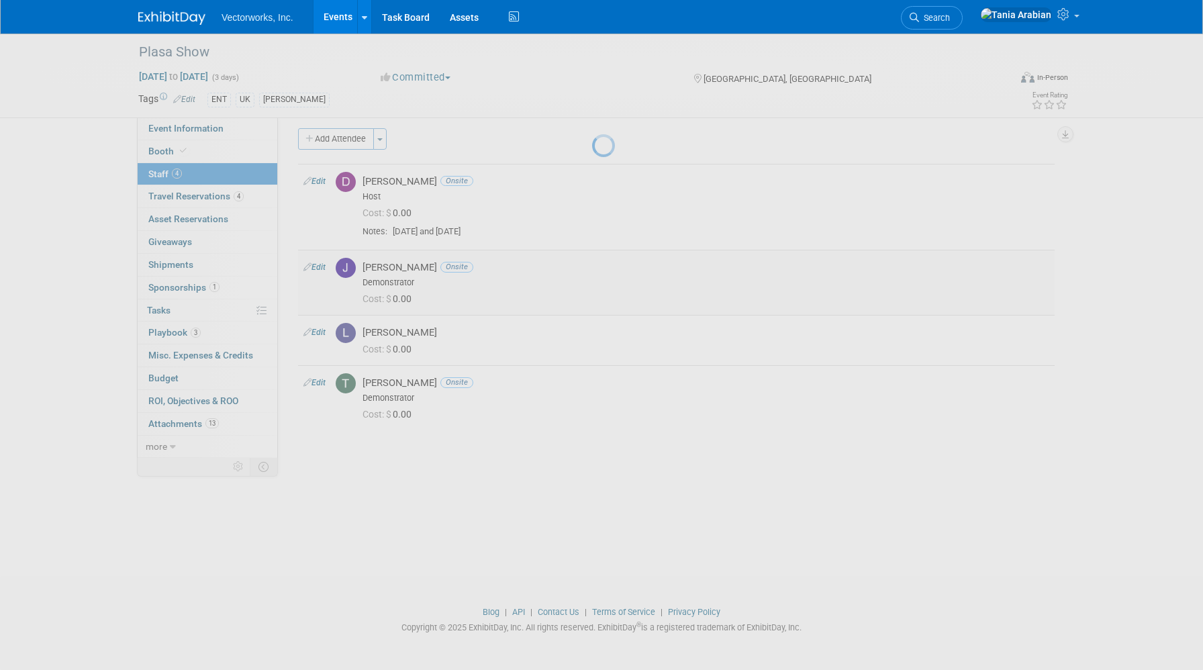
select select "d0147d1c-1fdc-4847-8f99-5e4520f35bc0"
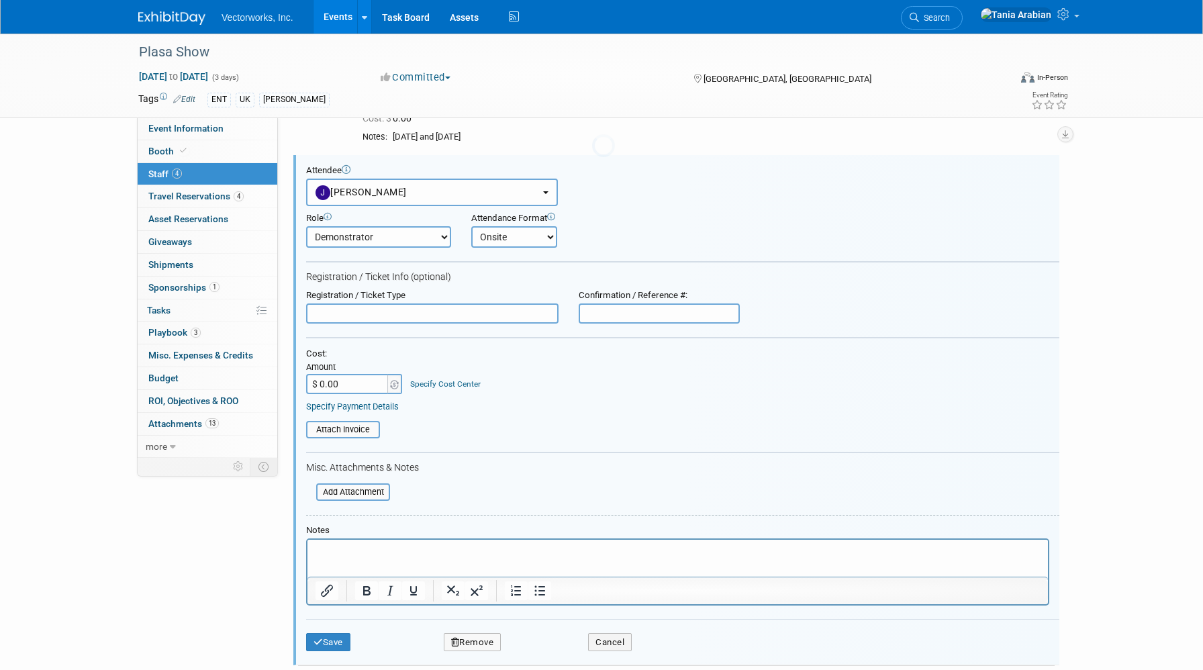
scroll to position [0, 0]
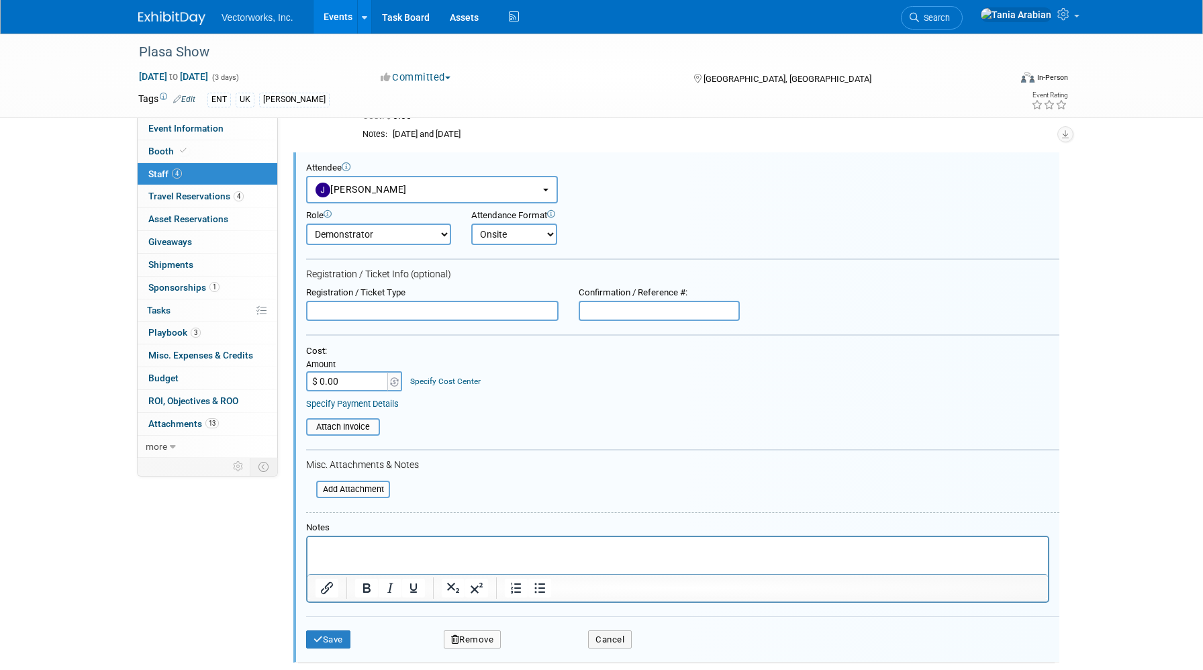
drag, startPoint x: 331, startPoint y: 547, endPoint x: 330, endPoint y: 541, distance: 6.8
click at [331, 547] on p "Rich Text Area. Press ALT-0 for help." at bounding box center [678, 548] width 725 height 13
click at [324, 631] on button "Save" at bounding box center [328, 637] width 44 height 19
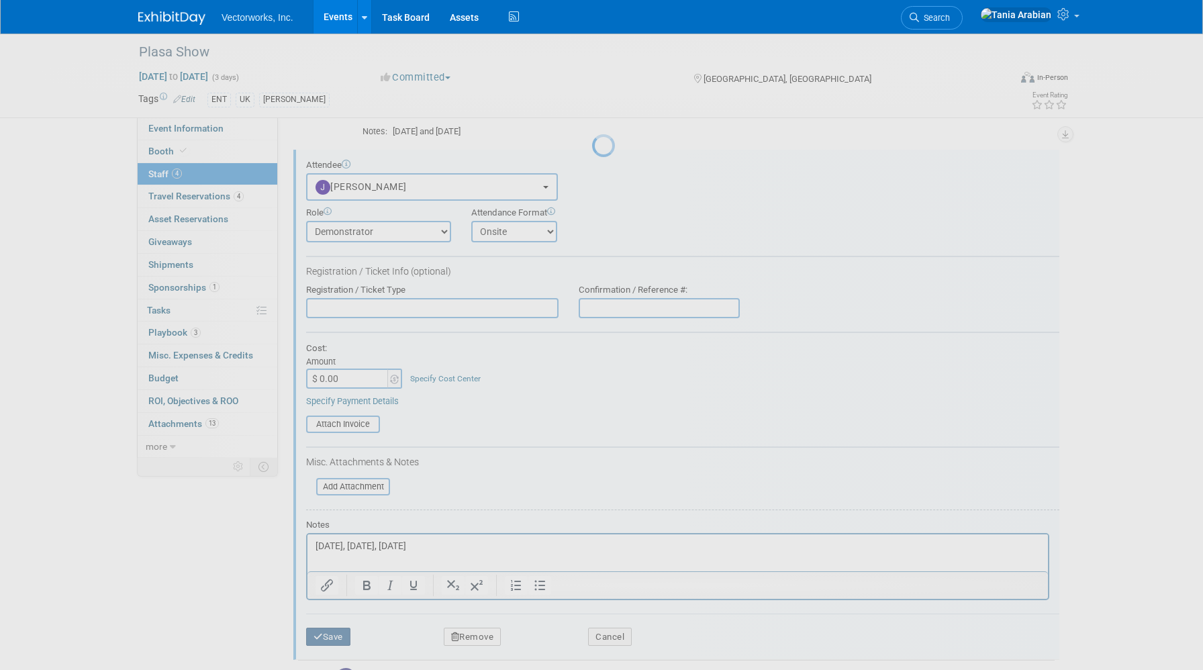
scroll to position [7, 0]
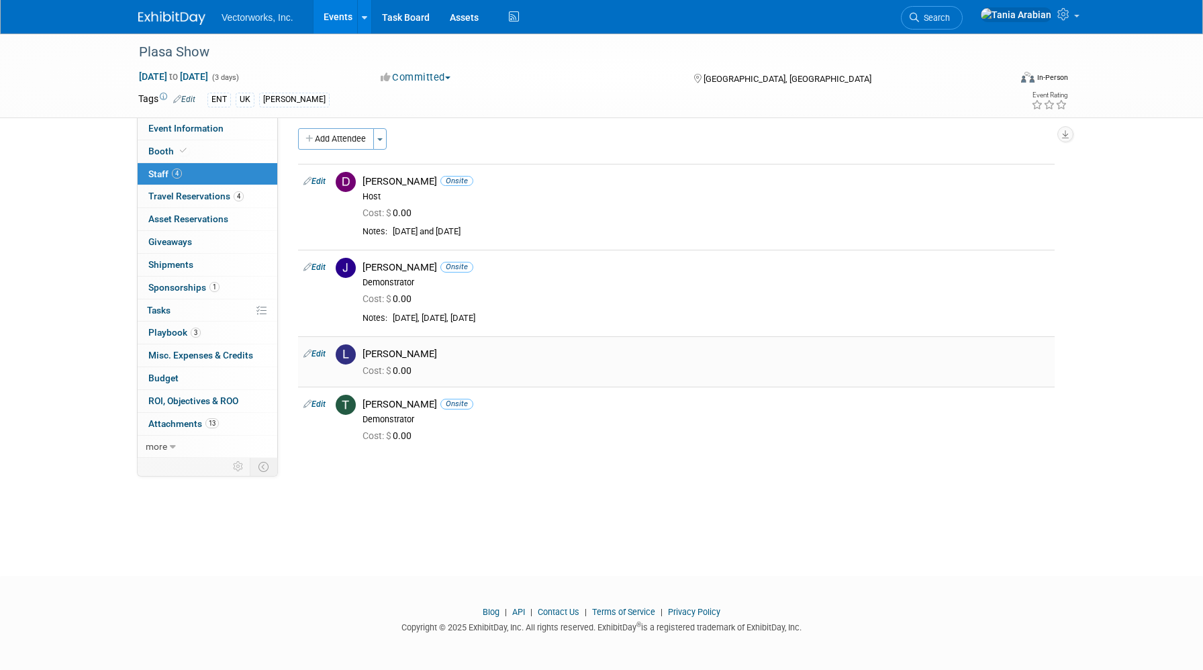
click at [317, 351] on link "Edit" at bounding box center [315, 353] width 22 height 9
select select "c144529c-9938-48dc-83e0-5870b1ef8449"
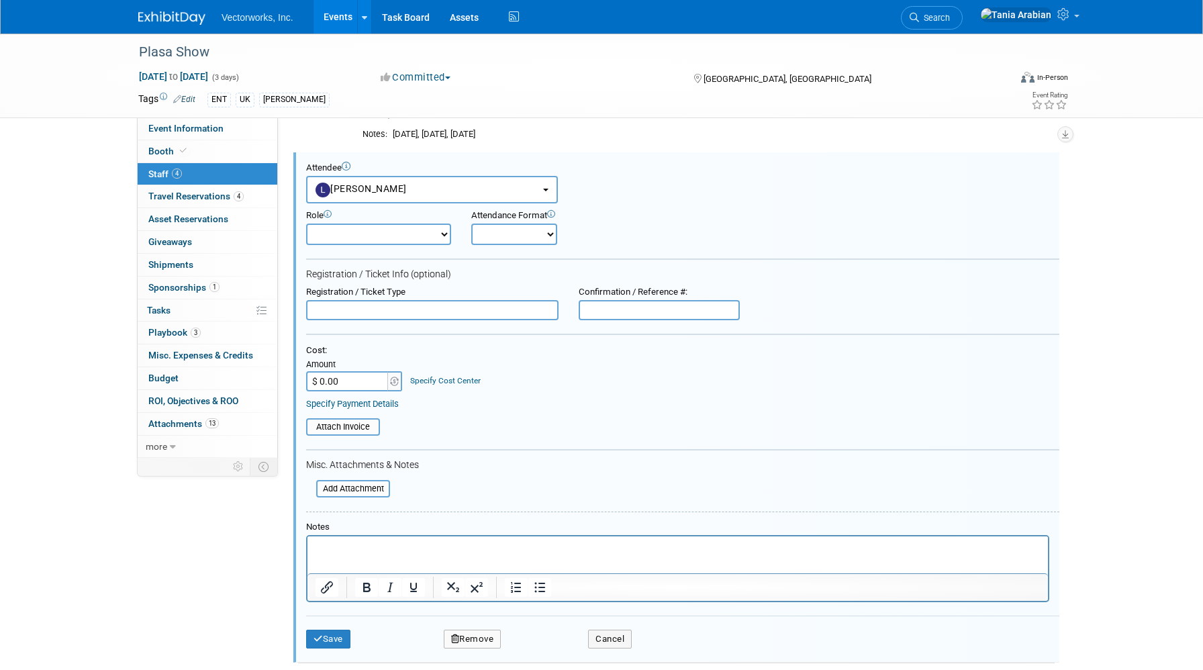
scroll to position [0, 0]
click at [361, 537] on html at bounding box center [678, 545] width 741 height 19
click at [326, 634] on button "Save" at bounding box center [328, 639] width 44 height 19
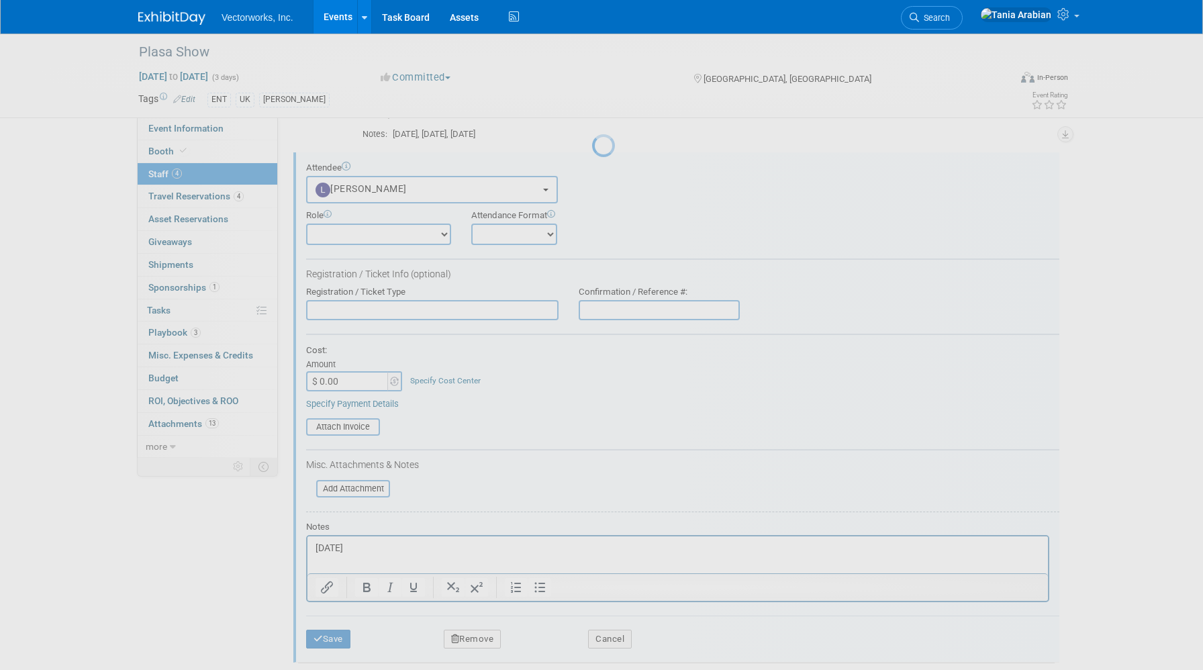
scroll to position [7, 0]
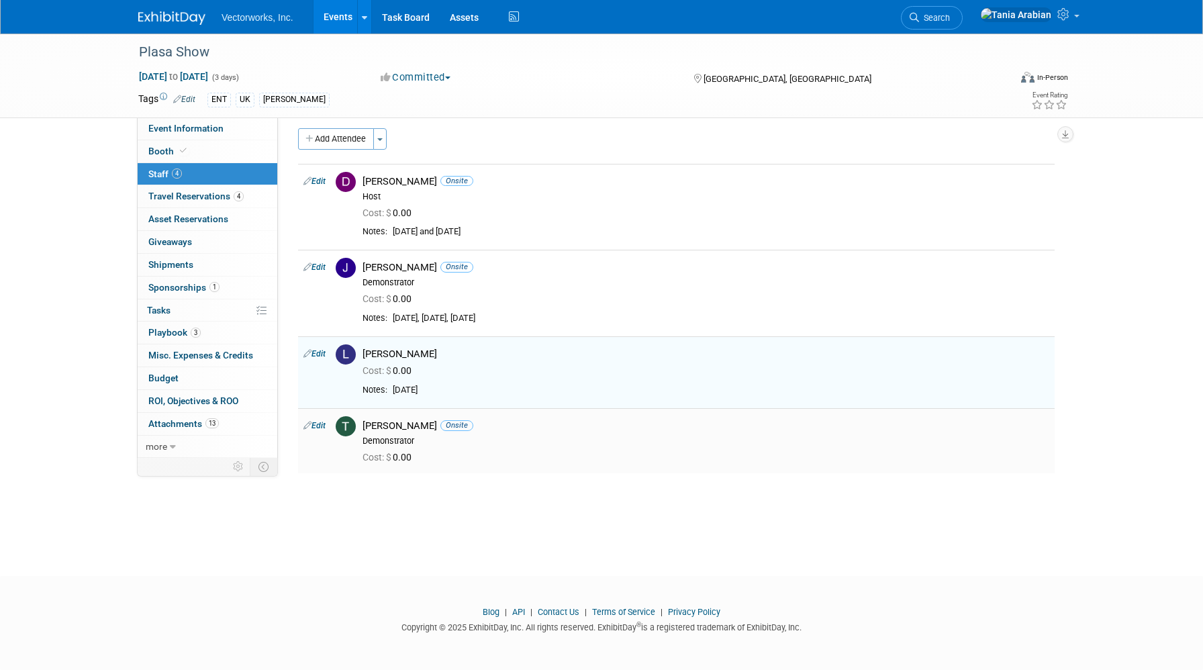
click at [322, 428] on link "Edit" at bounding box center [315, 425] width 22 height 9
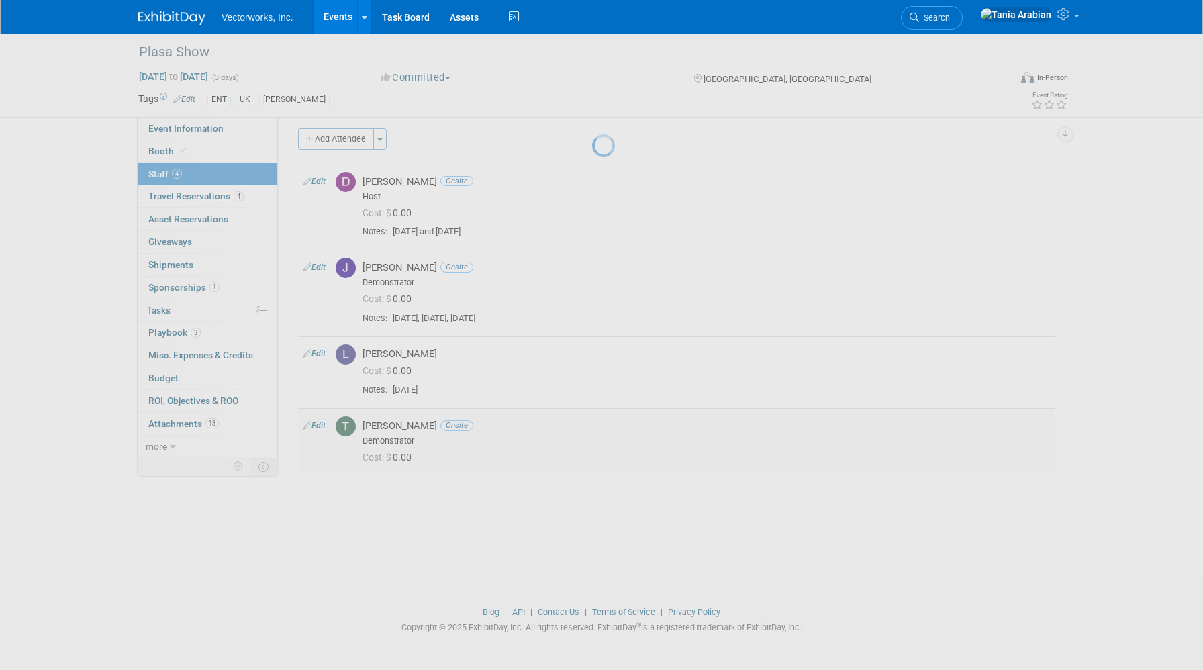
select select "c2f2b793-bf2e-45b4-9255-7aa4c104abe2"
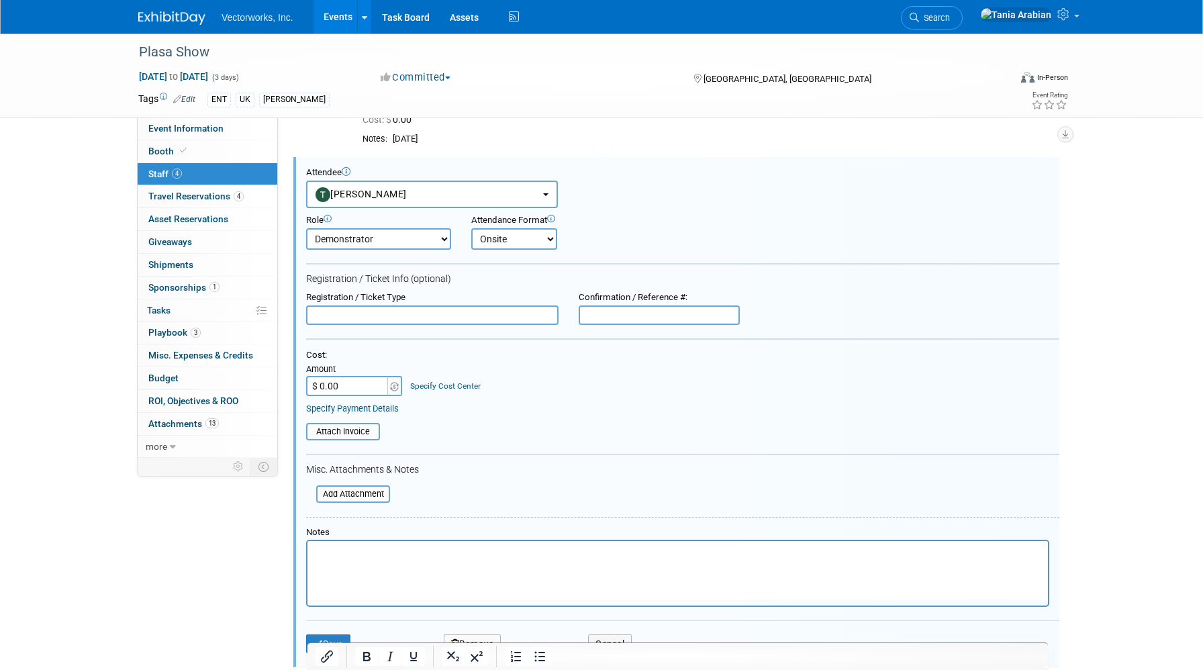
scroll to position [0, 0]
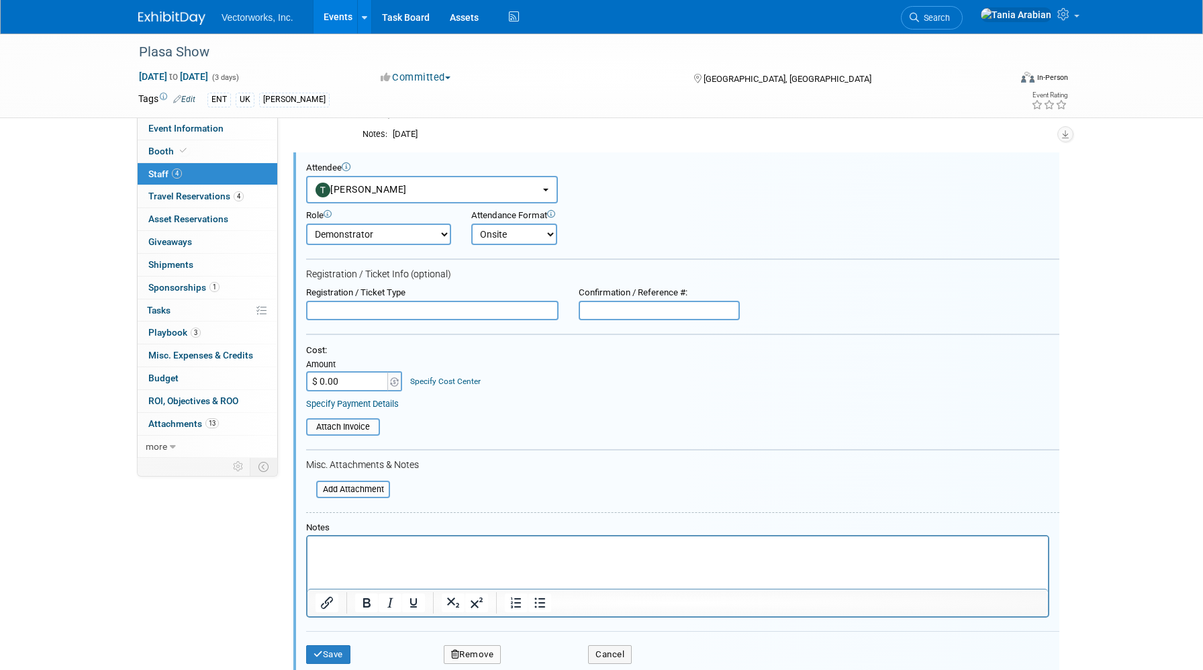
click at [344, 543] on p "Rich Text Area. Press ALT-0 for help." at bounding box center [678, 548] width 725 height 13
click at [334, 653] on button "Save" at bounding box center [328, 654] width 44 height 19
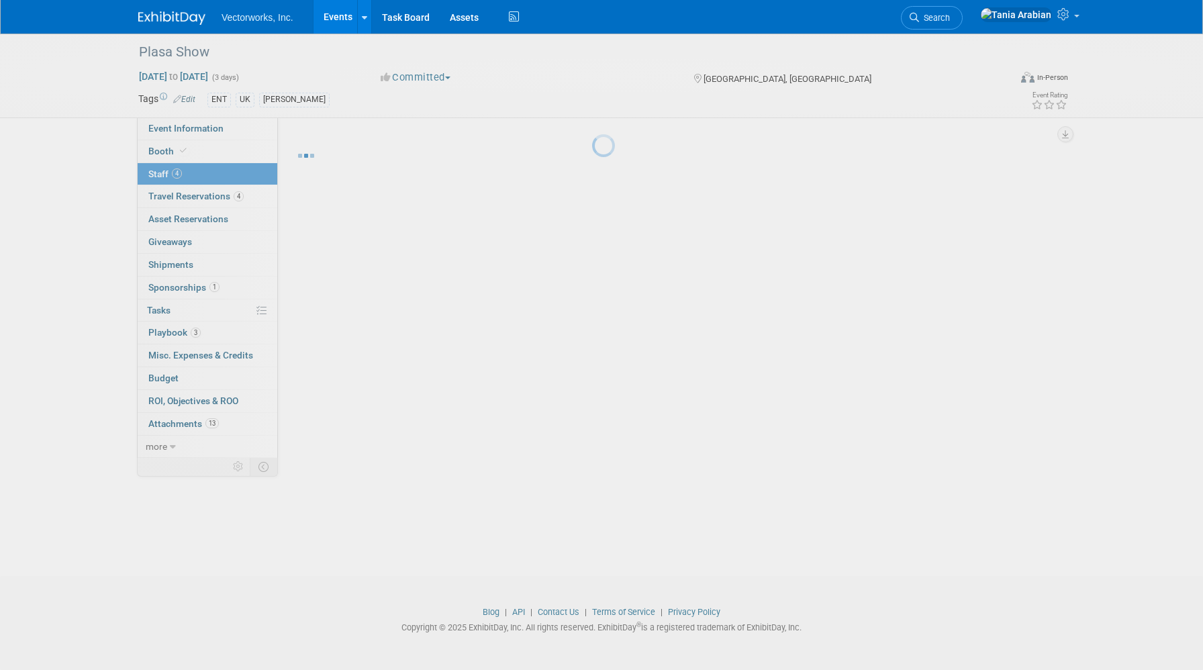
scroll to position [7, 0]
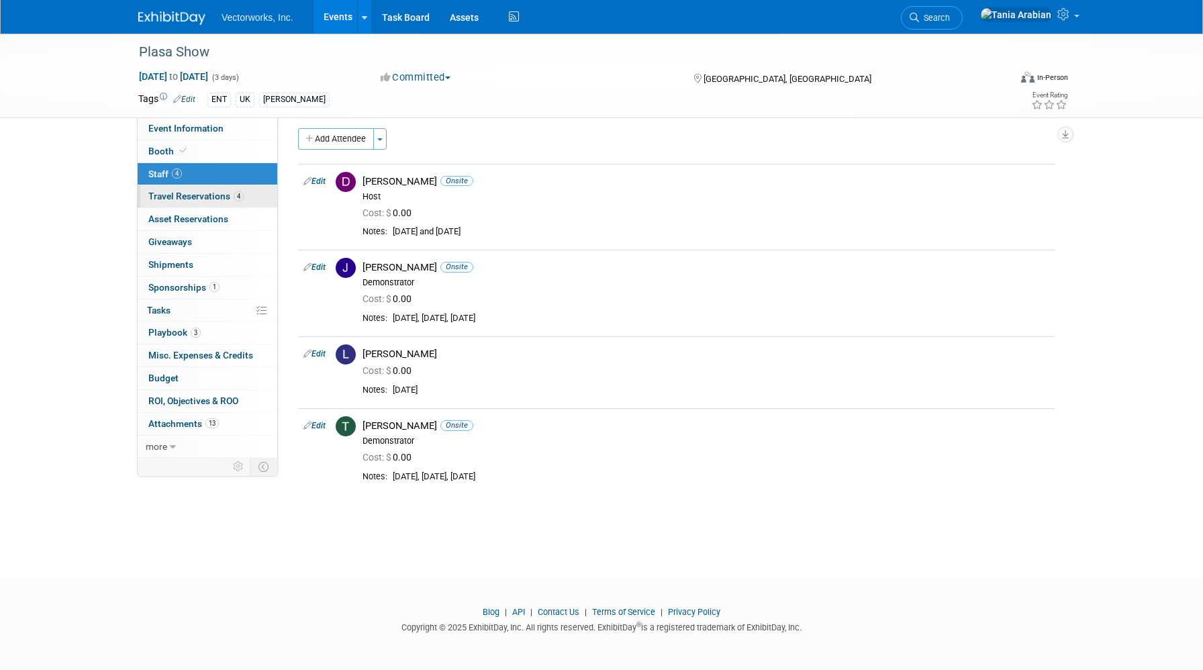
click at [185, 197] on span "Travel Reservations 4" at bounding box center [195, 196] width 95 height 11
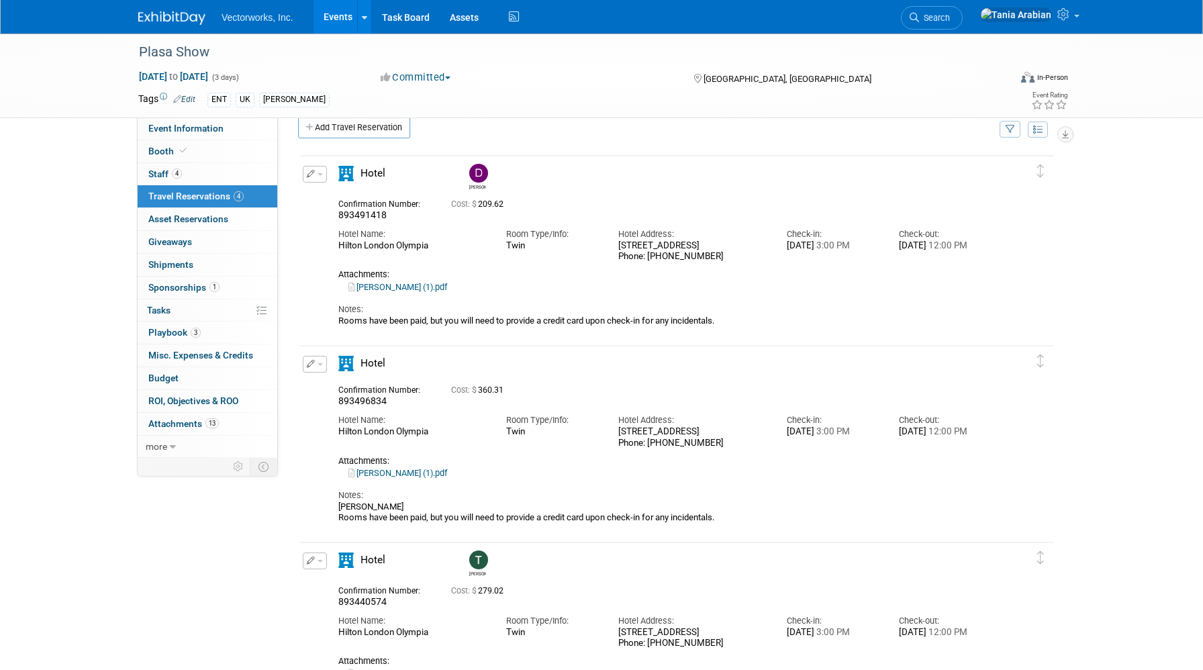
scroll to position [0, 0]
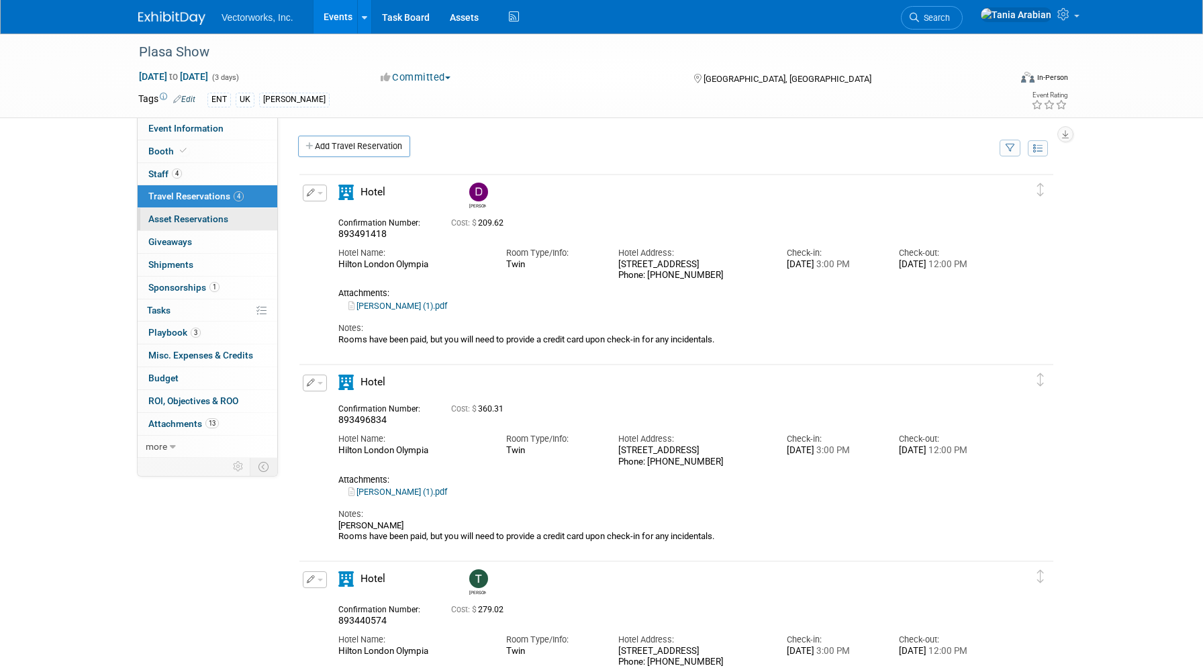
click at [223, 218] on span "Asset Reservations 0" at bounding box center [188, 219] width 80 height 11
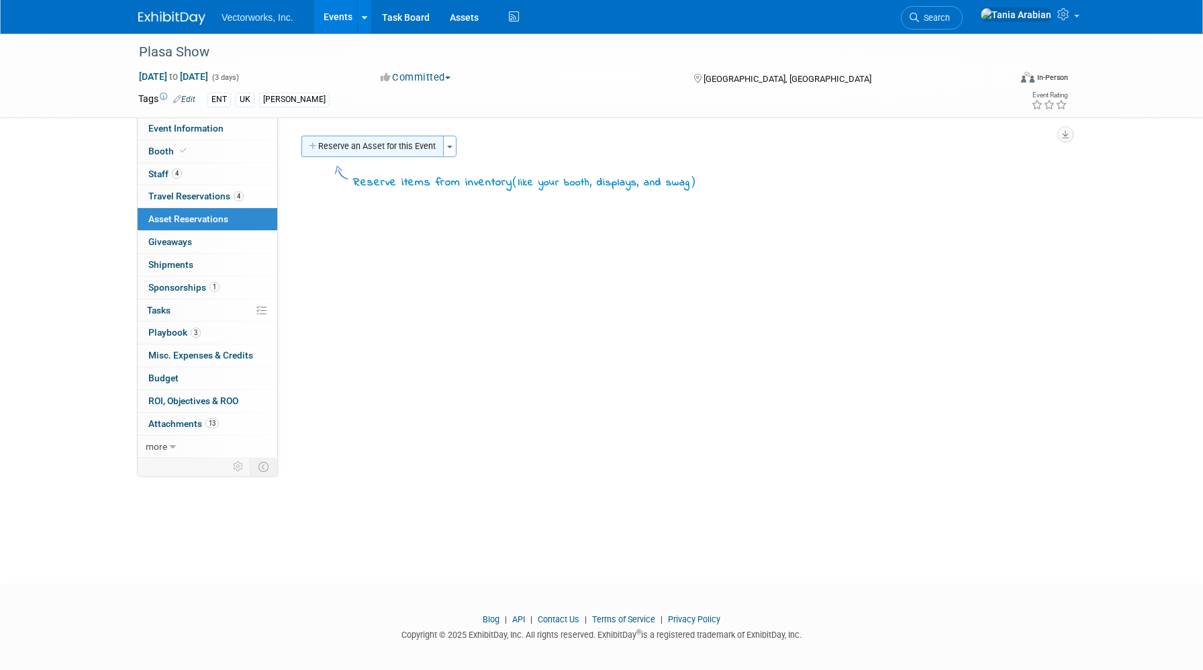
click at [396, 150] on button "Reserve an Asset for this Event" at bounding box center [373, 146] width 142 height 21
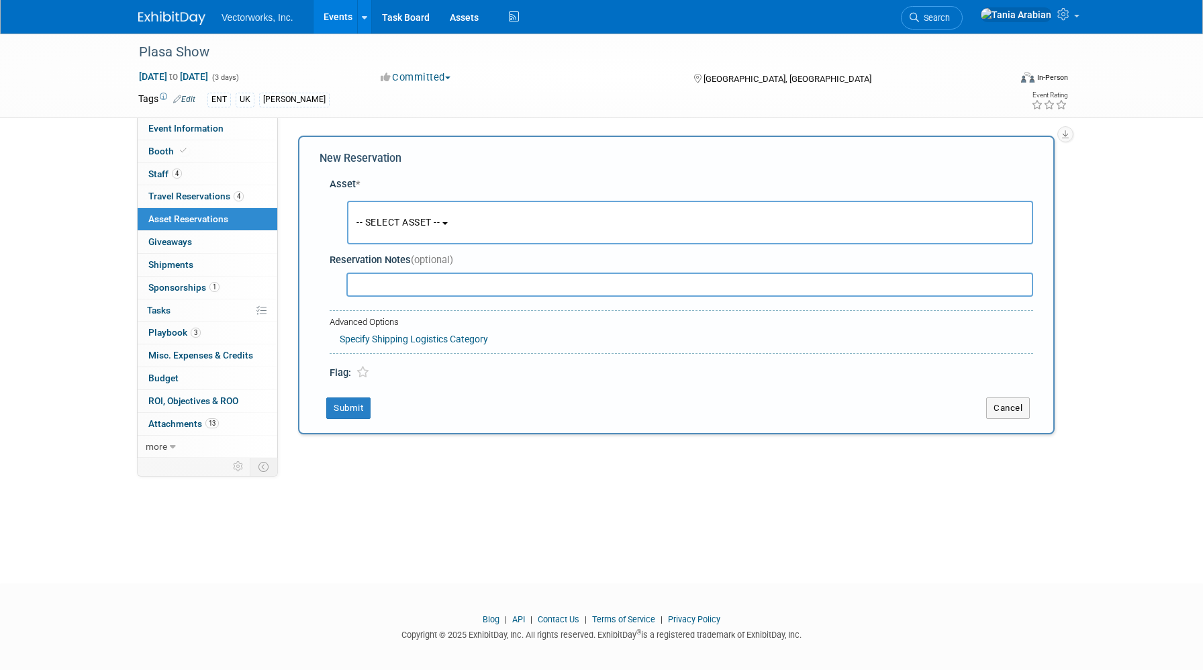
scroll to position [7, 0]
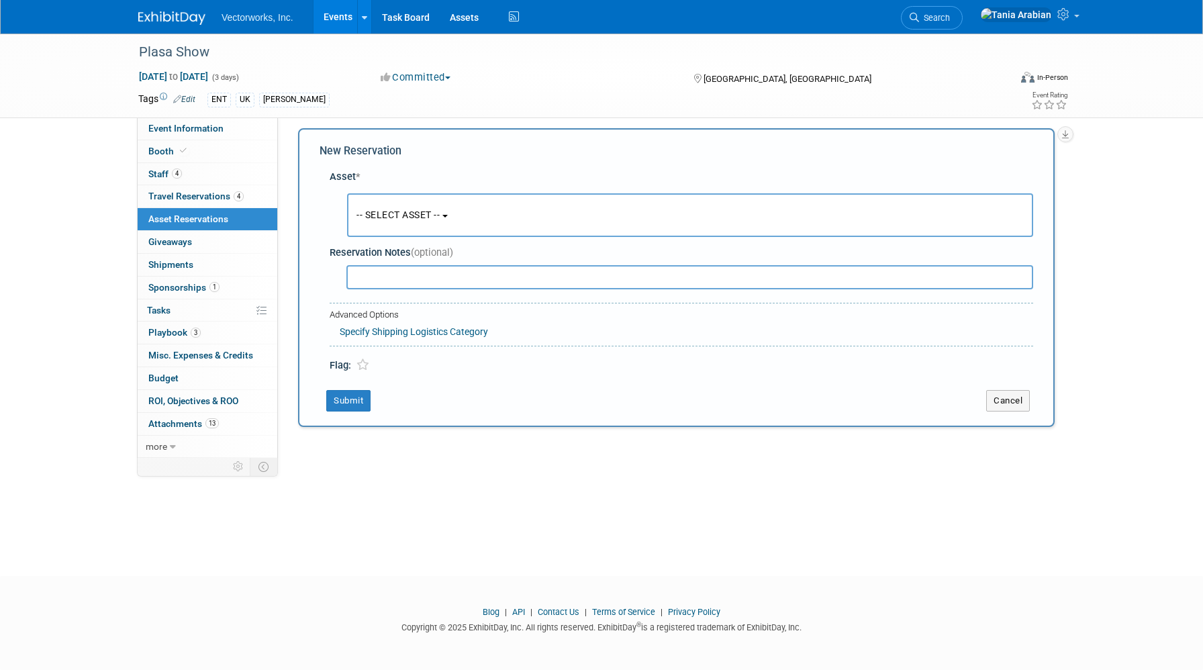
click at [407, 224] on button "-- SELECT ASSET --" at bounding box center [690, 215] width 686 height 44
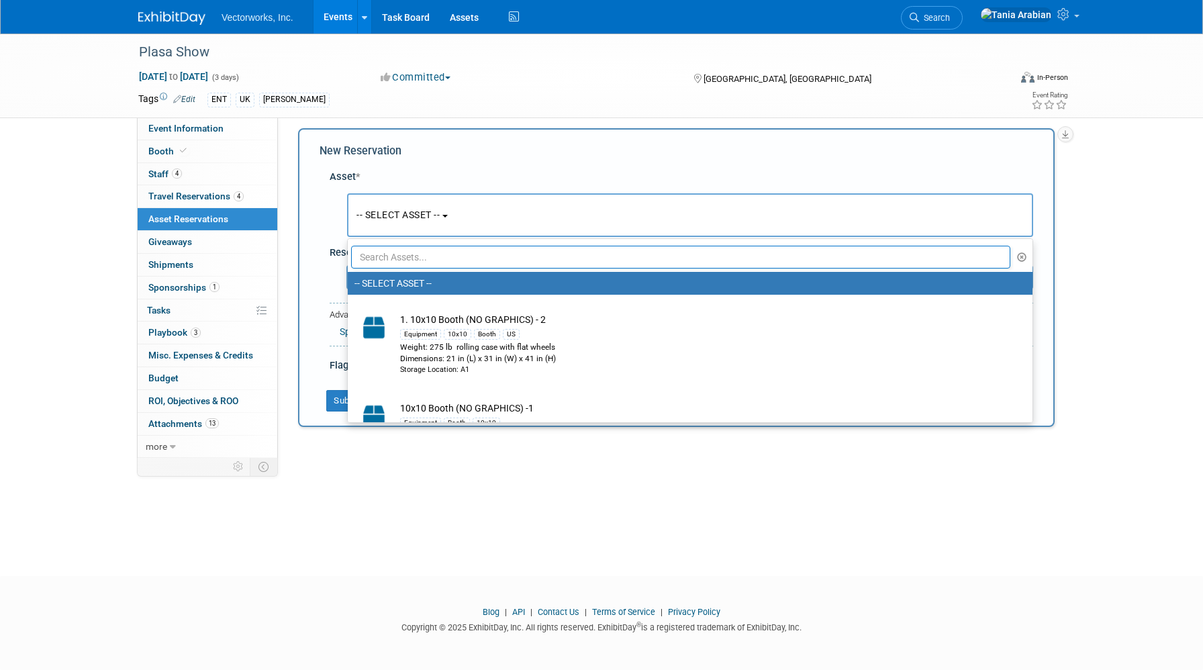
click at [409, 257] on input "text" at bounding box center [680, 257] width 659 height 23
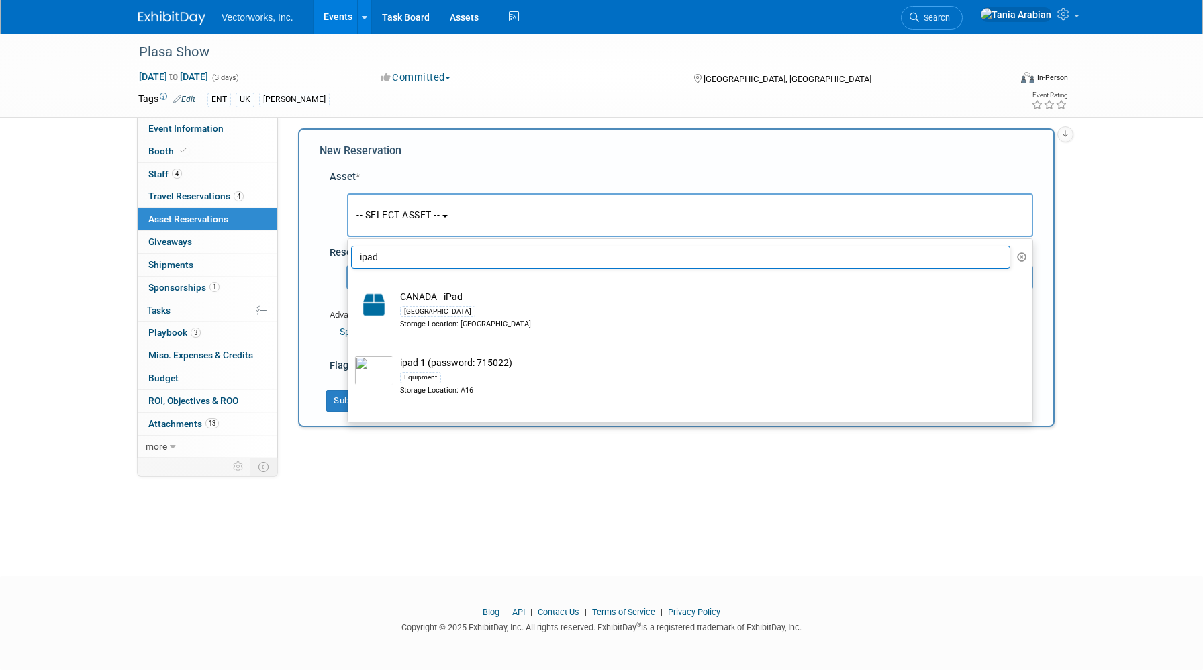
click at [393, 257] on input "ipad" at bounding box center [680, 257] width 659 height 23
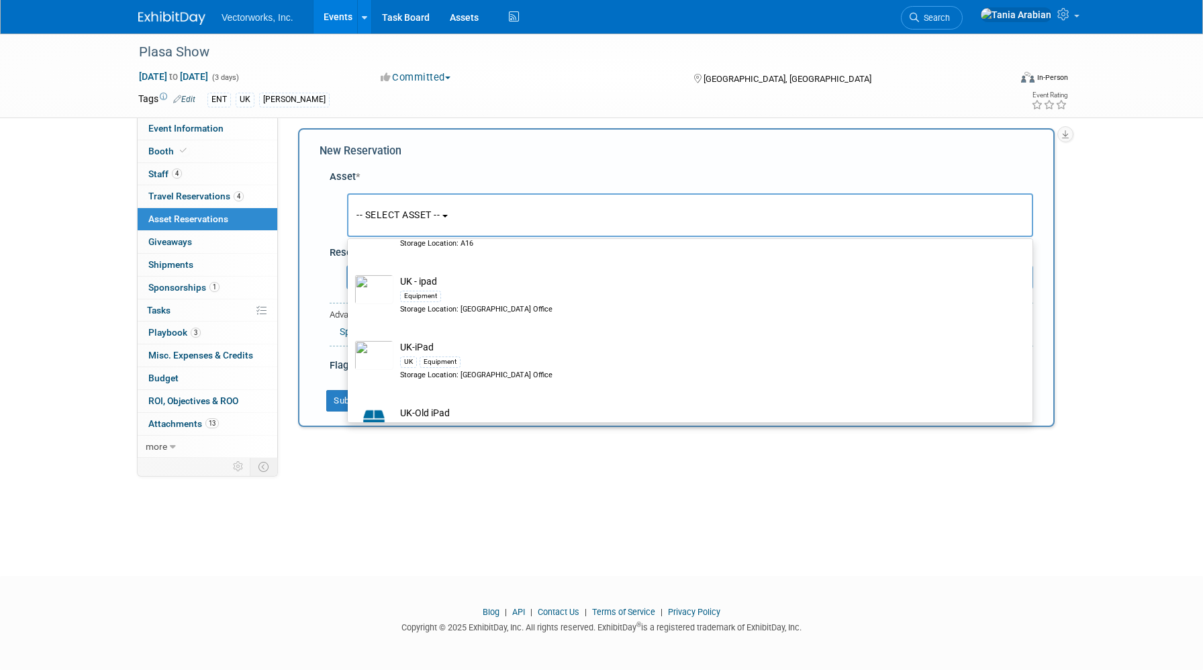
scroll to position [216, 0]
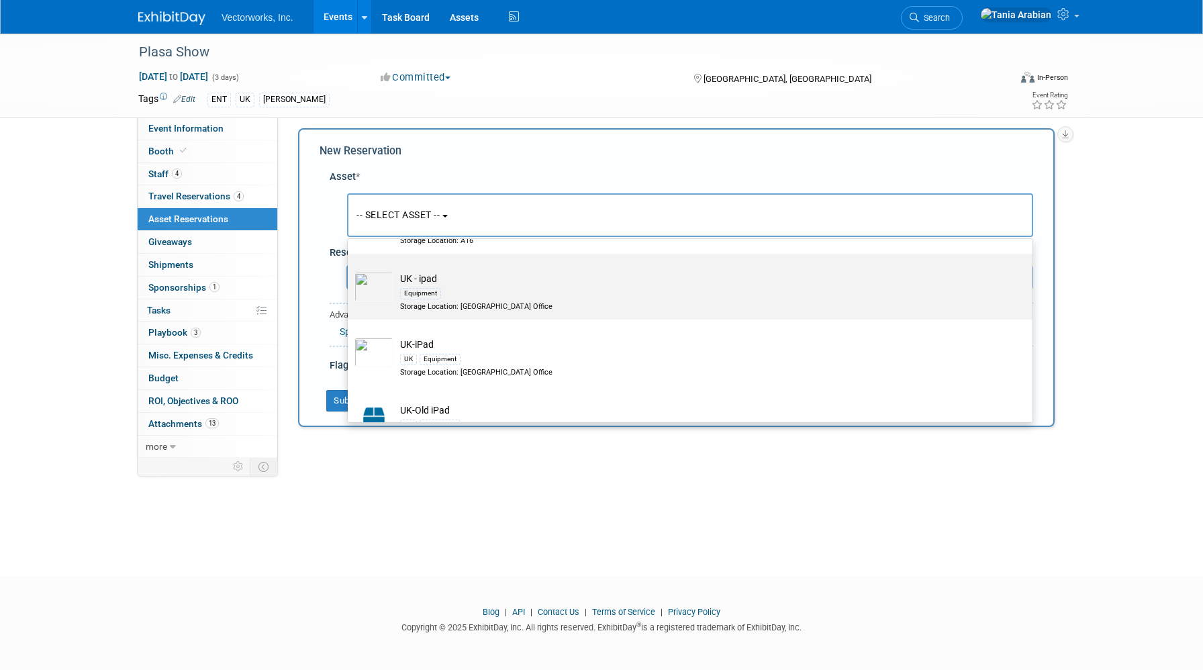
type input "ipad"
click at [451, 286] on div "Equipment" at bounding box center [703, 292] width 606 height 15
click at [350, 270] on input "UK - ipad Equipment Storage Location: [GEOGRAPHIC_DATA] Office" at bounding box center [345, 265] width 9 height 9
select select "10728823"
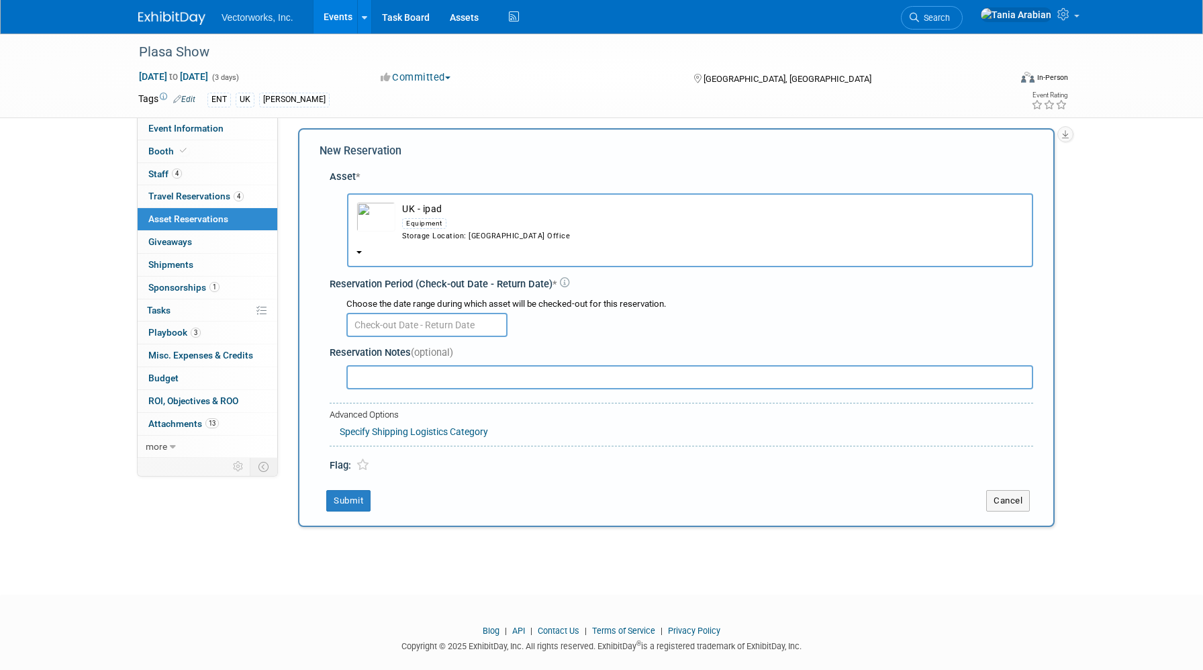
click at [402, 324] on input "text" at bounding box center [427, 325] width 161 height 24
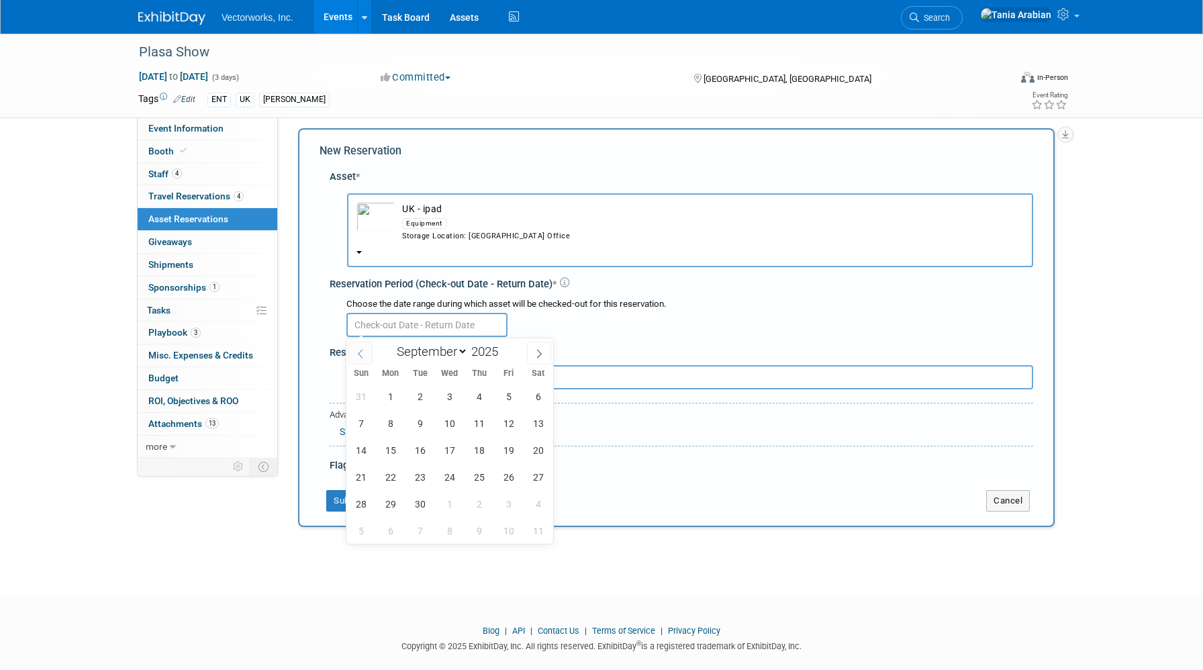
click at [356, 357] on icon at bounding box center [360, 353] width 9 height 9
select select "7"
click at [416, 506] on span "26" at bounding box center [420, 504] width 26 height 26
type input "[DATE]"
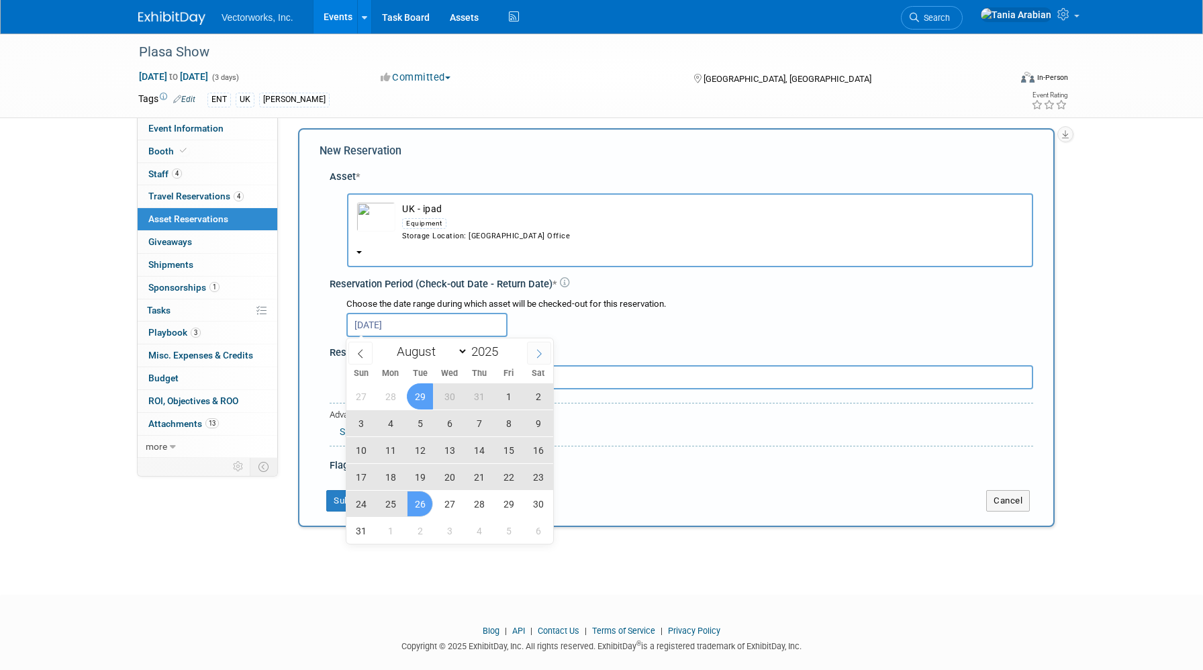
click at [542, 353] on icon at bounding box center [539, 353] width 9 height 9
select select "8"
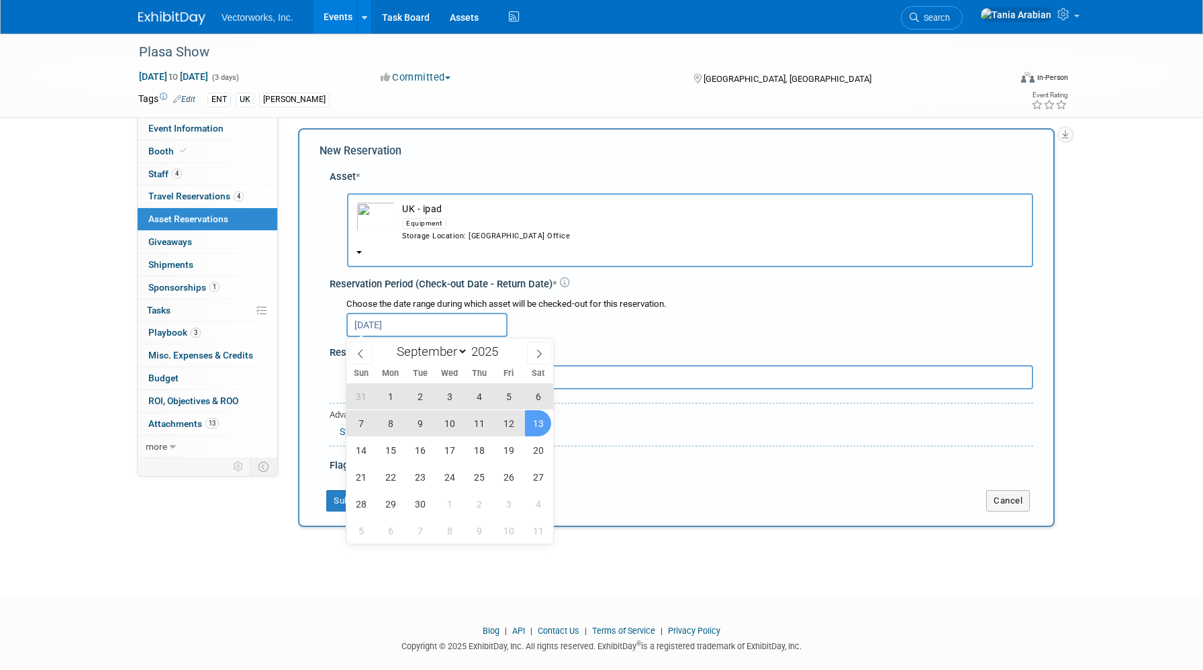
click at [534, 421] on span "13" at bounding box center [538, 423] width 26 height 26
type input "[DATE] to [DATE]"
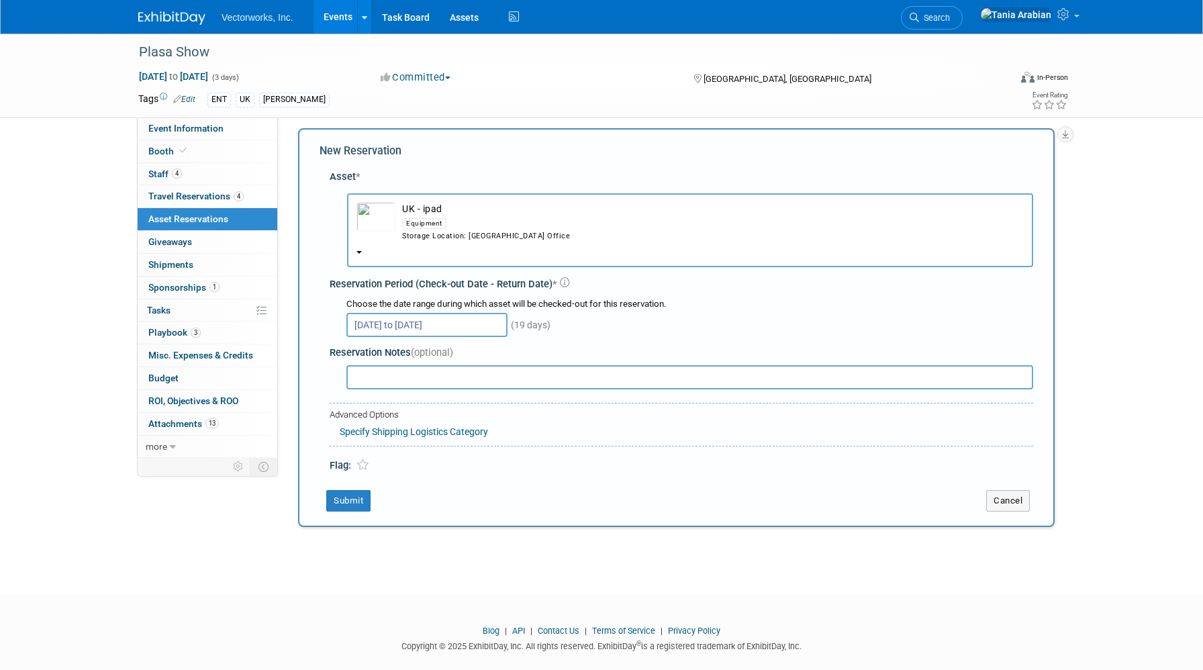
scroll to position [26, 0]
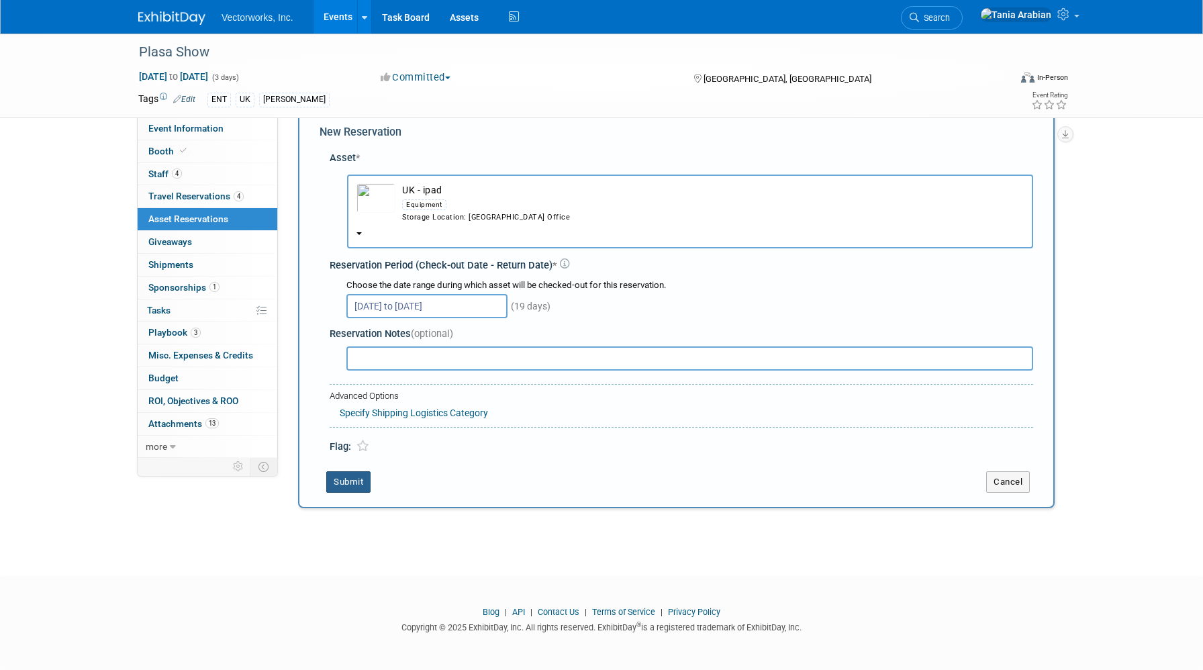
click at [340, 478] on button "Submit" at bounding box center [348, 481] width 44 height 21
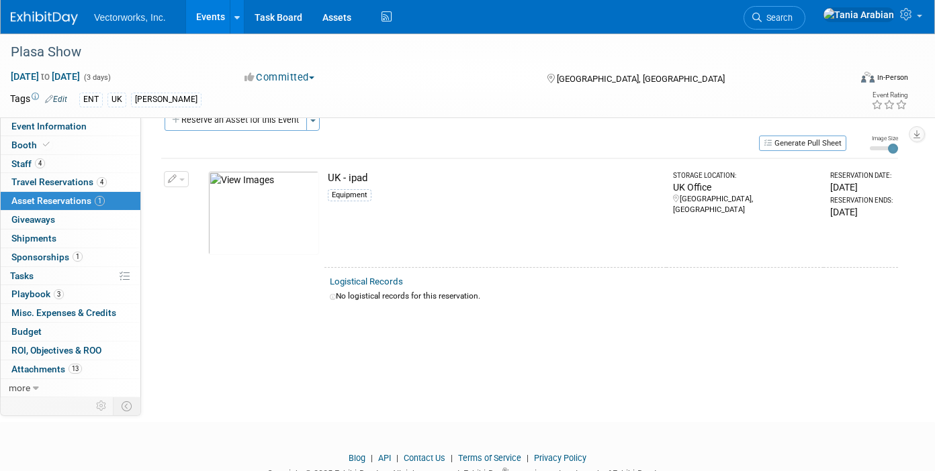
scroll to position [0, 0]
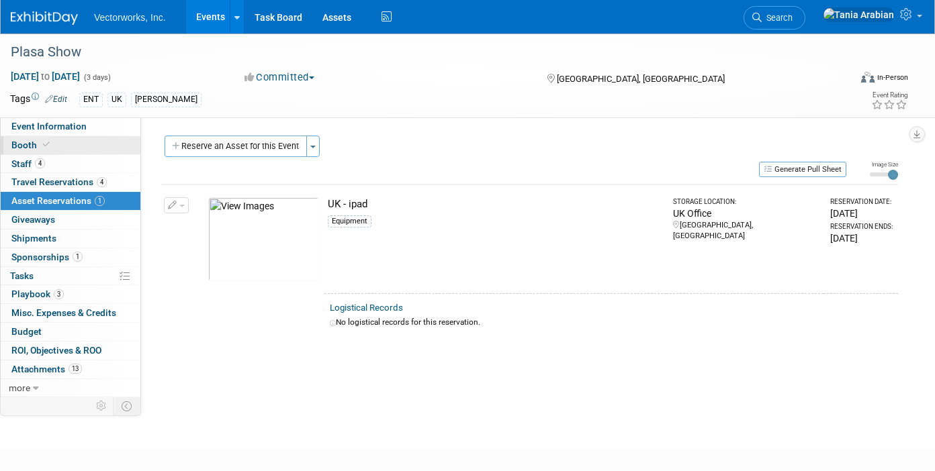
click at [31, 145] on span "Booth" at bounding box center [31, 145] width 41 height 11
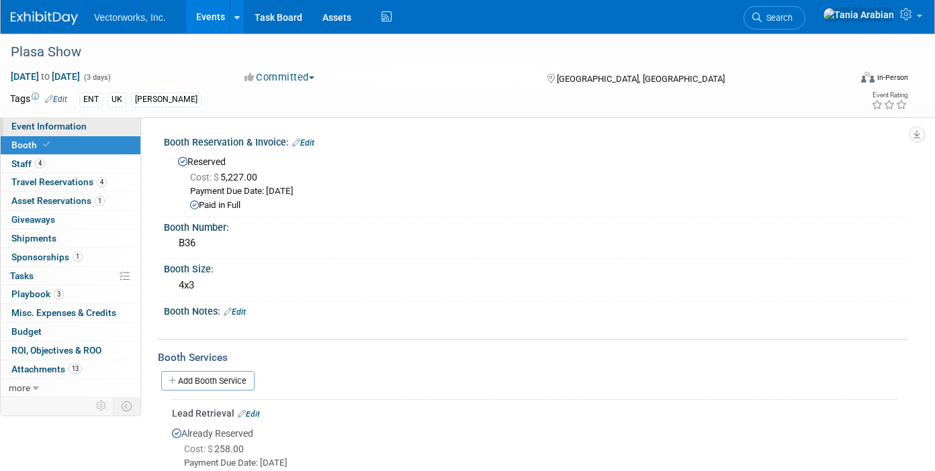
click at [58, 124] on span "Event Information" at bounding box center [48, 126] width 75 height 11
select select "[PERSON_NAME] Arabian"
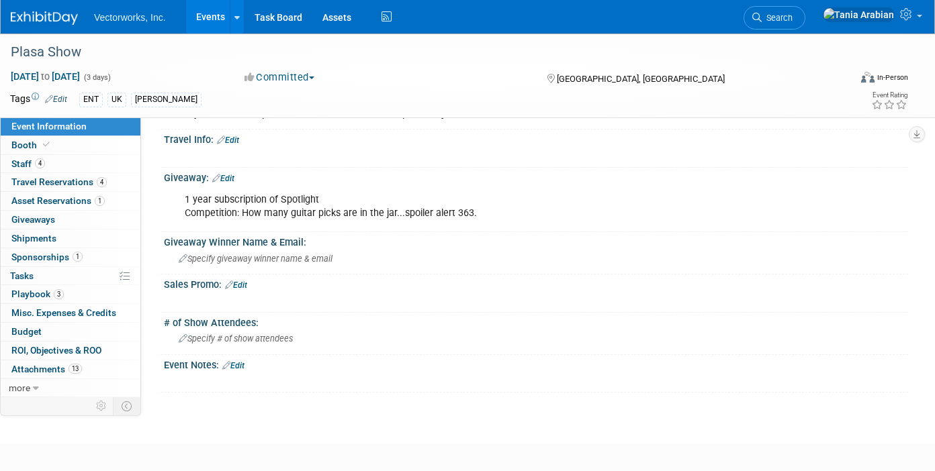
scroll to position [696, 0]
click at [245, 285] on link "Edit" at bounding box center [236, 283] width 22 height 9
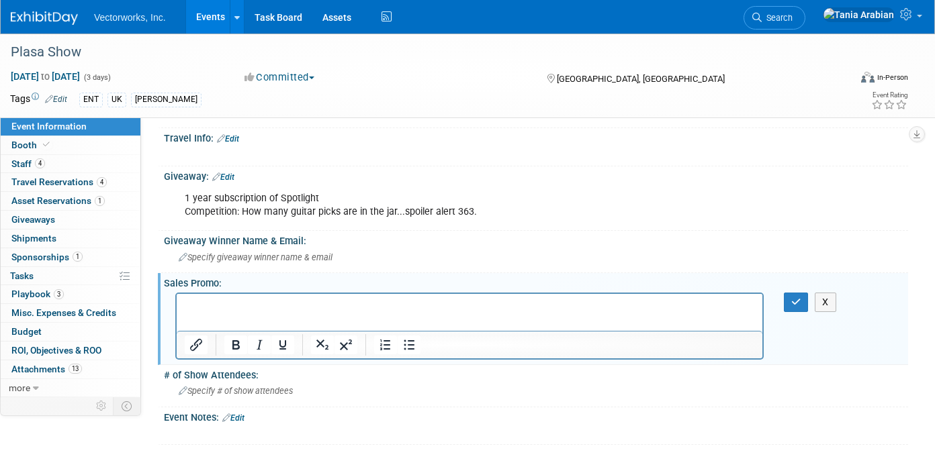
scroll to position [0, 0]
click at [263, 303] on p "TSPLASAVW25" at bounding box center [470, 305] width 570 height 13
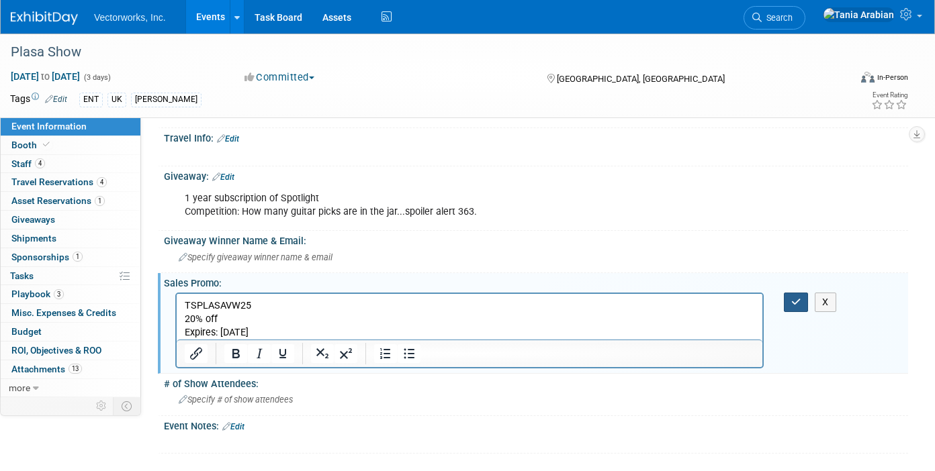
click at [792, 299] on icon "button" at bounding box center [796, 301] width 10 height 9
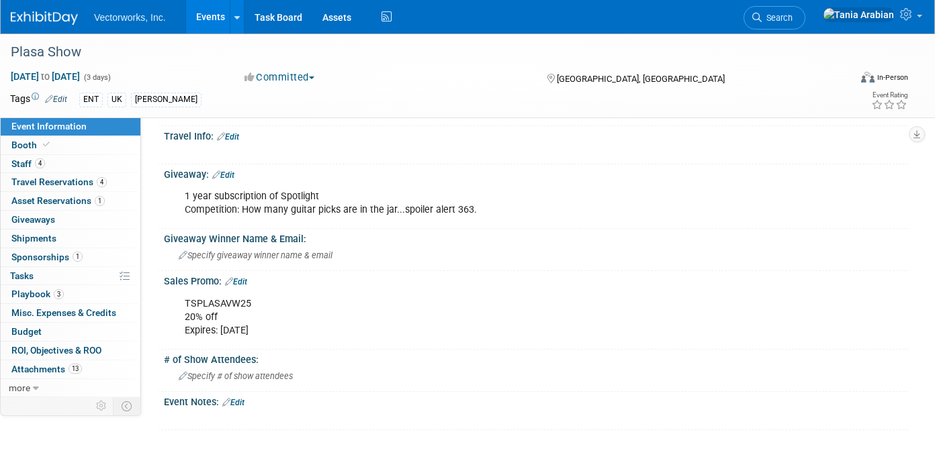
scroll to position [700, 0]
click at [56, 145] on link "Booth" at bounding box center [71, 145] width 140 height 18
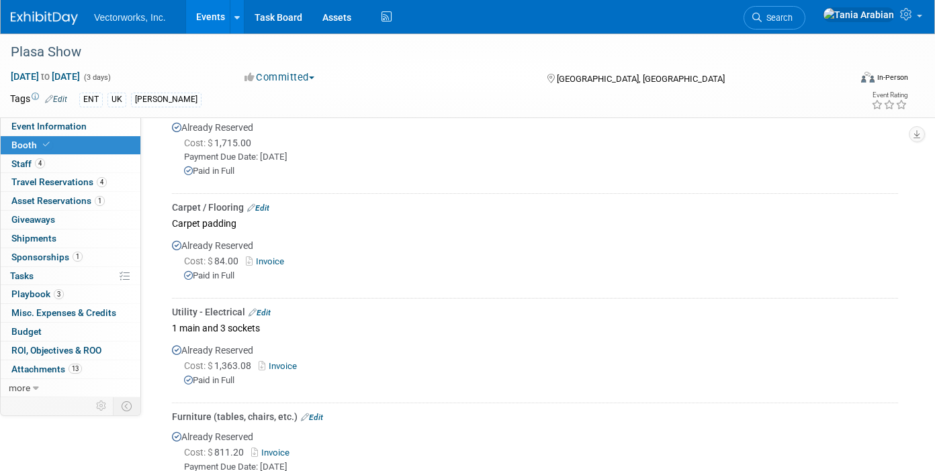
scroll to position [432, 0]
click at [283, 365] on link "Invoice" at bounding box center [281, 366] width 44 height 10
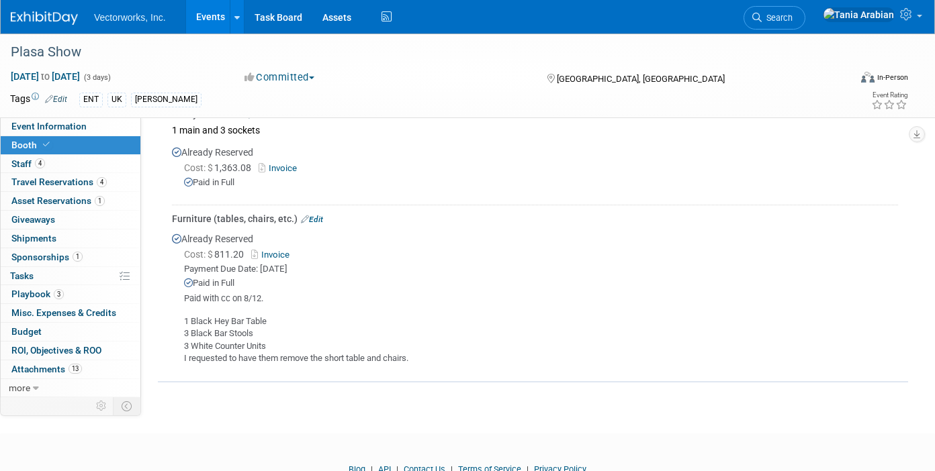
scroll to position [633, 0]
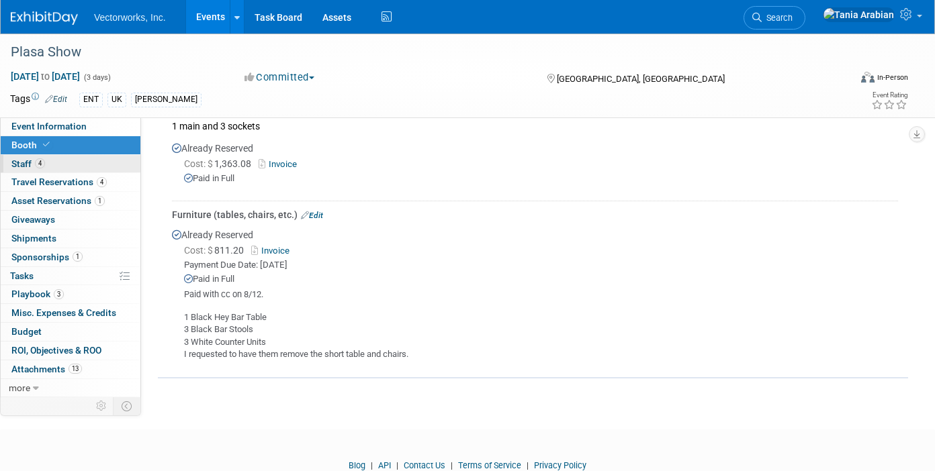
click at [29, 166] on span "Staff 4" at bounding box center [28, 163] width 34 height 11
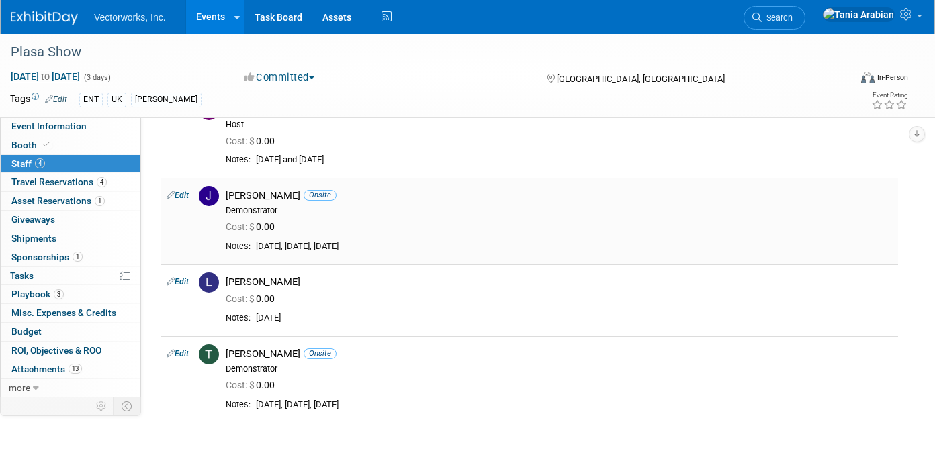
scroll to position [52, 0]
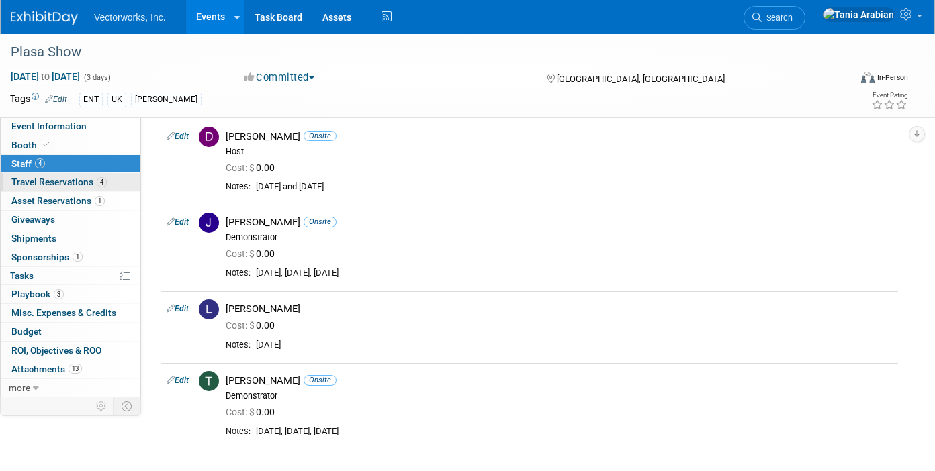
click at [42, 183] on span "Travel Reservations 4" at bounding box center [58, 182] width 95 height 11
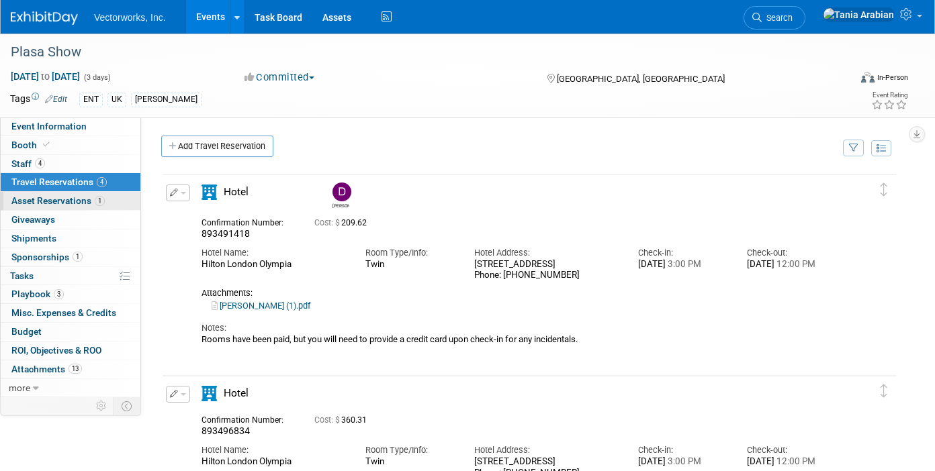
click at [47, 203] on span "Asset Reservations 1" at bounding box center [57, 200] width 93 height 11
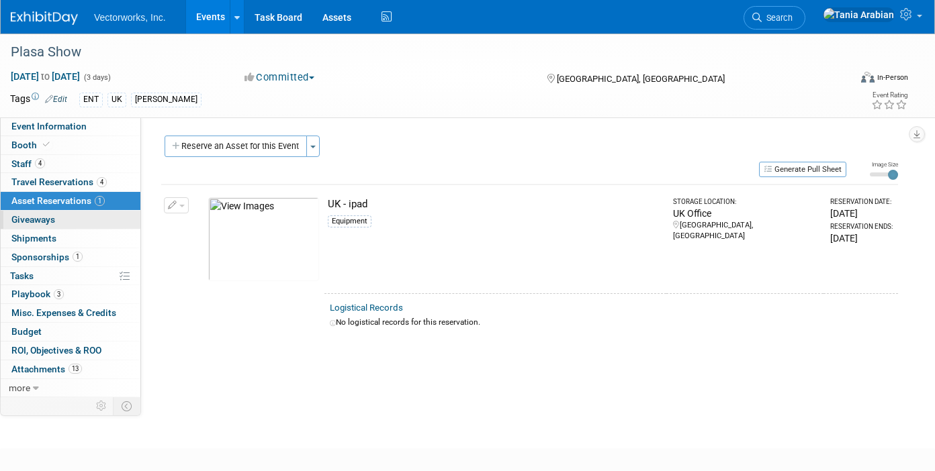
click at [32, 220] on span "Giveaways 0" at bounding box center [33, 219] width 44 height 11
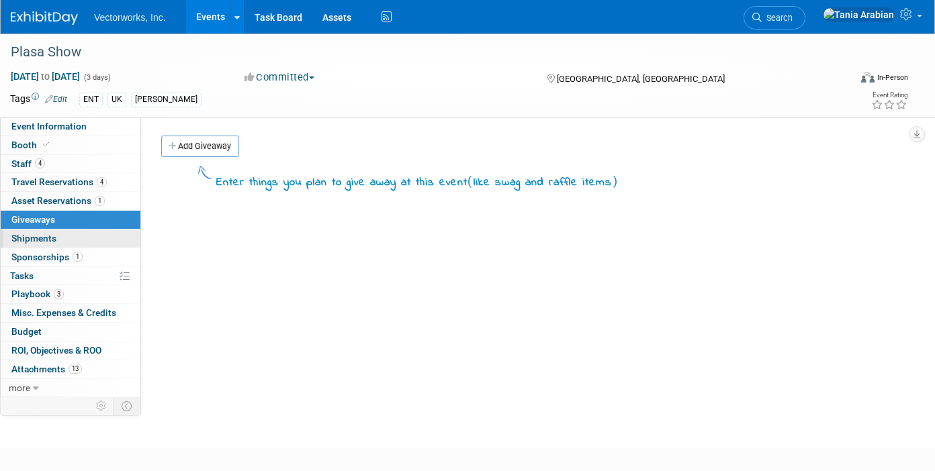
click at [40, 235] on span "Shipments 0" at bounding box center [33, 238] width 45 height 11
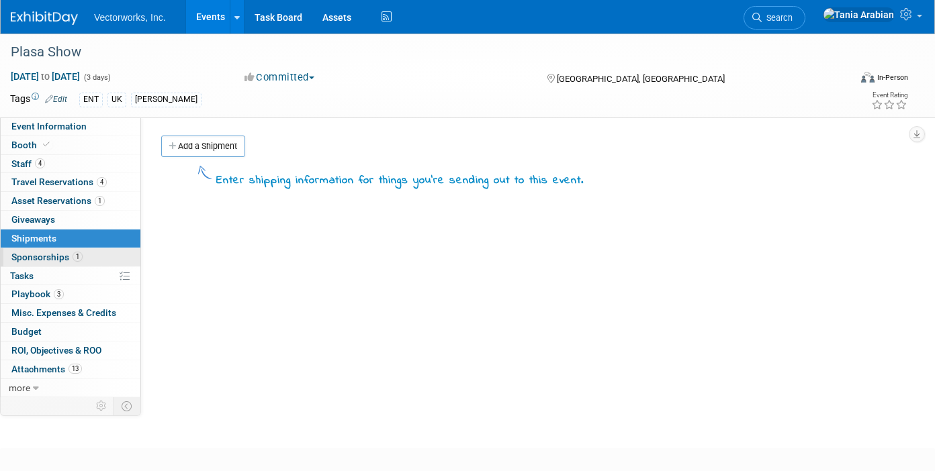
click at [27, 259] on span "Sponsorships 1" at bounding box center [46, 257] width 71 height 11
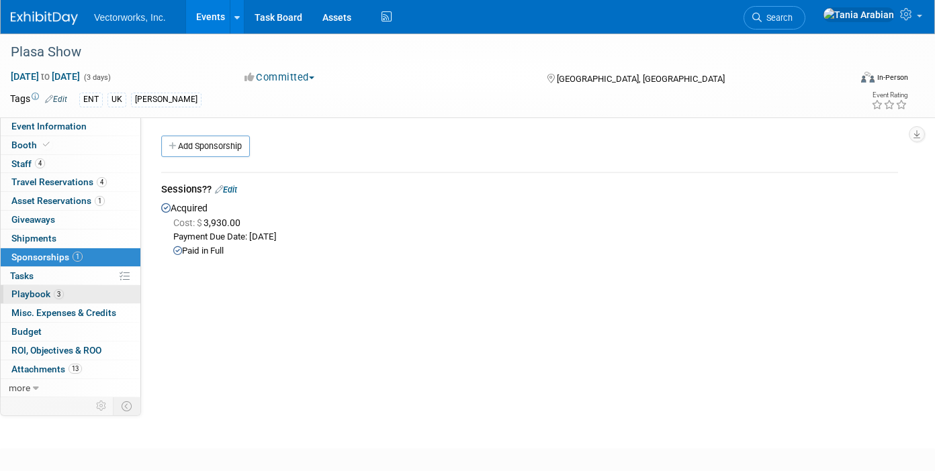
click at [36, 297] on span "Playbook 3" at bounding box center [37, 294] width 52 height 11
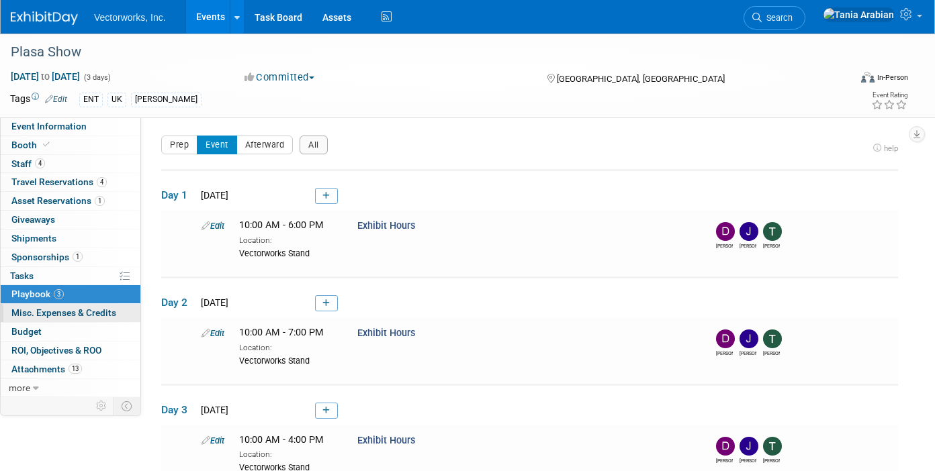
click at [79, 316] on span "Misc. Expenses & Credits 0" at bounding box center [63, 313] width 105 height 11
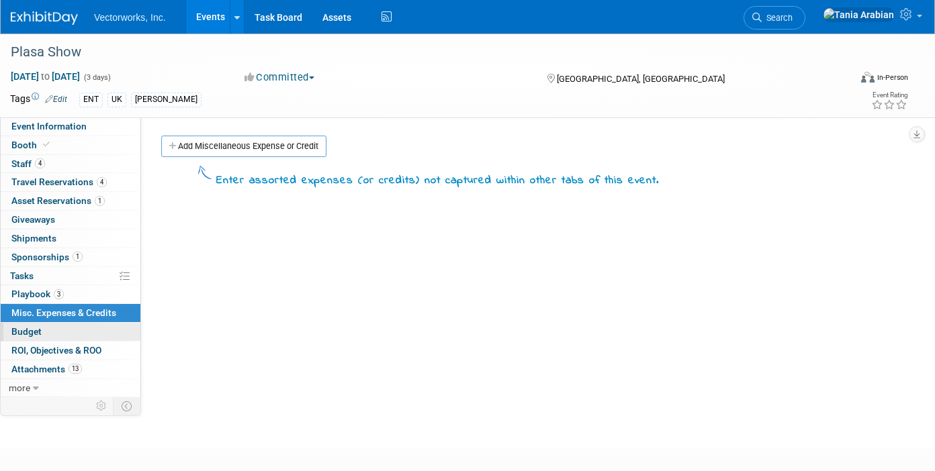
click at [30, 328] on span "Budget" at bounding box center [26, 331] width 30 height 11
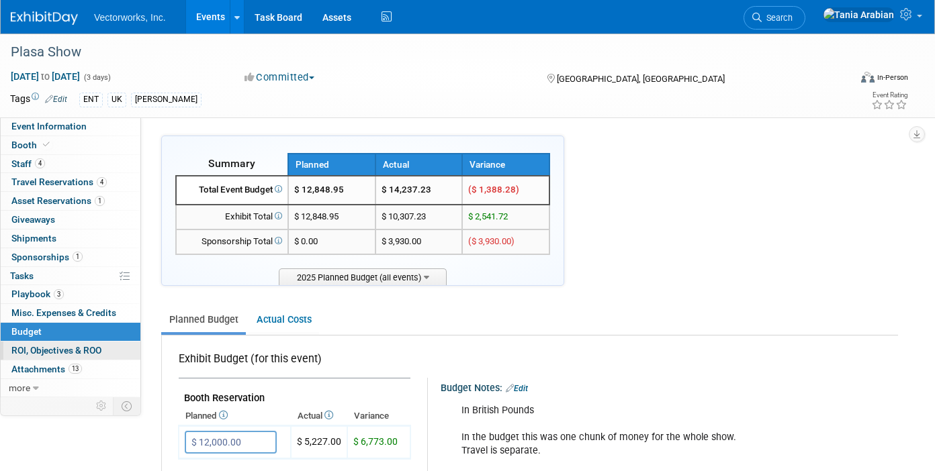
click at [62, 349] on span "ROI, Objectives & ROO 0" at bounding box center [56, 350] width 90 height 11
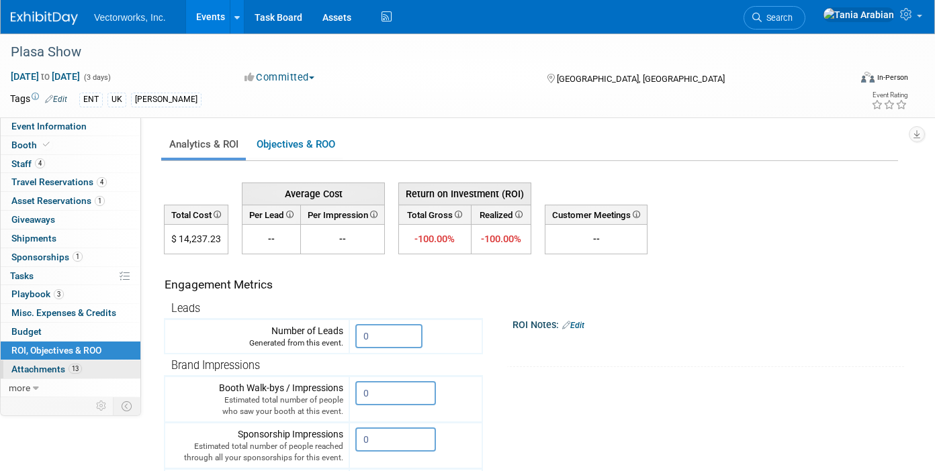
click at [48, 369] on span "Attachments 13" at bounding box center [46, 369] width 71 height 11
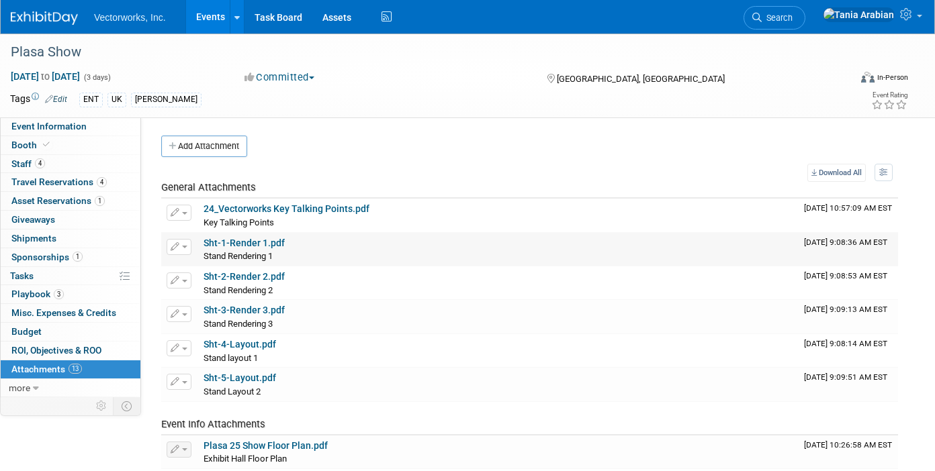
click at [238, 245] on link "Sht-1-Render 1.pdf" at bounding box center [243, 243] width 81 height 11
click at [23, 293] on span "Playbook 3" at bounding box center [37, 294] width 52 height 11
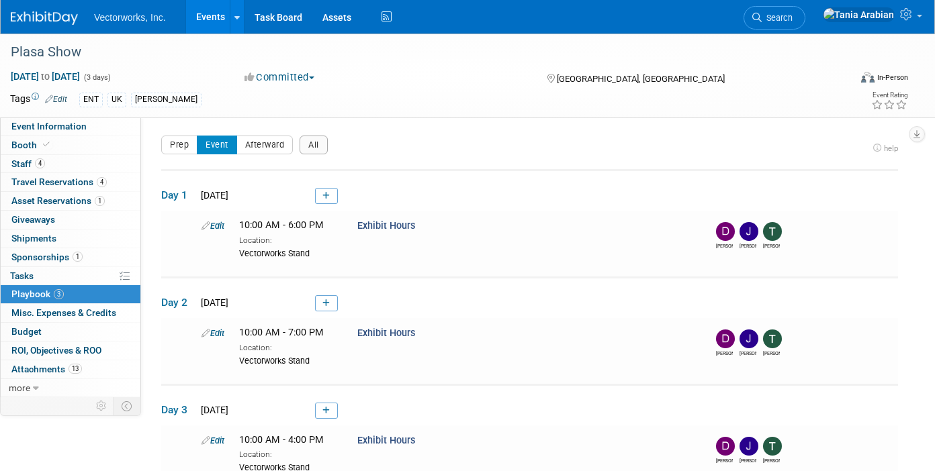
scroll to position [3, 0]
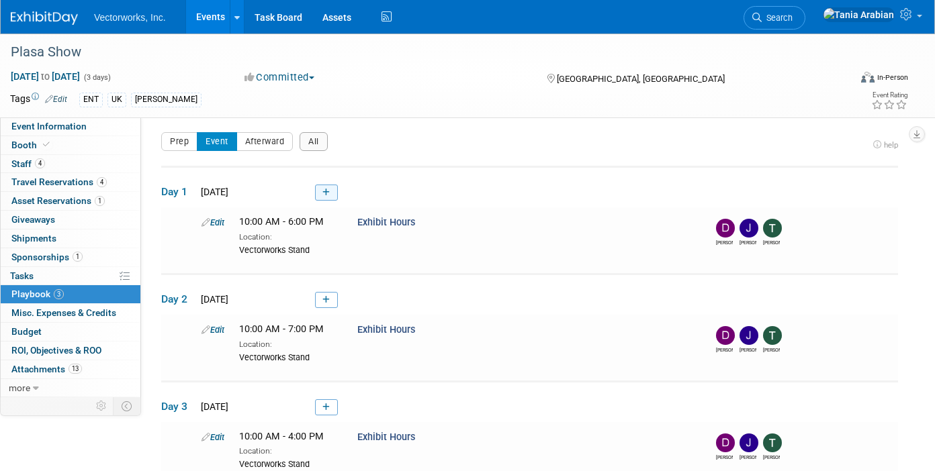
click at [327, 195] on icon at bounding box center [325, 193] width 7 height 8
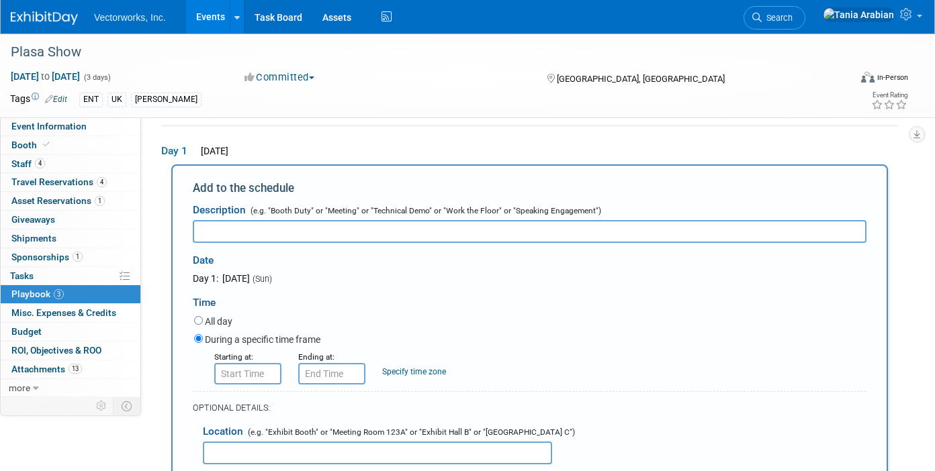
scroll to position [0, 0]
click at [301, 230] on input "text" at bounding box center [530, 231] width 674 height 23
type input "Seminar: Drawing A Sound Plan With Vectorworks"
click at [242, 371] on input "8:00 AM" at bounding box center [247, 373] width 67 height 21
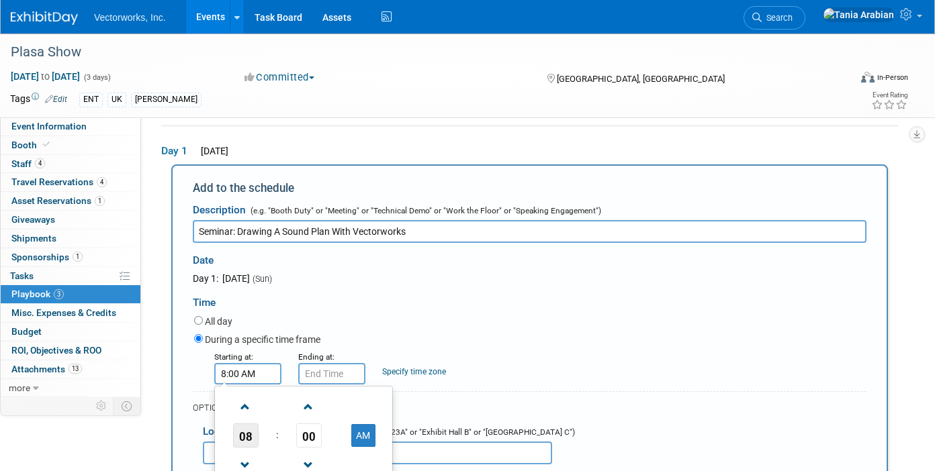
click at [246, 433] on span "08" at bounding box center [246, 436] width 26 height 24
click at [330, 408] on td "02" at bounding box center [325, 407] width 43 height 36
click at [311, 439] on span "00" at bounding box center [309, 436] width 26 height 24
click at [315, 442] on td "30" at bounding box center [325, 444] width 43 height 36
click at [367, 436] on button "AM" at bounding box center [363, 435] width 24 height 23
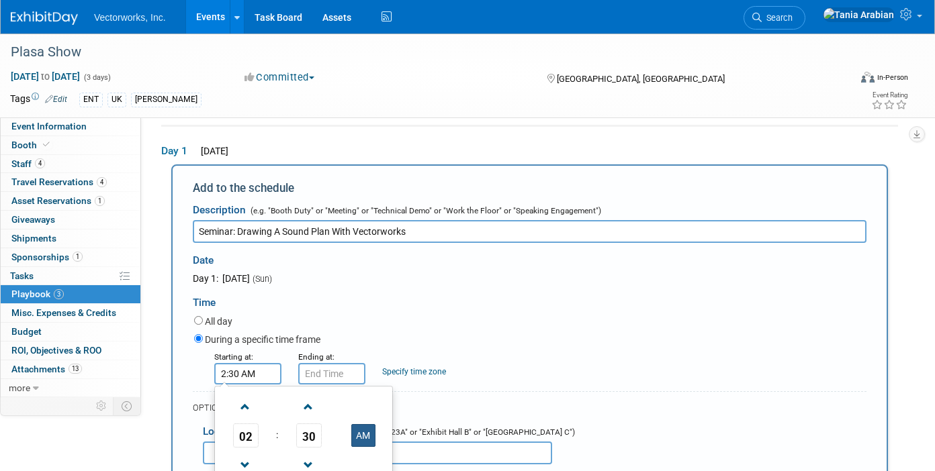
type input "2:30 PM"
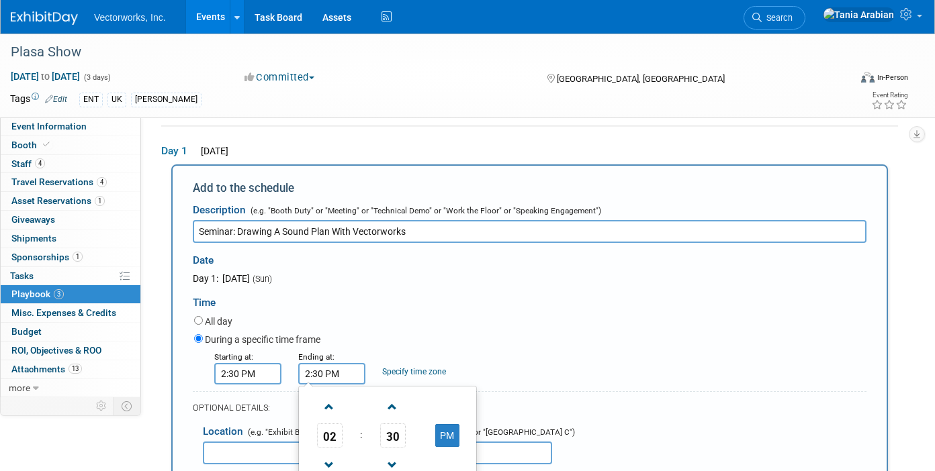
click at [342, 371] on input "2:30 PM" at bounding box center [331, 373] width 67 height 21
click at [333, 434] on span "02" at bounding box center [330, 436] width 26 height 24
click at [445, 415] on td "03" at bounding box center [451, 407] width 43 height 36
click at [396, 433] on span "30" at bounding box center [393, 436] width 26 height 24
click at [444, 404] on td "15" at bounding box center [451, 407] width 43 height 36
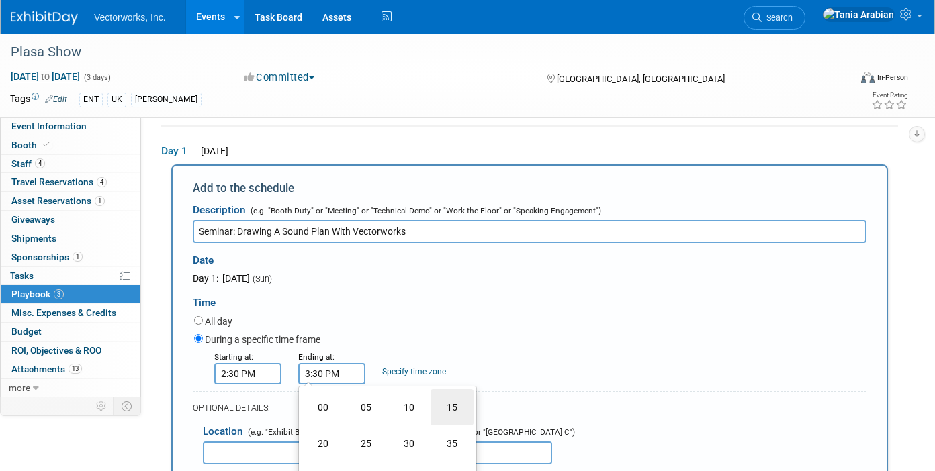
type input "3:15 PM"
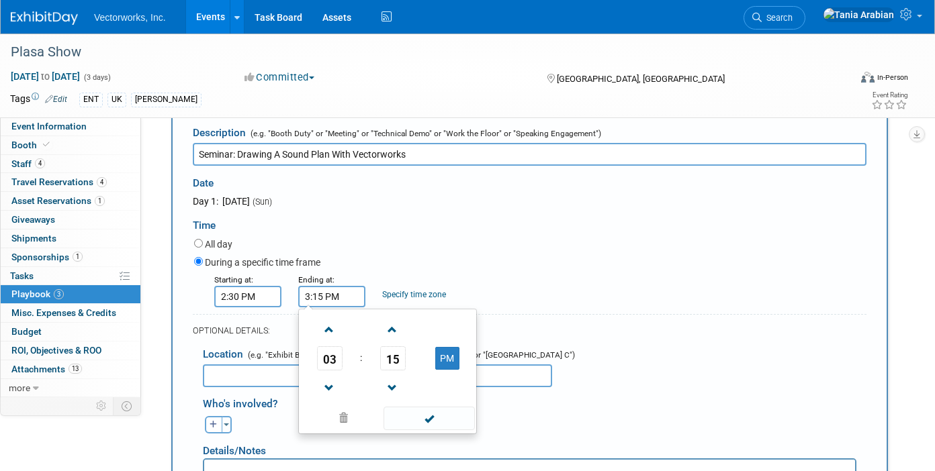
scroll to position [141, 0]
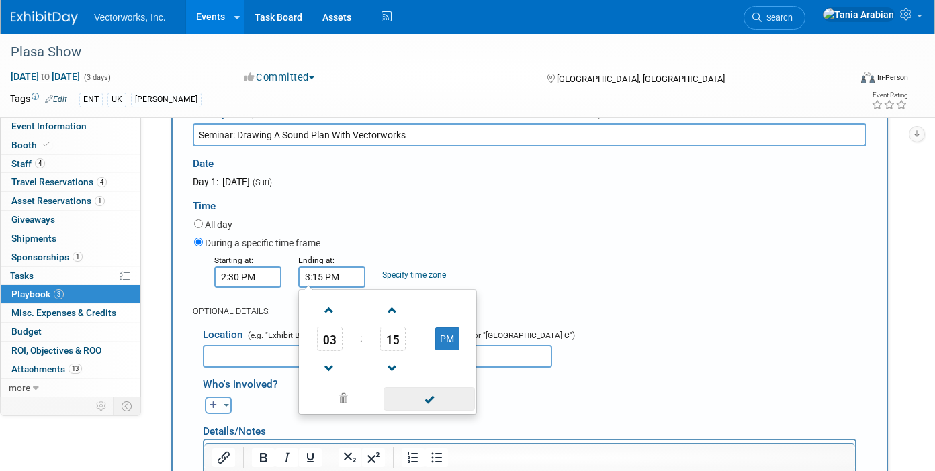
click at [419, 400] on span at bounding box center [428, 399] width 91 height 24
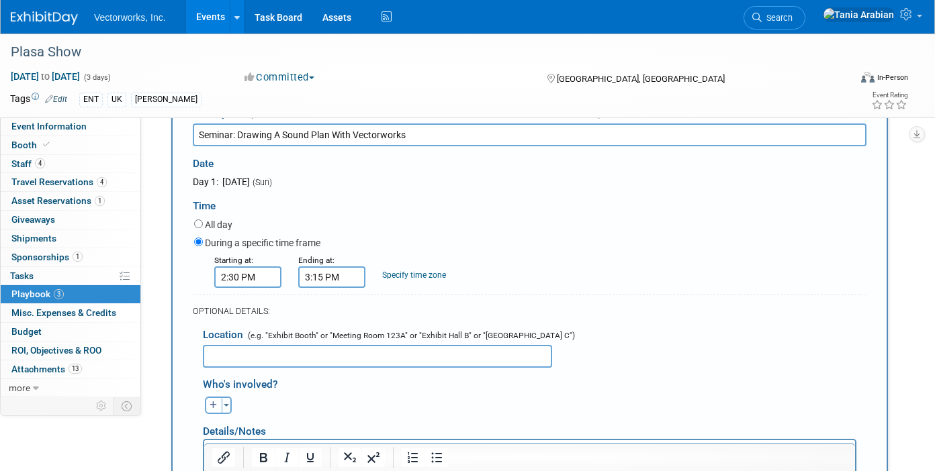
click at [215, 356] on input "text" at bounding box center [377, 356] width 349 height 23
type input "Audio & AV Theatre"
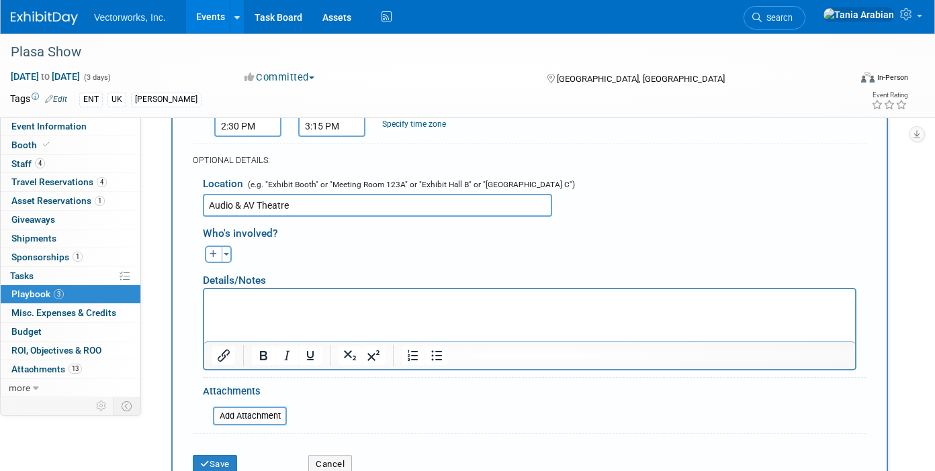
scroll to position [363, 0]
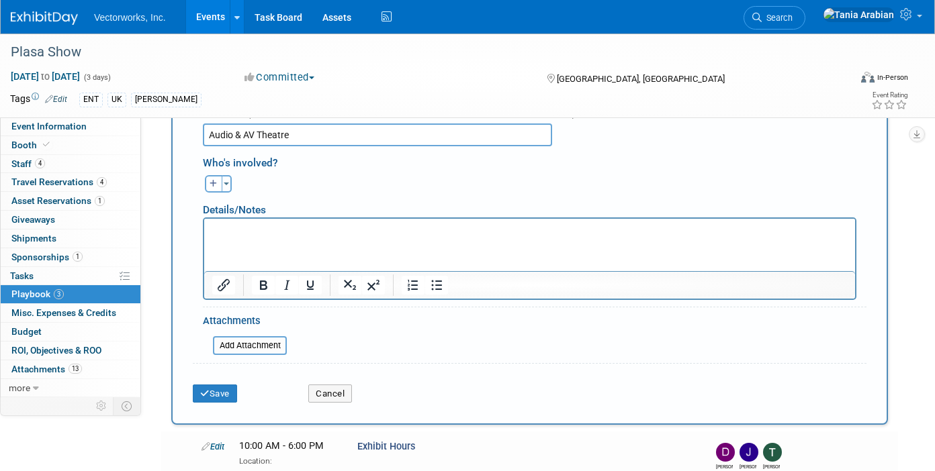
click at [299, 228] on p "Rich Text Area. Press ALT-0 for help." at bounding box center [529, 230] width 635 height 13
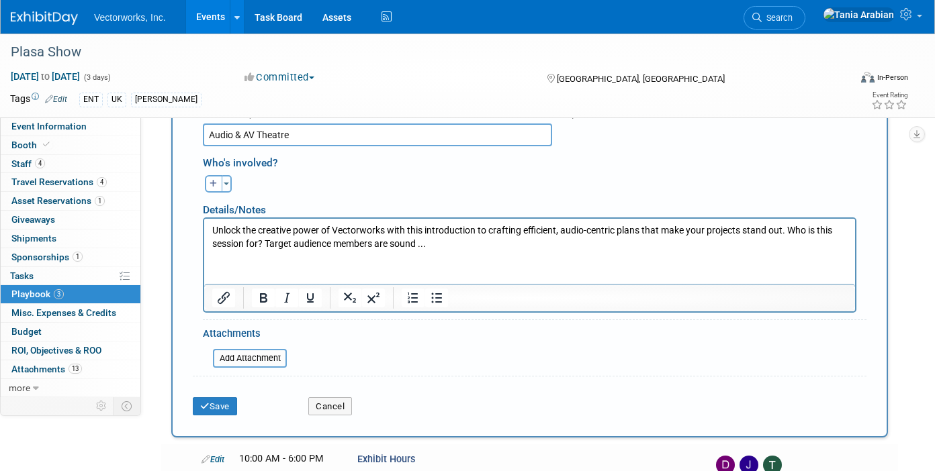
click at [440, 246] on p "Unlock the creative power of Vectorworks with this introduction to crafting eff…" at bounding box center [529, 237] width 635 height 26
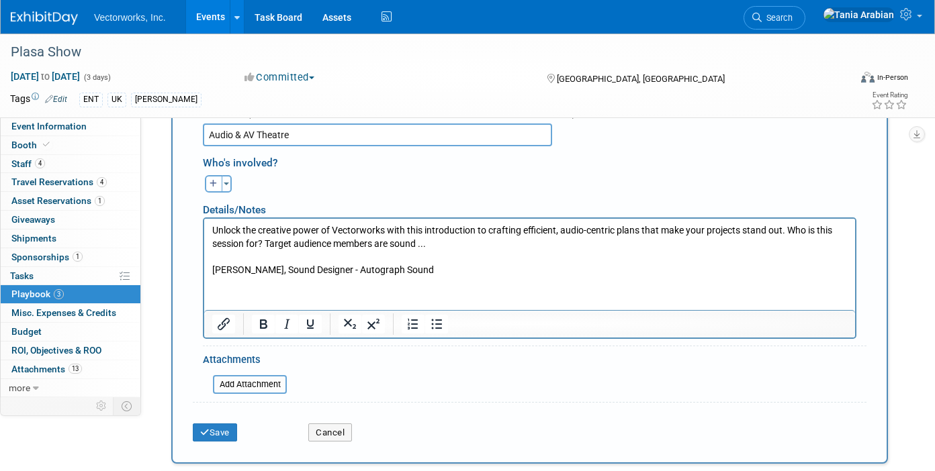
click at [224, 267] on p "[PERSON_NAME], Sound Designer - Autograph Sound" at bounding box center [529, 269] width 635 height 13
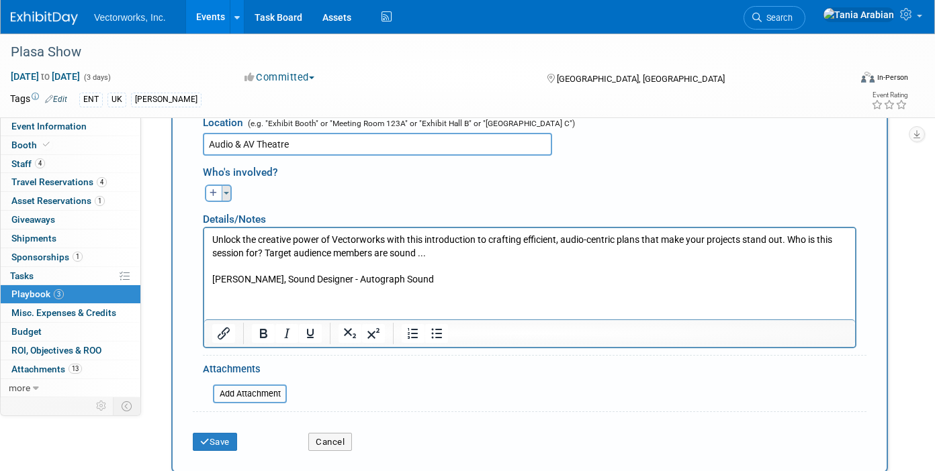
click at [225, 188] on button "Toggle Dropdown" at bounding box center [227, 193] width 10 height 17
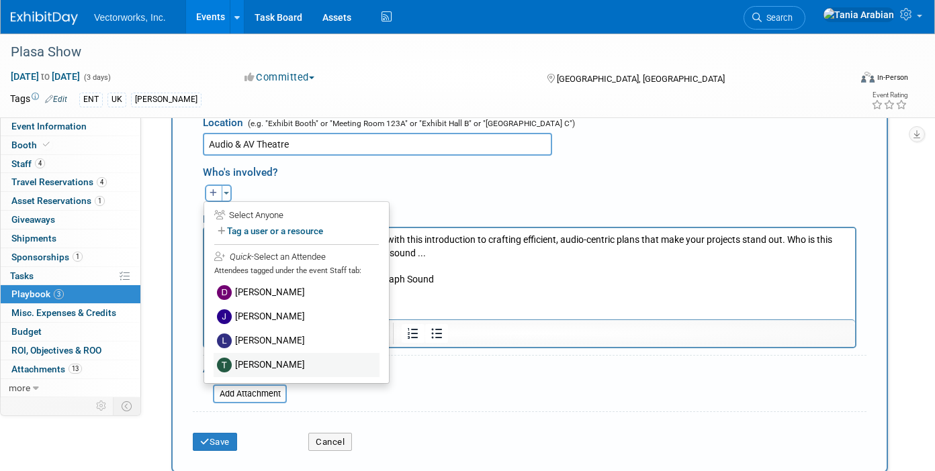
click at [253, 366] on label "[PERSON_NAME]" at bounding box center [297, 365] width 166 height 24
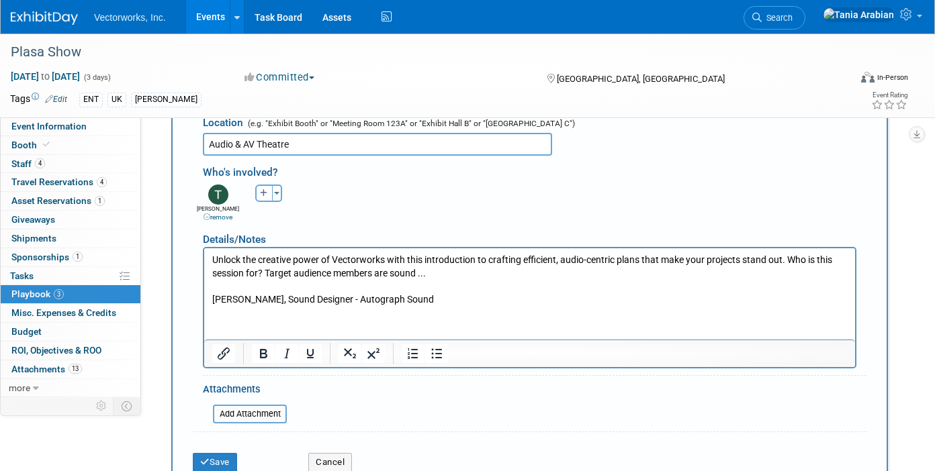
click at [433, 301] on p "[PERSON_NAME], Sound Designer - Autograph Sound" at bounding box center [529, 299] width 635 height 13
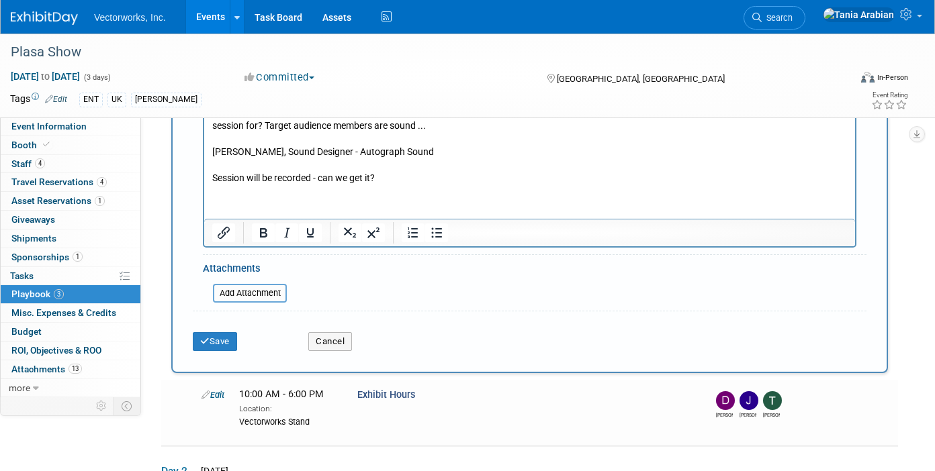
scroll to position [510, 0]
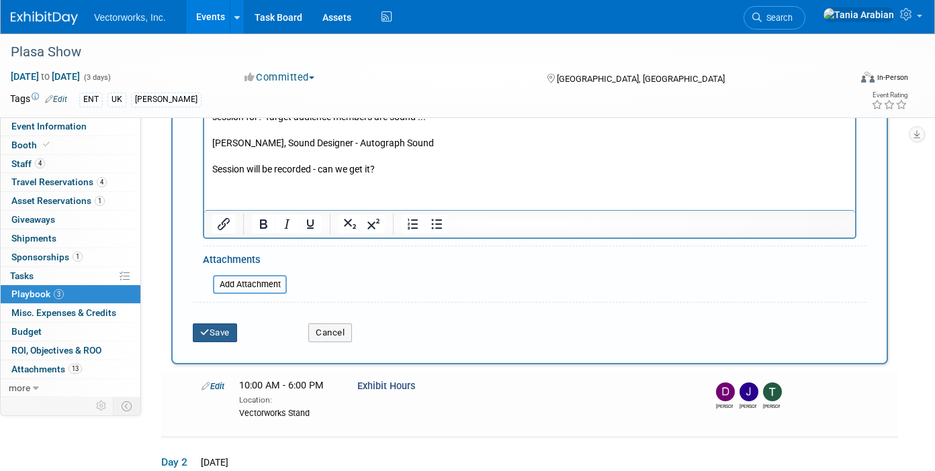
click at [221, 330] on button "Save" at bounding box center [215, 333] width 44 height 19
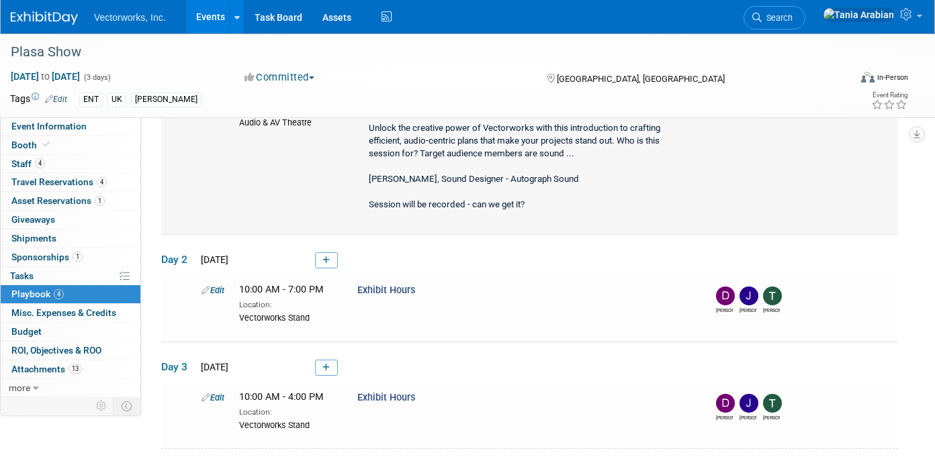
scroll to position [211, 0]
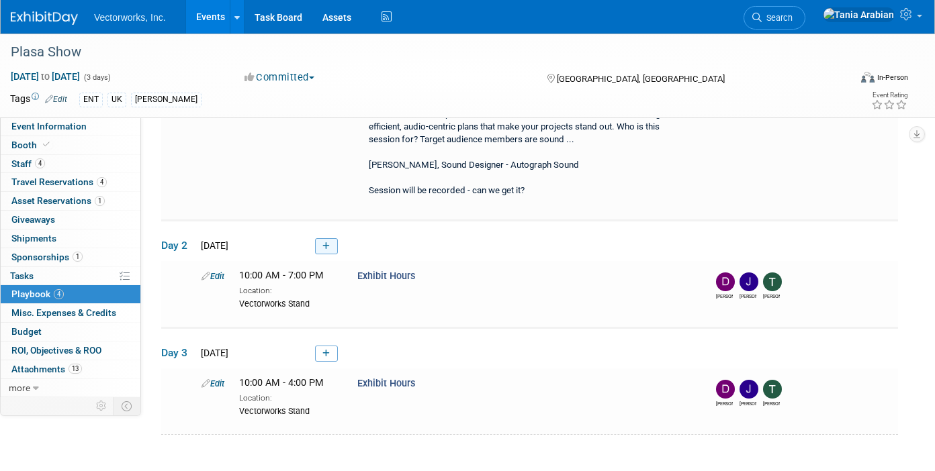
click at [325, 248] on icon at bounding box center [325, 246] width 7 height 8
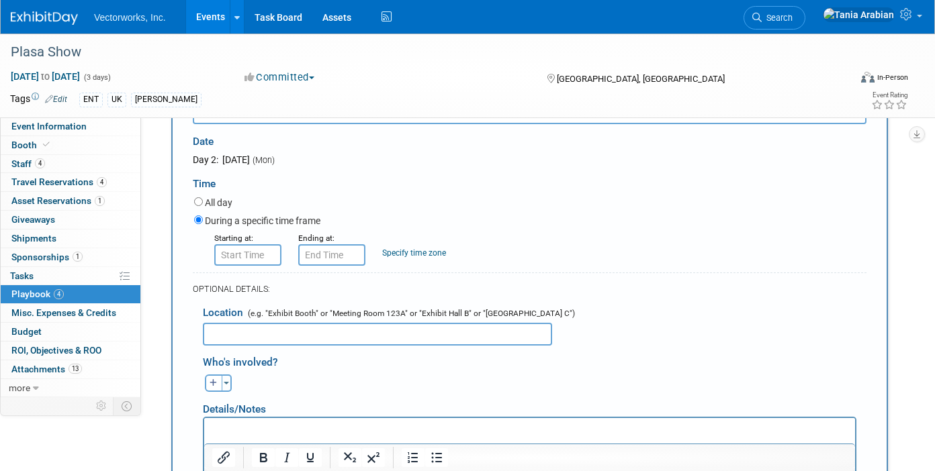
scroll to position [426, 0]
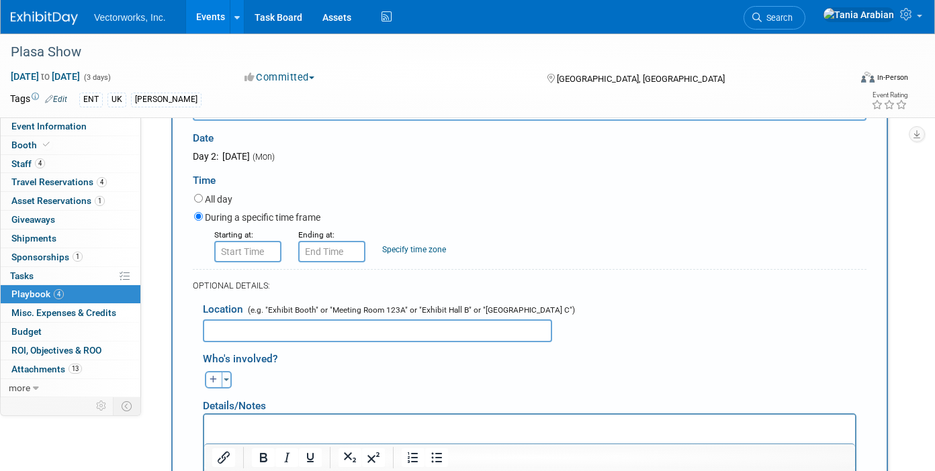
type input "Seminar: Designing Pulp's 'You Deserve More' Tour: A Vectorworks Workflow for L…"
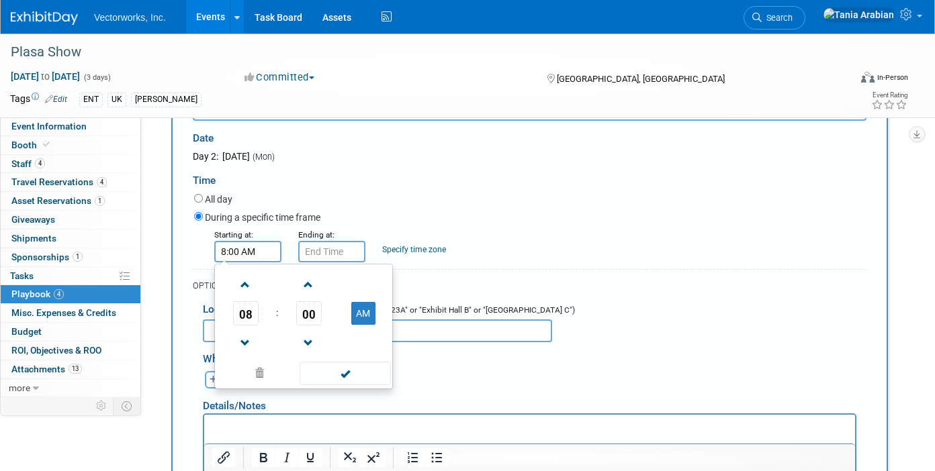
click at [248, 252] on input "8:00 AM" at bounding box center [247, 251] width 67 height 21
click at [242, 308] on span "08" at bounding box center [246, 314] width 26 height 24
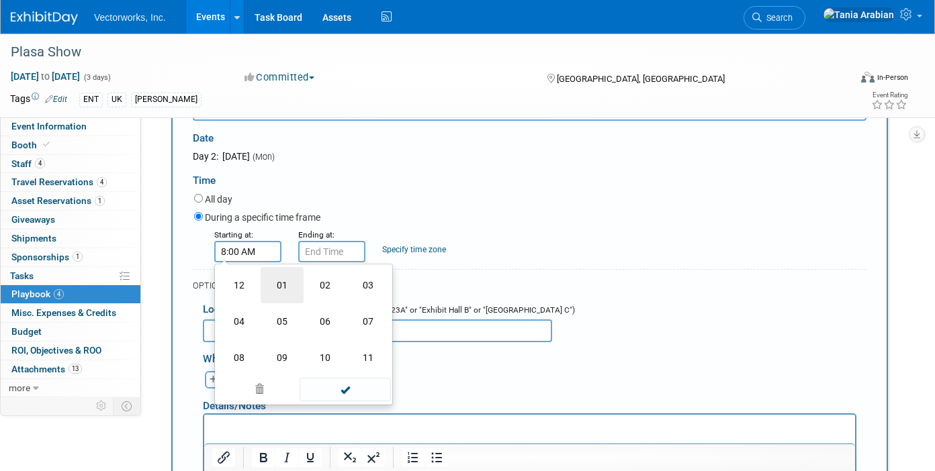
click at [269, 288] on td "01" at bounding box center [282, 285] width 43 height 36
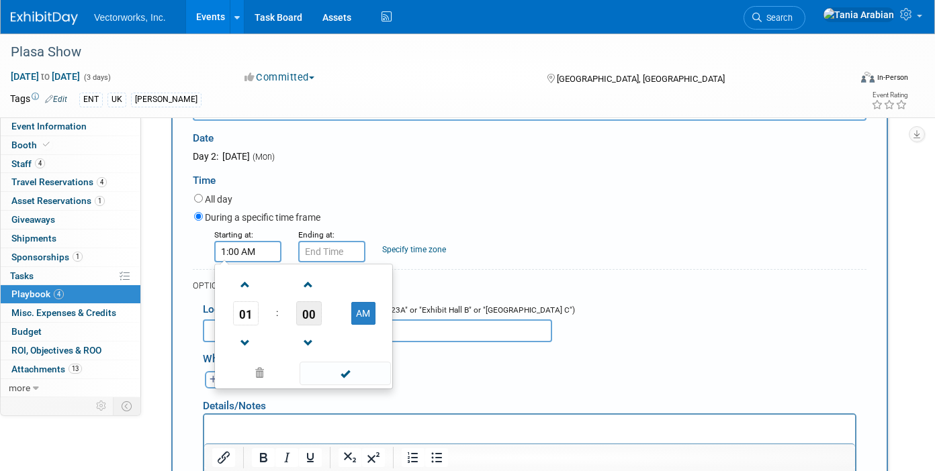
click at [301, 314] on span "00" at bounding box center [309, 314] width 26 height 24
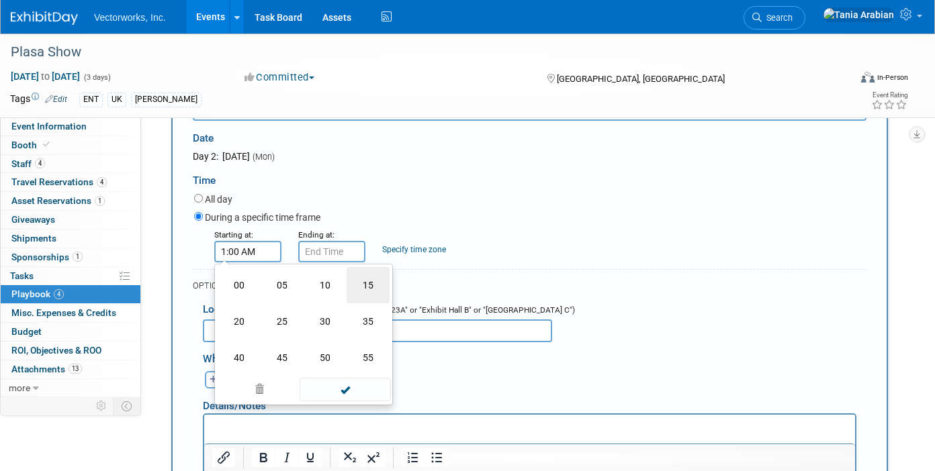
click at [363, 284] on td "15" at bounding box center [368, 285] width 43 height 36
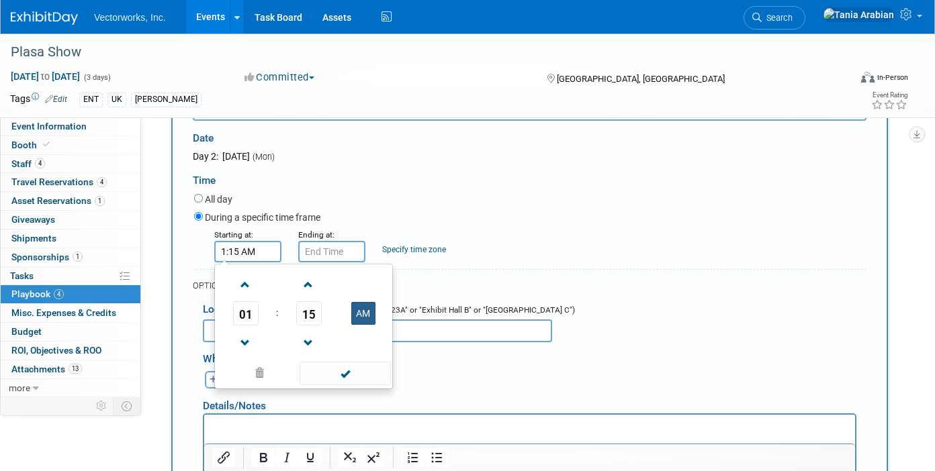
click at [363, 313] on button "AM" at bounding box center [363, 313] width 24 height 23
type input "1:15 PM"
click at [344, 377] on span at bounding box center [345, 374] width 91 height 24
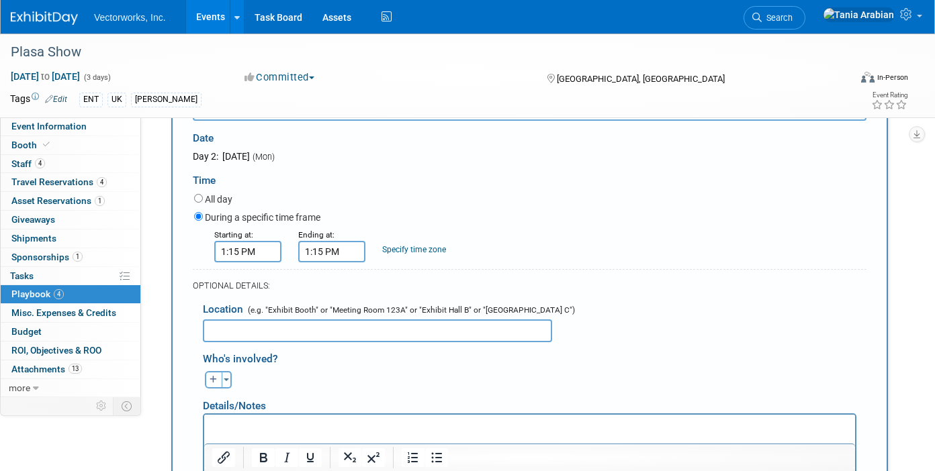
click at [335, 252] on input "1:15 PM" at bounding box center [331, 251] width 67 height 21
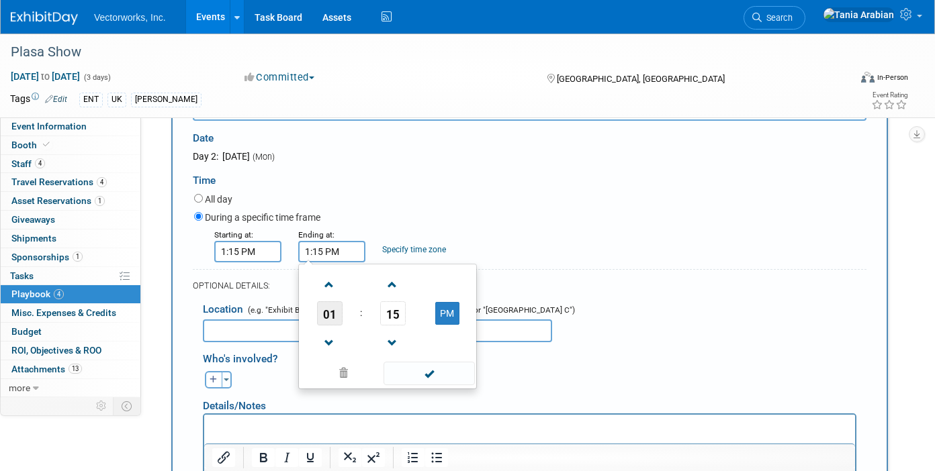
click at [333, 312] on span "01" at bounding box center [330, 314] width 26 height 24
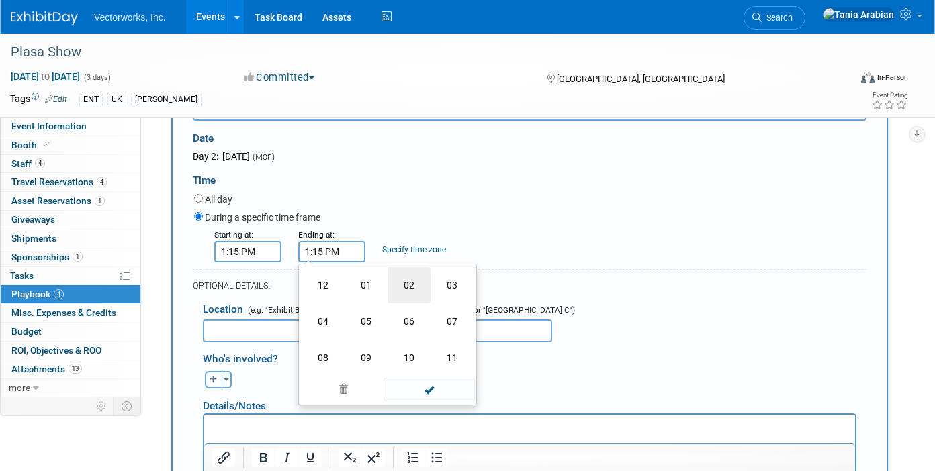
click at [412, 287] on td "02" at bounding box center [408, 285] width 43 height 36
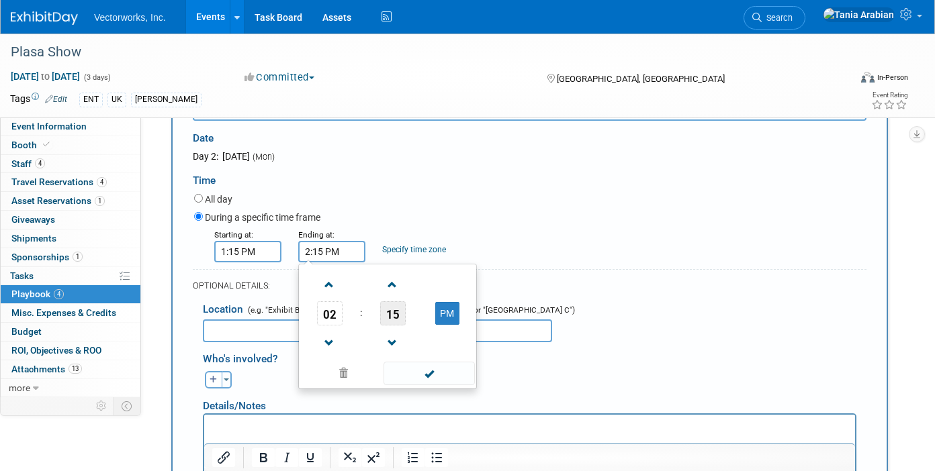
click at [394, 317] on span "15" at bounding box center [393, 314] width 26 height 24
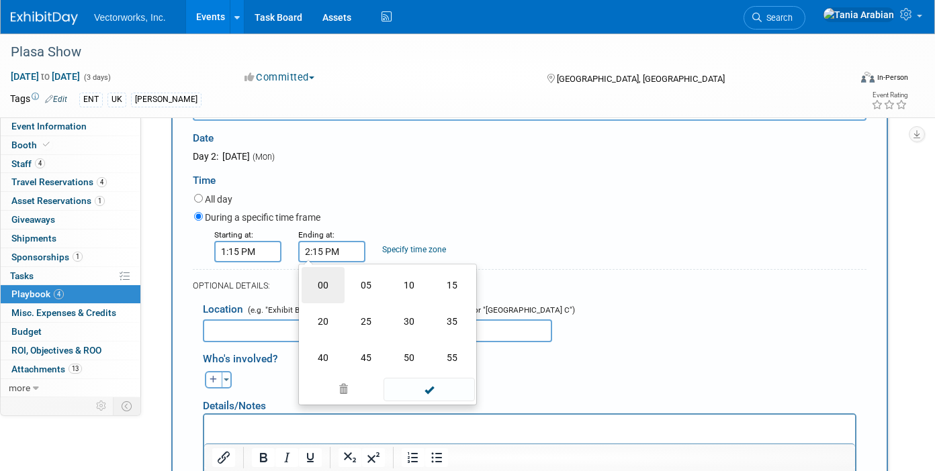
click at [336, 289] on td "00" at bounding box center [323, 285] width 43 height 36
type input "2:00 PM"
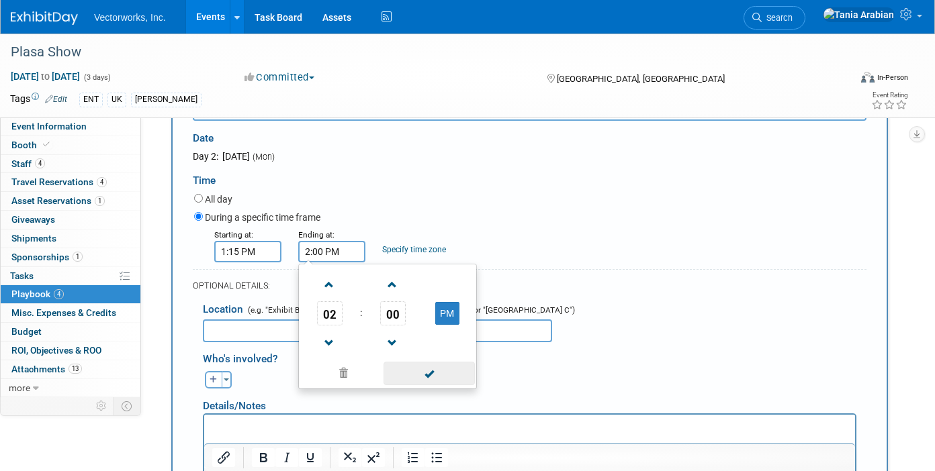
click at [426, 379] on span at bounding box center [428, 374] width 91 height 24
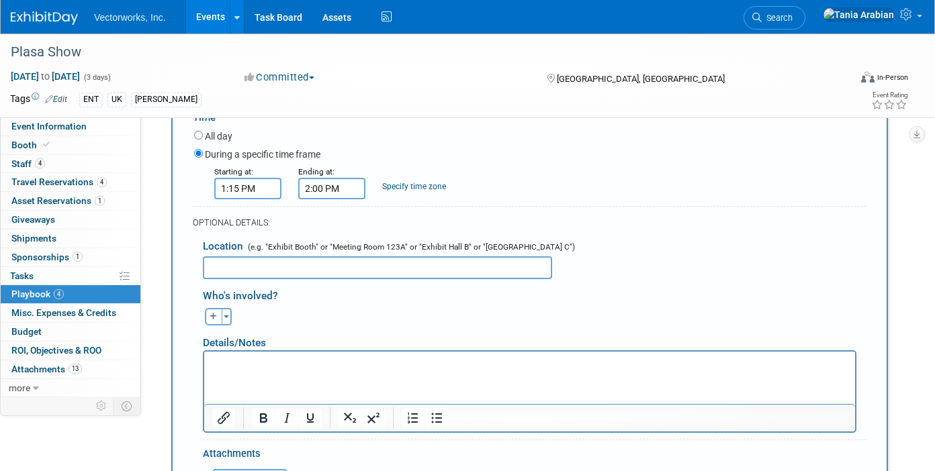
scroll to position [520, 0]
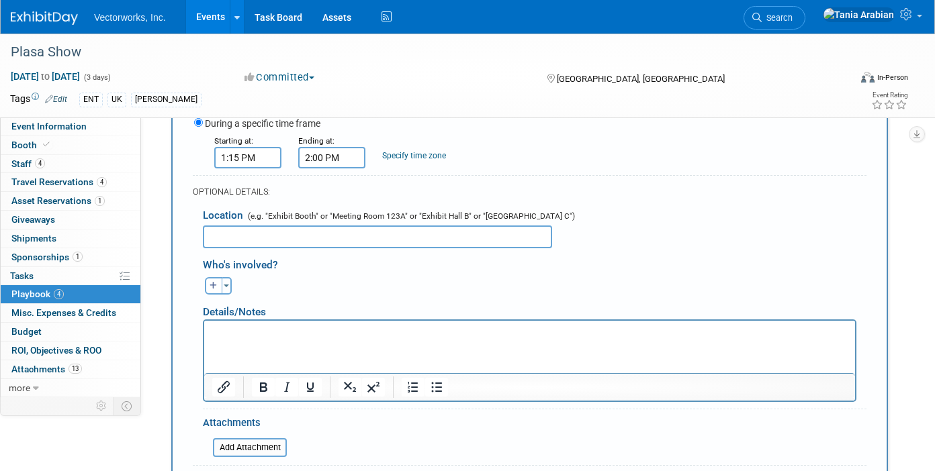
click at [315, 236] on input "text" at bounding box center [377, 237] width 349 height 23
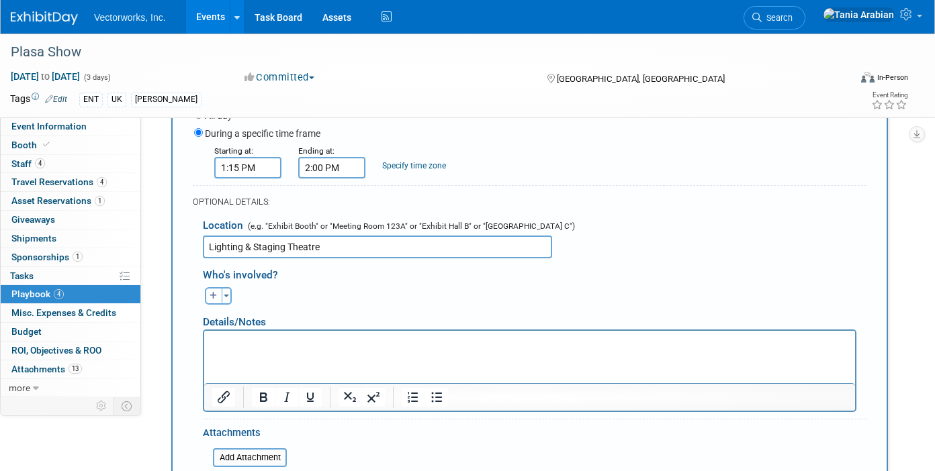
type input "Lighting & Staging Theatre"
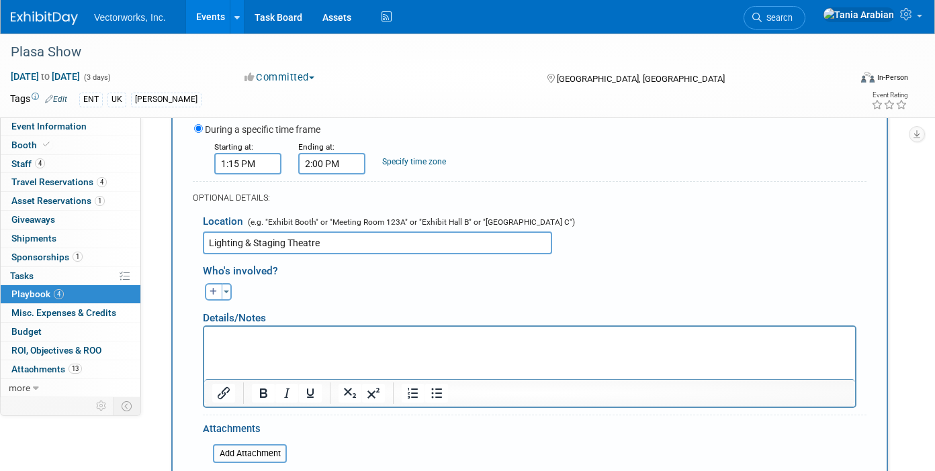
click at [382, 339] on p "Rich Text Area. Press ALT-0 for help." at bounding box center [529, 338] width 635 height 13
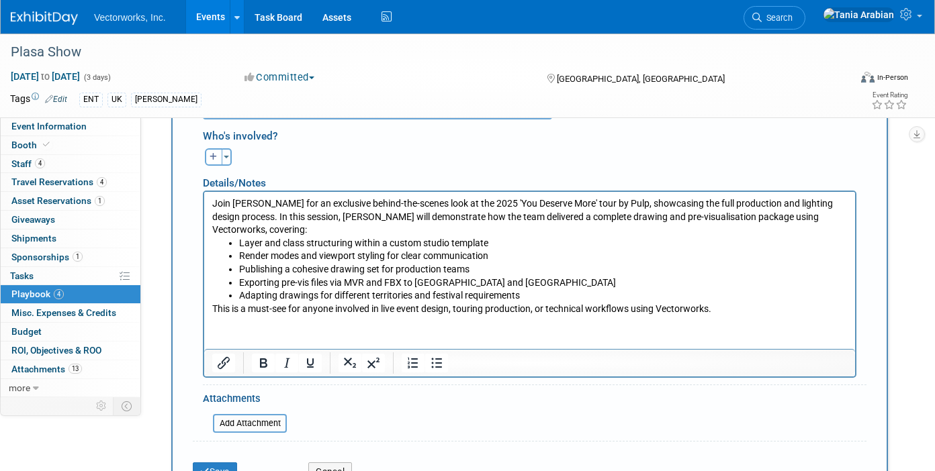
scroll to position [749, 0]
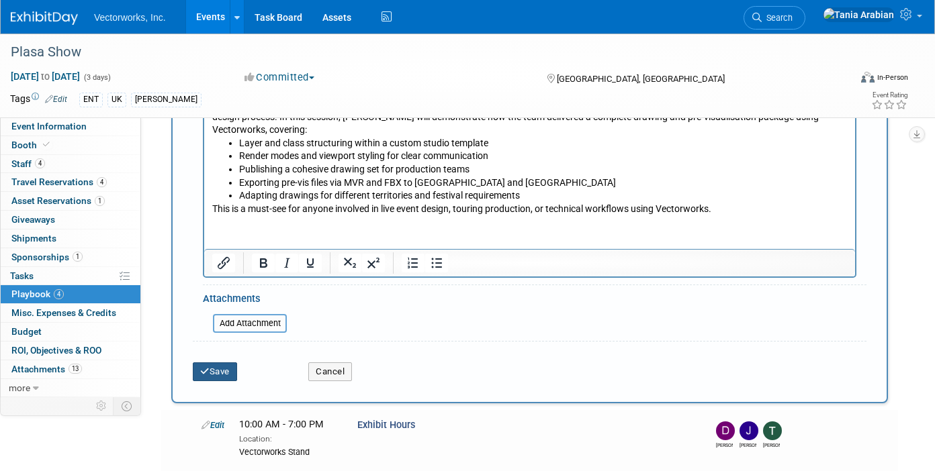
click at [223, 373] on button "Save" at bounding box center [215, 372] width 44 height 19
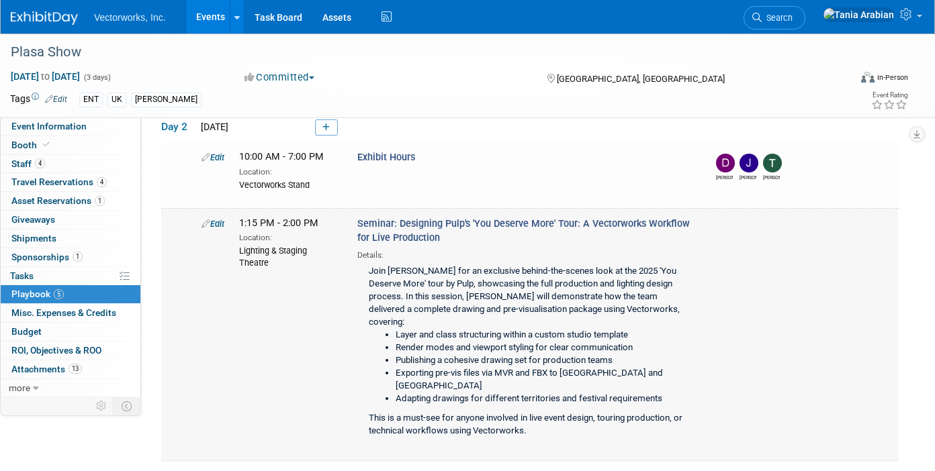
scroll to position [282, 0]
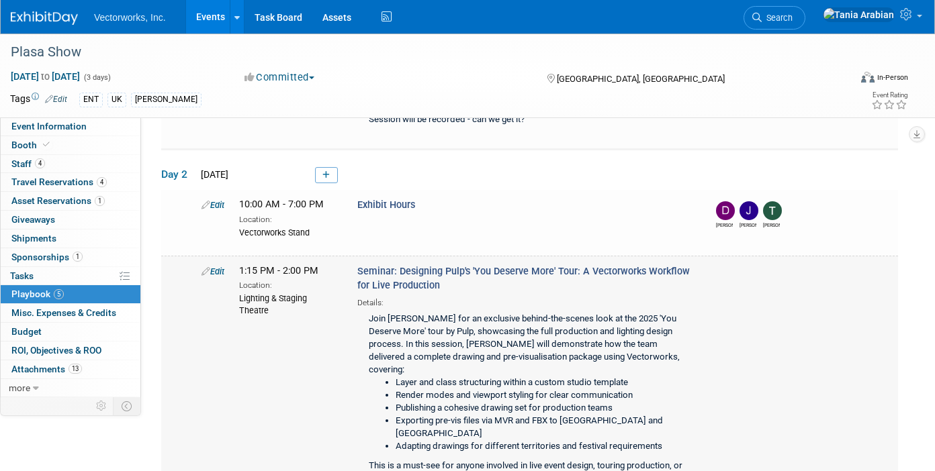
click at [221, 272] on link "Edit" at bounding box center [212, 272] width 23 height 10
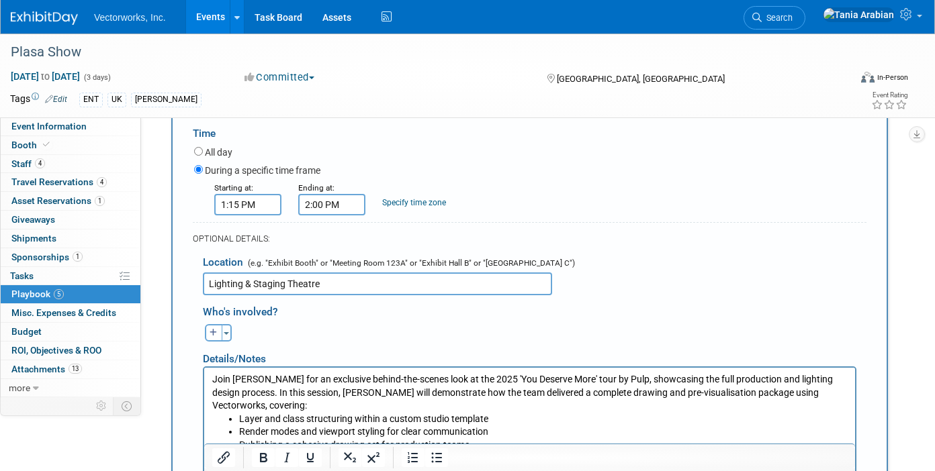
scroll to position [638, 0]
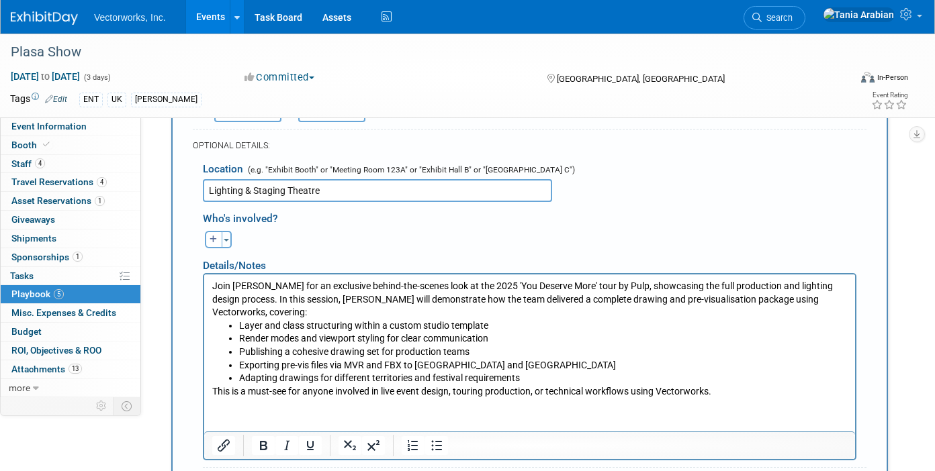
click at [269, 398] on html "Join [PERSON_NAME] for an exclusive behind-the-scenes look at the 2025 'You Des…" at bounding box center [529, 337] width 651 height 124
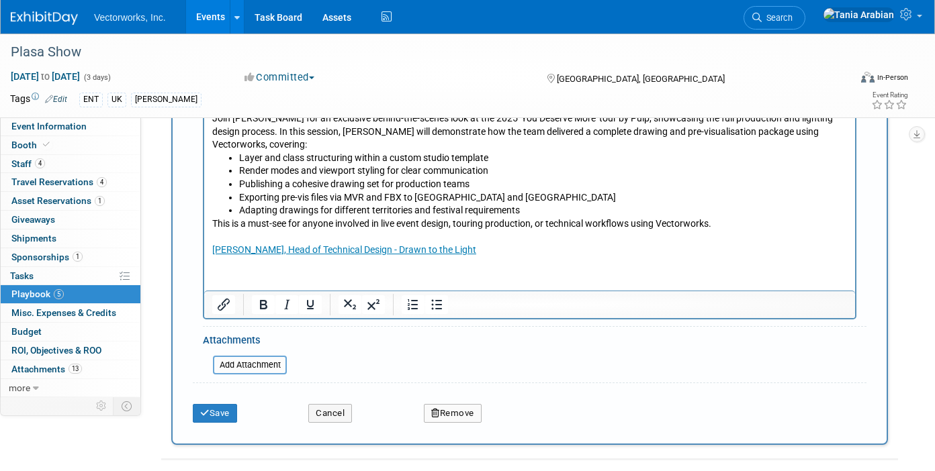
scroll to position [813, 0]
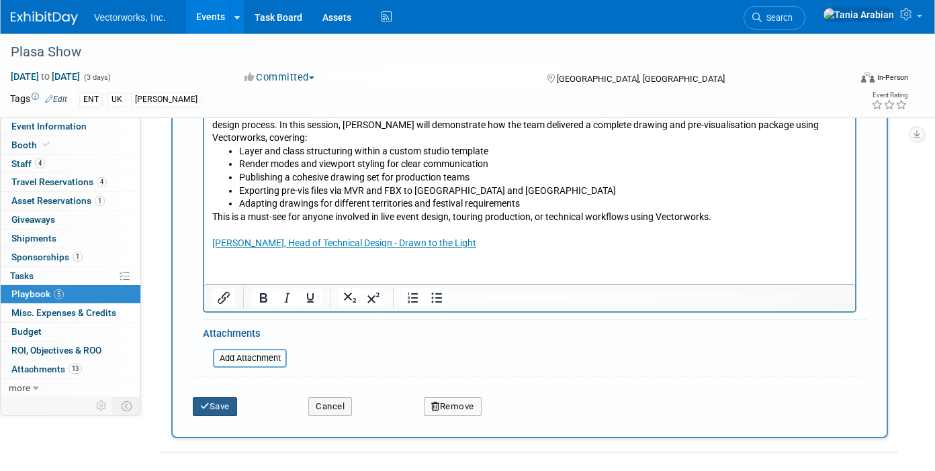
click at [214, 403] on button "Save" at bounding box center [215, 407] width 44 height 19
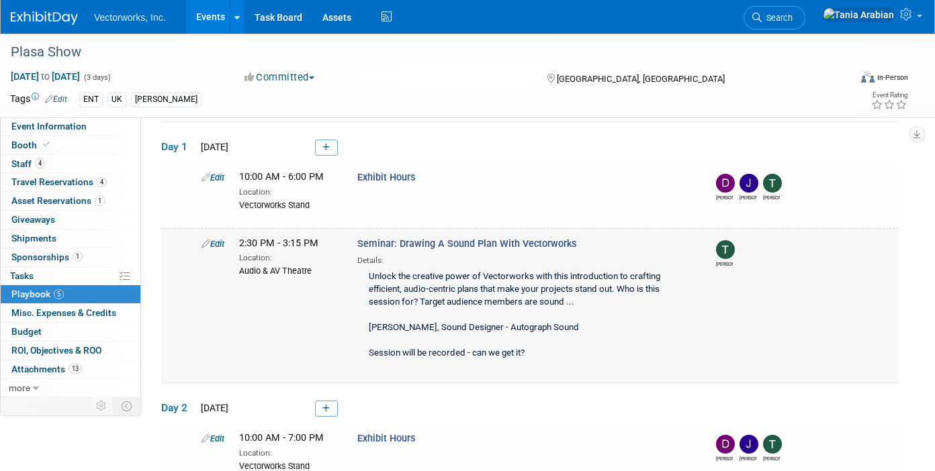
scroll to position [0, 0]
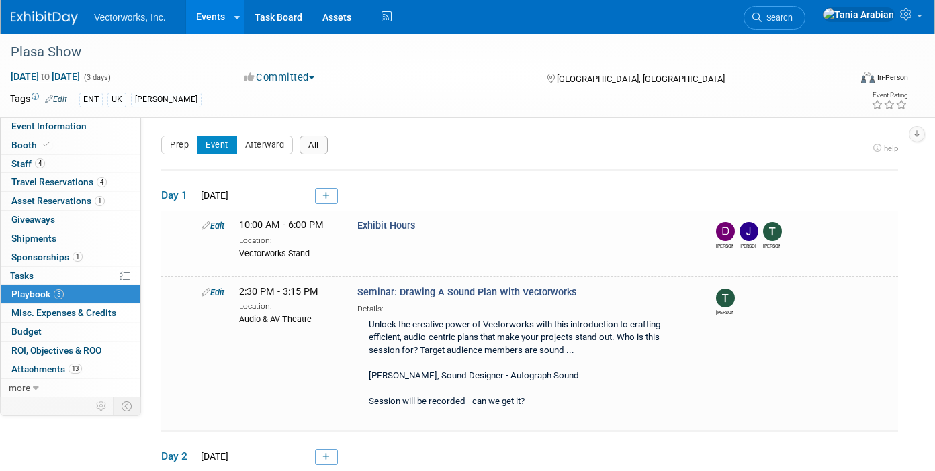
click at [313, 146] on button "All" at bounding box center [314, 145] width 28 height 19
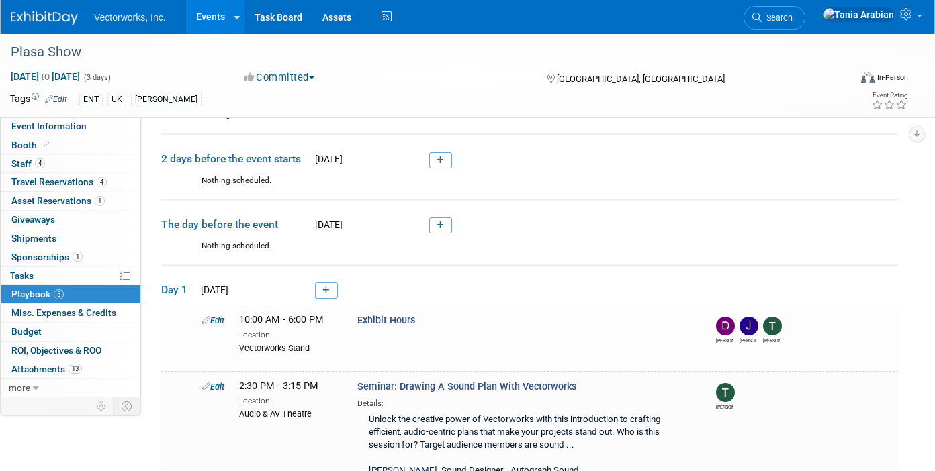
scroll to position [113, 0]
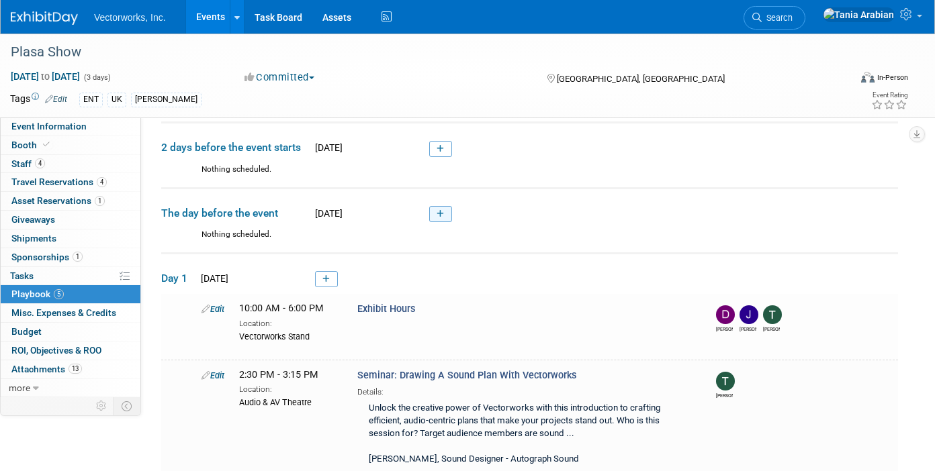
click at [445, 213] on link at bounding box center [440, 214] width 23 height 16
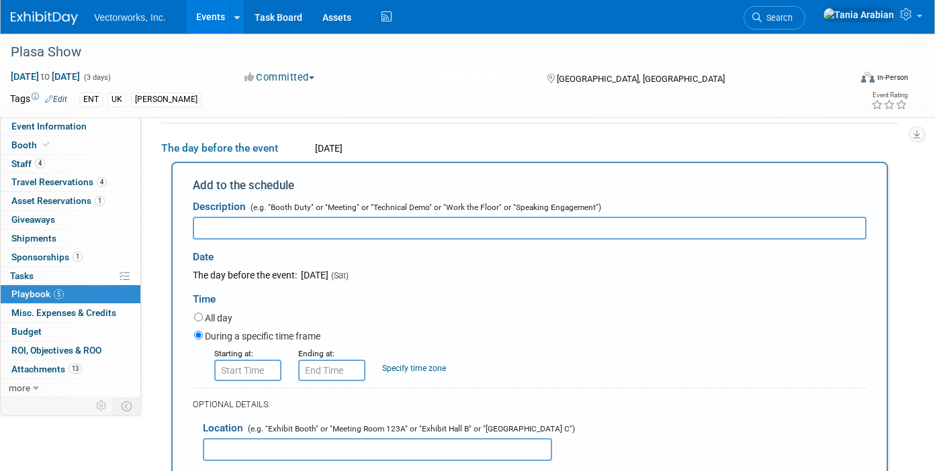
scroll to position [0, 0]
click at [19, 145] on span "Booth" at bounding box center [31, 145] width 41 height 11
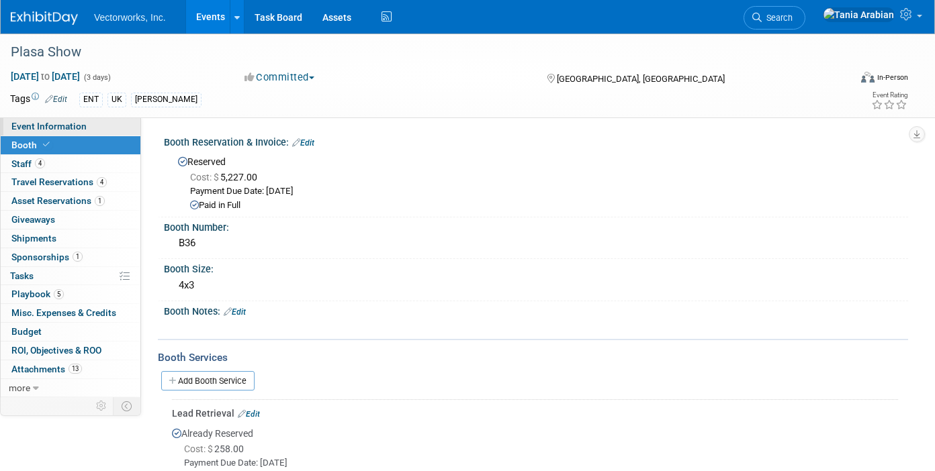
click at [59, 128] on span "Event Information" at bounding box center [48, 126] width 75 height 11
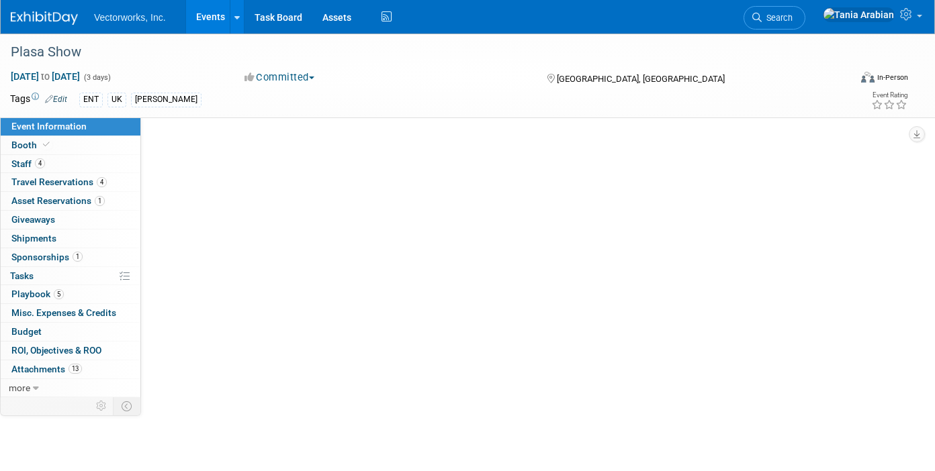
select select "[PERSON_NAME] Arabian"
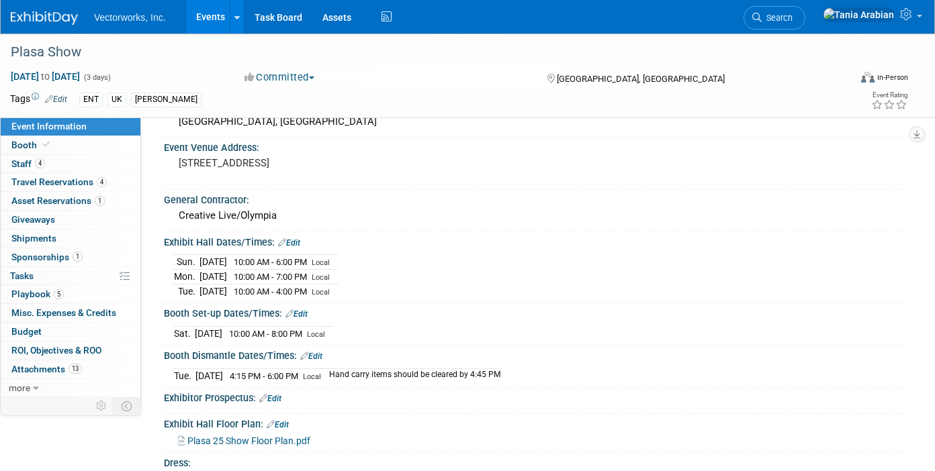
scroll to position [330, 0]
click at [36, 293] on span "Playbook 5" at bounding box center [37, 294] width 52 height 11
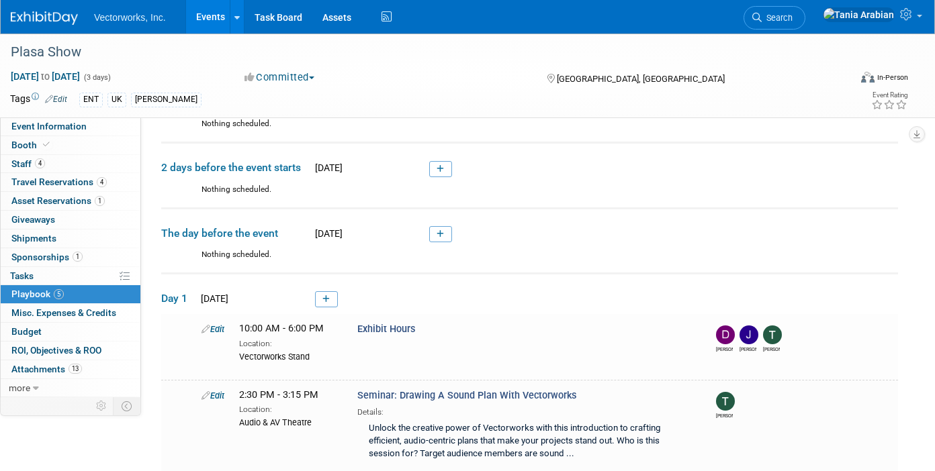
scroll to position [134, 0]
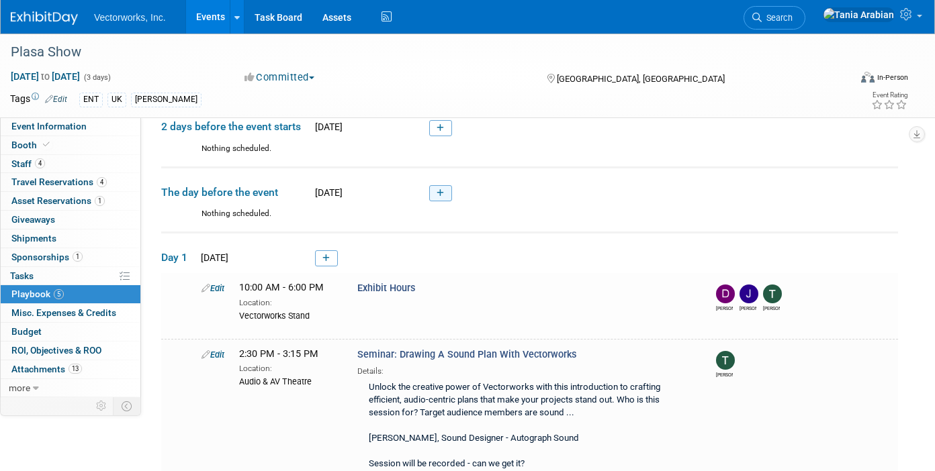
click at [436, 190] on icon at bounding box center [439, 193] width 7 height 8
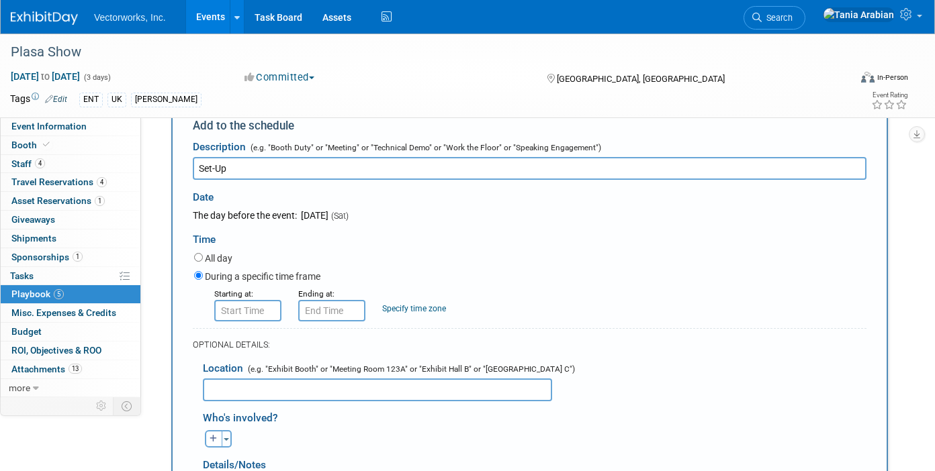
scroll to position [257, 0]
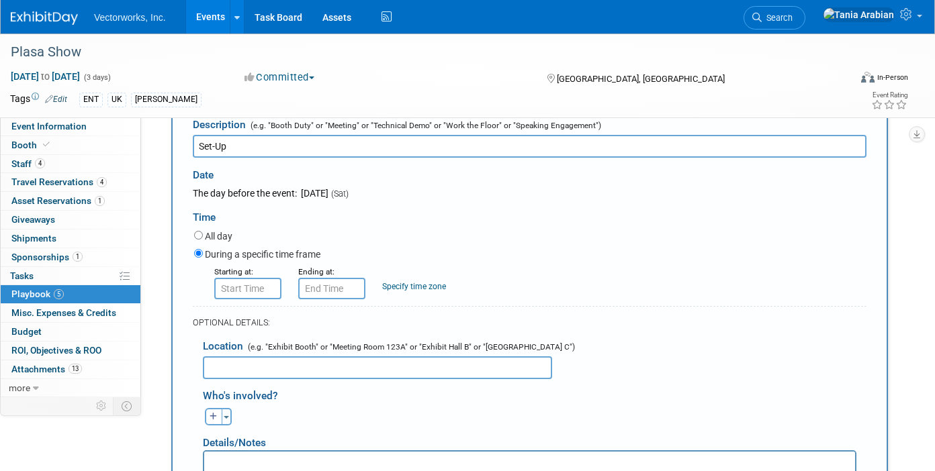
type input "Set-Up"
click at [241, 289] on input "8:00 AM" at bounding box center [247, 288] width 67 height 21
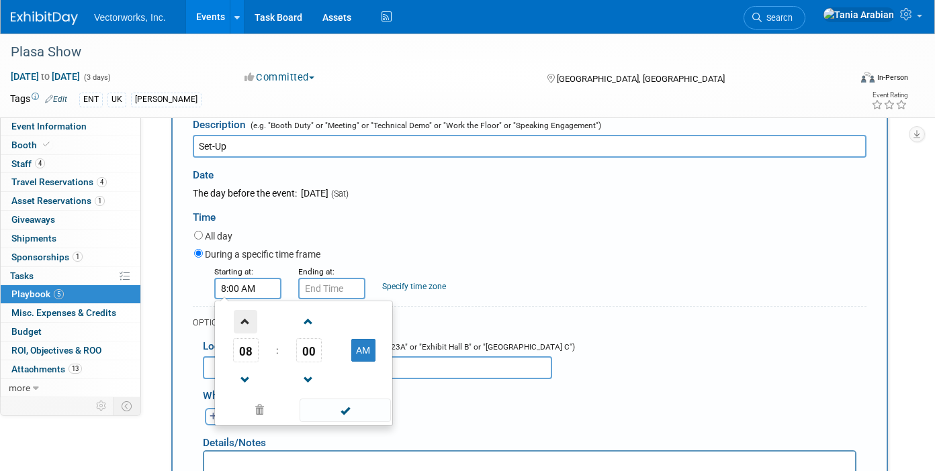
click at [244, 326] on span at bounding box center [246, 322] width 24 height 24
type input "10:00 AM"
click at [341, 412] on span at bounding box center [345, 411] width 91 height 24
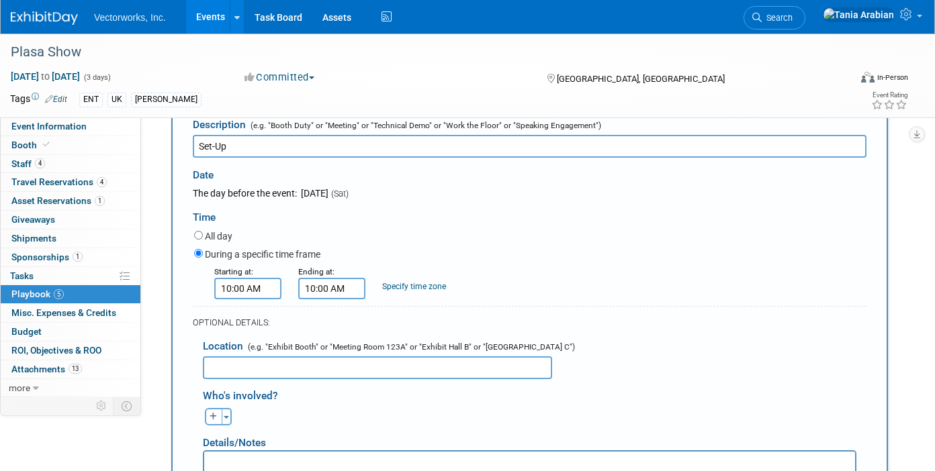
click at [311, 289] on input "10:00 AM" at bounding box center [331, 288] width 67 height 21
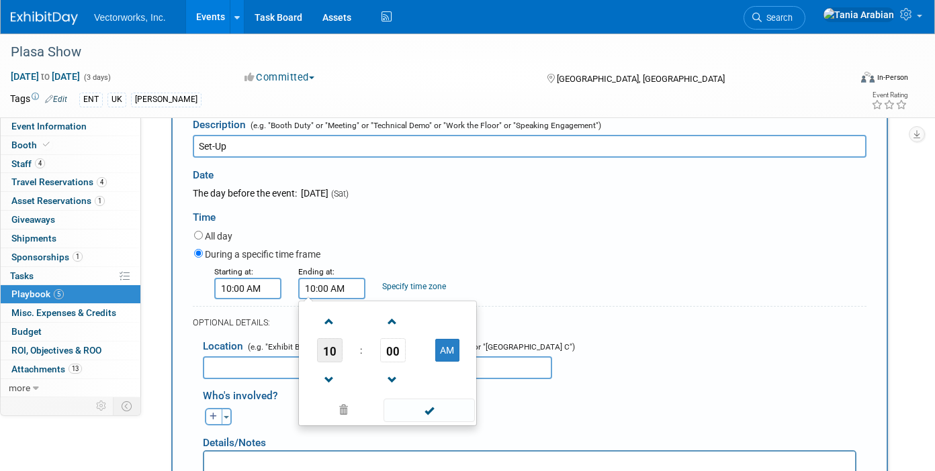
click at [330, 350] on span "10" at bounding box center [330, 350] width 26 height 24
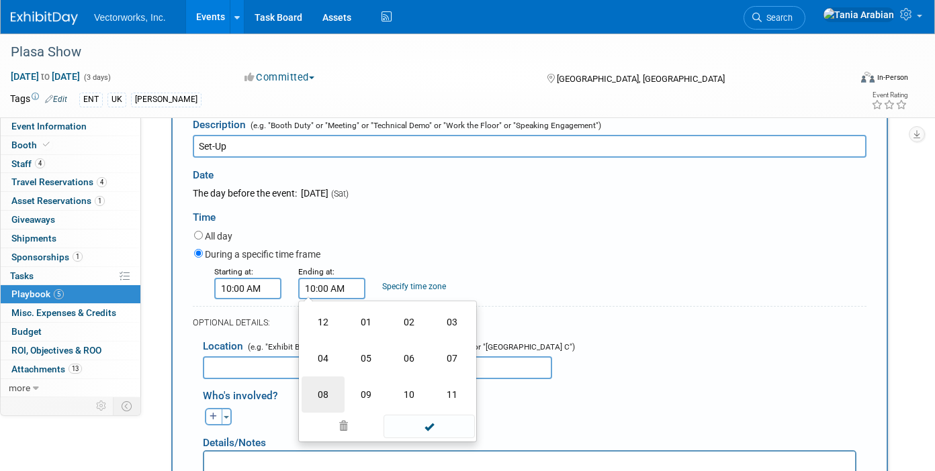
click at [319, 389] on td "08" at bounding box center [323, 395] width 43 height 36
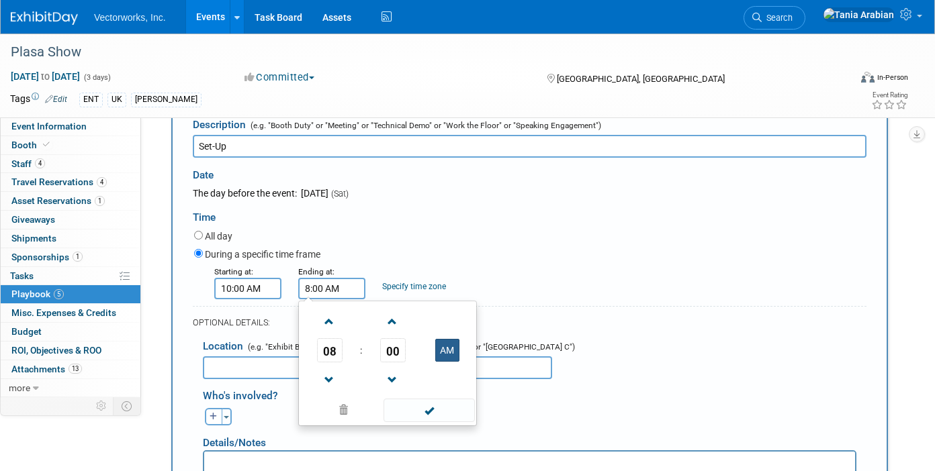
click at [447, 349] on button "AM" at bounding box center [447, 350] width 24 height 23
type input "8:00 PM"
click at [428, 414] on span at bounding box center [428, 411] width 91 height 24
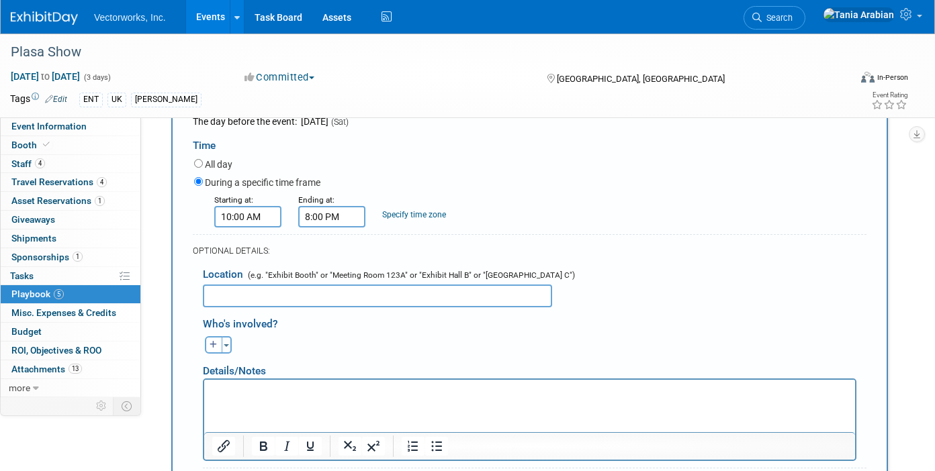
scroll to position [343, 0]
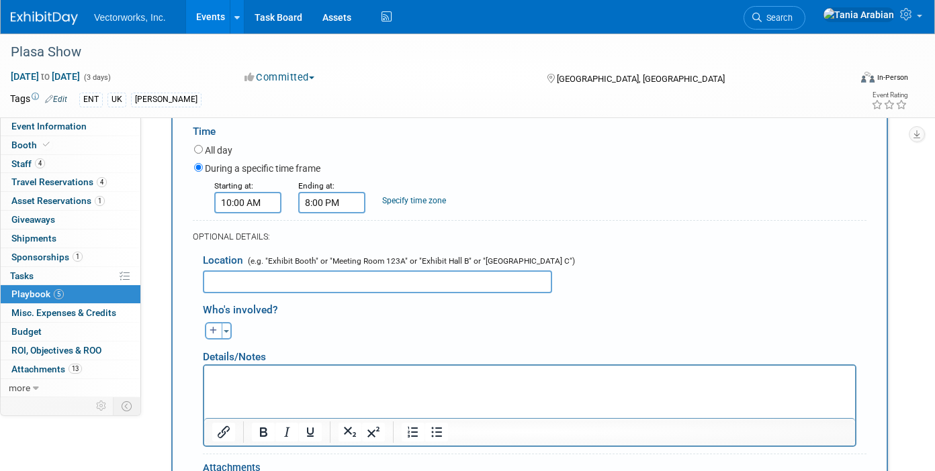
click at [216, 283] on input "text" at bounding box center [377, 282] width 349 height 23
type input "Vectorworks Stand"
click at [224, 332] on span "button" at bounding box center [226, 331] width 5 height 3
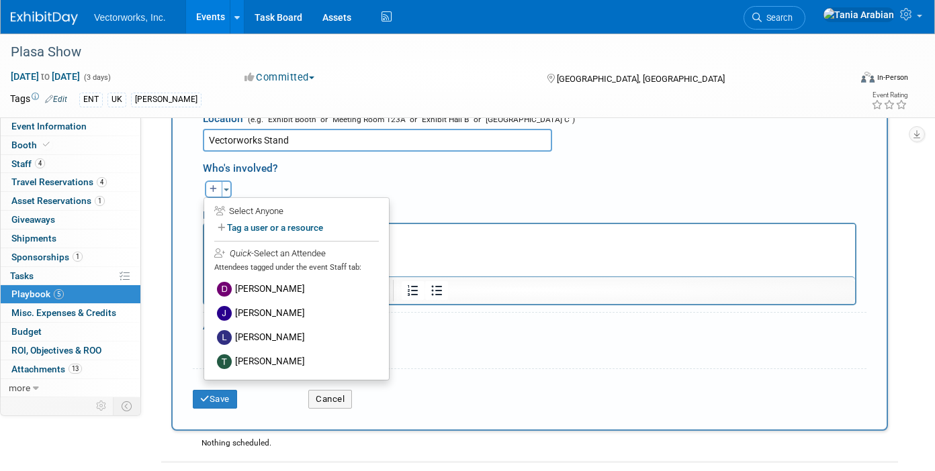
scroll to position [490, 0]
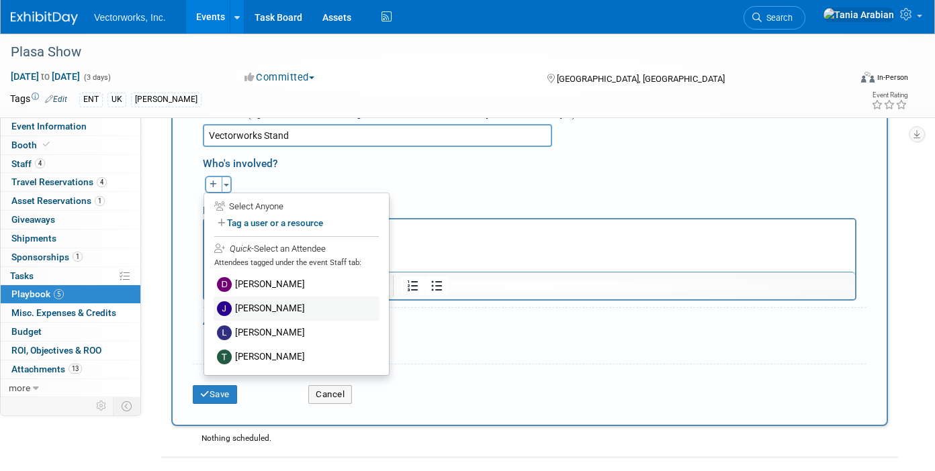
click at [261, 309] on label "[PERSON_NAME]" at bounding box center [297, 309] width 166 height 24
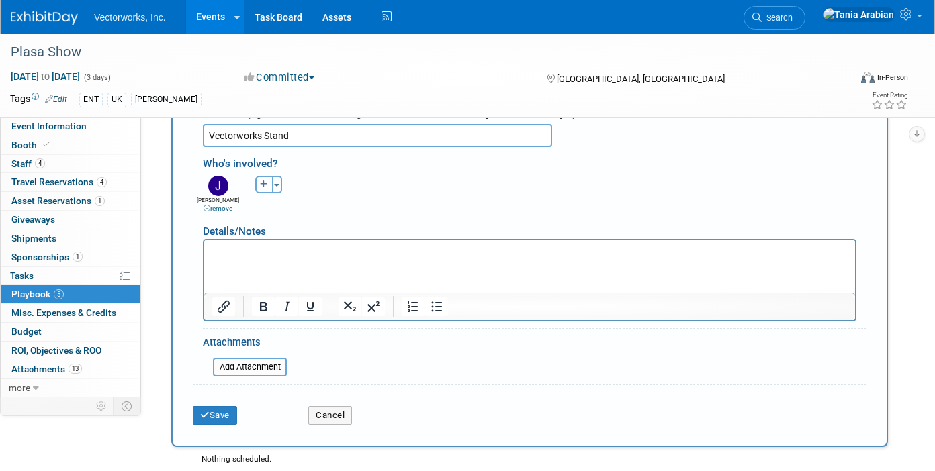
click at [263, 190] on button "button" at bounding box center [263, 184] width 17 height 17
select select
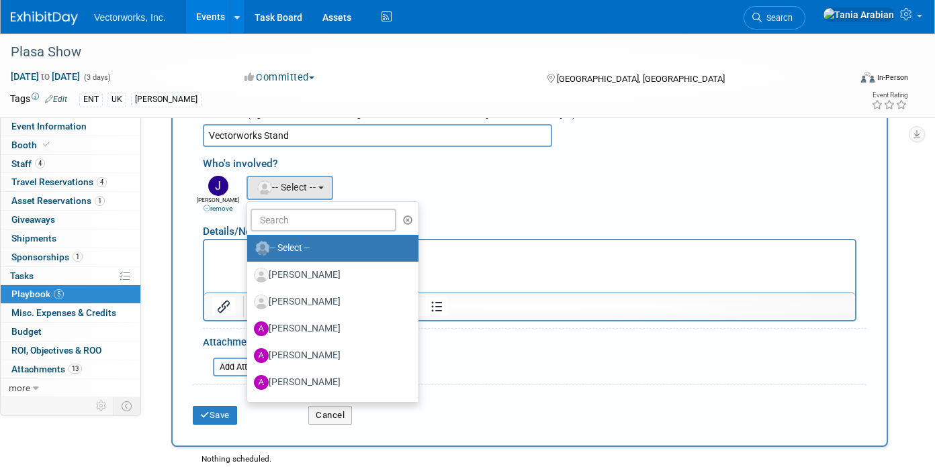
click at [241, 199] on div "[PERSON_NAME] remove" at bounding box center [218, 195] width 50 height 38
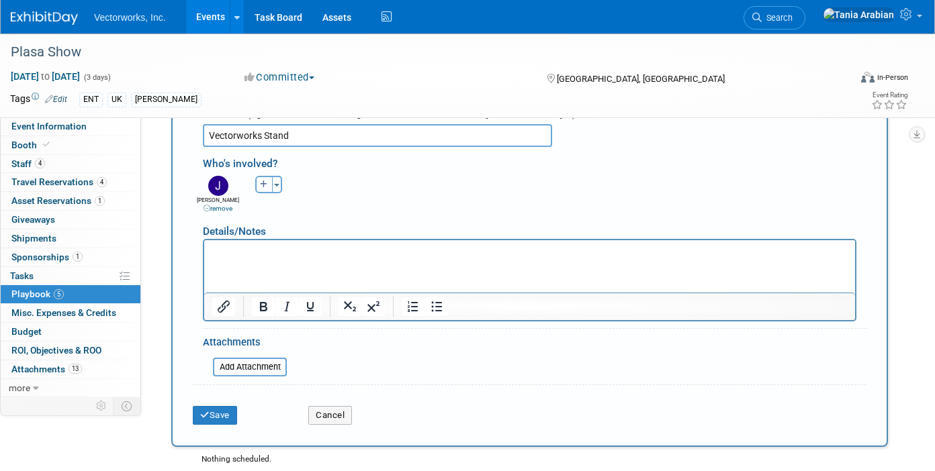
click at [263, 186] on icon "button" at bounding box center [264, 185] width 8 height 8
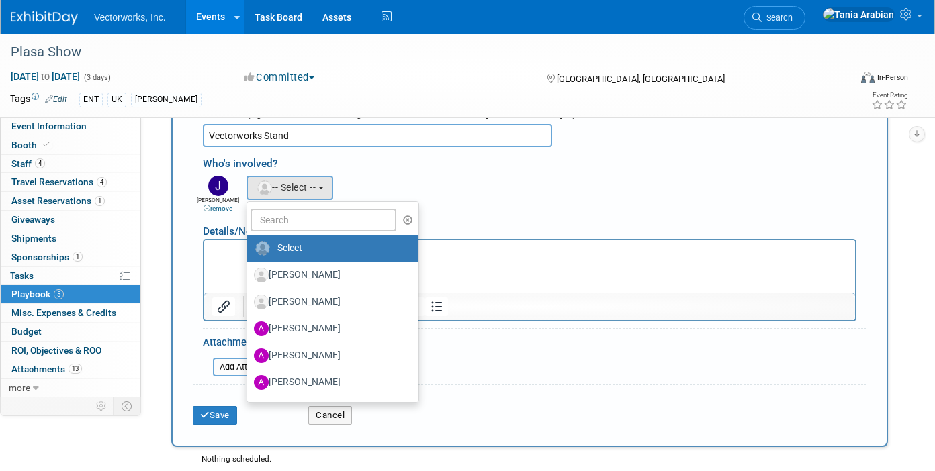
click at [360, 177] on div "[PERSON_NAME] remove [PERSON_NAME] remove [PERSON_NAME] remove (me)" at bounding box center [535, 193] width 684 height 41
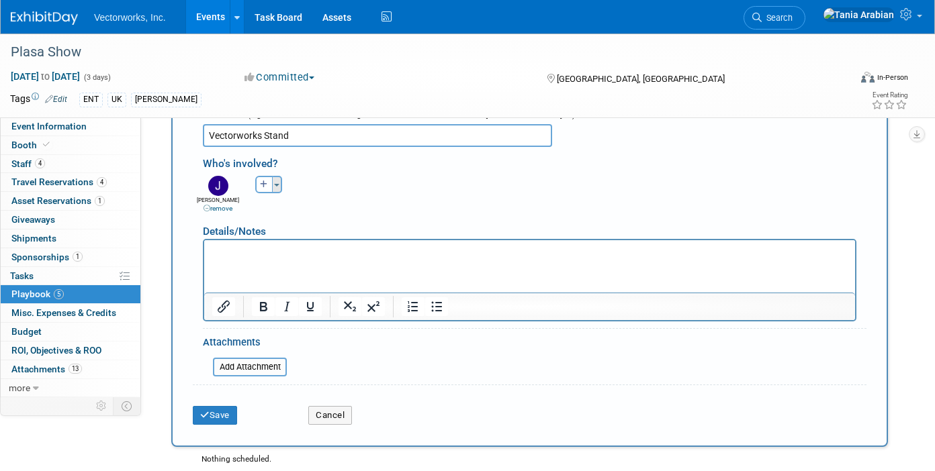
click at [277, 187] on button "Toggle Dropdown" at bounding box center [277, 184] width 10 height 17
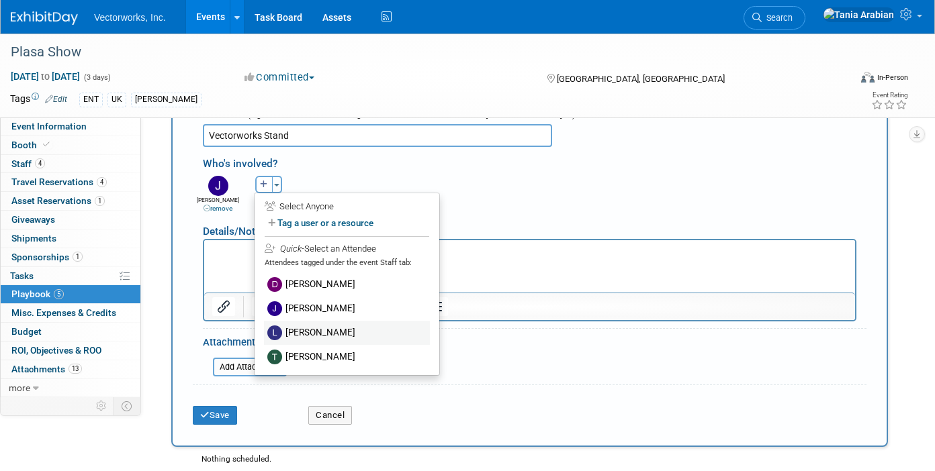
click at [306, 324] on label "[PERSON_NAME]" at bounding box center [347, 333] width 166 height 24
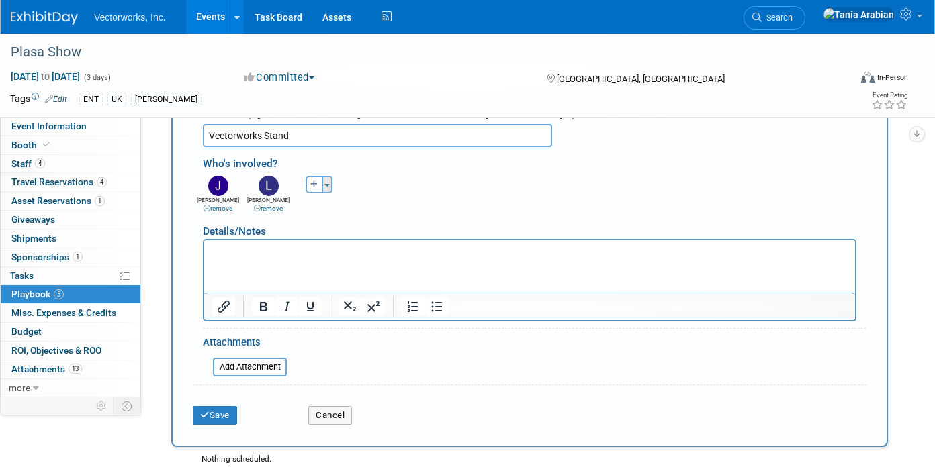
click at [329, 185] on span "button" at bounding box center [326, 185] width 5 height 3
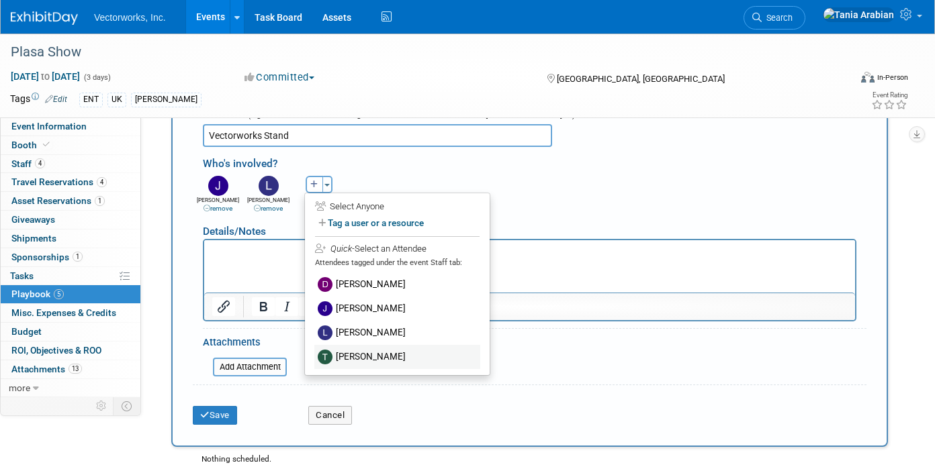
click at [354, 358] on label "[PERSON_NAME]" at bounding box center [397, 357] width 166 height 24
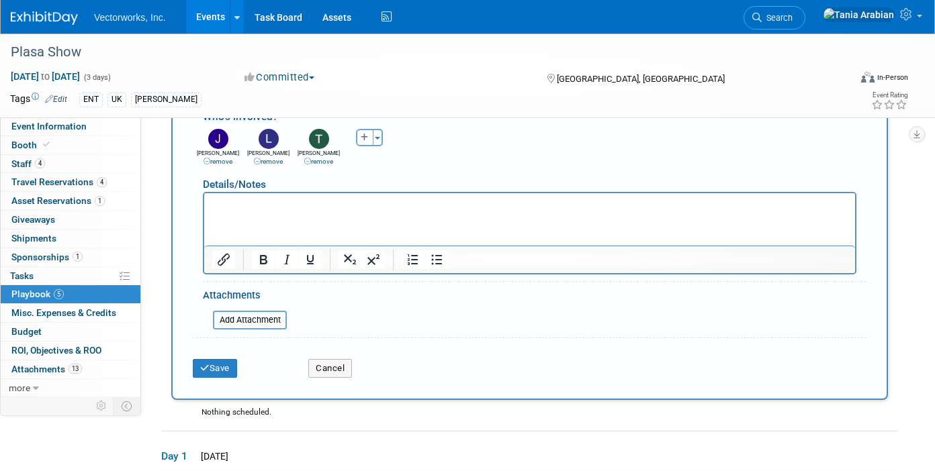
scroll to position [528, 0]
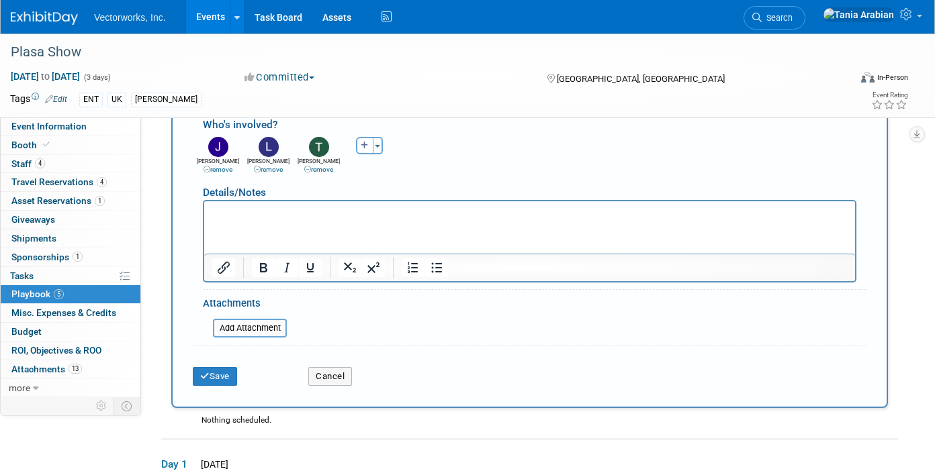
click at [311, 207] on p "Rich Text Area. Press ALT-0 for help." at bounding box center [529, 212] width 635 height 13
click at [225, 369] on button "Save" at bounding box center [215, 376] width 44 height 19
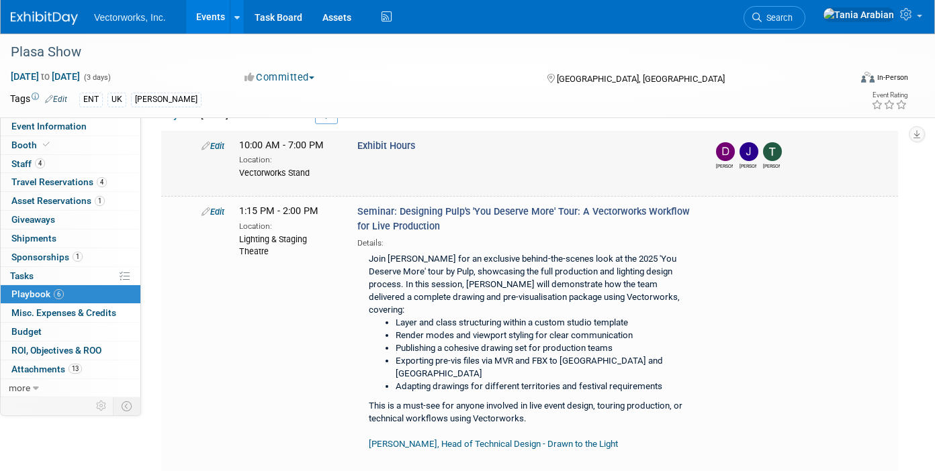
scroll to position [605, 0]
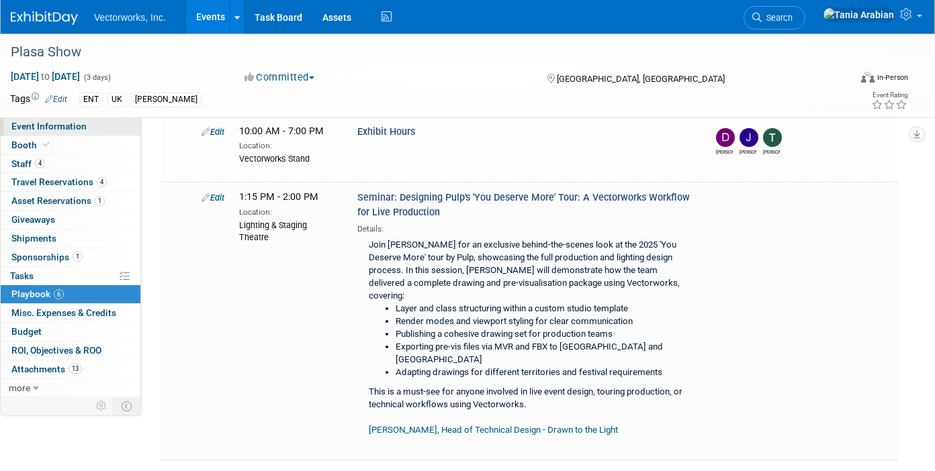
click at [24, 127] on span "Event Information" at bounding box center [48, 126] width 75 height 11
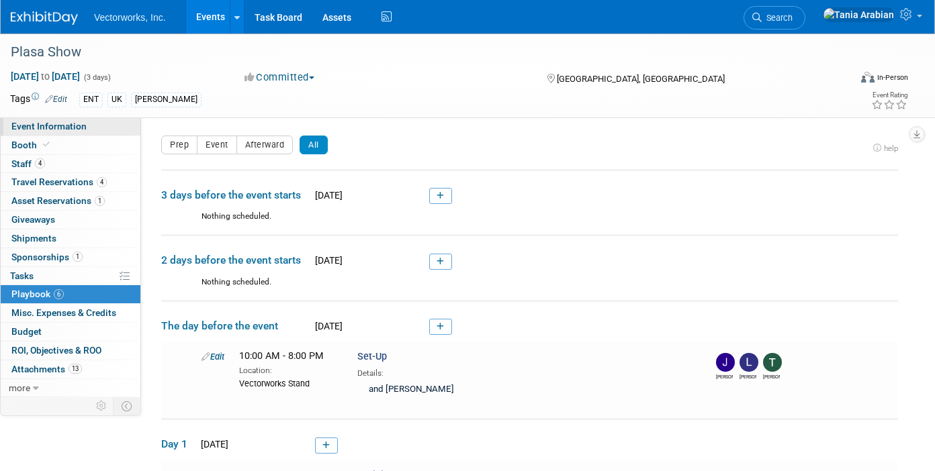
select select "[PERSON_NAME] Arabian"
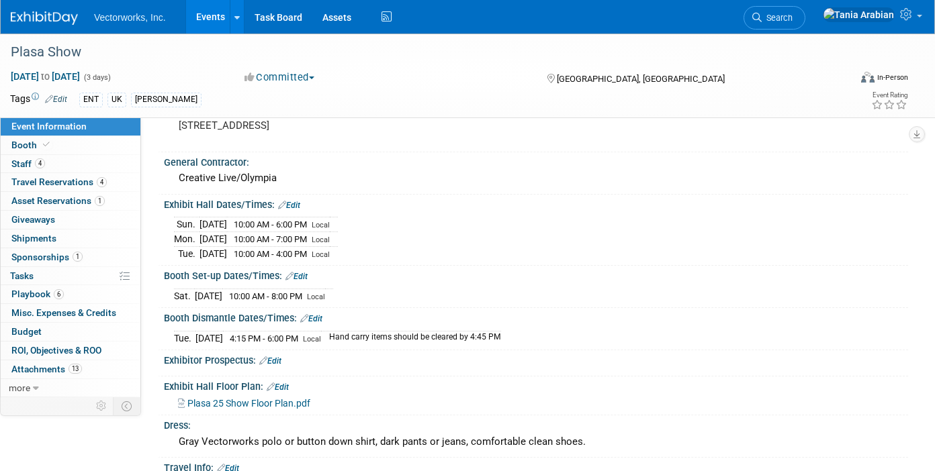
scroll to position [369, 0]
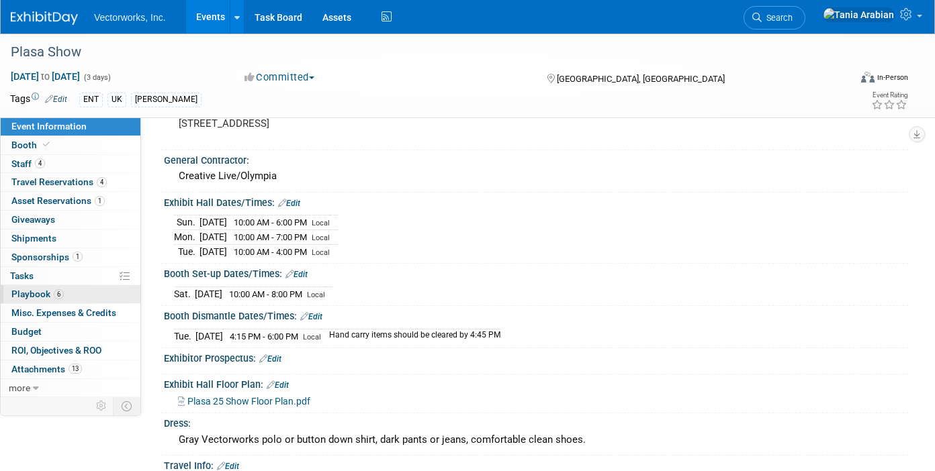
click at [36, 294] on span "Playbook 6" at bounding box center [37, 294] width 52 height 11
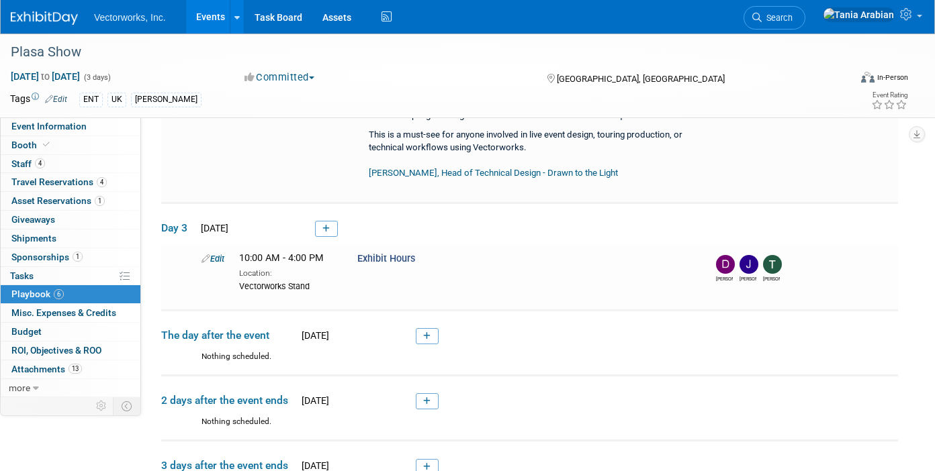
scroll to position [857, 0]
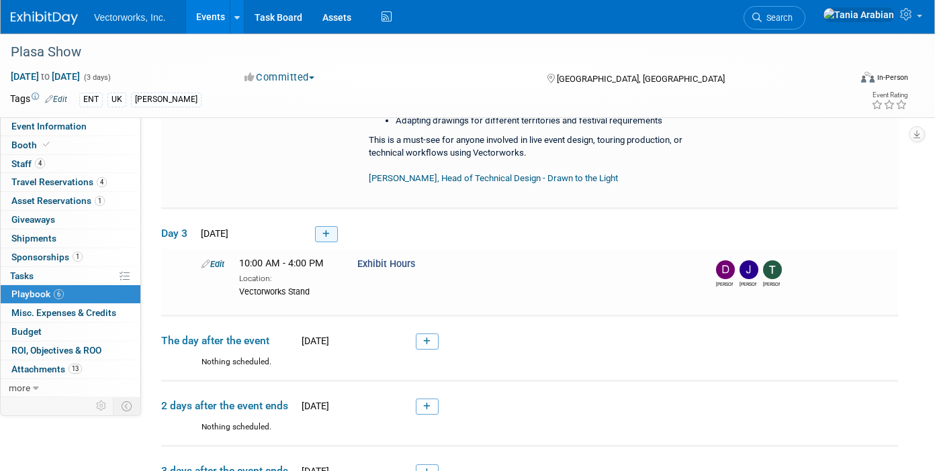
click at [322, 226] on link at bounding box center [326, 234] width 23 height 16
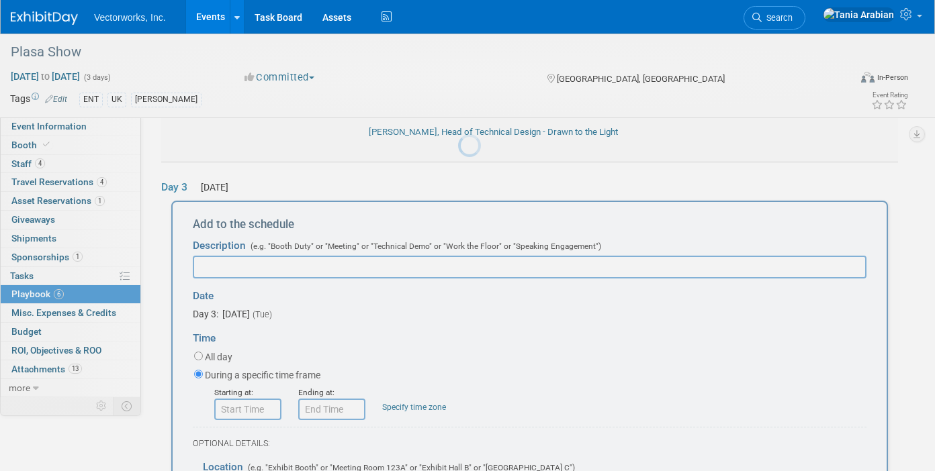
scroll to position [914, 0]
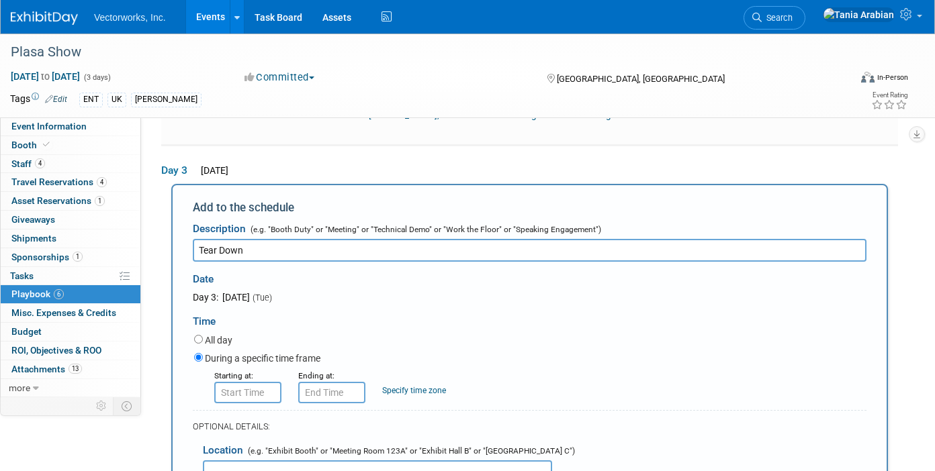
type input "Tear Down"
click at [234, 382] on input "8:00 AM" at bounding box center [247, 392] width 67 height 21
click at [249, 443] on span "08" at bounding box center [246, 455] width 26 height 24
click at [244, 445] on td "04" at bounding box center [239, 463] width 43 height 36
click at [296, 443] on span "00" at bounding box center [309, 455] width 26 height 24
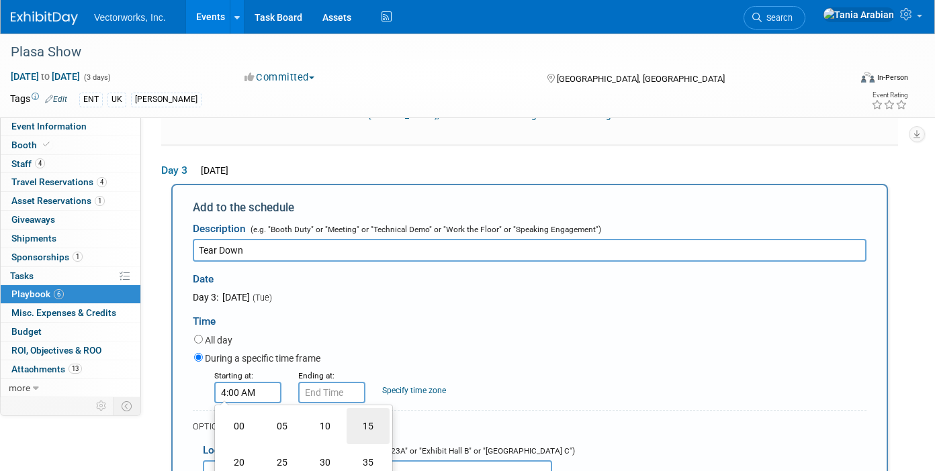
click at [385, 408] on td "15" at bounding box center [368, 426] width 43 height 36
click at [357, 443] on button "AM" at bounding box center [363, 454] width 24 height 23
type input "4:15 PM"
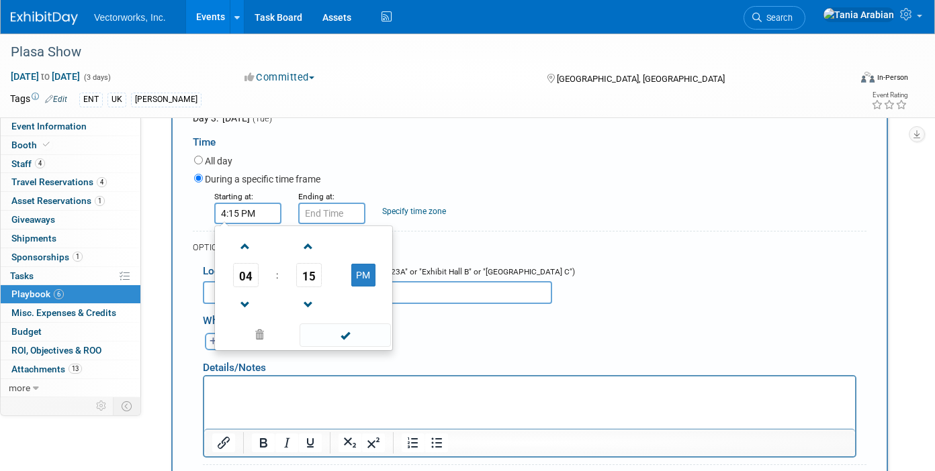
scroll to position [1148, 0]
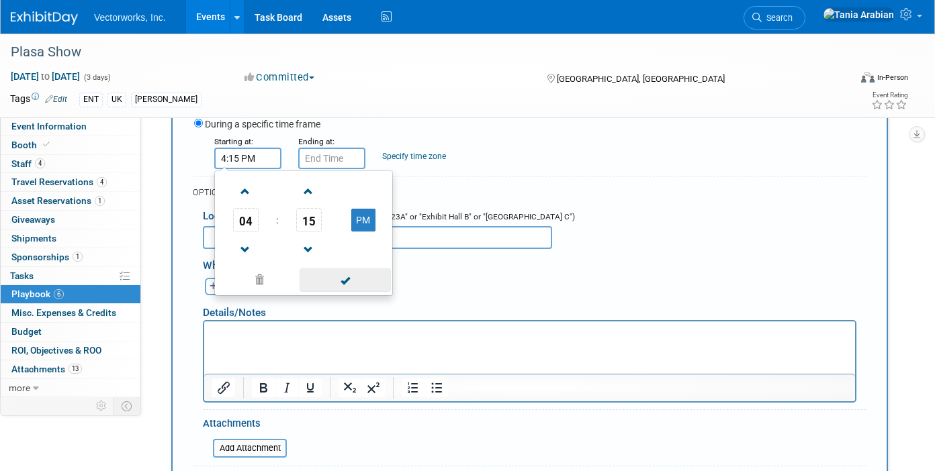
click at [325, 269] on span at bounding box center [345, 281] width 91 height 24
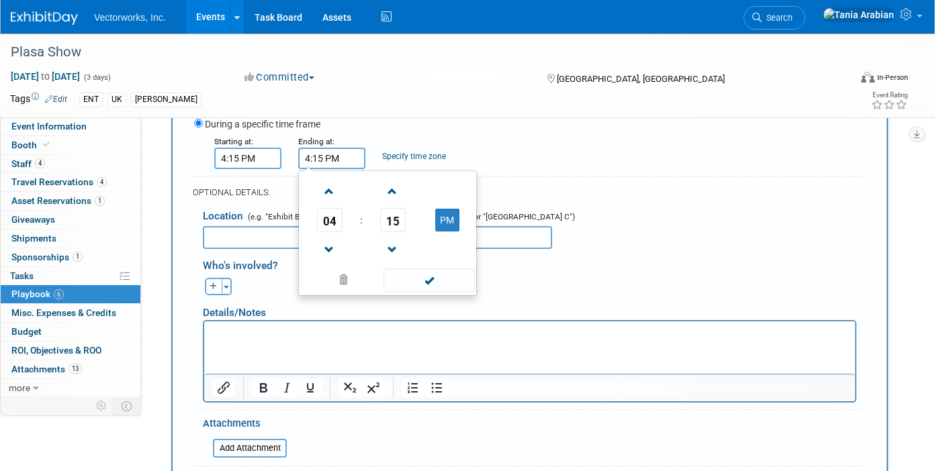
click at [323, 148] on input "4:15 PM" at bounding box center [331, 158] width 67 height 21
click at [324, 208] on span "04" at bounding box center [330, 220] width 26 height 24
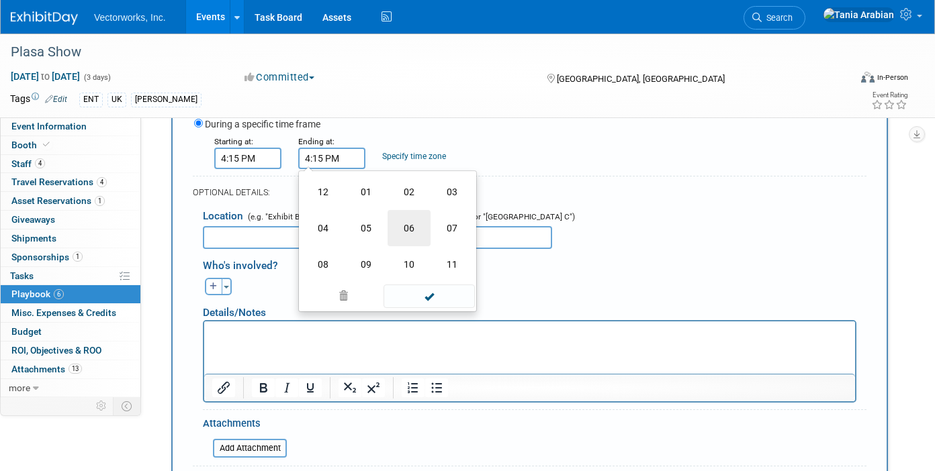
click at [408, 210] on td "06" at bounding box center [408, 228] width 43 height 36
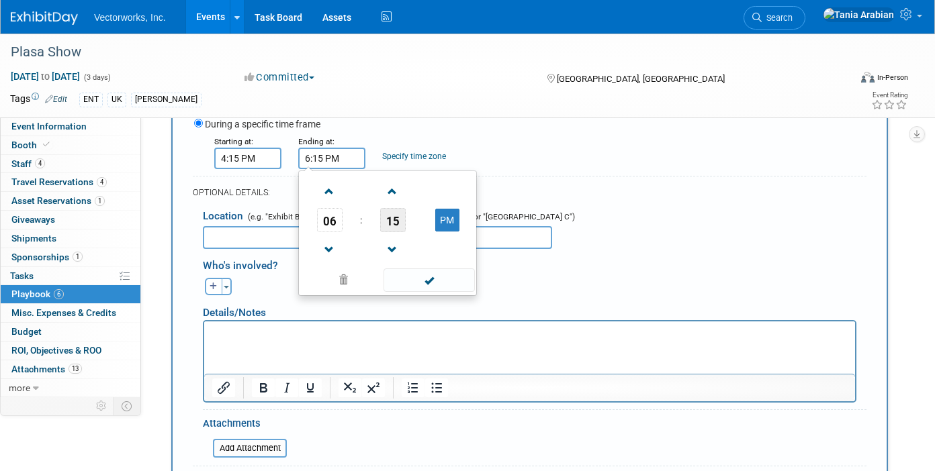
click at [396, 208] on span "15" at bounding box center [393, 220] width 26 height 24
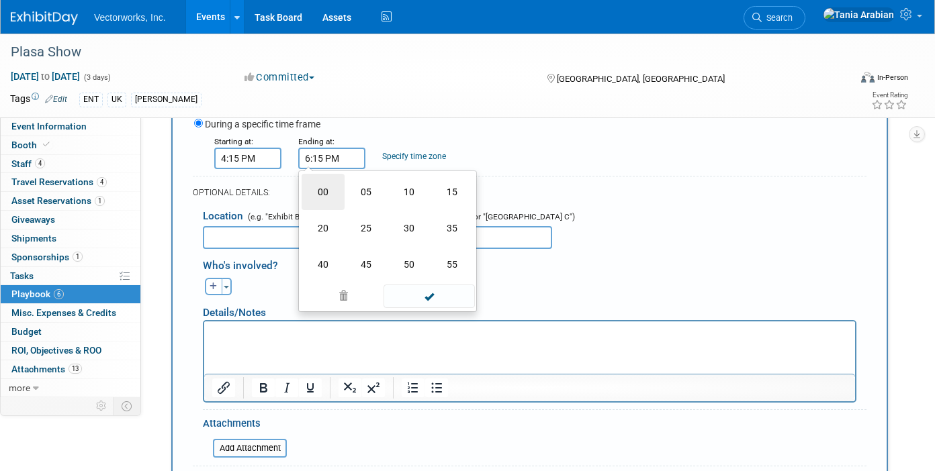
click at [324, 174] on td "00" at bounding box center [323, 192] width 43 height 36
type input "6:00 PM"
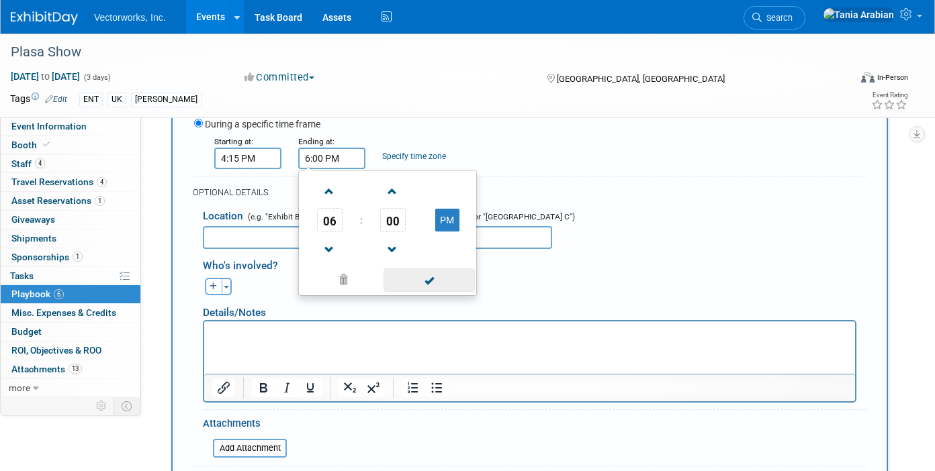
click at [424, 269] on span at bounding box center [428, 281] width 91 height 24
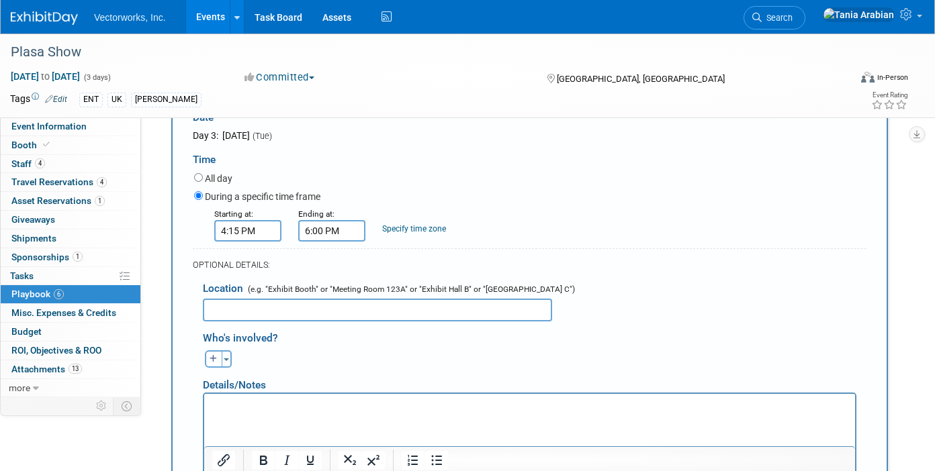
scroll to position [1073, 0]
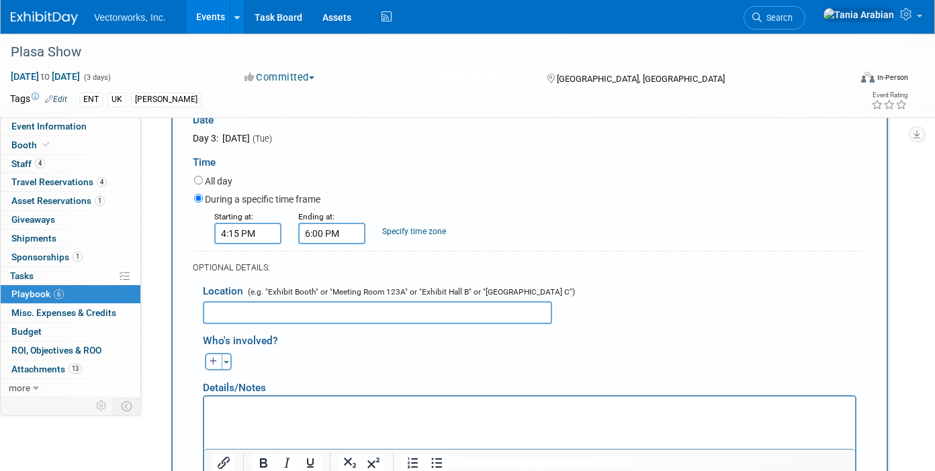
click at [276, 302] on input "text" at bounding box center [377, 313] width 349 height 23
type input "Vectorworks Stand"
click at [266, 416] on html at bounding box center [529, 406] width 651 height 19
click at [227, 361] on span "button" at bounding box center [226, 362] width 5 height 3
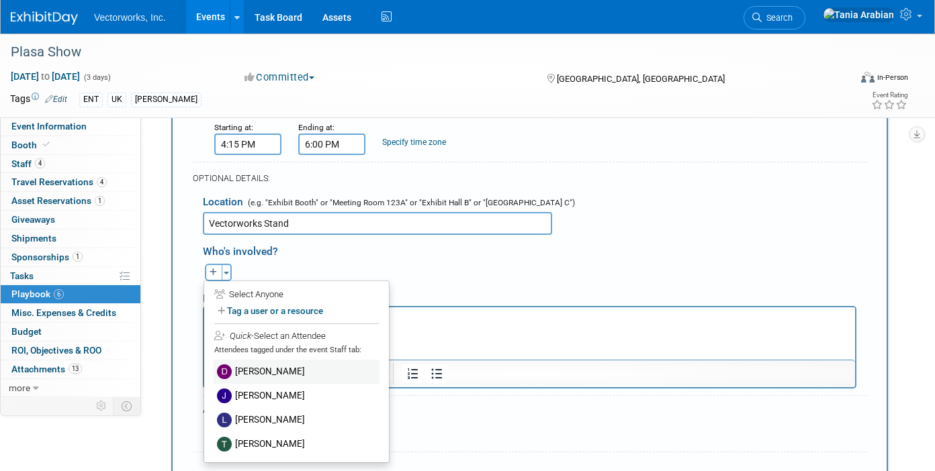
click at [257, 360] on label "[PERSON_NAME]" at bounding box center [297, 372] width 166 height 24
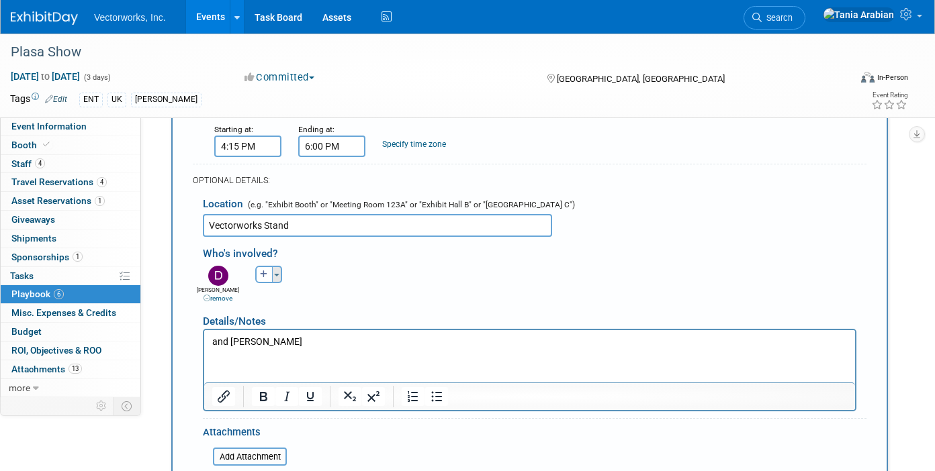
click at [274, 274] on span "button" at bounding box center [276, 275] width 5 height 3
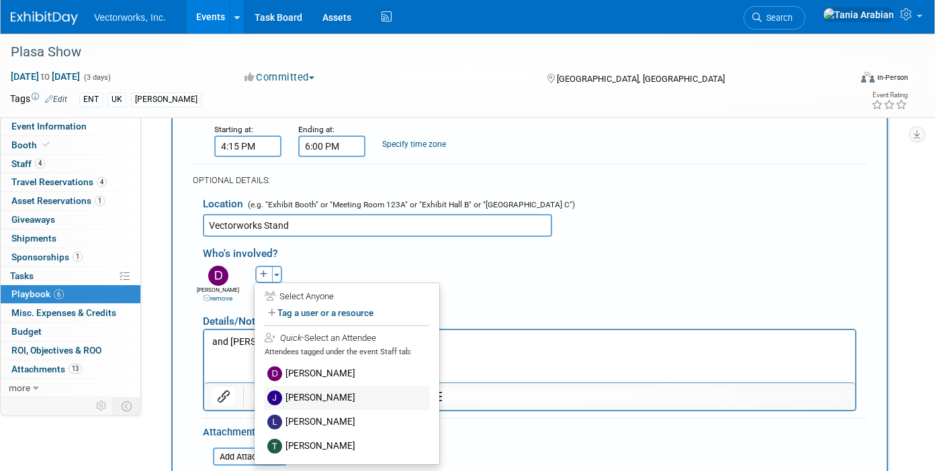
click at [292, 386] on label "[PERSON_NAME]" at bounding box center [347, 398] width 166 height 24
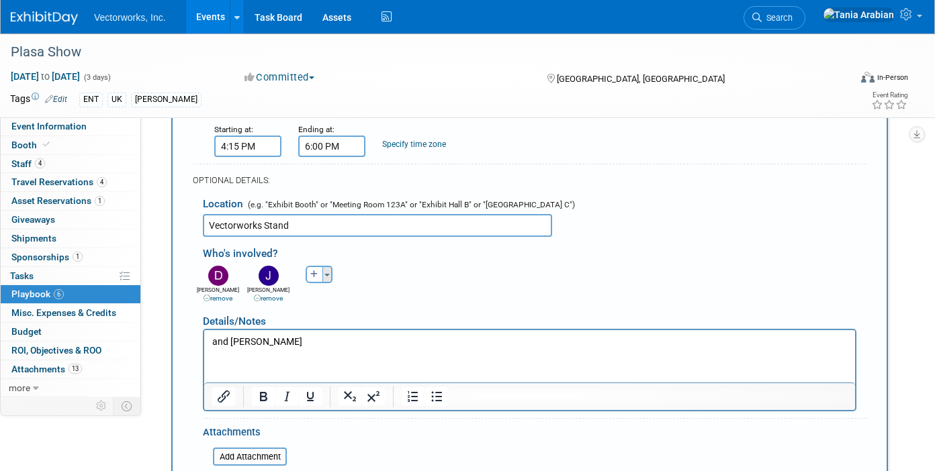
click at [328, 266] on button "Toggle Dropdown" at bounding box center [327, 274] width 10 height 17
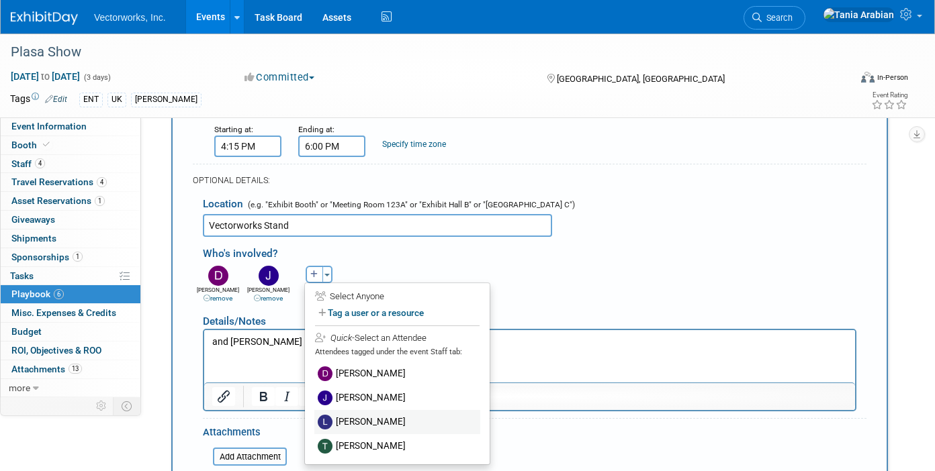
click at [346, 410] on label "[PERSON_NAME]" at bounding box center [397, 422] width 166 height 24
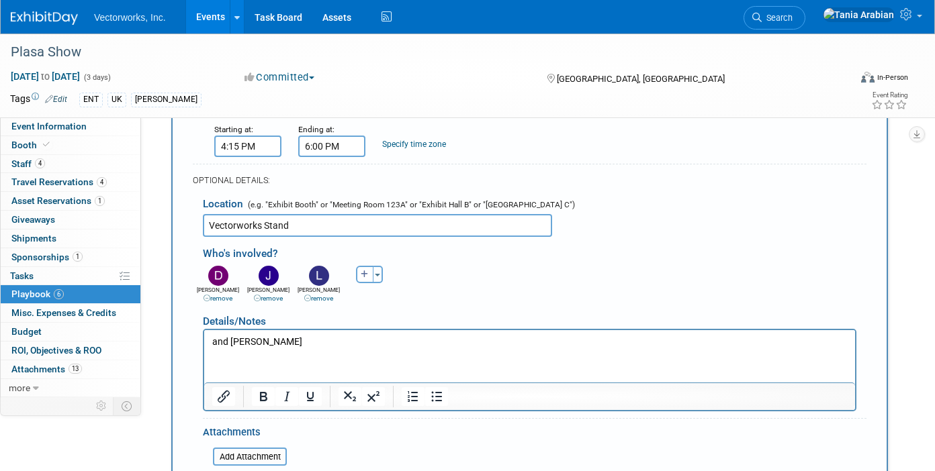
click at [327, 295] on link "remove" at bounding box center [318, 298] width 29 height 7
click at [326, 266] on button "Toggle Dropdown" at bounding box center [327, 274] width 10 height 17
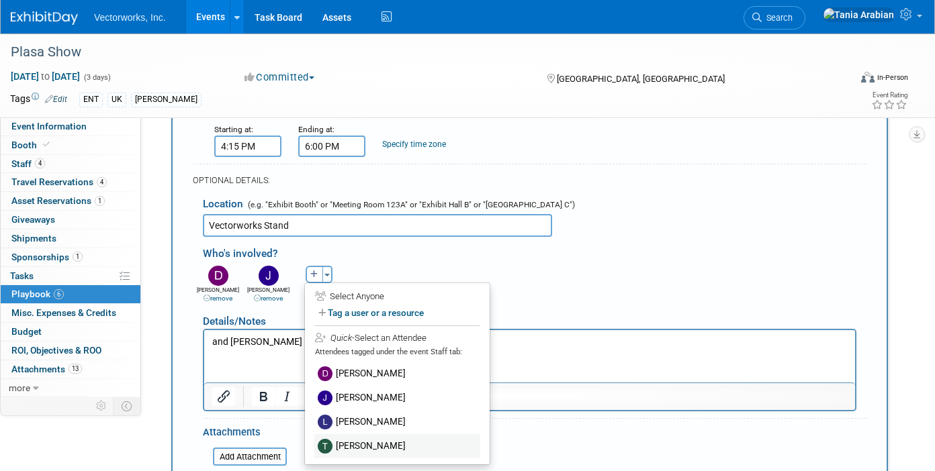
click at [358, 434] on label "[PERSON_NAME]" at bounding box center [397, 446] width 166 height 24
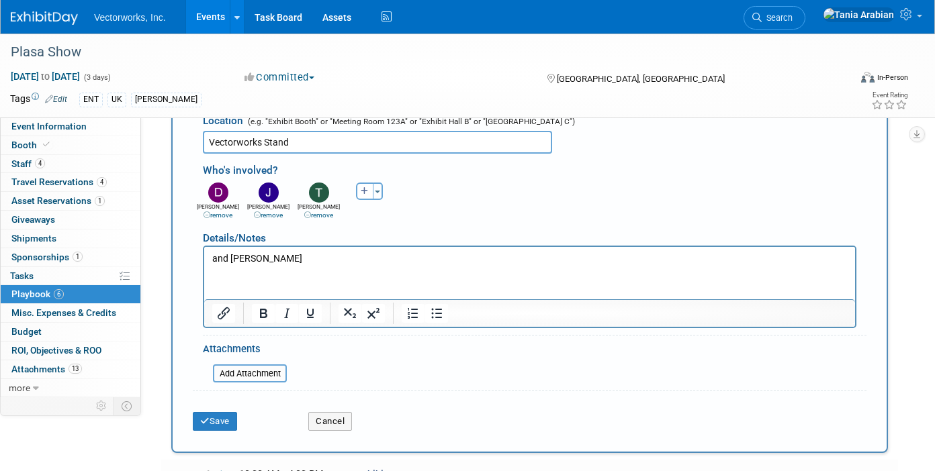
scroll to position [1260, 0]
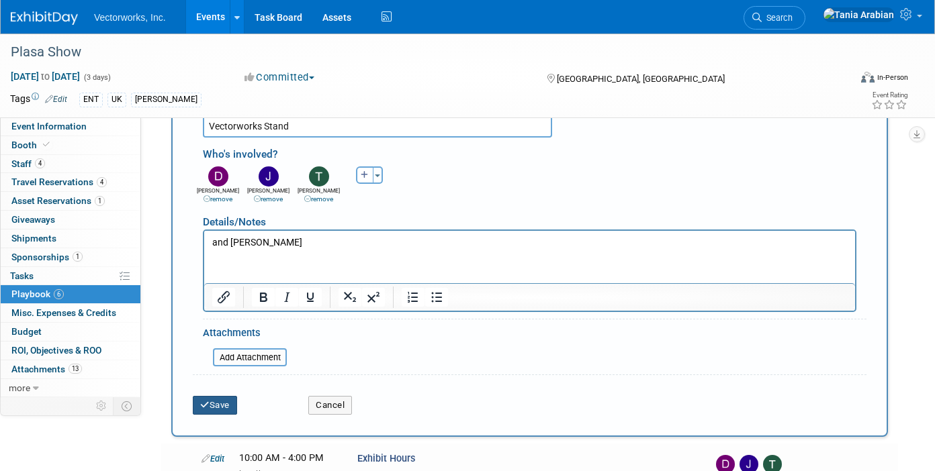
click at [216, 396] on button "Save" at bounding box center [215, 405] width 44 height 19
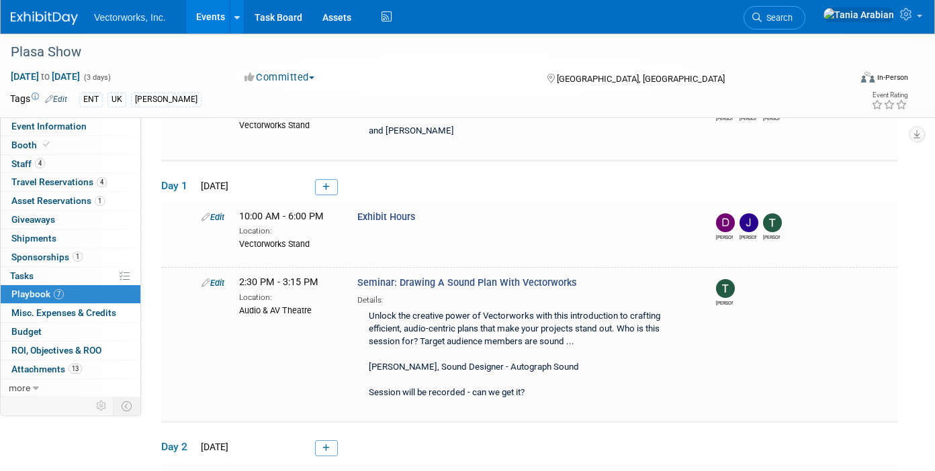
scroll to position [0, 0]
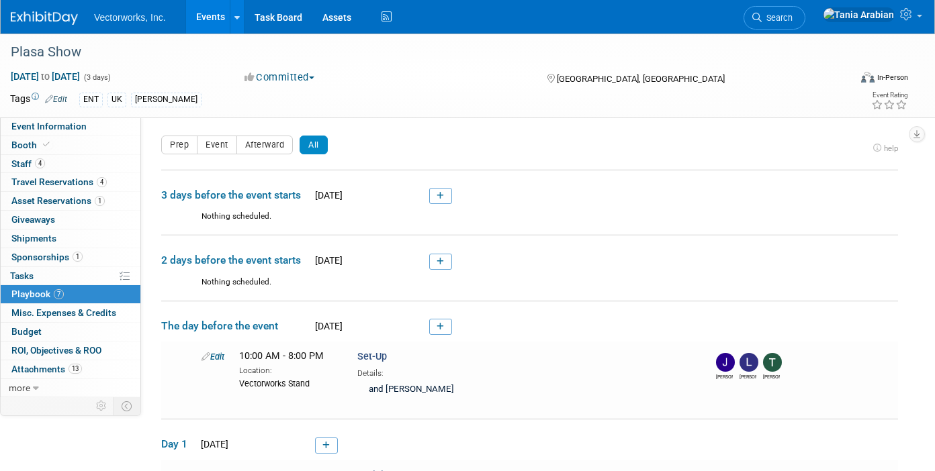
click at [881, 150] on icon "help" at bounding box center [885, 148] width 25 height 9
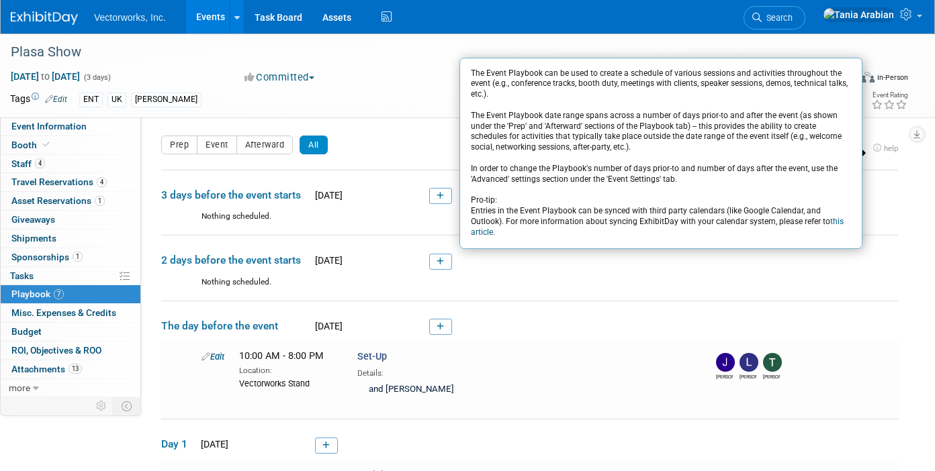
click at [878, 155] on td "help The Event Playbook can be used to create a schedule of various sessions an…" at bounding box center [883, 149] width 30 height 27
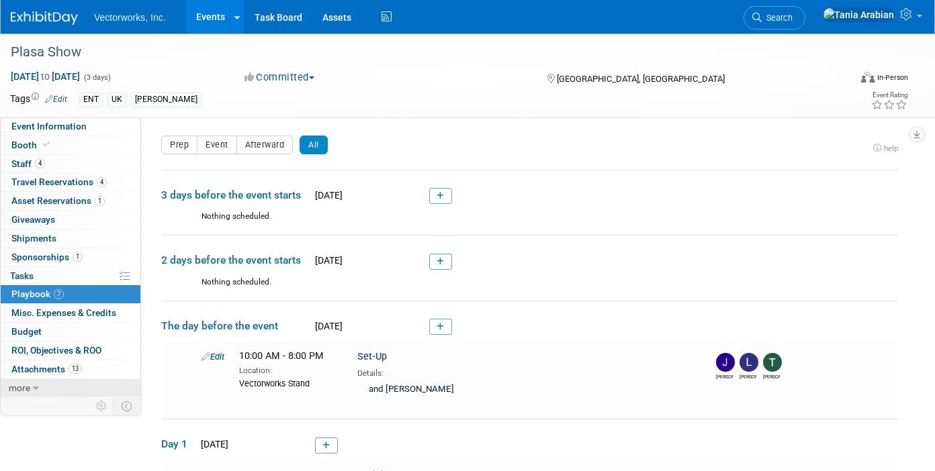
click at [14, 385] on span "more" at bounding box center [19, 388] width 21 height 11
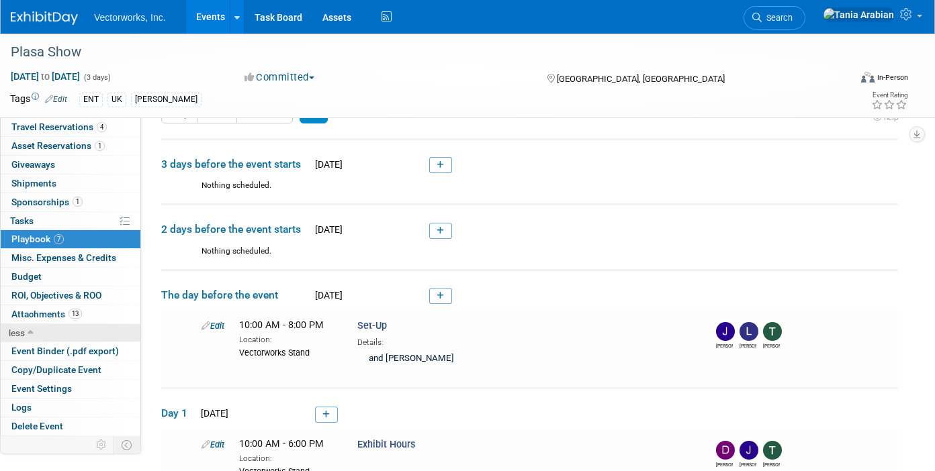
scroll to position [35, 0]
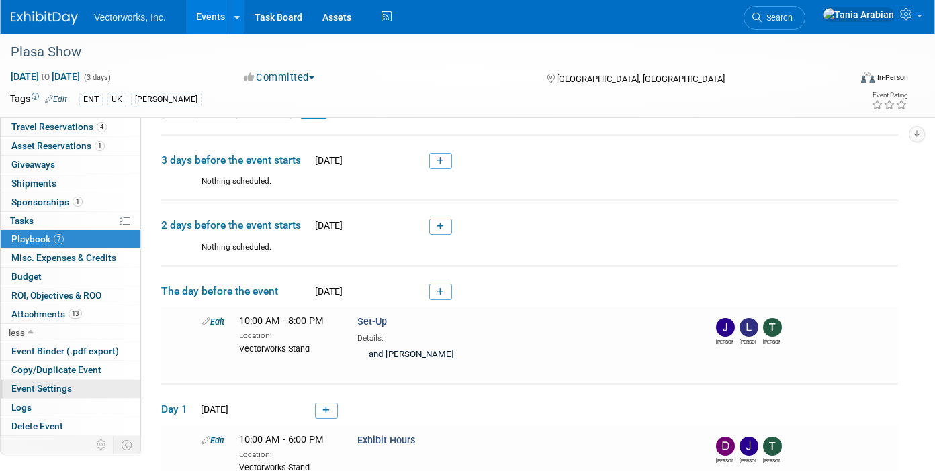
click at [64, 386] on span "Event Settings" at bounding box center [41, 388] width 60 height 11
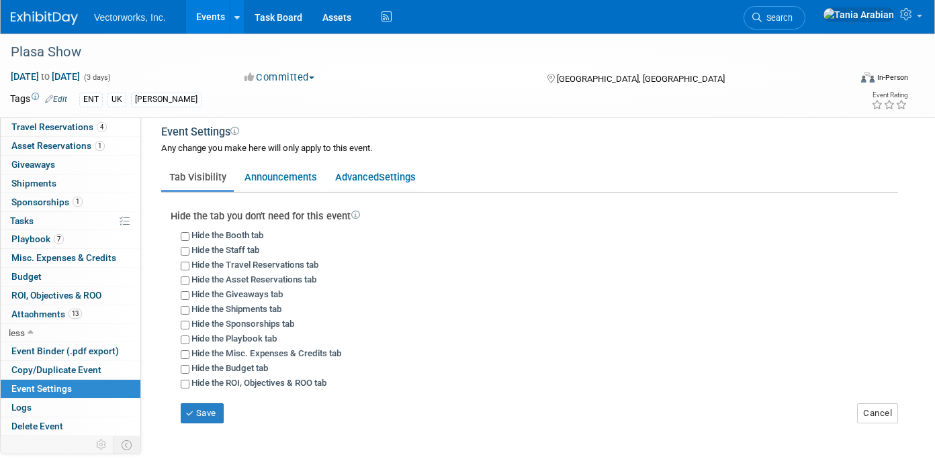
scroll to position [0, 0]
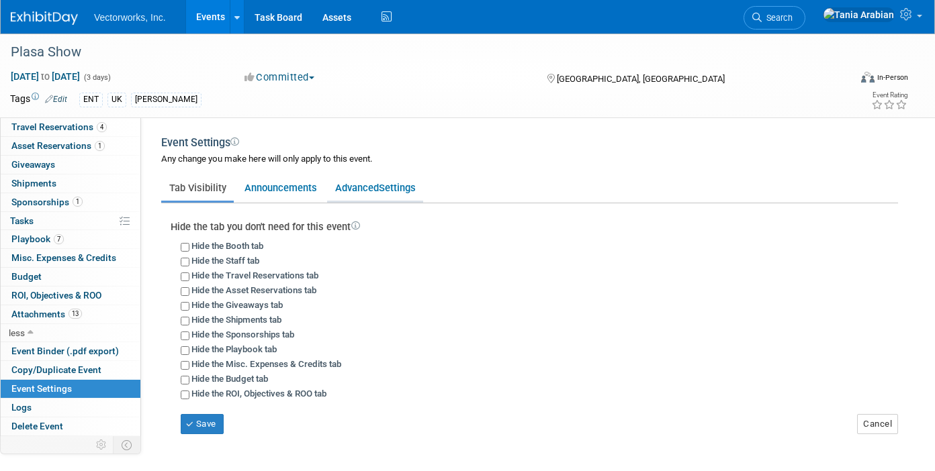
click at [355, 187] on link "Advanced Settings" at bounding box center [375, 188] width 96 height 26
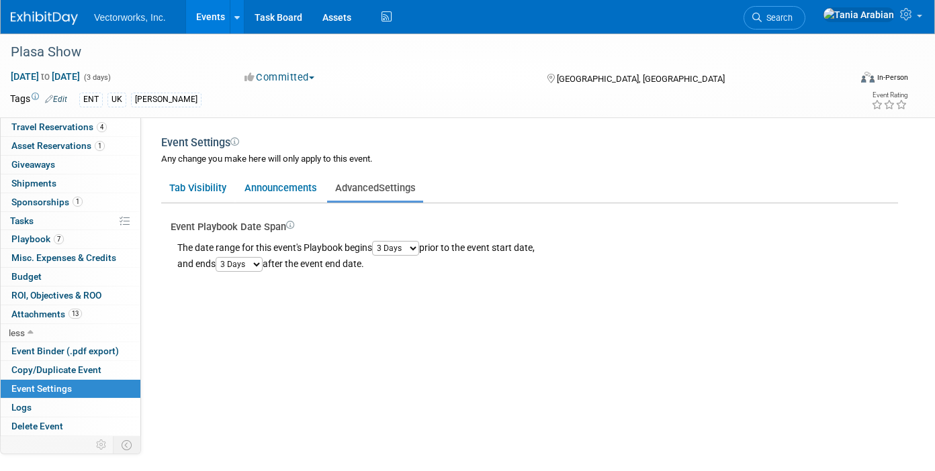
click at [414, 247] on select "1 Day 2 Days 3 Days 4 Days 5 Days 6 Days 7 Days 8 Days 9 Days 10 Days" at bounding box center [395, 248] width 47 height 15
select select "1"
click at [376, 241] on select "1 Day 2 Days 3 Days 4 Days 5 Days 6 Days 7 Days 8 Days 9 Days 10 Days" at bounding box center [395, 248] width 47 height 15
click at [257, 265] on select "1 Day 2 Days 3 Days 4 Days 5 Days 6 Days 7 Days 8 Days 9 Days 10 Days" at bounding box center [239, 264] width 47 height 15
select select "1"
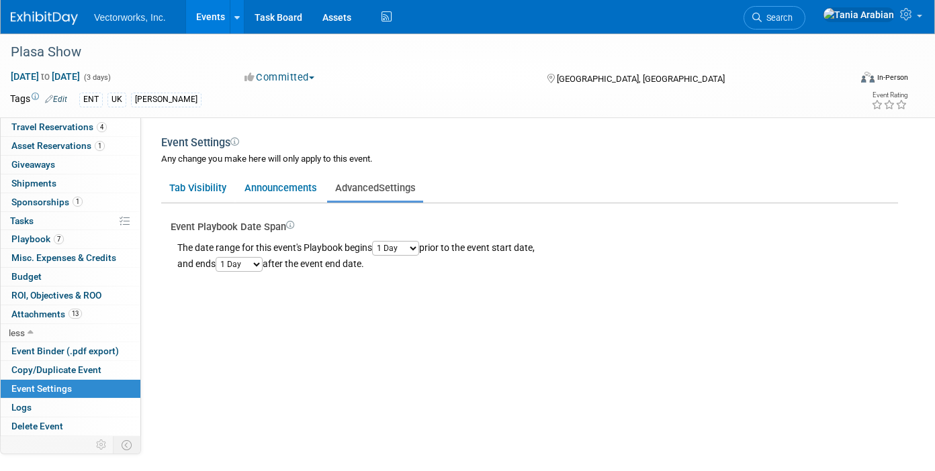
click at [218, 257] on select "1 Day 2 Days 3 Days 4 Days 5 Days 6 Days 7 Days 8 Days 9 Days 10 Days" at bounding box center [239, 264] width 47 height 15
click at [46, 238] on span "Playbook 7" at bounding box center [37, 239] width 52 height 11
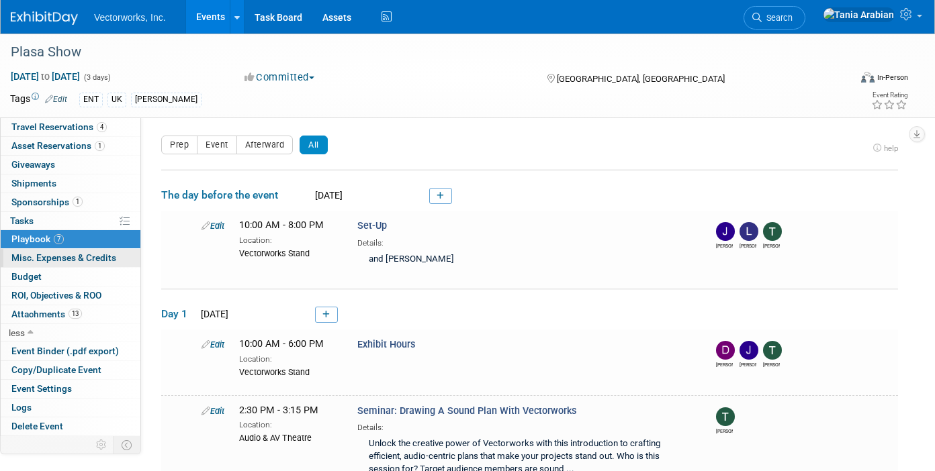
click at [44, 259] on span "Misc. Expenses & Credits 0" at bounding box center [63, 257] width 105 height 11
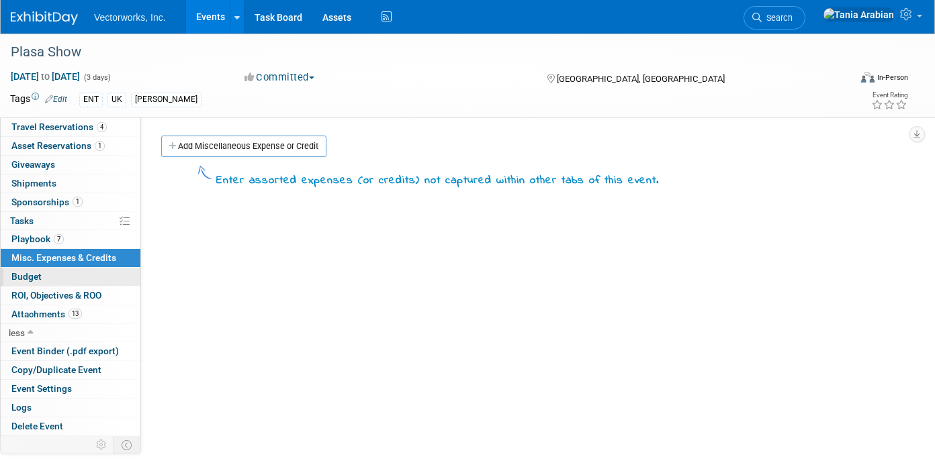
click at [42, 271] on link "Budget" at bounding box center [71, 277] width 140 height 18
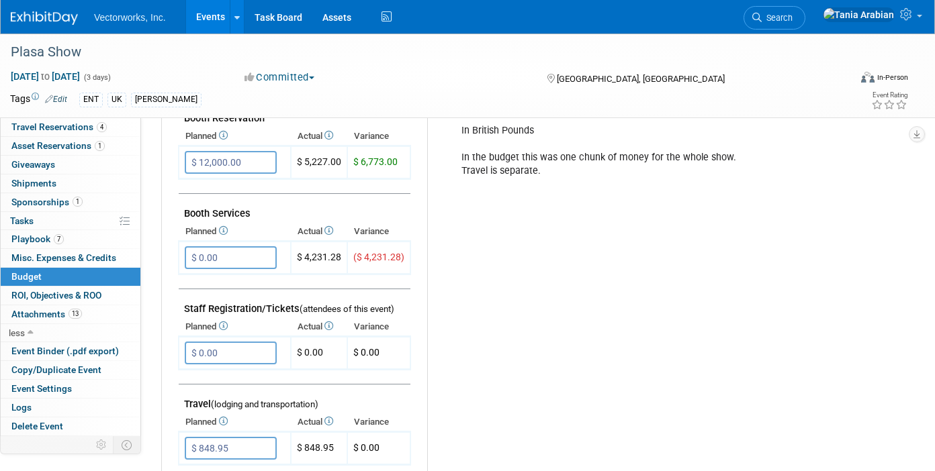
scroll to position [298, 0]
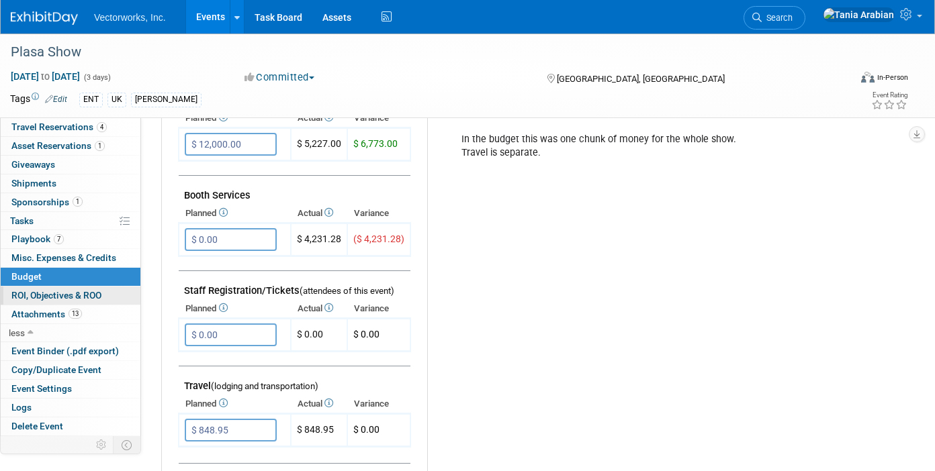
click at [83, 293] on span "ROI, Objectives & ROO 0" at bounding box center [56, 295] width 90 height 11
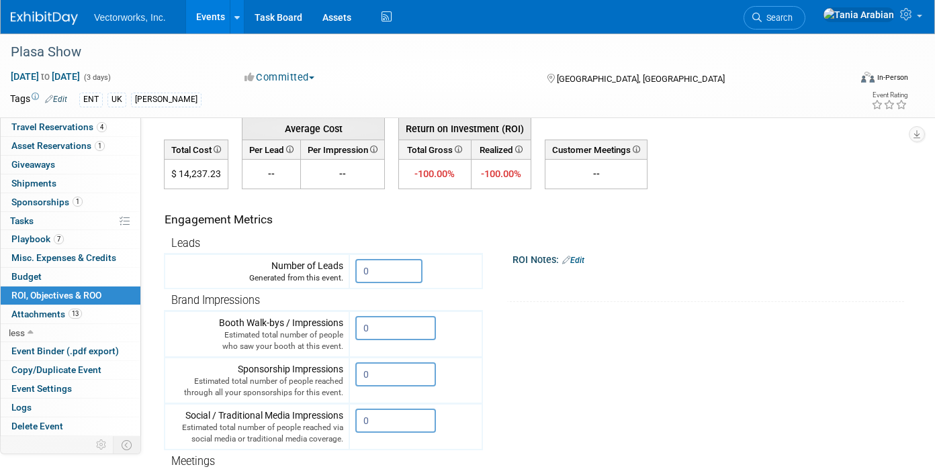
scroll to position [86, 0]
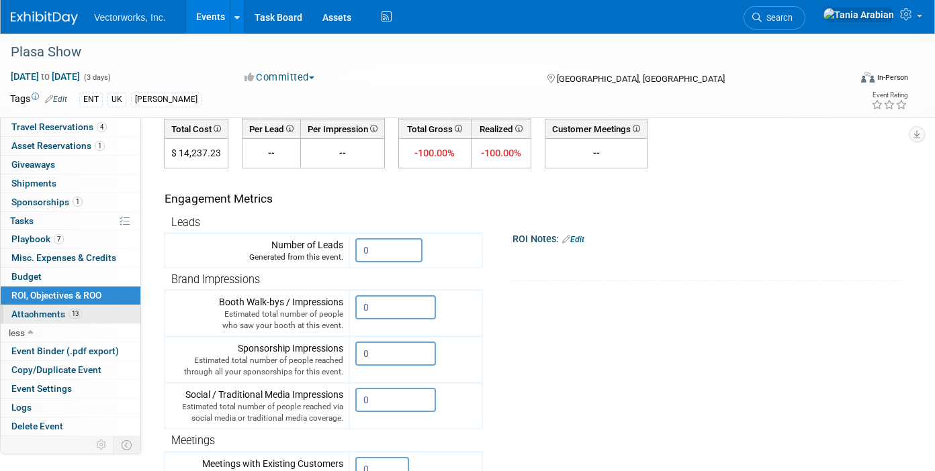
click at [58, 317] on span "Attachments 13" at bounding box center [46, 314] width 71 height 11
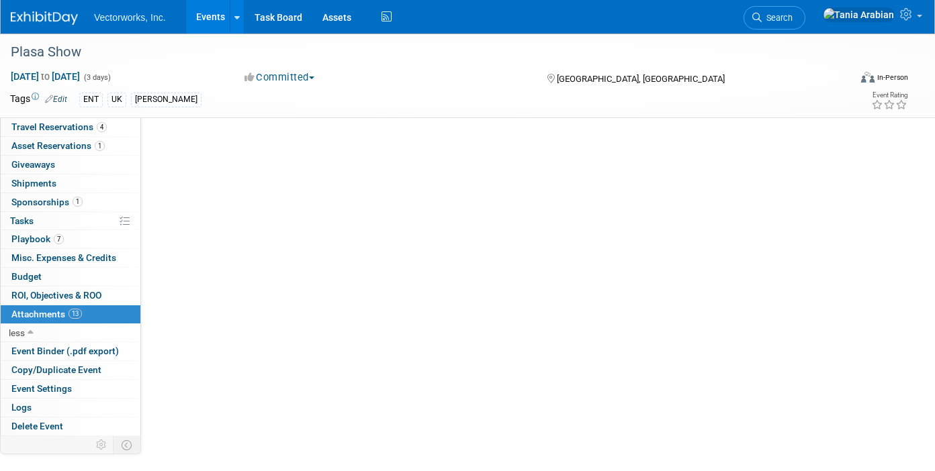
scroll to position [0, 0]
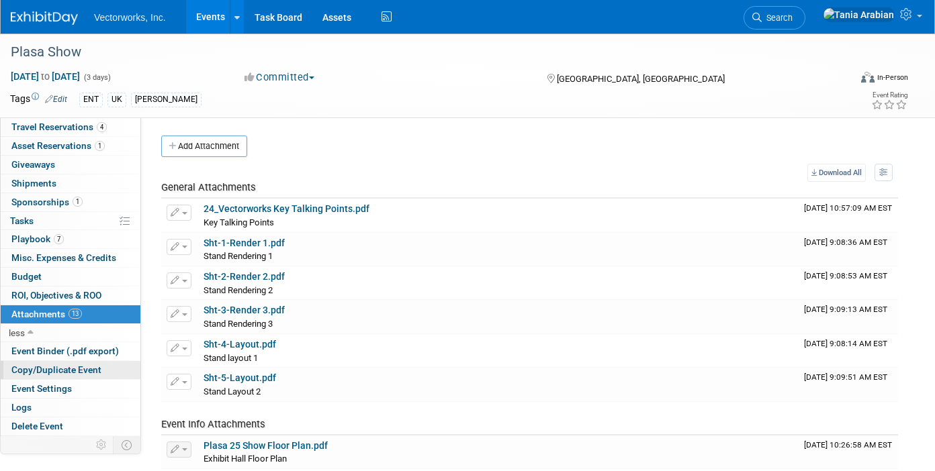
click at [54, 371] on span "Copy/Duplicate Event" at bounding box center [56, 370] width 90 height 11
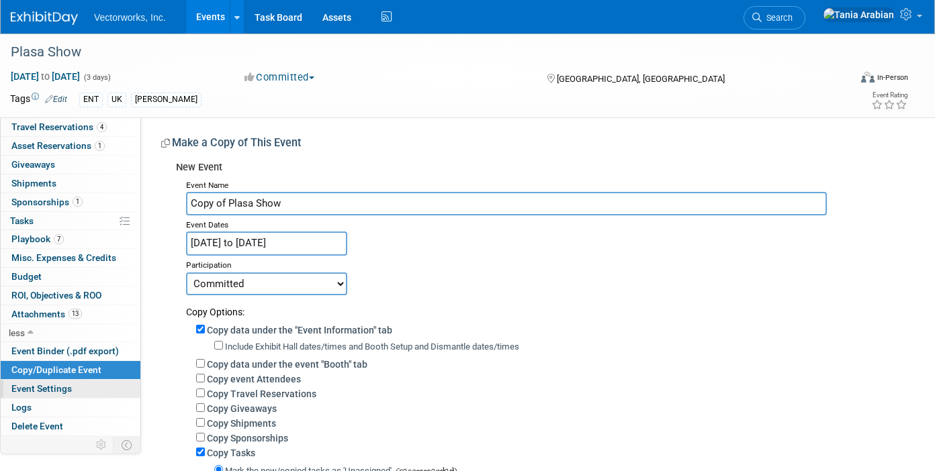
click at [49, 387] on span "Event Settings" at bounding box center [41, 388] width 60 height 11
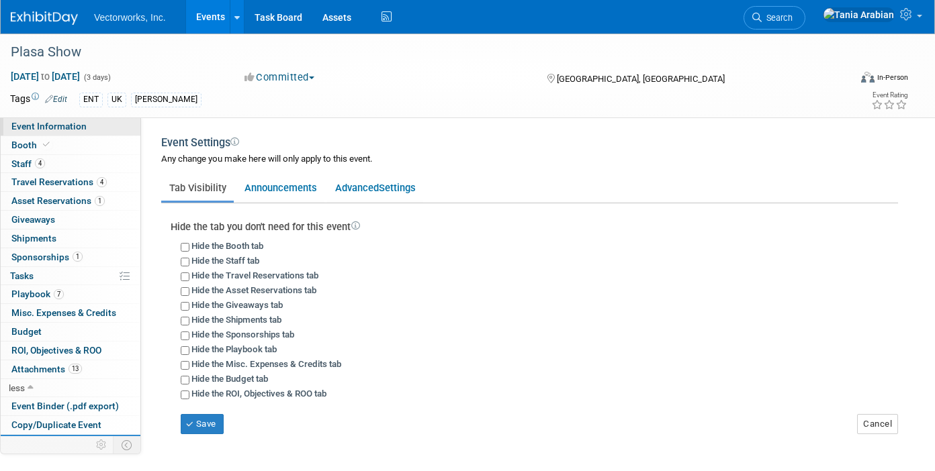
click at [74, 123] on span "Event Information" at bounding box center [48, 126] width 75 height 11
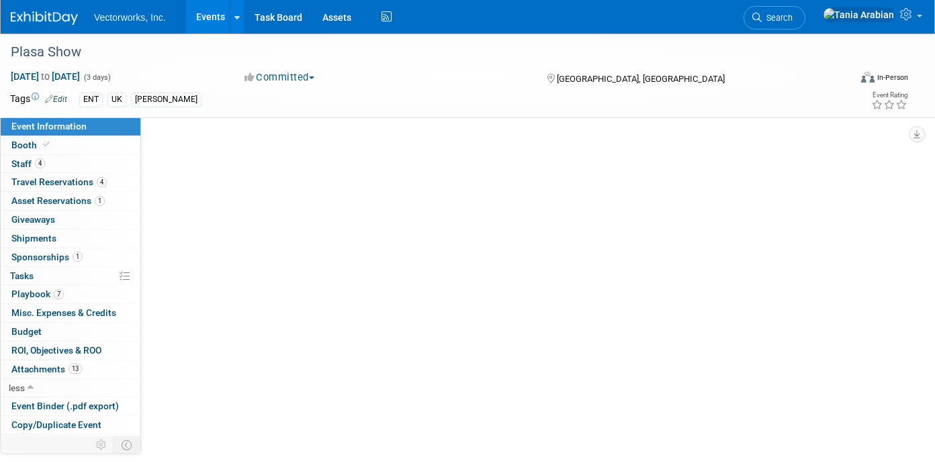
select select "[PERSON_NAME] Arabian"
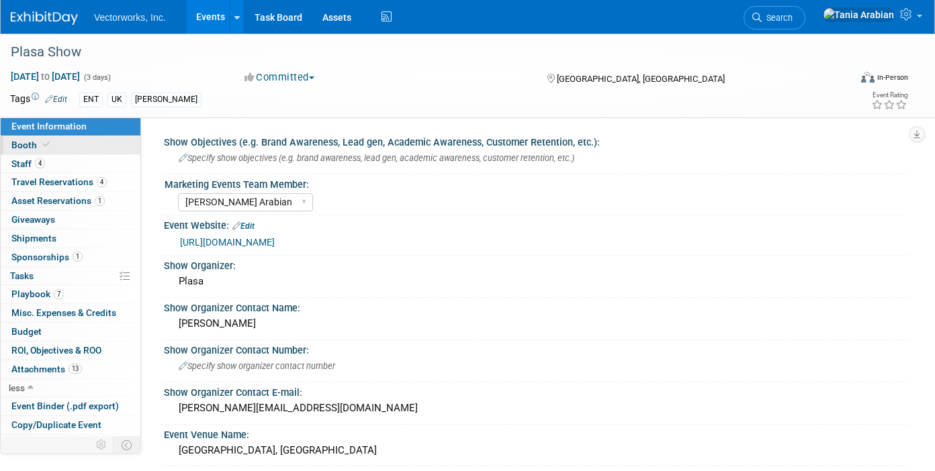
click at [71, 142] on link "Booth" at bounding box center [71, 145] width 140 height 18
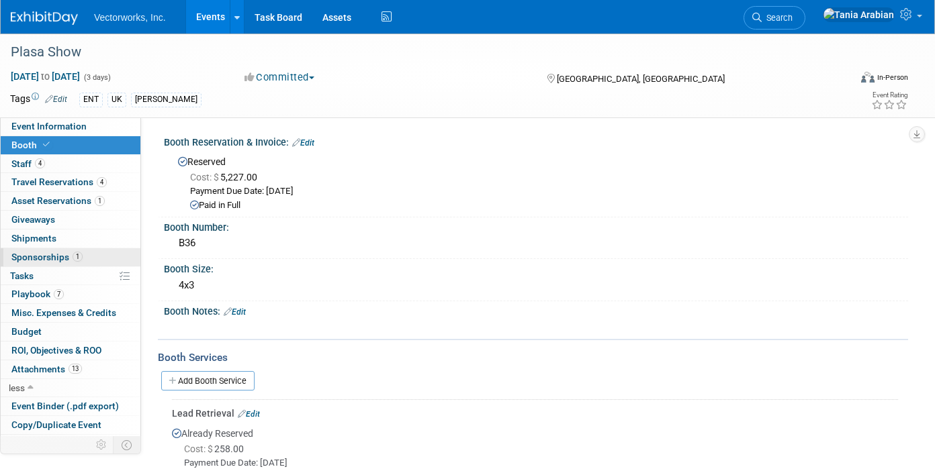
click at [34, 256] on span "Sponsorships 1" at bounding box center [46, 257] width 71 height 11
